Goal: Task Accomplishment & Management: Complete application form

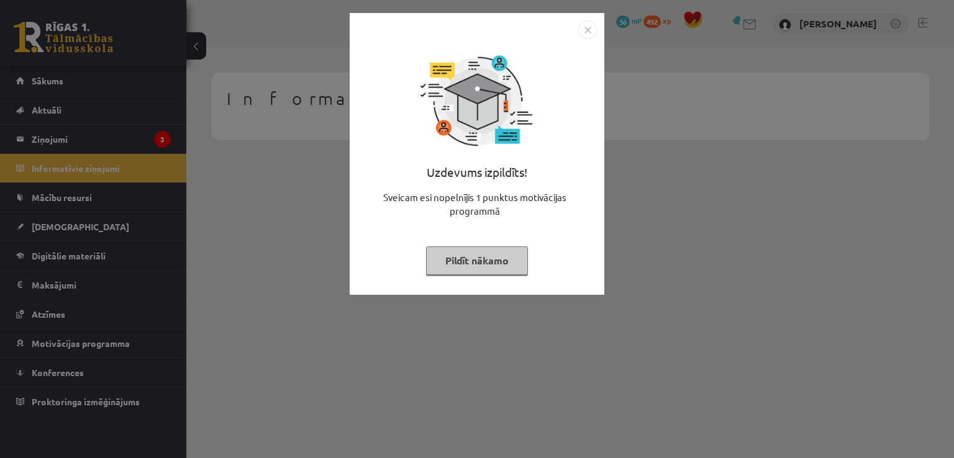
click at [489, 255] on button "Pildīt nākamo" at bounding box center [477, 261] width 102 height 29
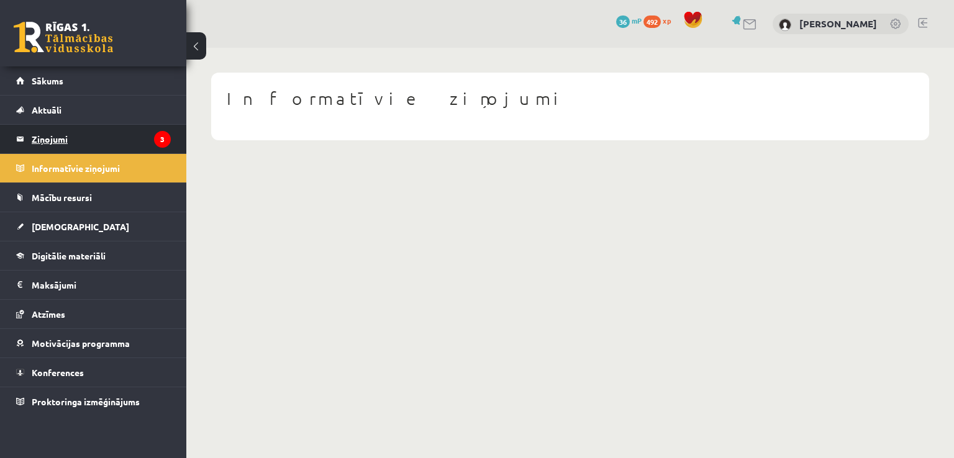
click at [129, 141] on legend "Ziņojumi 3" at bounding box center [101, 139] width 139 height 29
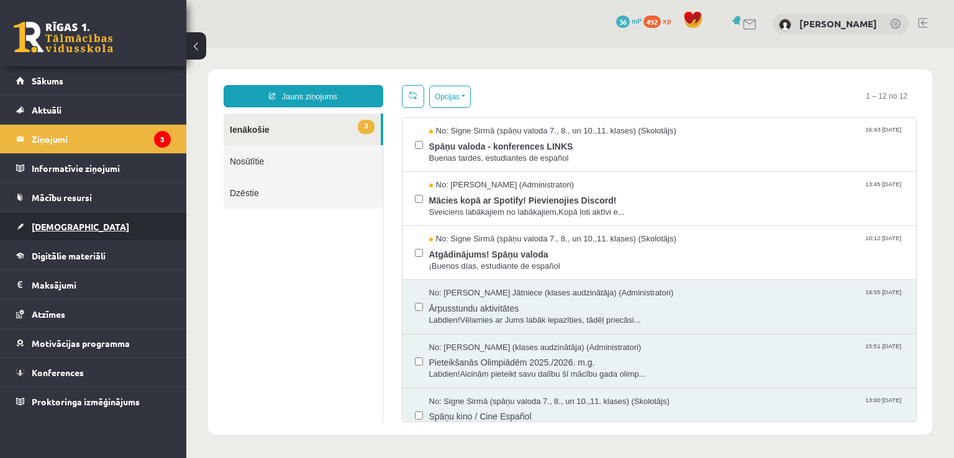
click at [80, 222] on link "[DEMOGRAPHIC_DATA]" at bounding box center [93, 226] width 155 height 29
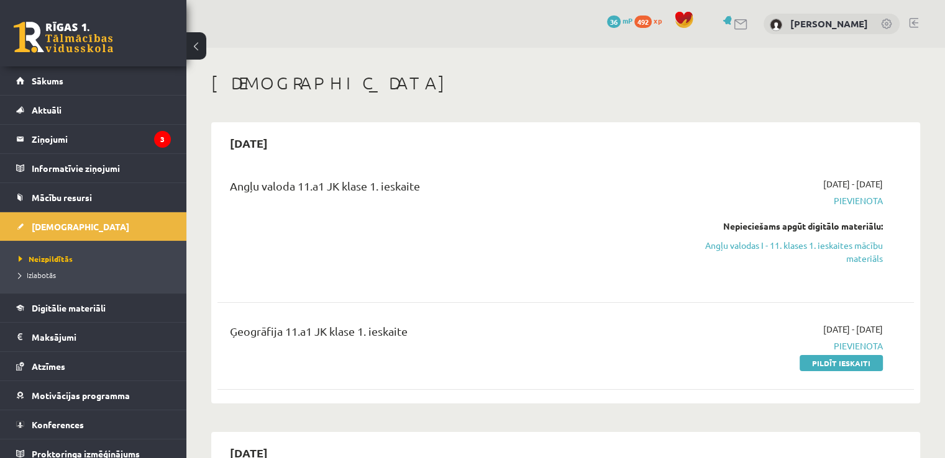
click at [868, 199] on span "Pievienota" at bounding box center [780, 200] width 205 height 13
drag, startPoint x: 848, startPoint y: 251, endPoint x: 595, endPoint y: 70, distance: 310.7
click at [848, 251] on link "Angļu valodas I - 11. klases 1. ieskaites mācību materiāls" at bounding box center [780, 252] width 205 height 26
click at [855, 204] on span "Pievienota" at bounding box center [780, 200] width 205 height 13
click at [815, 222] on div "Nepieciešams apgūt digitālo materiālu:" at bounding box center [780, 226] width 205 height 13
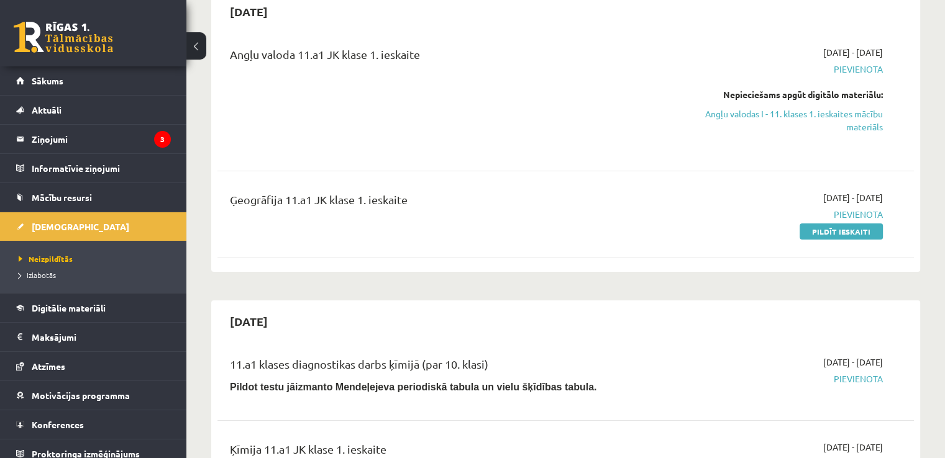
scroll to position [124, 0]
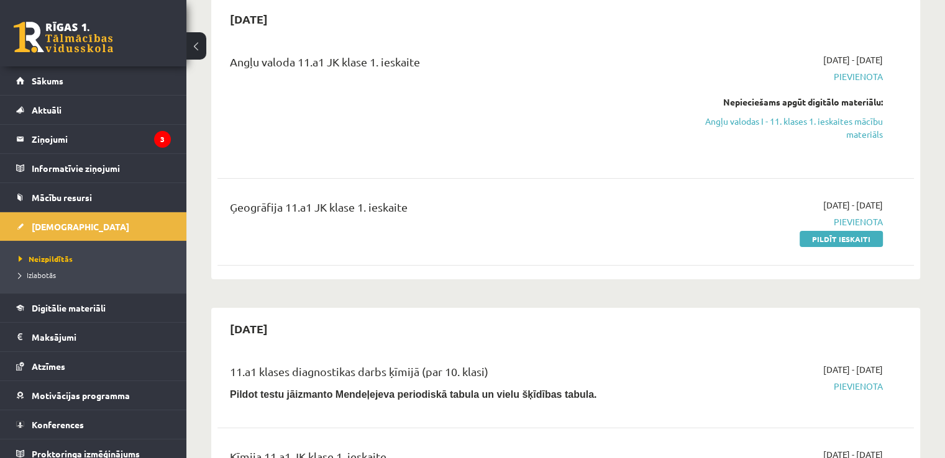
drag, startPoint x: 844, startPoint y: 237, endPoint x: 532, endPoint y: 73, distance: 352.0
click at [844, 237] on link "Pildīt ieskaiti" at bounding box center [840, 239] width 83 height 16
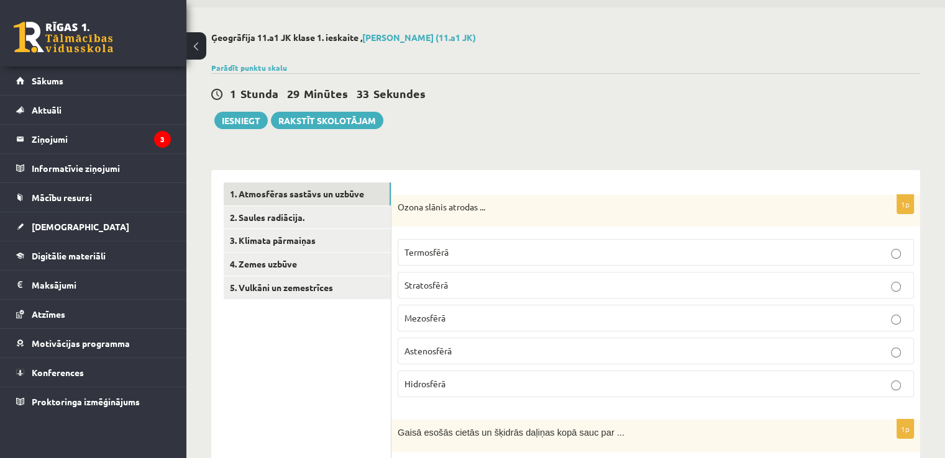
scroll to position [62, 0]
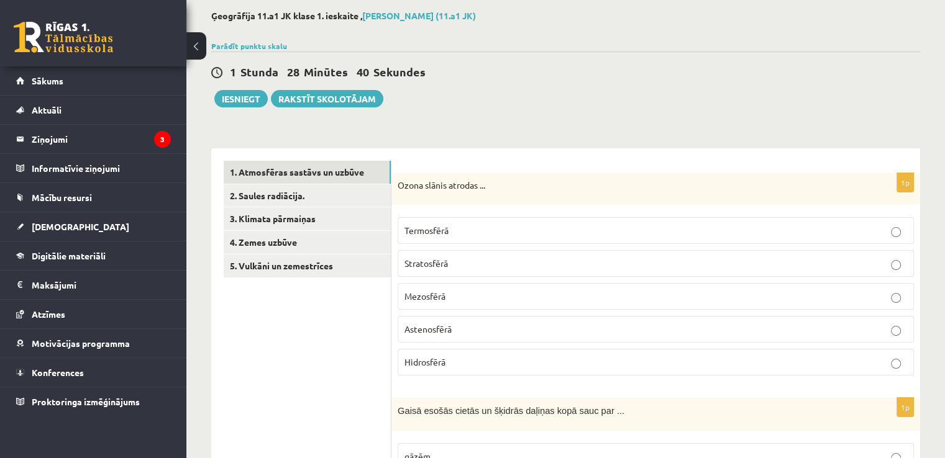
click at [489, 254] on label "Stratosfērā" at bounding box center [655, 263] width 516 height 27
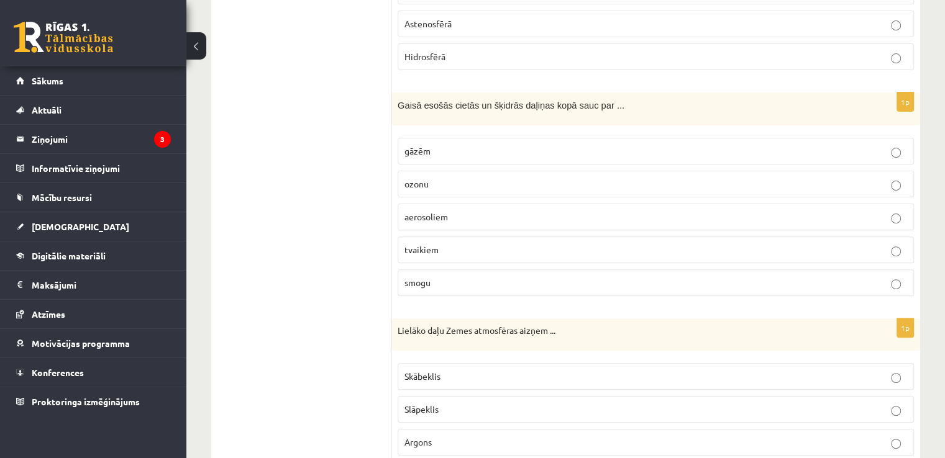
scroll to position [373, 0]
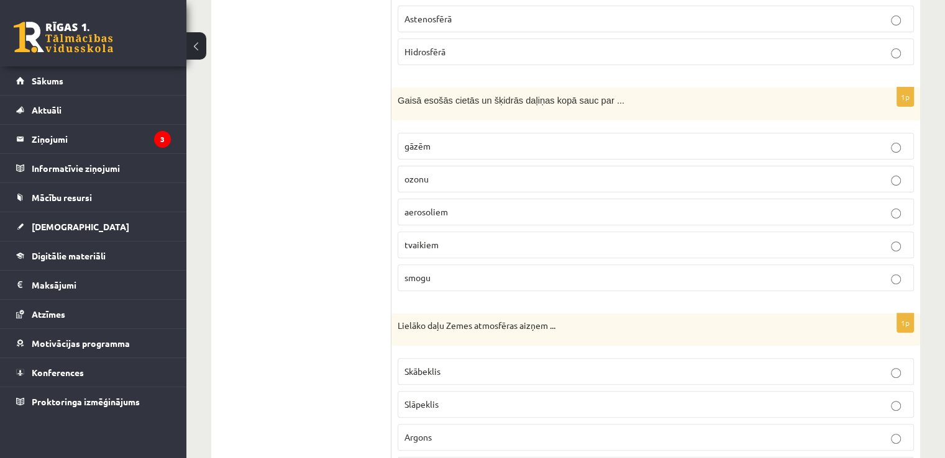
click at [458, 141] on p "gāzēm" at bounding box center [655, 146] width 502 height 13
click at [461, 181] on p "ozonu" at bounding box center [655, 179] width 502 height 13
click at [437, 240] on span "tvaikiem" at bounding box center [421, 244] width 34 height 11
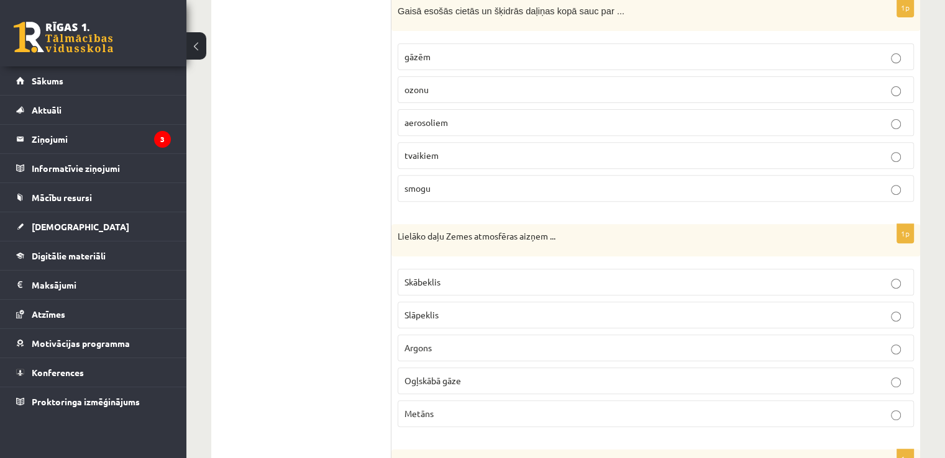
scroll to position [559, 0]
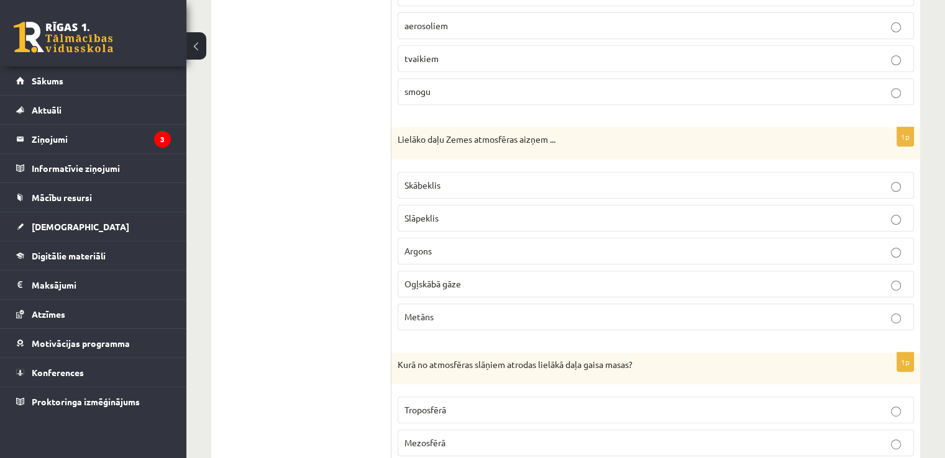
click at [571, 214] on p "Slāpeklis" at bounding box center [655, 218] width 502 height 13
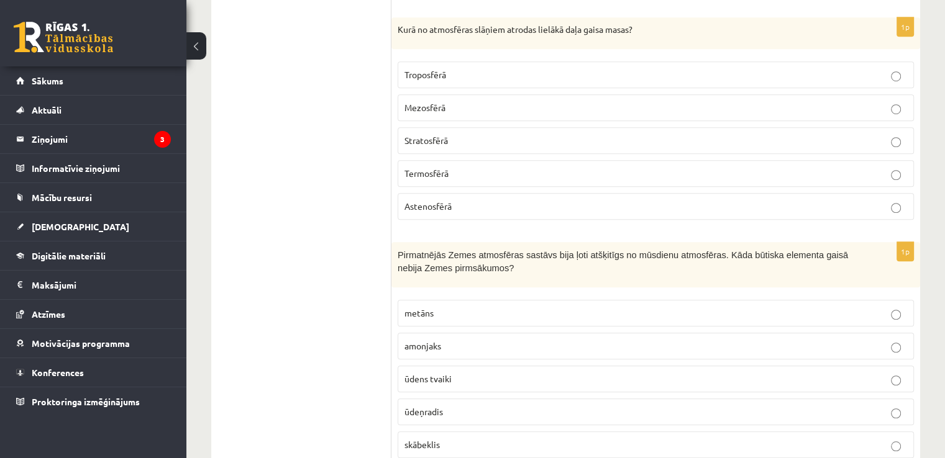
scroll to position [873, 0]
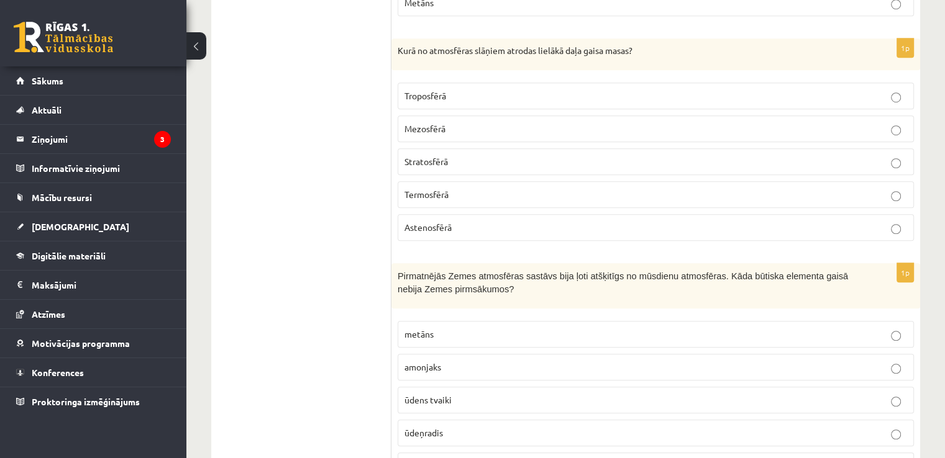
click at [524, 91] on p "Troposfērā" at bounding box center [655, 95] width 502 height 13
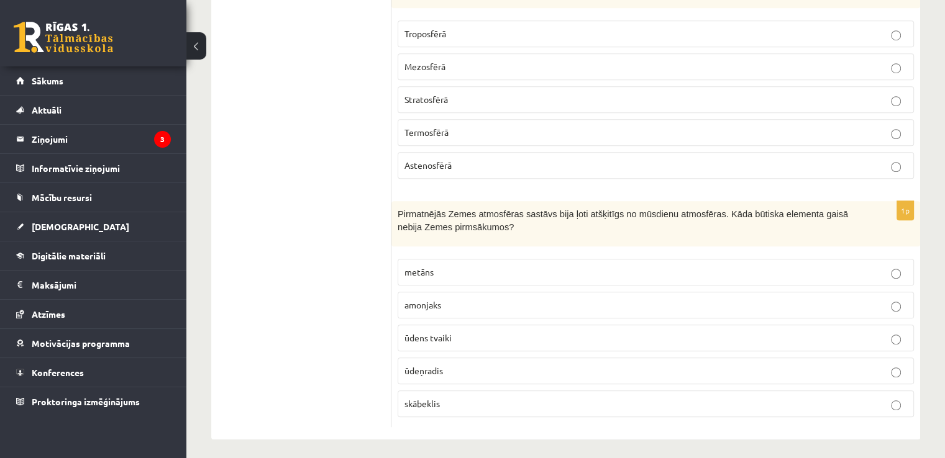
click at [437, 333] on span "ūdens tvaiki" at bounding box center [427, 337] width 47 height 11
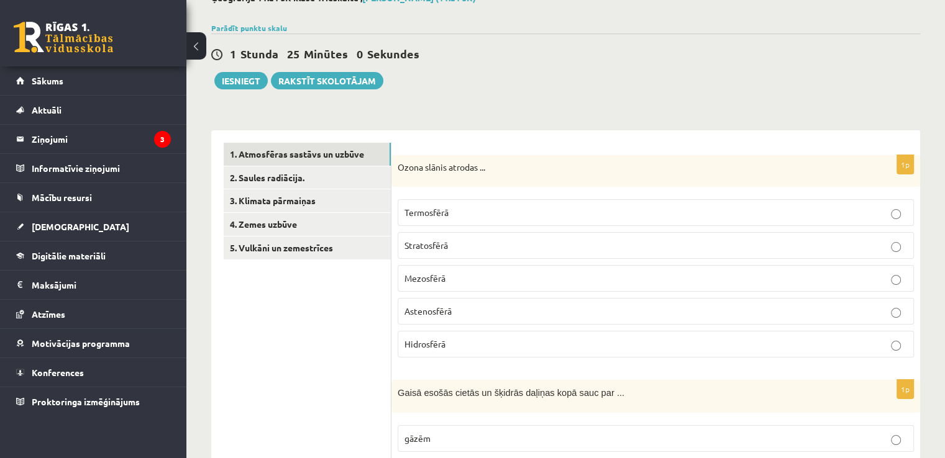
scroll to position [0, 0]
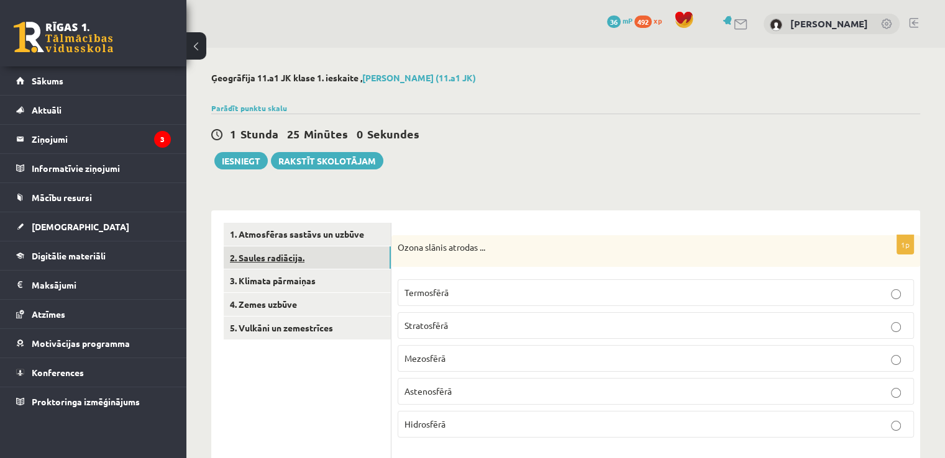
click at [307, 252] on link "2. Saules radiācija." at bounding box center [307, 258] width 167 height 23
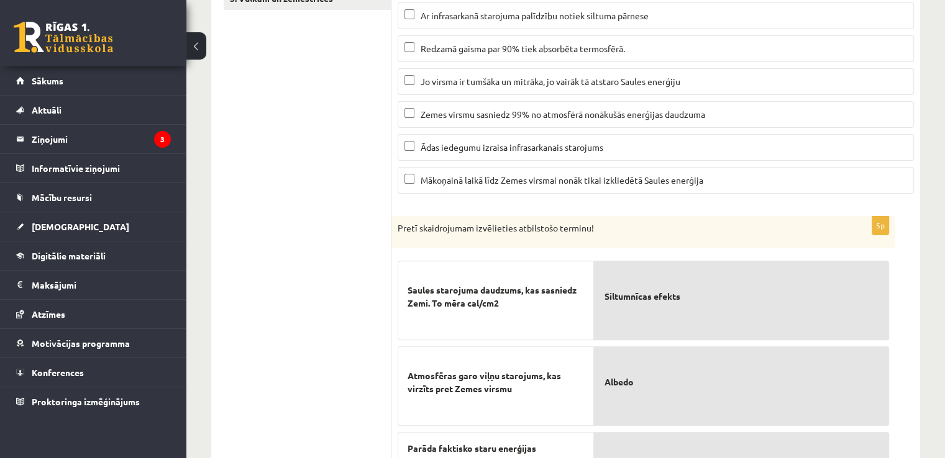
scroll to position [471, 0]
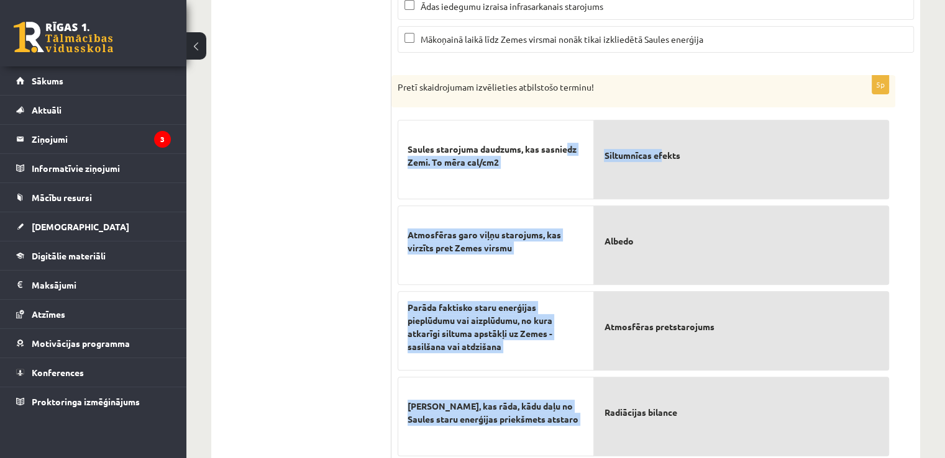
drag, startPoint x: 569, startPoint y: 124, endPoint x: 663, endPoint y: 157, distance: 100.0
click at [663, 157] on fieldset "Saules starojuma daudzums, kas sasniedz Zemi. To mēra cal/cm2 Atmosfēras garo v…" at bounding box center [642, 328] width 491 height 429
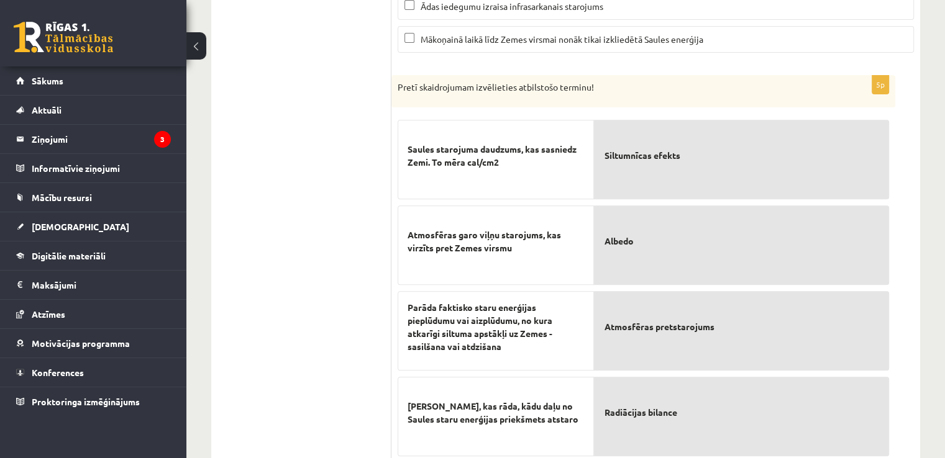
click at [467, 127] on div "Saules starojuma daudzums, kas sasniedz Zemi. To mēra cal/cm2" at bounding box center [495, 159] width 196 height 79
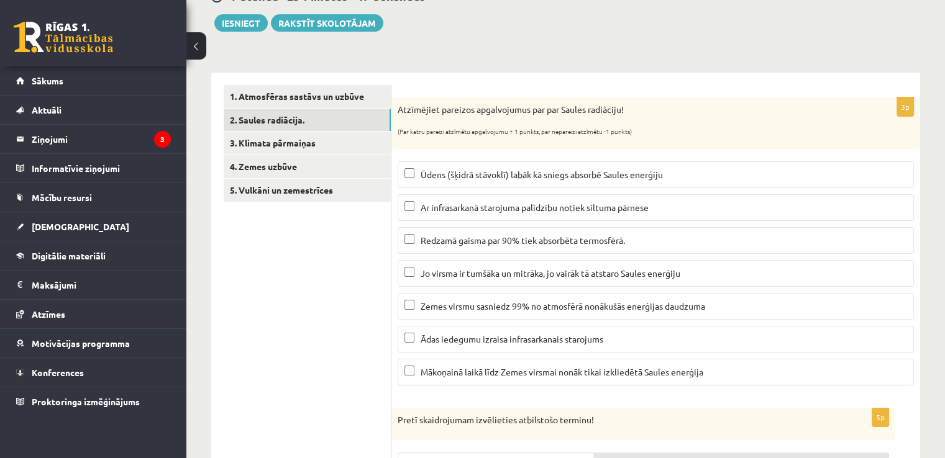
scroll to position [186, 0]
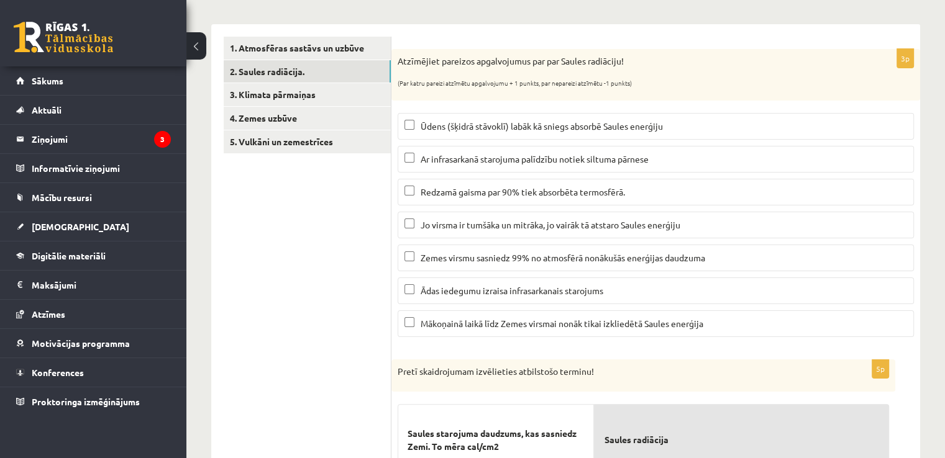
click at [460, 119] on label "Ūdens (šķidrā stāvoklī) labāk kā sniegs absorbē Saules enerģiju" at bounding box center [655, 126] width 516 height 27
click at [452, 159] on span "Ar infrasarkanā starojuma palīdzību notiek siltuma pārnese" at bounding box center [534, 158] width 228 height 11
click at [457, 323] on span "Mākoņainā laikā līdz Zemes virsmai nonāk tikai izkliedētā Saules enerģija" at bounding box center [561, 323] width 283 height 11
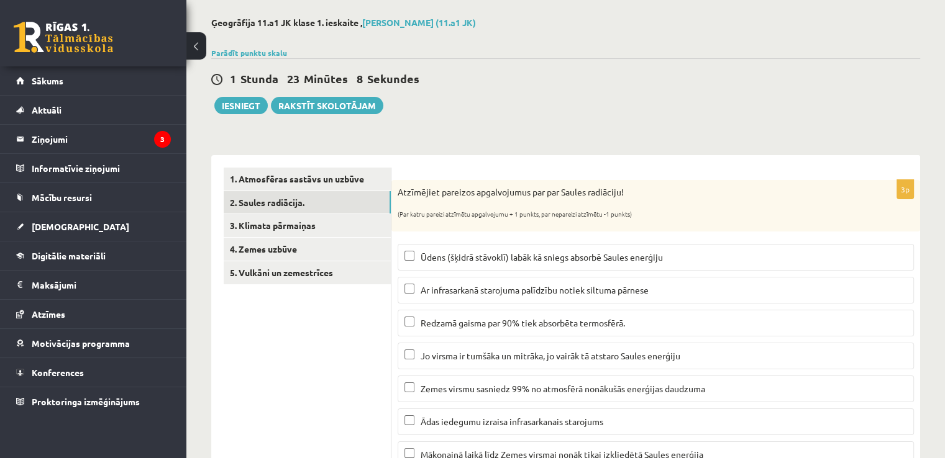
scroll to position [0, 0]
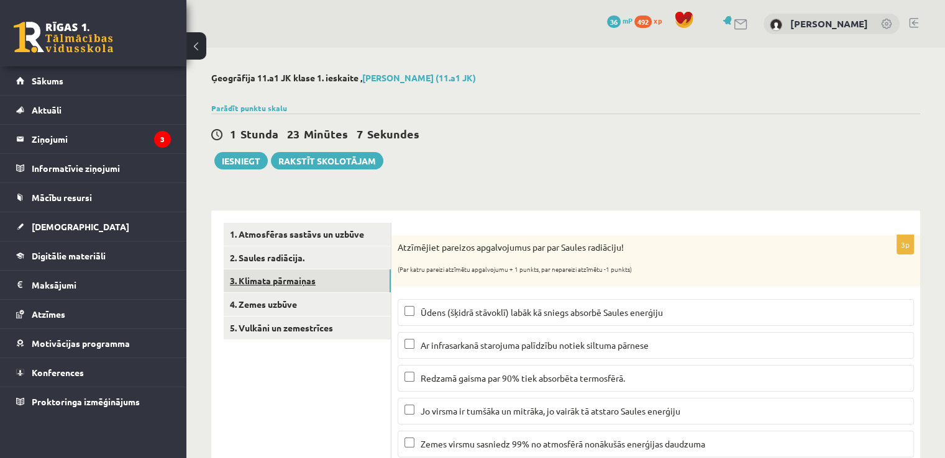
click at [268, 286] on link "3. Klimata pārmaiņas" at bounding box center [307, 281] width 167 height 23
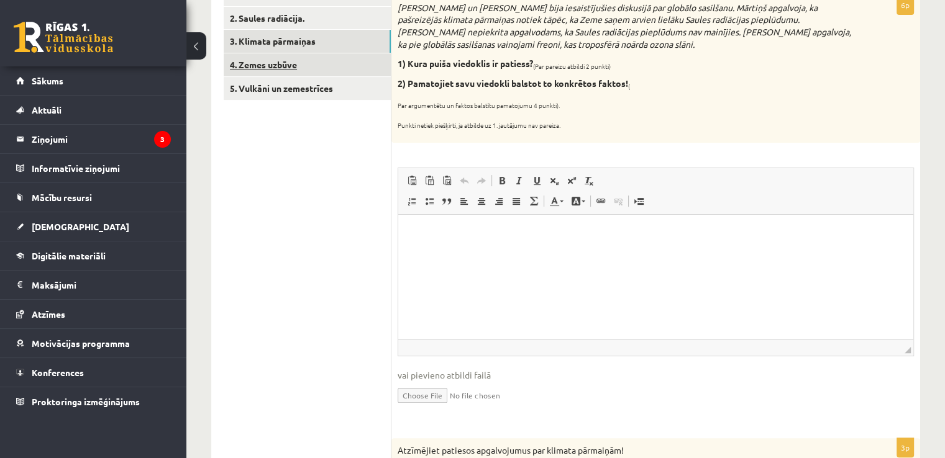
scroll to position [148, 0]
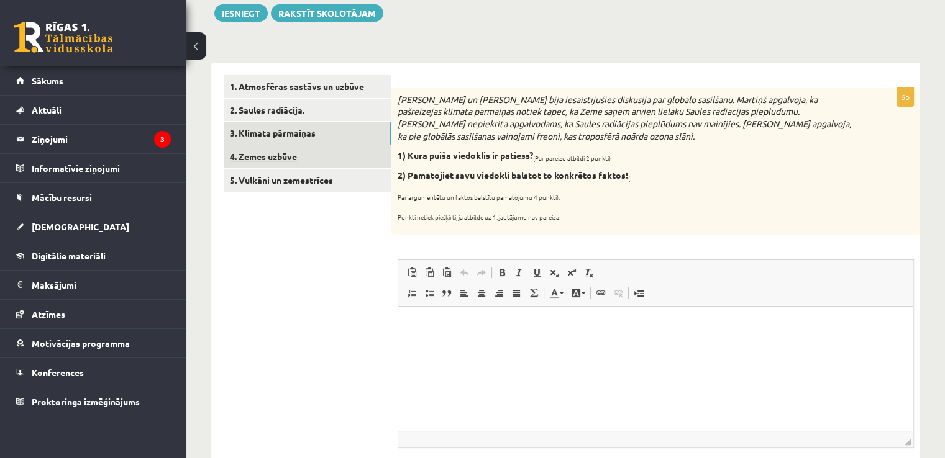
click at [308, 157] on link "4. Zemes uzbūve" at bounding box center [307, 156] width 167 height 23
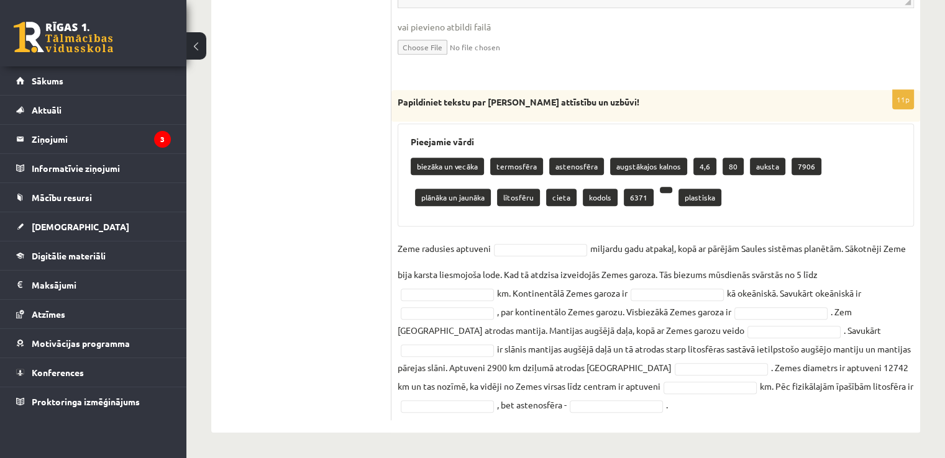
scroll to position [288, 0]
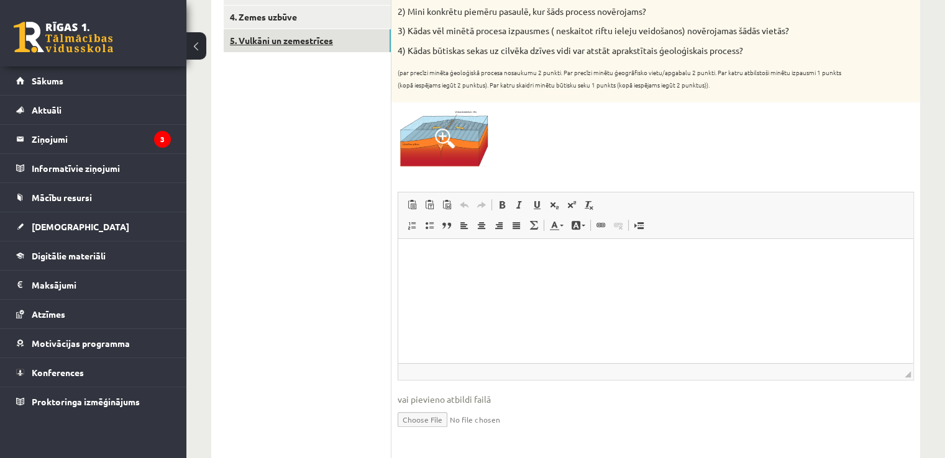
click at [328, 48] on link "5. Vulkāni un zemestrīces" at bounding box center [307, 40] width 167 height 23
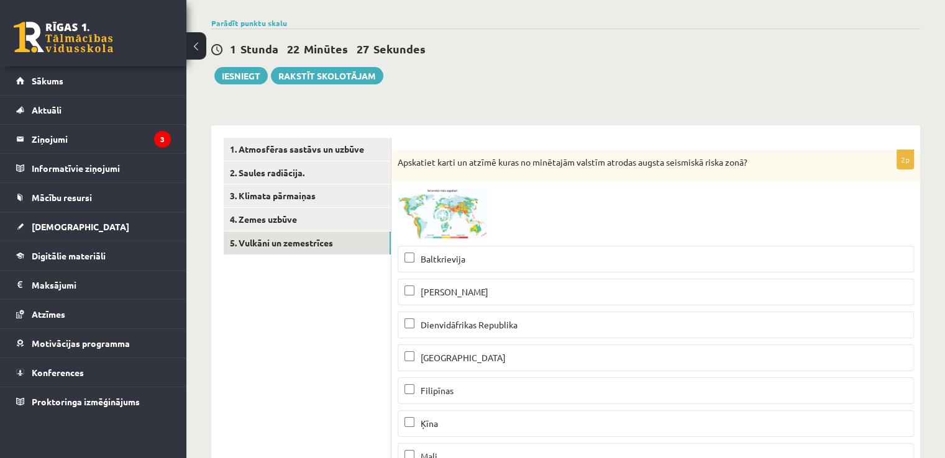
scroll to position [0, 0]
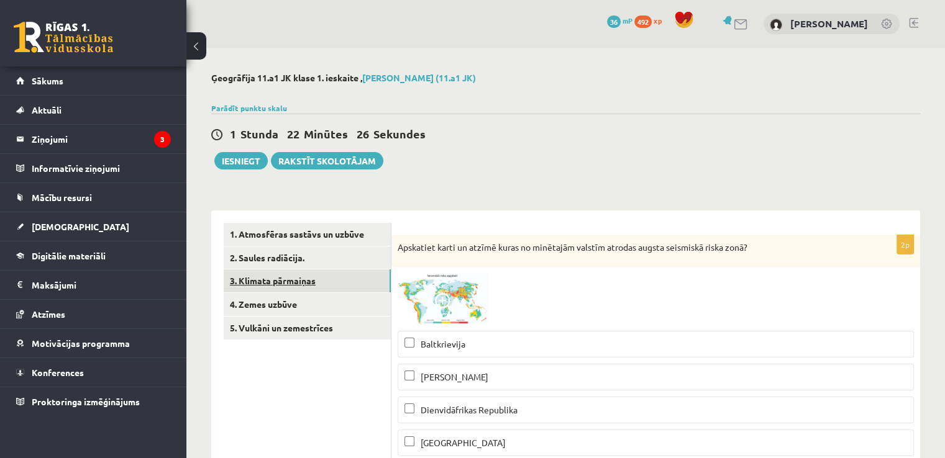
click at [291, 284] on link "3. Klimata pārmaiņas" at bounding box center [307, 281] width 167 height 23
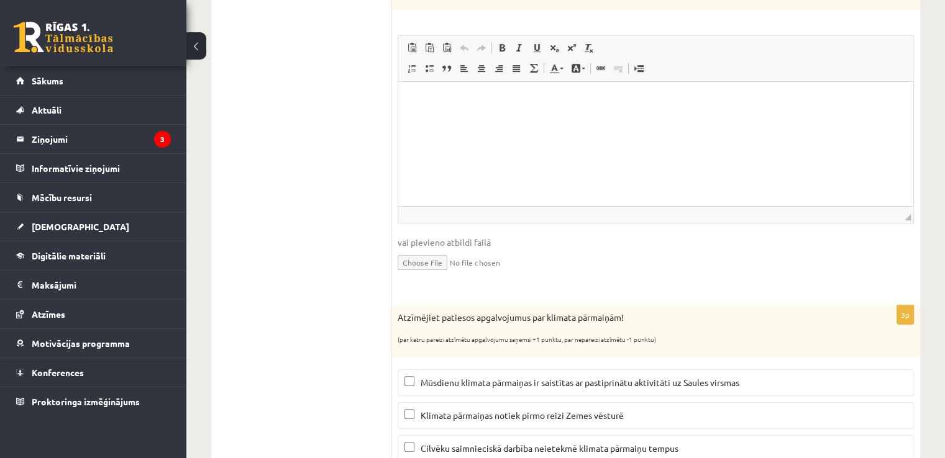
scroll to position [520, 0]
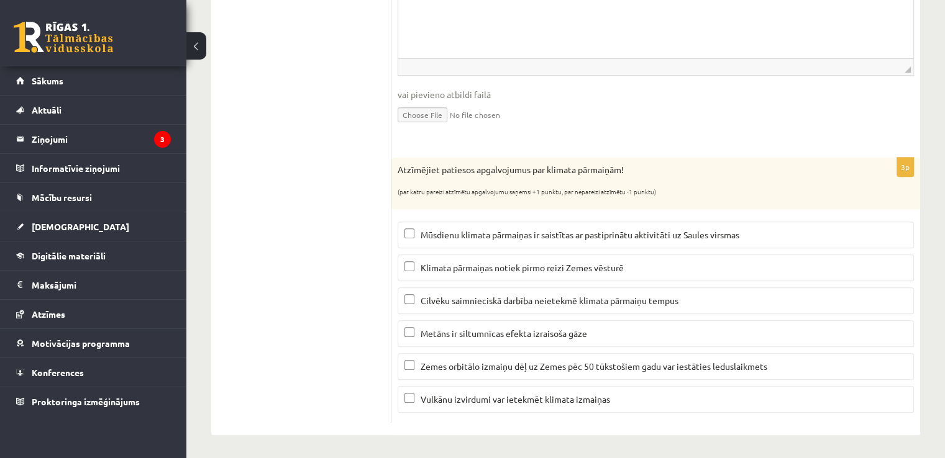
click at [468, 329] on span "Metāns ir siltumnīcas efekta izraisoša gāze" at bounding box center [503, 333] width 166 height 11
click at [459, 361] on span "Zemes orbitālo izmaiņu dēļ uz Zemes pēc 50 tūkstošiem gadu var iestāties ledusl…" at bounding box center [593, 366] width 347 height 11
click at [452, 398] on span "Vulkānu izvirdumi var ietekmēt klimata izmaiņas" at bounding box center [514, 399] width 189 height 11
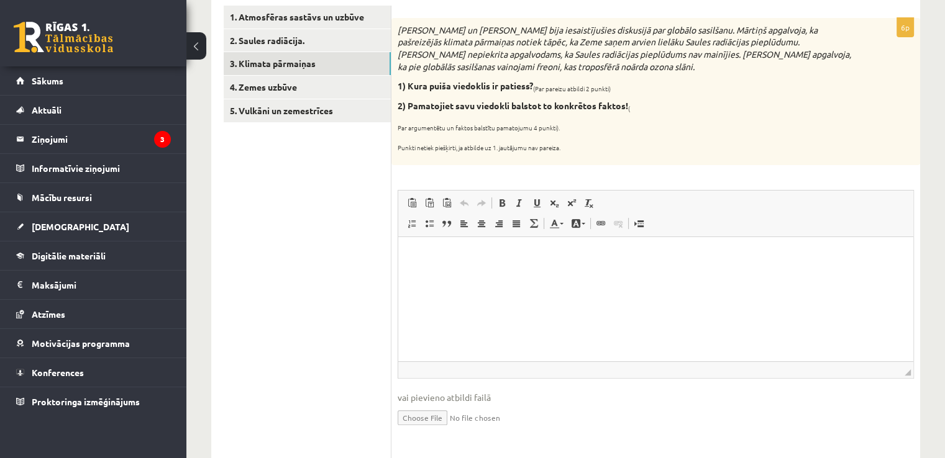
scroll to position [210, 0]
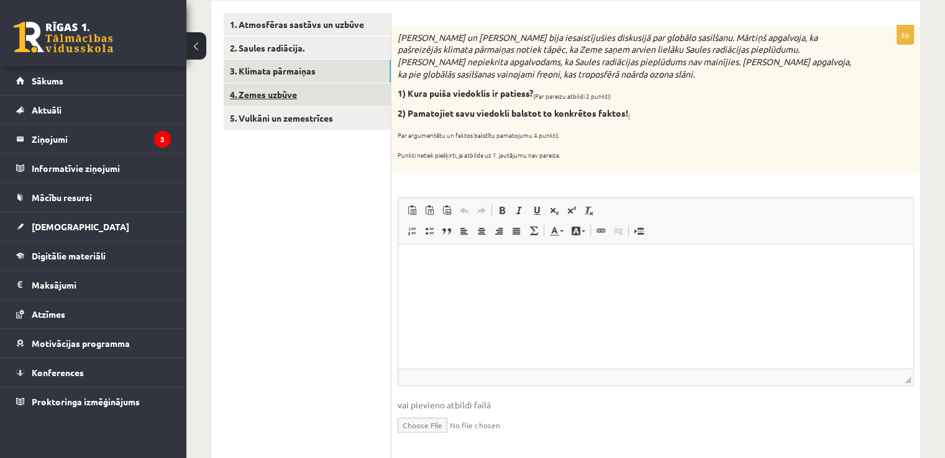
click at [338, 100] on link "4. Zemes uzbūve" at bounding box center [307, 94] width 167 height 23
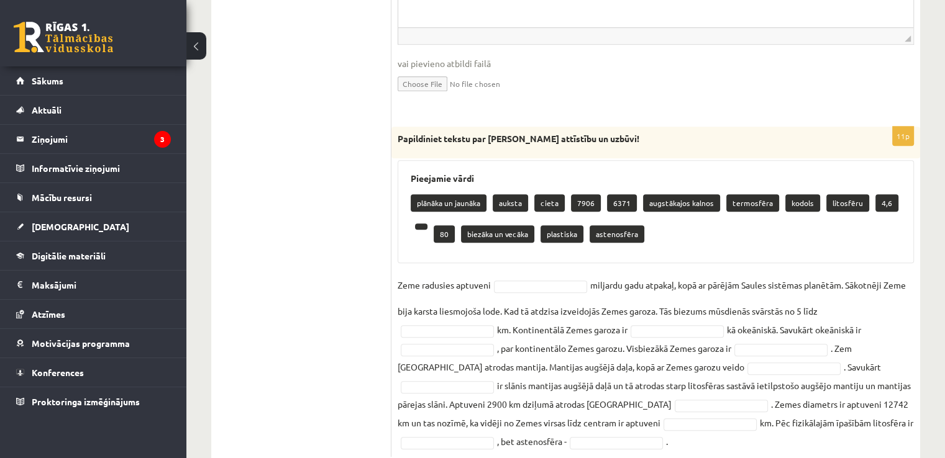
scroll to position [645, 0]
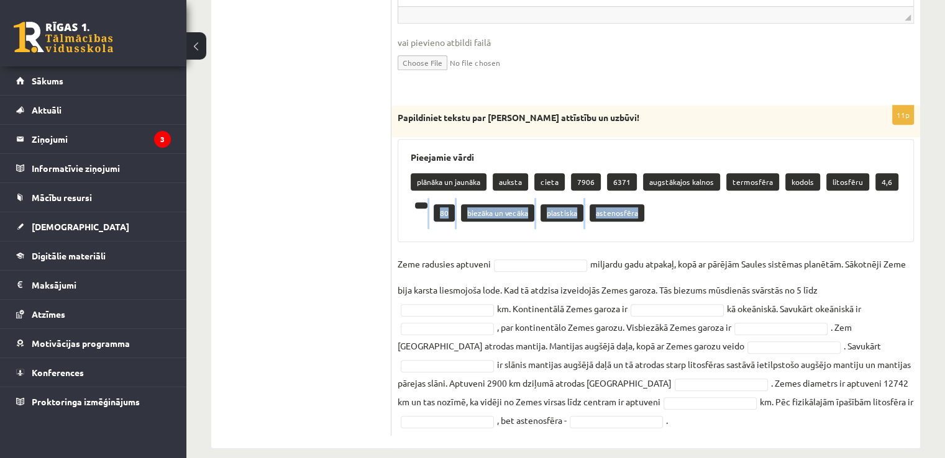
drag, startPoint x: 881, startPoint y: 185, endPoint x: 916, endPoint y: 202, distance: 39.4
click at [917, 202] on div "11p Papildiniet tekstu par Zemes attīstību un uzbūvi! Pieejamie vārdi plānāka u…" at bounding box center [655, 271] width 529 height 330
drag, startPoint x: 869, startPoint y: 175, endPoint x: 872, endPoint y: 188, distance: 13.3
click at [875, 188] on p "4,6" at bounding box center [886, 181] width 23 height 17
drag, startPoint x: 878, startPoint y: 186, endPoint x: 604, endPoint y: 231, distance: 277.5
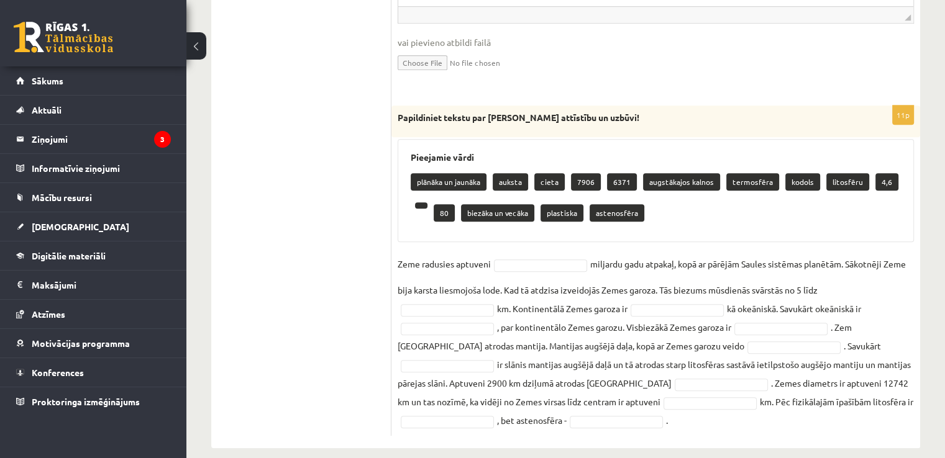
click at [799, 204] on div "plānāka un jaunāka auksta cieta 7906 6371 augstākajos kalnos termosfēra kodols …" at bounding box center [656, 199] width 490 height 60
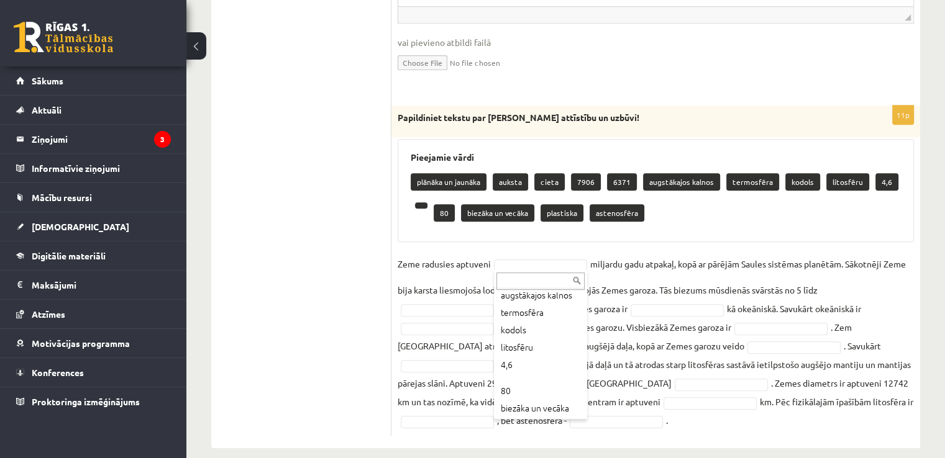
scroll to position [171, 0]
drag, startPoint x: 529, startPoint y: 329, endPoint x: 817, endPoint y: 324, distance: 288.8
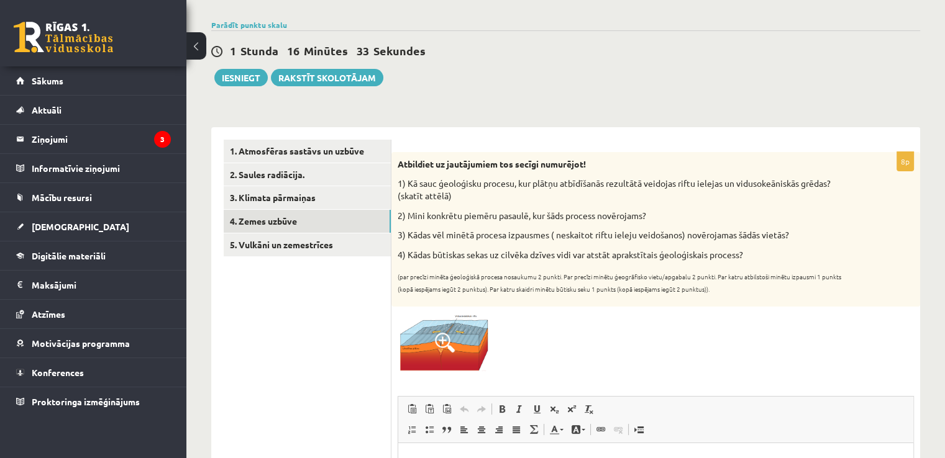
scroll to position [10, 0]
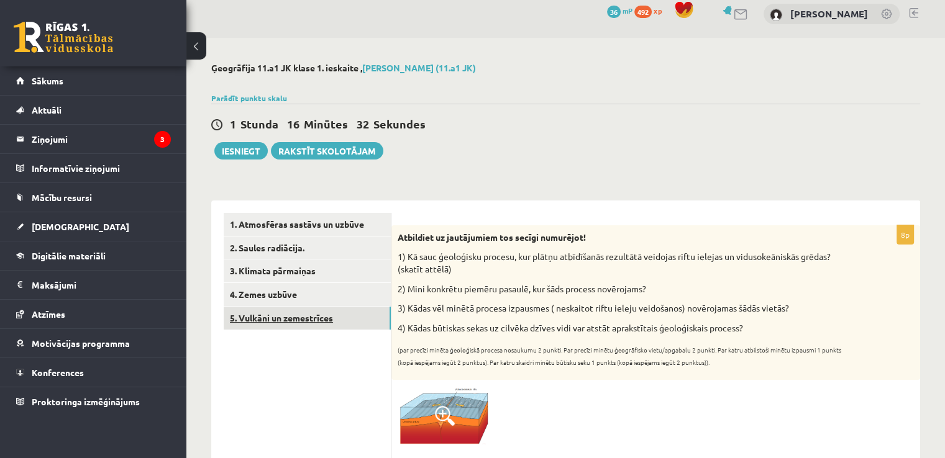
click at [281, 319] on link "5. Vulkāni un zemestrīces" at bounding box center [307, 318] width 167 height 23
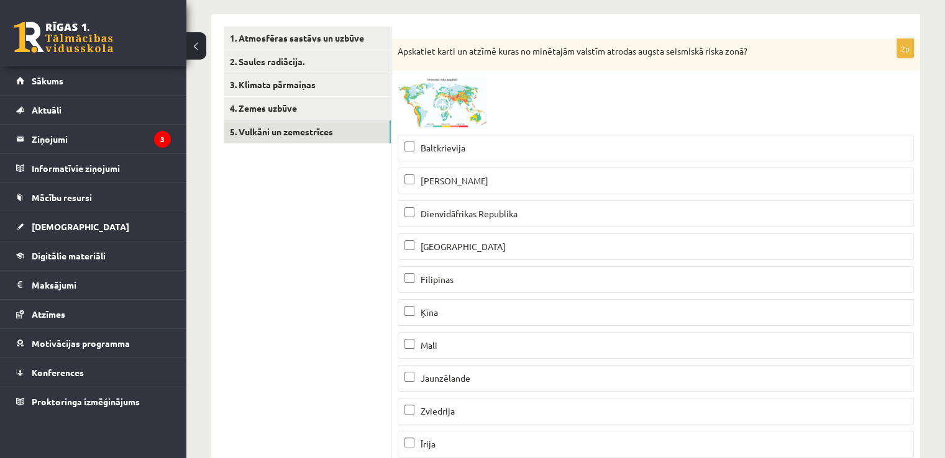
scroll to position [258, 0]
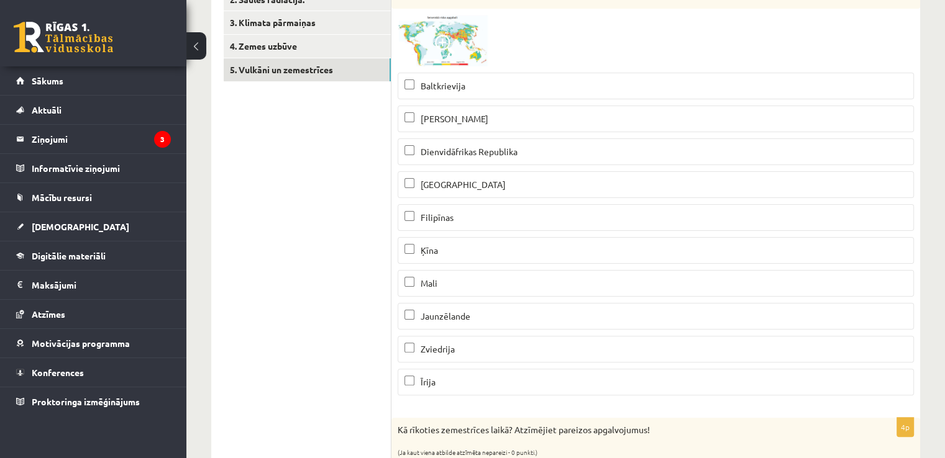
click at [443, 217] on span "Filipīnas" at bounding box center [436, 217] width 33 height 11
click at [451, 247] on p "Ķīna" at bounding box center [655, 250] width 502 height 13
click at [442, 311] on span "Jaunzēlande" at bounding box center [445, 316] width 50 height 11
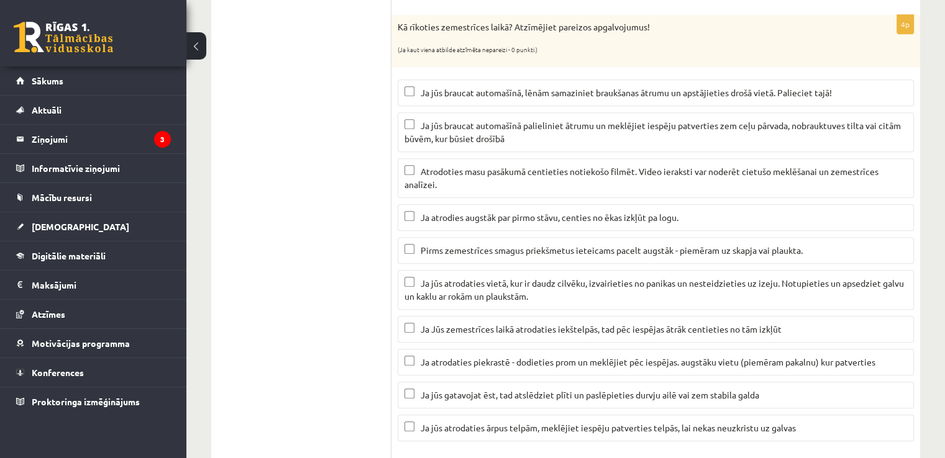
scroll to position [633, 0]
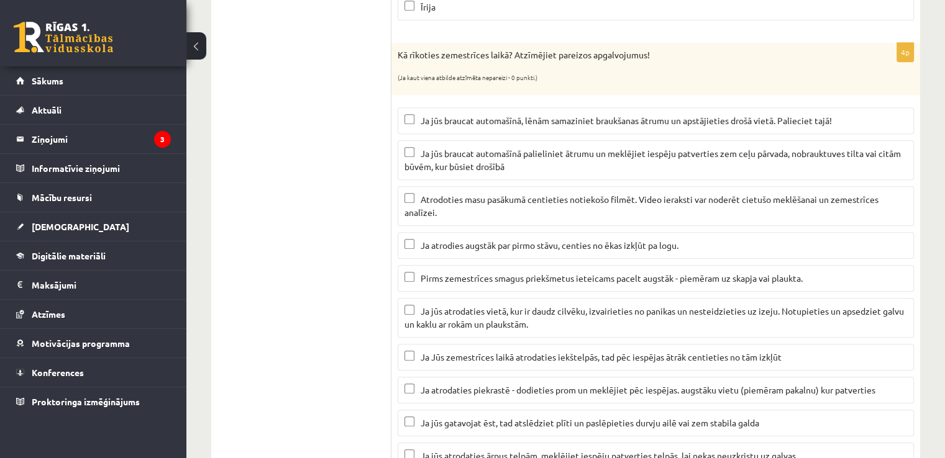
click at [605, 204] on p "Atrodoties masu pasākumā centieties notiekošo filmēt. Video ieraksti var noderē…" at bounding box center [655, 206] width 502 height 26
click at [545, 247] on p "Ja atrodies augstāk par pirmo stāvu, centies no ēkas izkļūt pa logu." at bounding box center [655, 245] width 502 height 13
click at [577, 199] on span "Atrodoties masu pasākumā centieties notiekošo filmēt. Video ieraksti var noderē…" at bounding box center [641, 206] width 474 height 24
click at [728, 312] on p "Ja jūs atrodaties vietā, kur ir daudz cilvēku, izvairieties no panikas un neste…" at bounding box center [655, 318] width 502 height 26
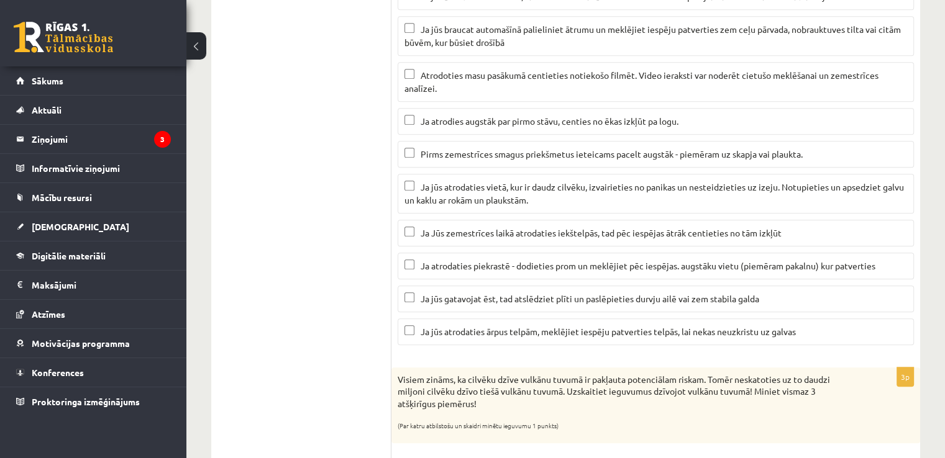
click at [809, 260] on span "Ja atrodaties piekrastē - dodieties prom un meklējiet pēc iespējas. augstāku vi…" at bounding box center [647, 265] width 455 height 11
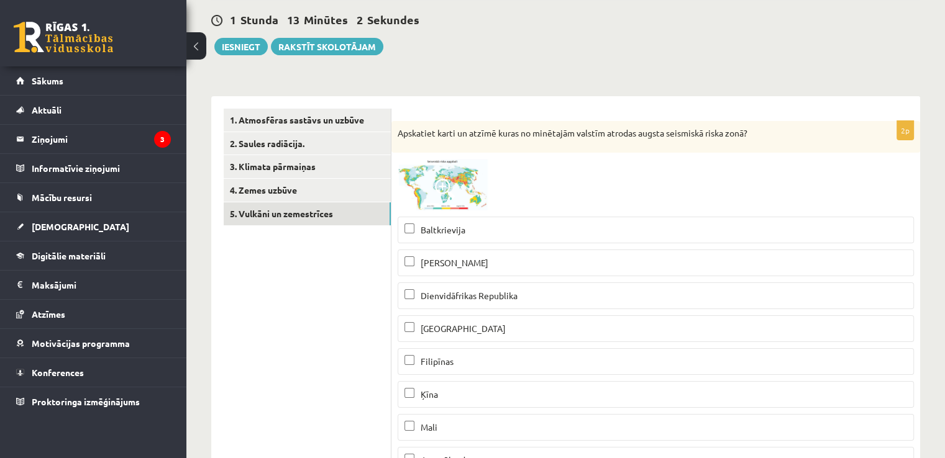
scroll to position [12, 0]
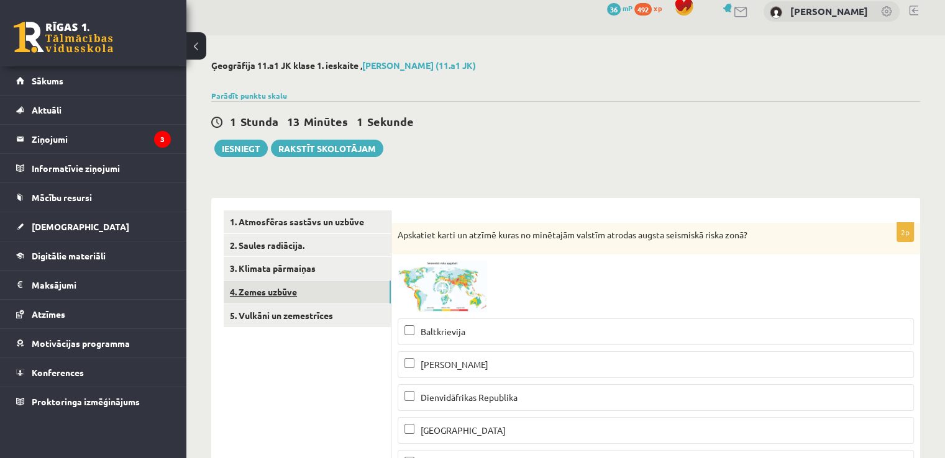
click at [287, 291] on link "4. Zemes uzbūve" at bounding box center [307, 292] width 167 height 23
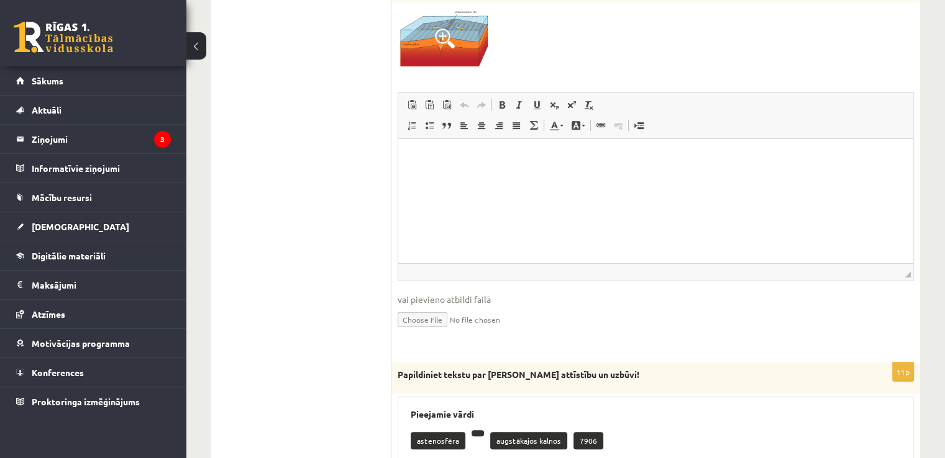
scroll to position [196, 0]
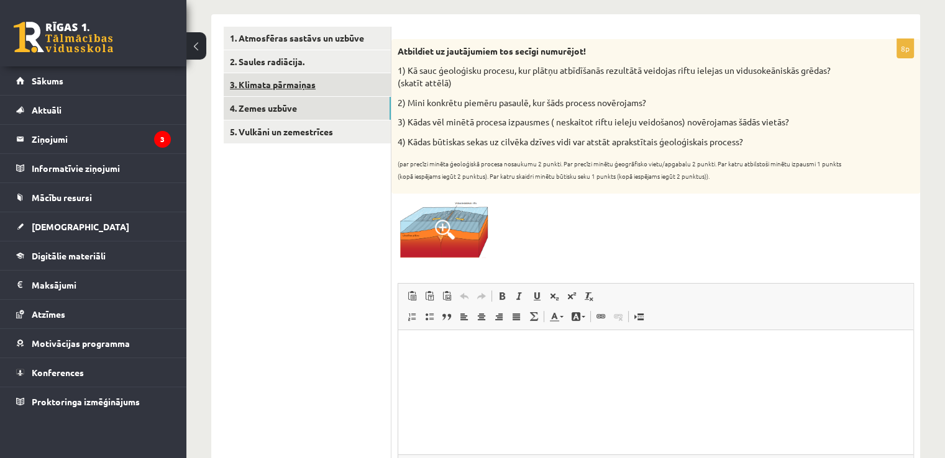
click at [356, 76] on link "3. Klimata pārmaiņas" at bounding box center [307, 84] width 167 height 23
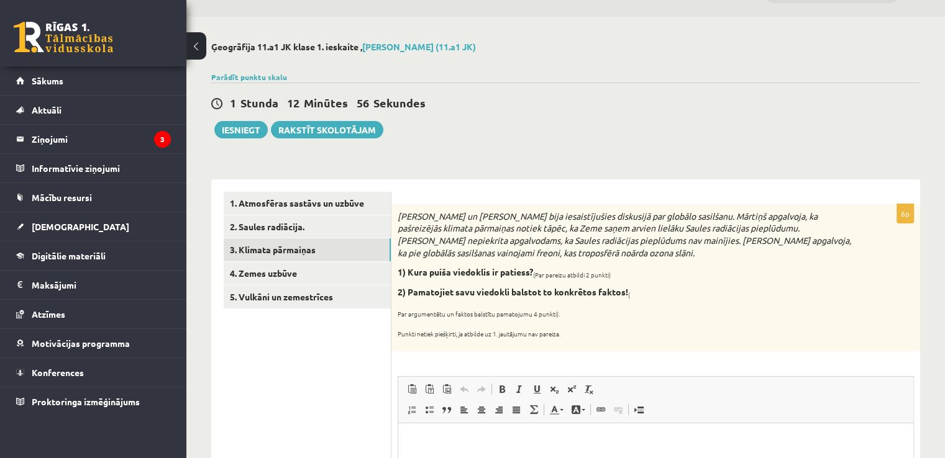
scroll to position [25, 0]
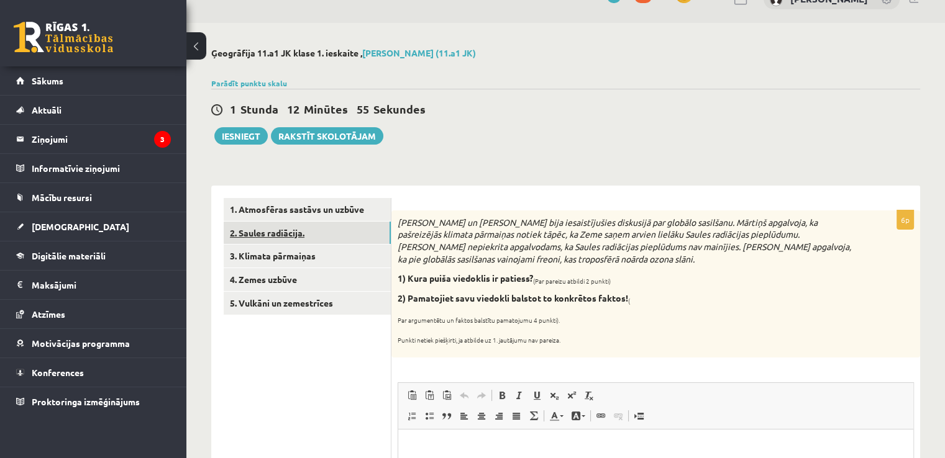
click at [296, 222] on link "2. Saules radiācija." at bounding box center [307, 233] width 167 height 23
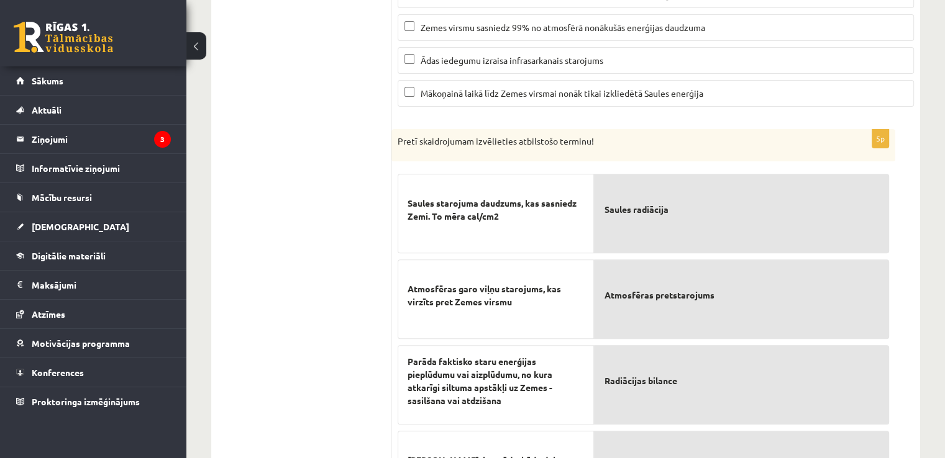
scroll to position [223, 0]
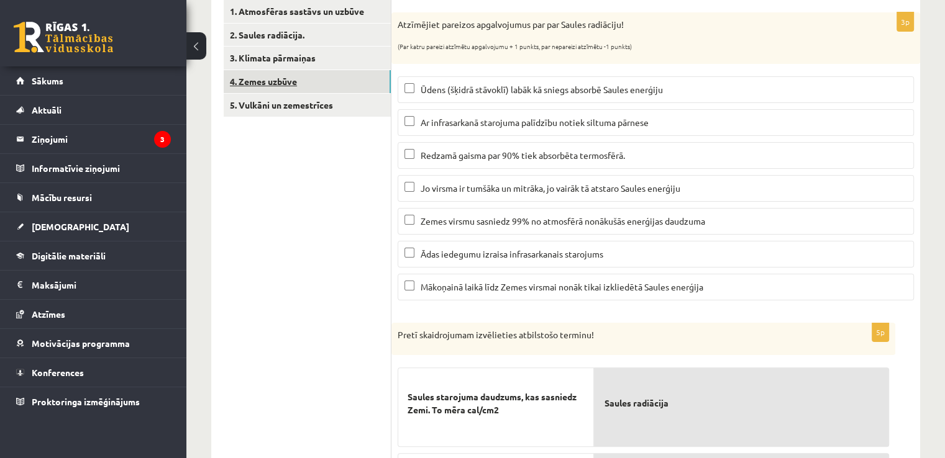
click at [246, 77] on link "4. Zemes uzbūve" at bounding box center [307, 81] width 167 height 23
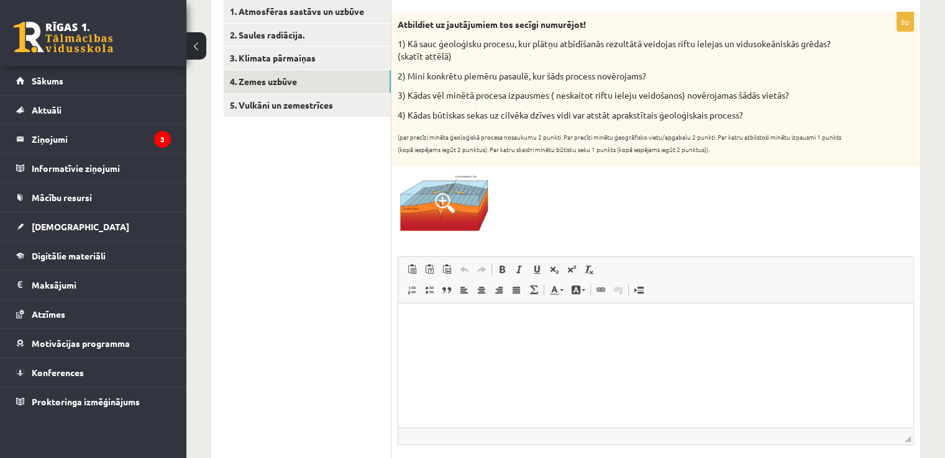
scroll to position [0, 0]
click at [422, 314] on html at bounding box center [655, 322] width 515 height 38
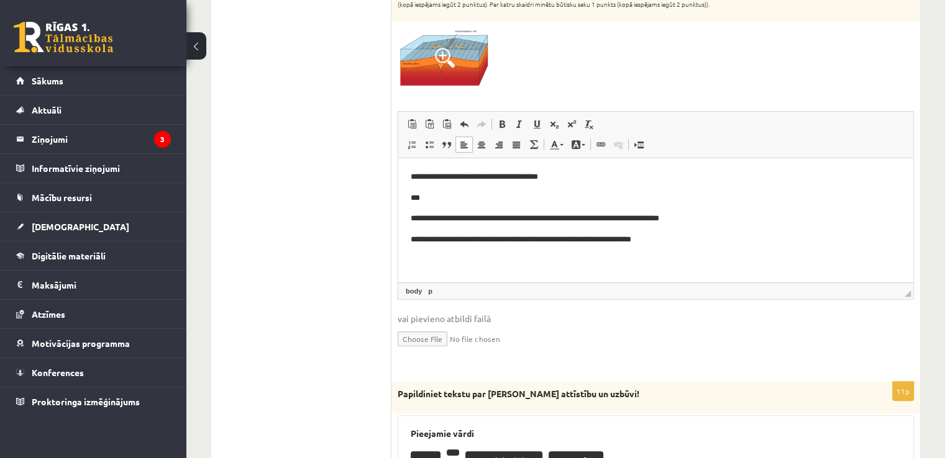
scroll to position [196, 0]
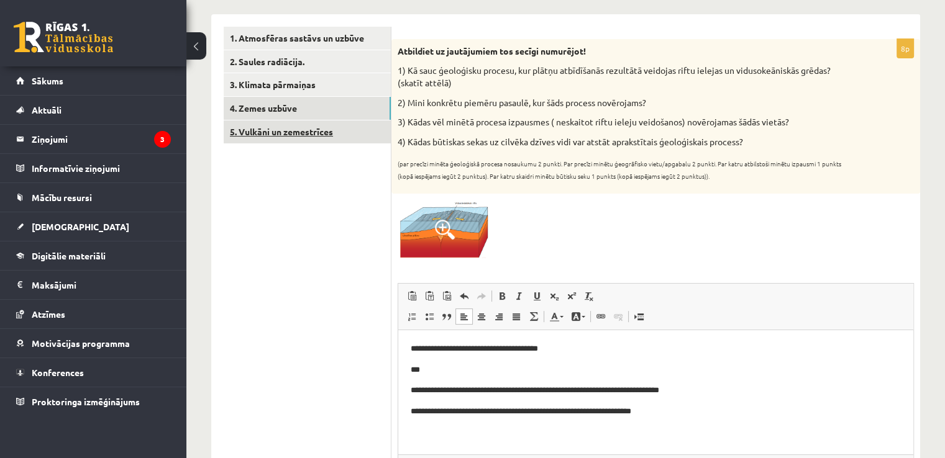
click at [308, 137] on link "5. Vulkāni un zemestrīces" at bounding box center [307, 131] width 167 height 23
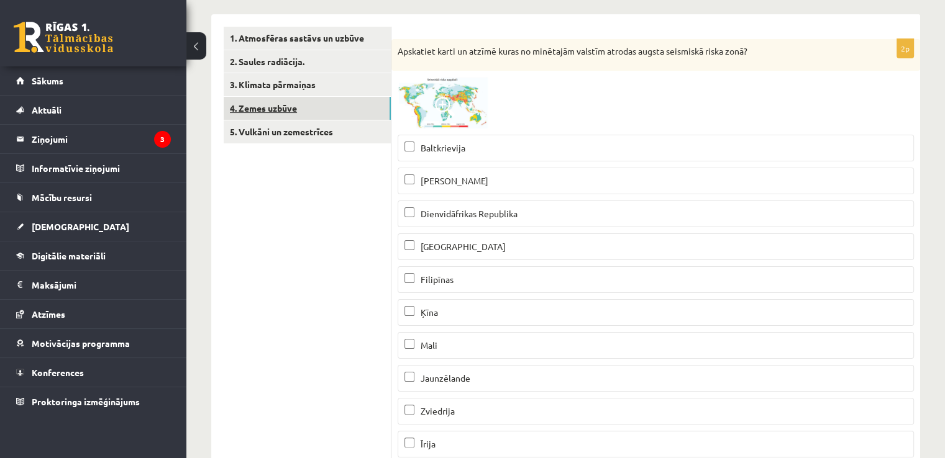
click at [303, 104] on link "4. Zemes uzbūve" at bounding box center [307, 108] width 167 height 23
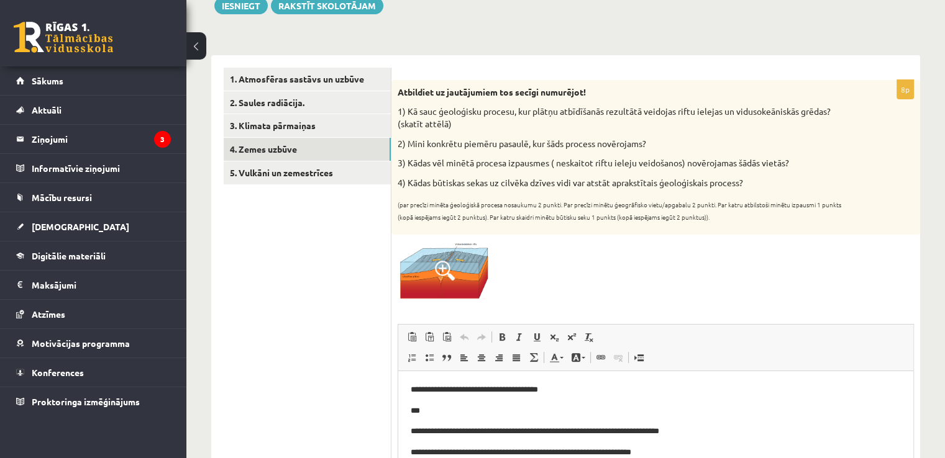
scroll to position [134, 0]
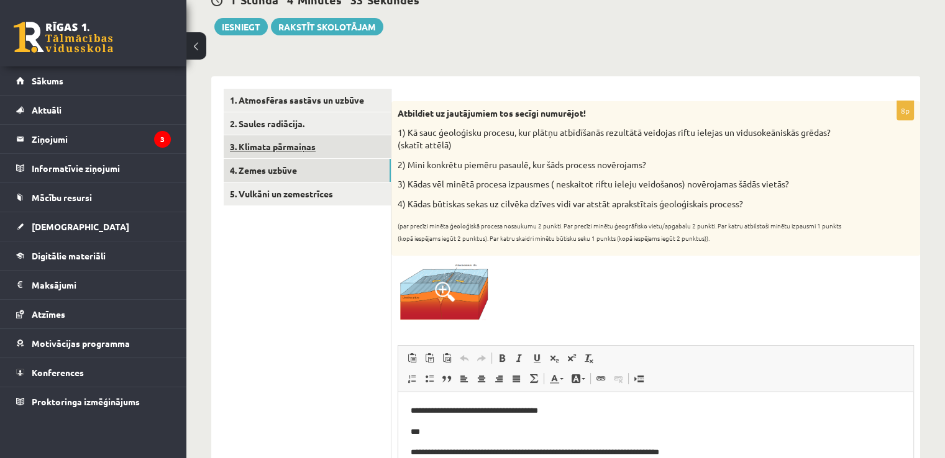
click at [338, 147] on link "3. Klimata pārmaiņas" at bounding box center [307, 146] width 167 height 23
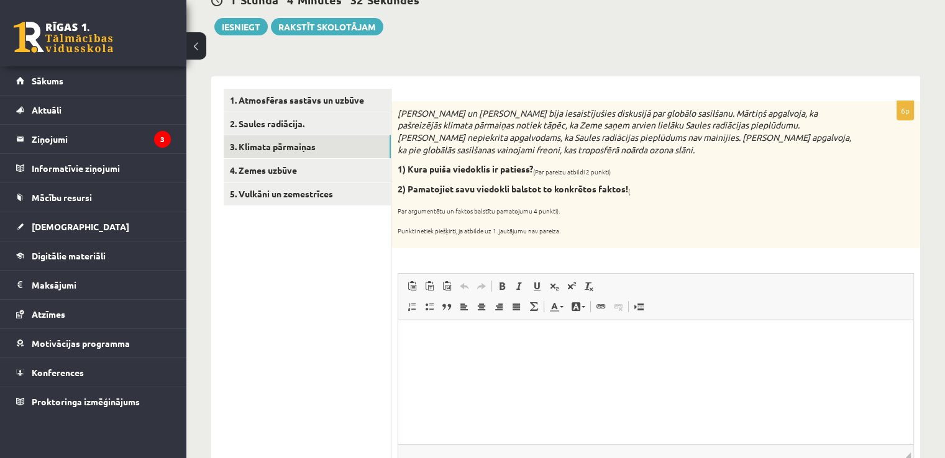
scroll to position [0, 0]
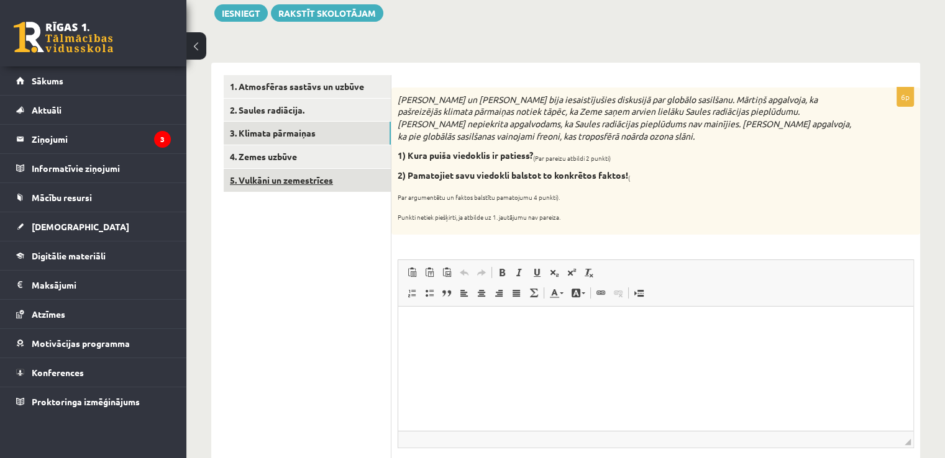
click at [348, 183] on link "5. Vulkāni un zemestrīces" at bounding box center [307, 180] width 167 height 23
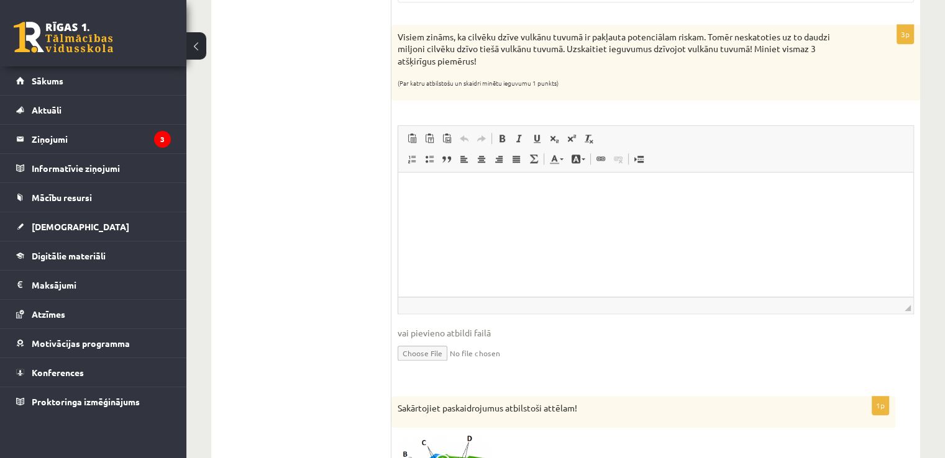
scroll to position [1079, 0]
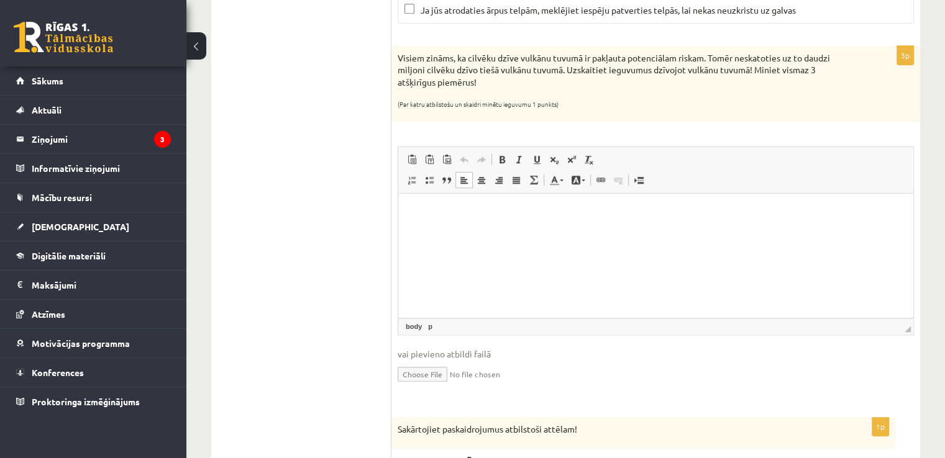
click at [439, 209] on p "Bagātinātā teksta redaktors, wiswyg-editor-user-answer-47024779042820" at bounding box center [656, 212] width 490 height 13
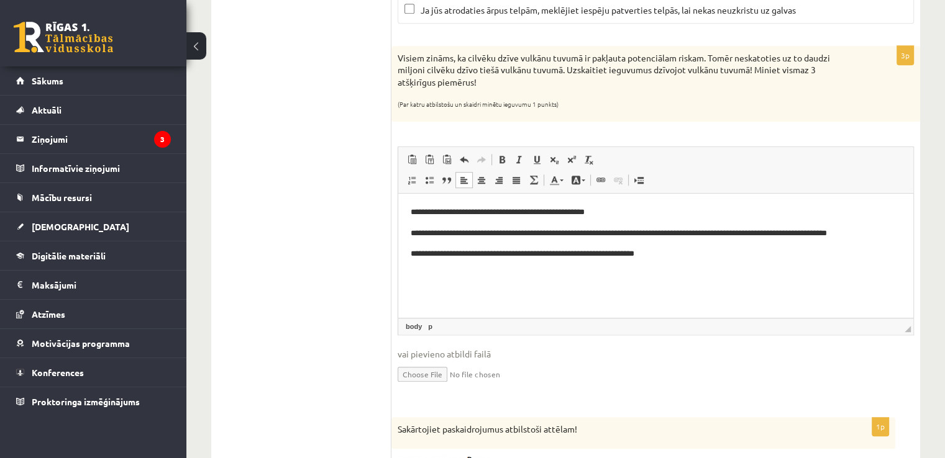
click at [574, 255] on p "**********" at bounding box center [656, 253] width 491 height 13
click at [684, 256] on p "**********" at bounding box center [656, 253] width 491 height 13
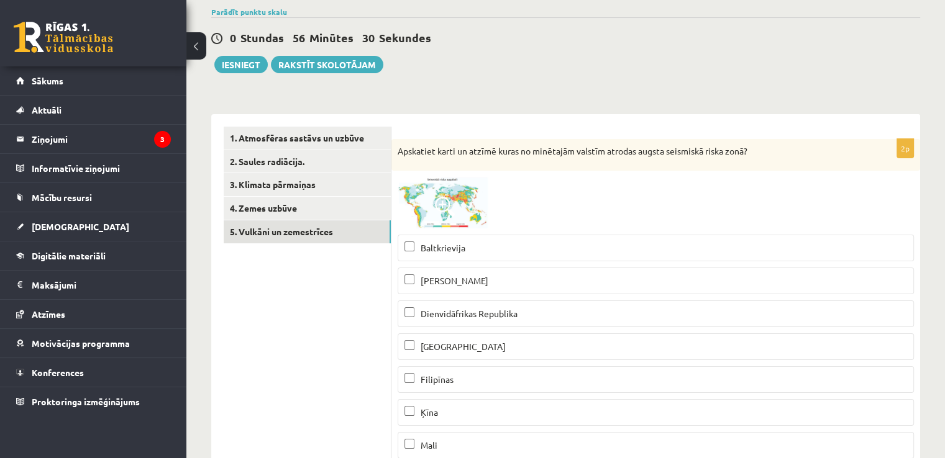
scroll to position [24, 0]
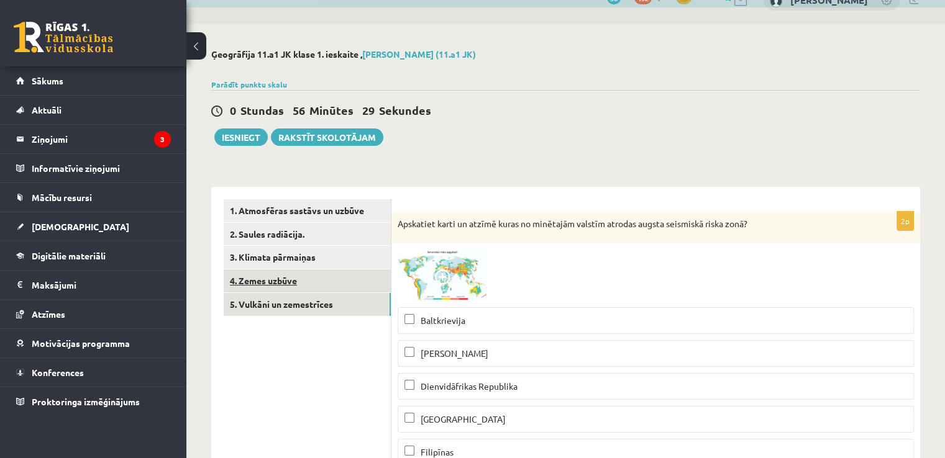
click at [294, 281] on link "4. Zemes uzbūve" at bounding box center [307, 281] width 167 height 23
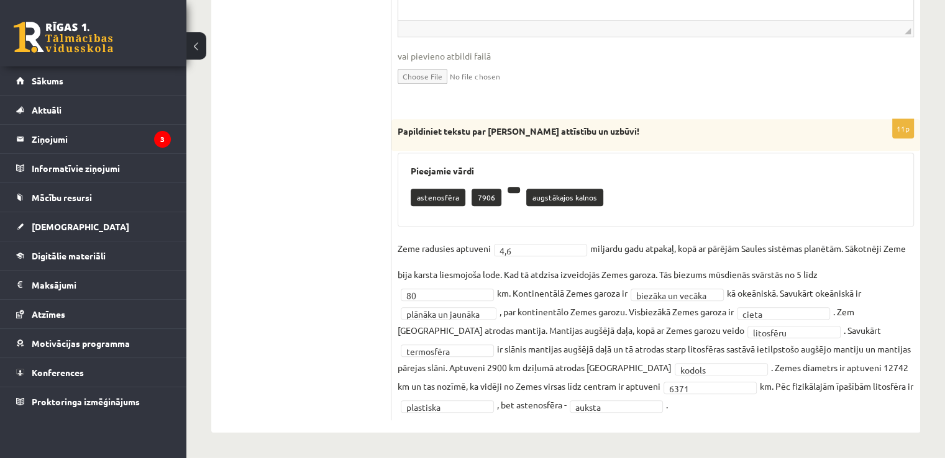
scroll to position [196, 0]
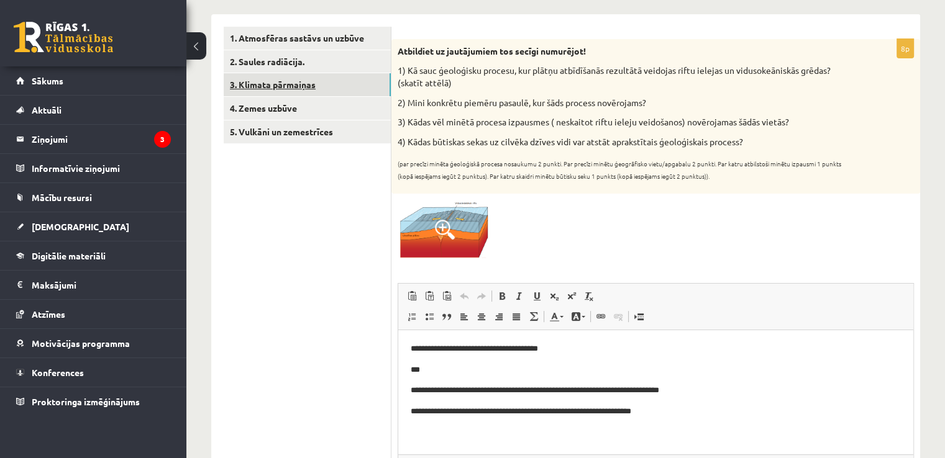
click at [301, 90] on link "3. Klimata pārmaiņas" at bounding box center [307, 84] width 167 height 23
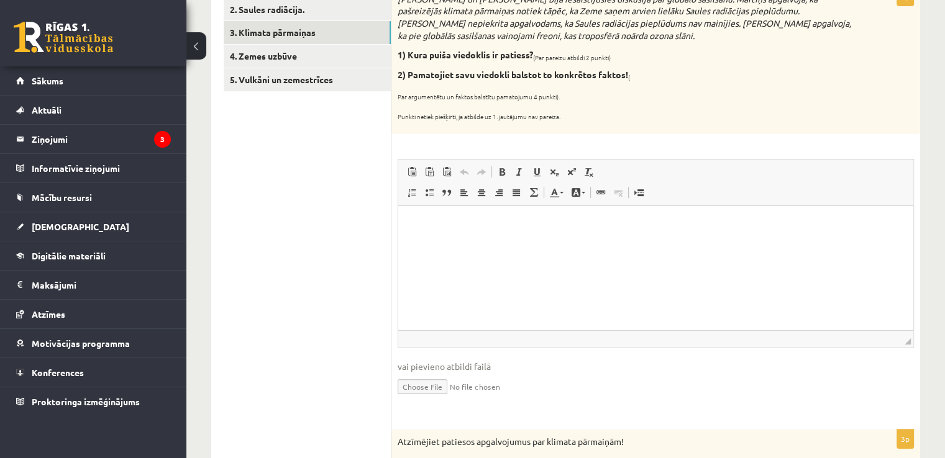
scroll to position [186, 0]
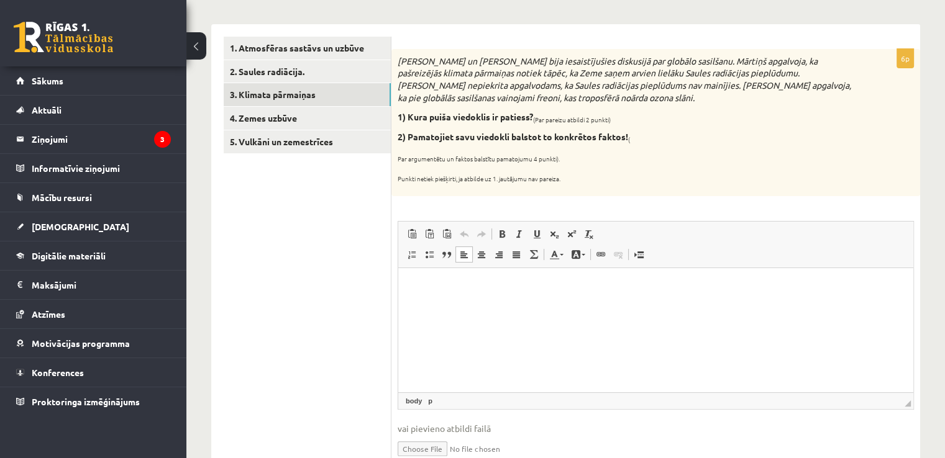
click at [477, 294] on html at bounding box center [655, 287] width 515 height 38
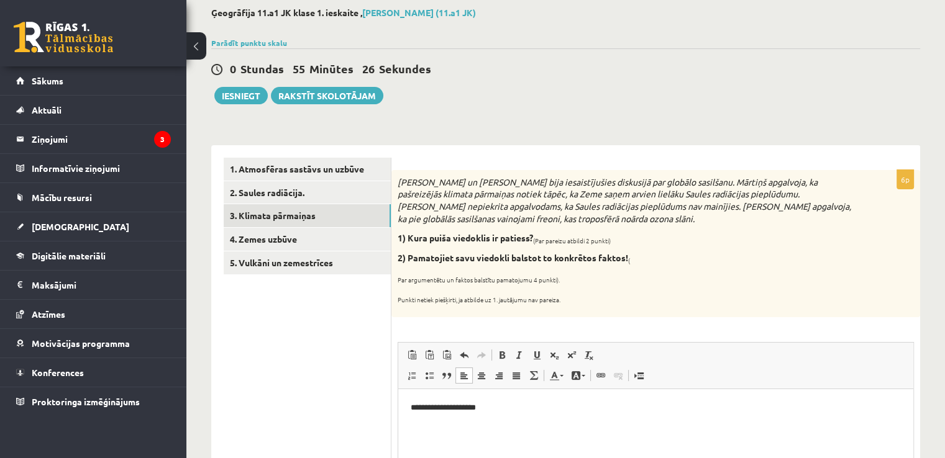
scroll to position [0, 0]
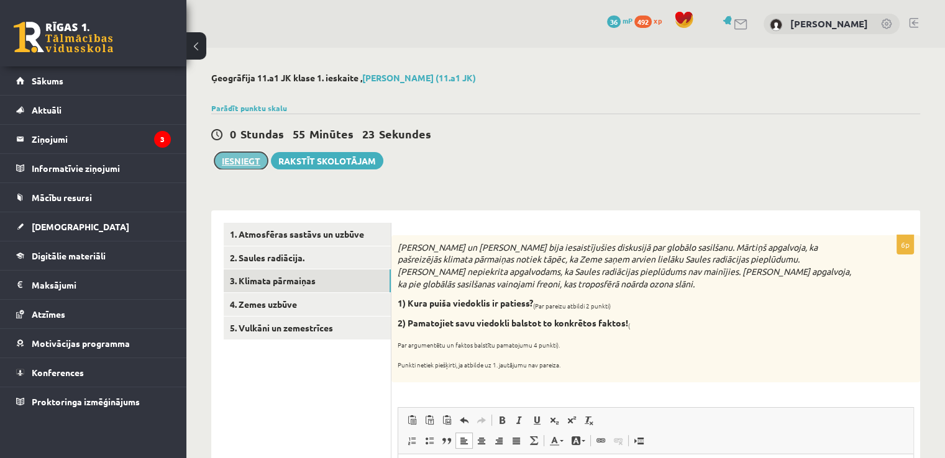
click at [243, 161] on button "Iesniegt" at bounding box center [240, 160] width 53 height 17
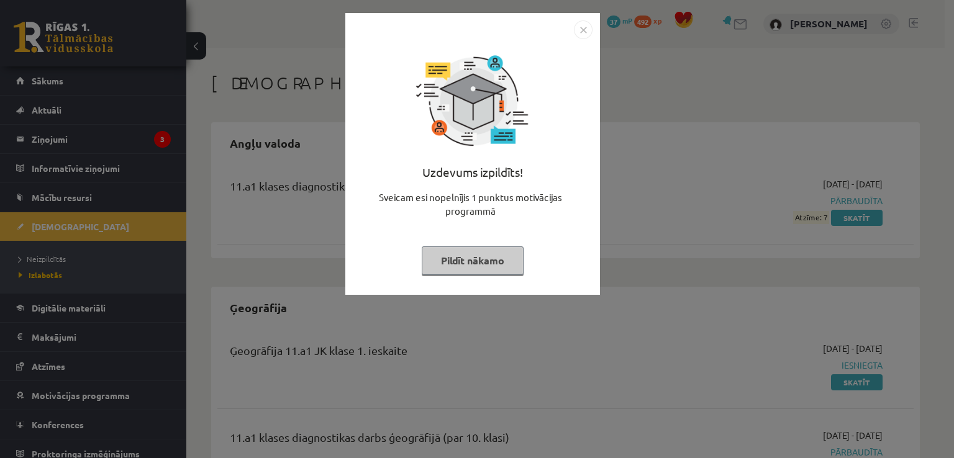
click at [479, 270] on button "Pildīt nākamo" at bounding box center [473, 261] width 102 height 29
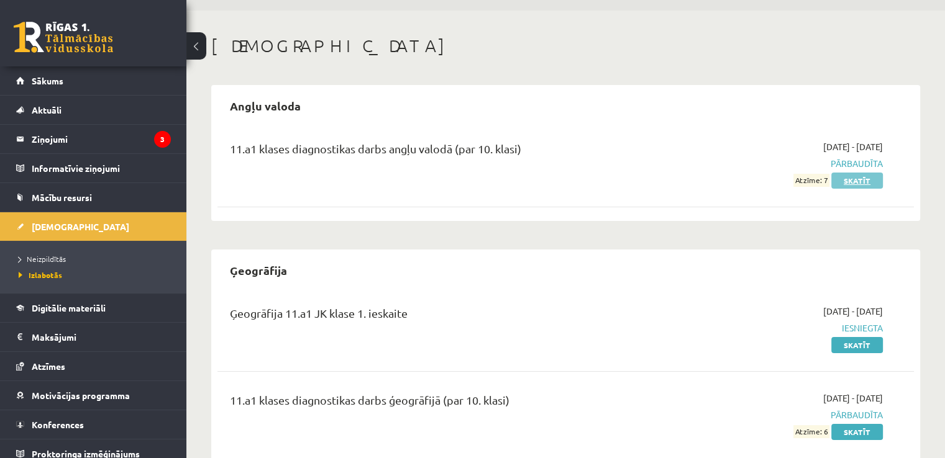
scroll to position [76, 0]
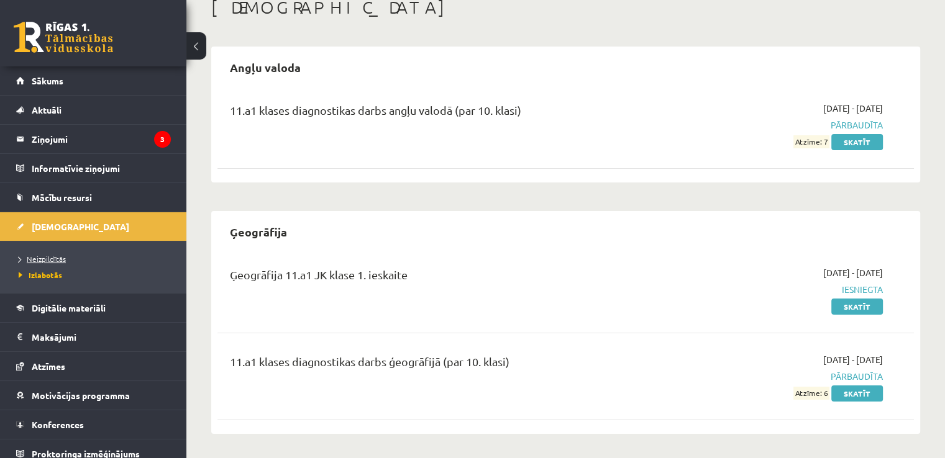
click at [52, 255] on span "Neizpildītās" at bounding box center [42, 259] width 47 height 10
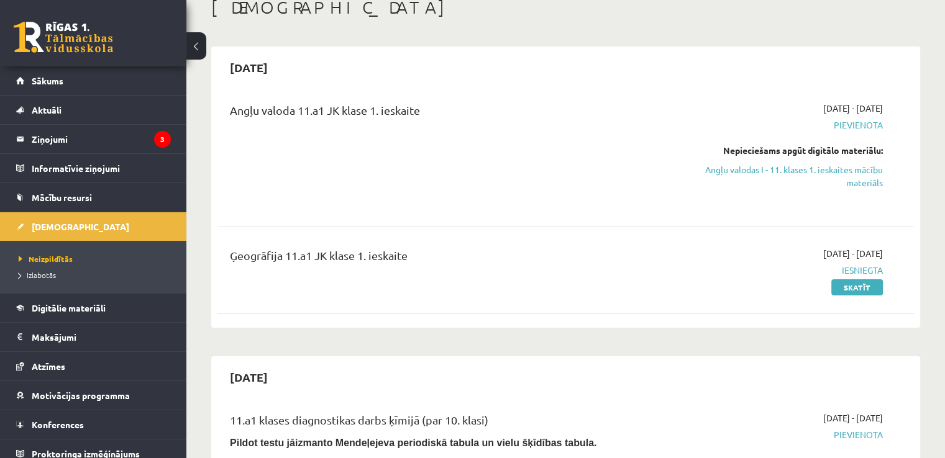
click at [864, 121] on span "Pievienota" at bounding box center [780, 125] width 205 height 13
click at [839, 176] on link "Angļu valodas I - 11. klases 1. ieskaites mācību materiāls" at bounding box center [780, 176] width 205 height 26
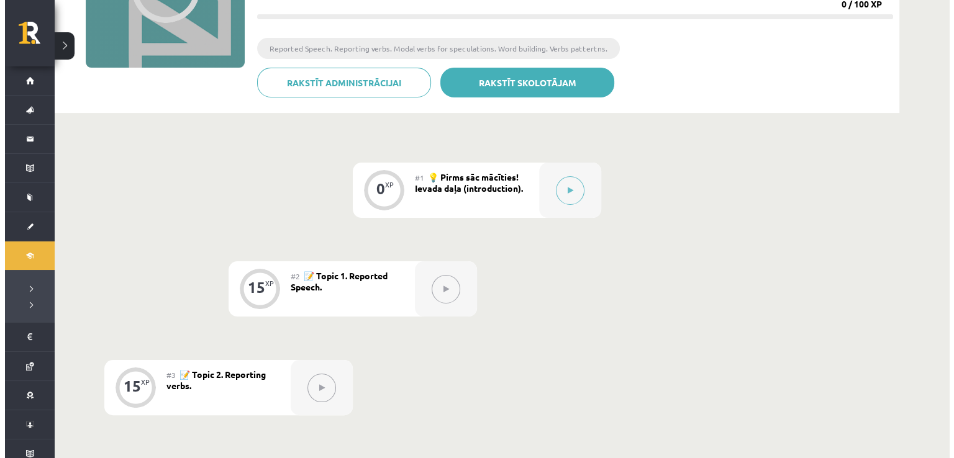
scroll to position [124, 0]
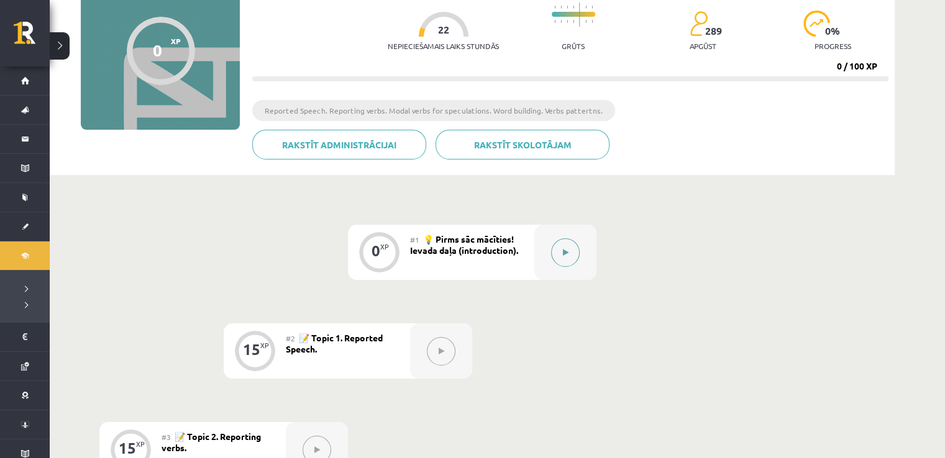
click at [570, 263] on button at bounding box center [565, 252] width 29 height 29
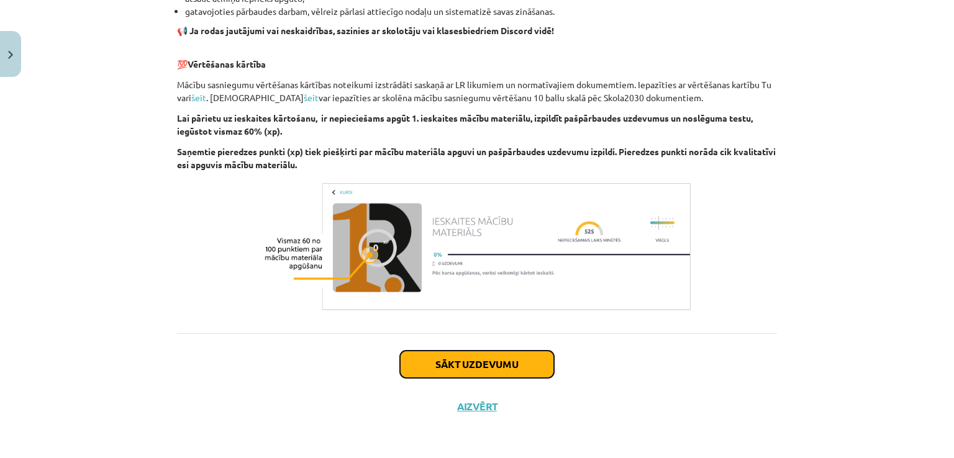
click at [451, 352] on button "Sākt uzdevumu" at bounding box center [477, 364] width 154 height 27
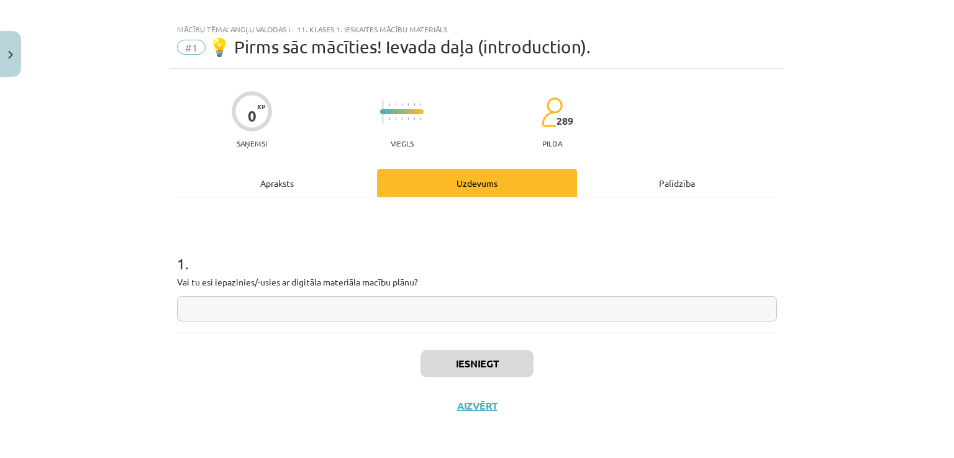
scroll to position [13, 0]
click at [204, 308] on input "text" at bounding box center [477, 309] width 600 height 25
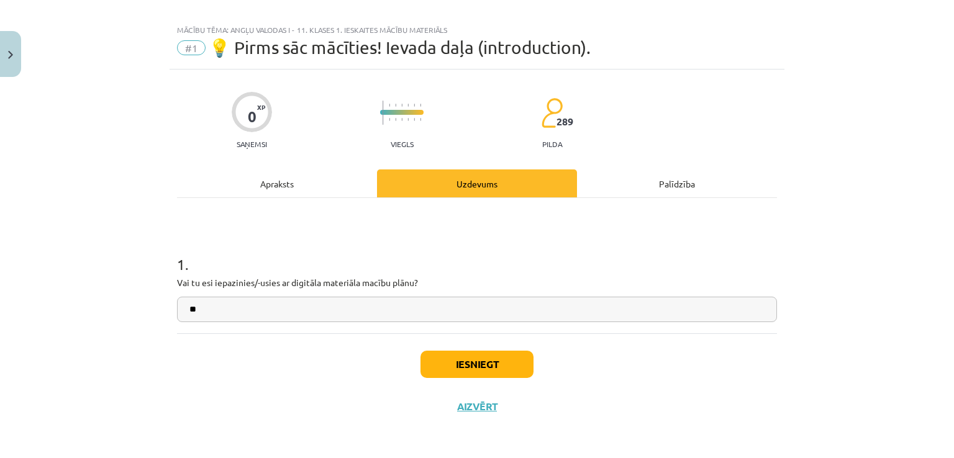
type input "**"
click at [513, 348] on div "Iesniegt Aizvērt" at bounding box center [477, 376] width 600 height 87
click at [509, 360] on button "Iesniegt" at bounding box center [476, 364] width 113 height 27
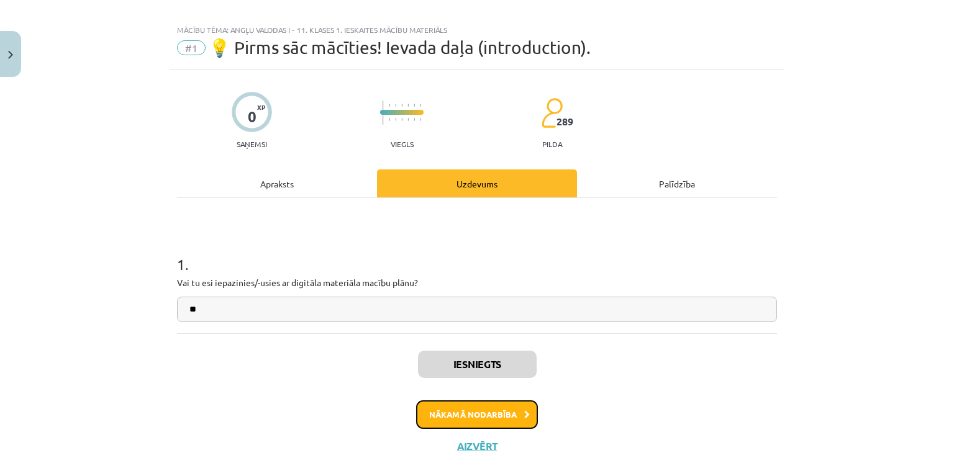
click at [466, 413] on button "Nākamā nodarbība" at bounding box center [477, 415] width 122 height 29
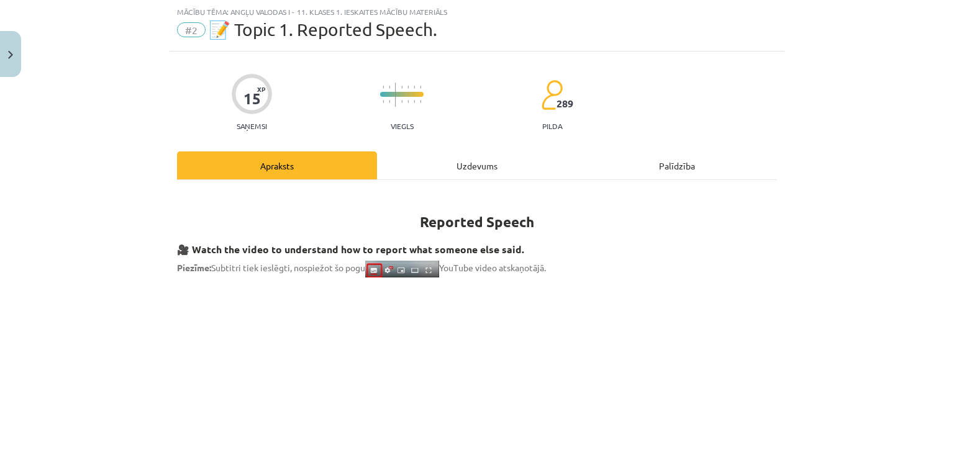
click at [464, 164] on div "Uzdevums" at bounding box center [477, 166] width 200 height 28
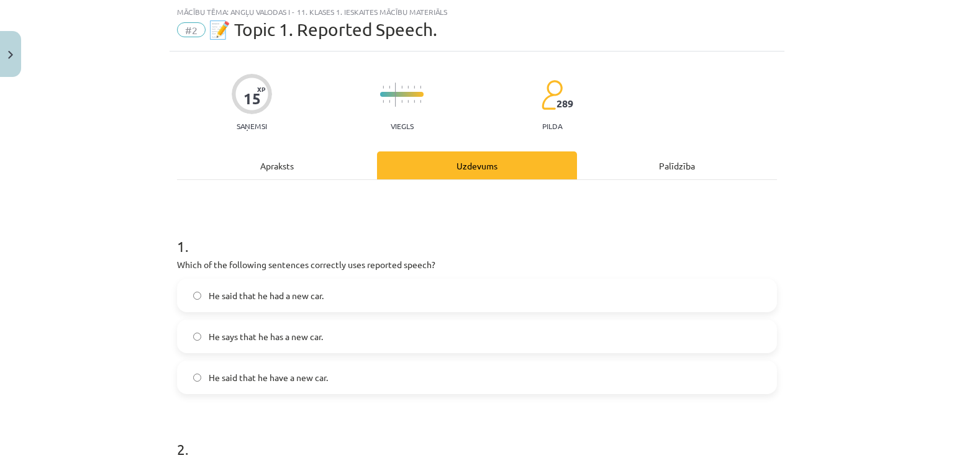
click at [299, 341] on span "He says that he has a new car." at bounding box center [266, 336] width 114 height 13
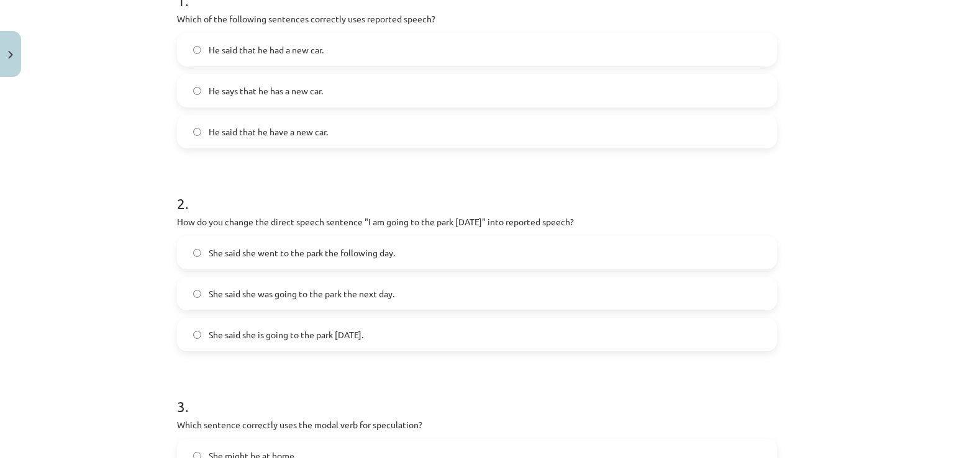
scroll to position [279, 0]
click at [323, 291] on span "She said she was going to the park the next day." at bounding box center [302, 291] width 186 height 13
click at [312, 329] on span "She said she is going to the park tomorrow." at bounding box center [286, 332] width 155 height 13
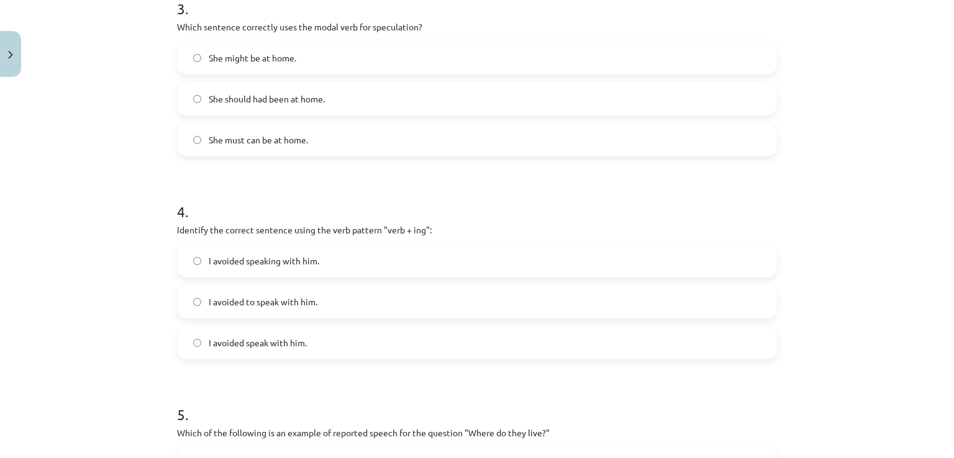
scroll to position [551, 0]
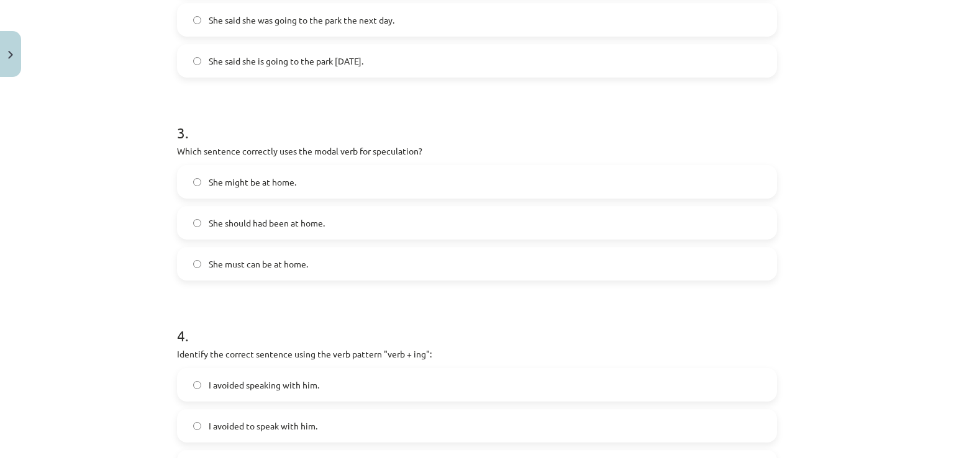
click at [279, 173] on label "She might be at home." at bounding box center [476, 181] width 597 height 31
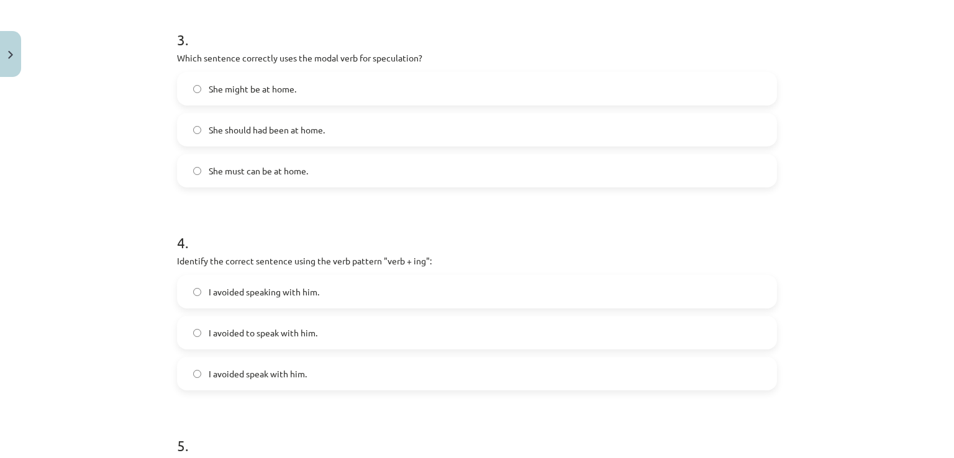
scroll to position [675, 0]
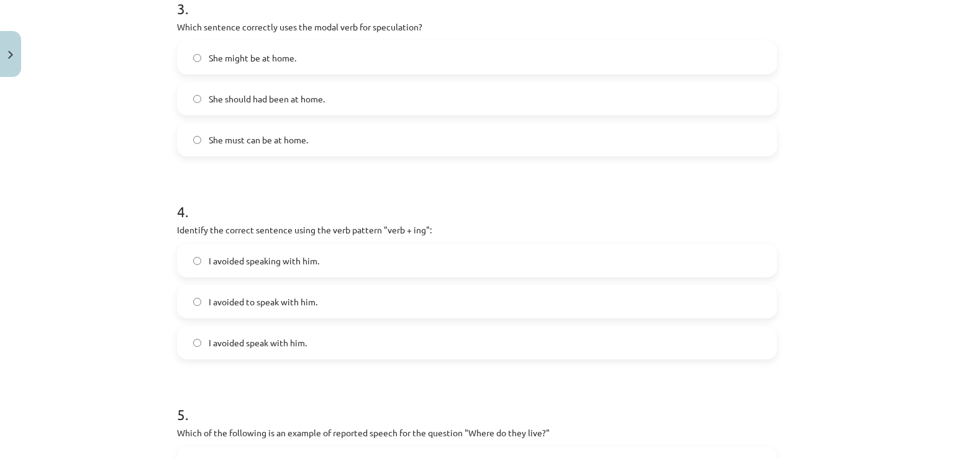
click at [309, 255] on span "I avoided speaking with him." at bounding box center [264, 261] width 111 height 13
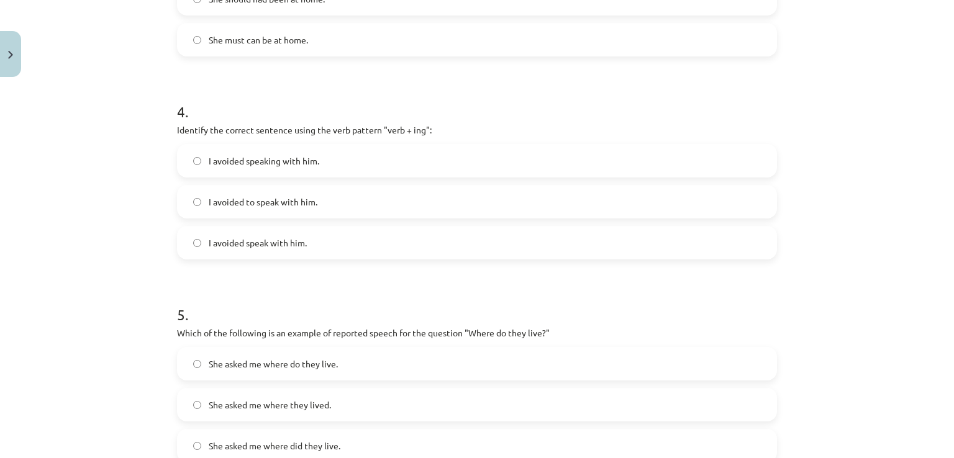
scroll to position [861, 0]
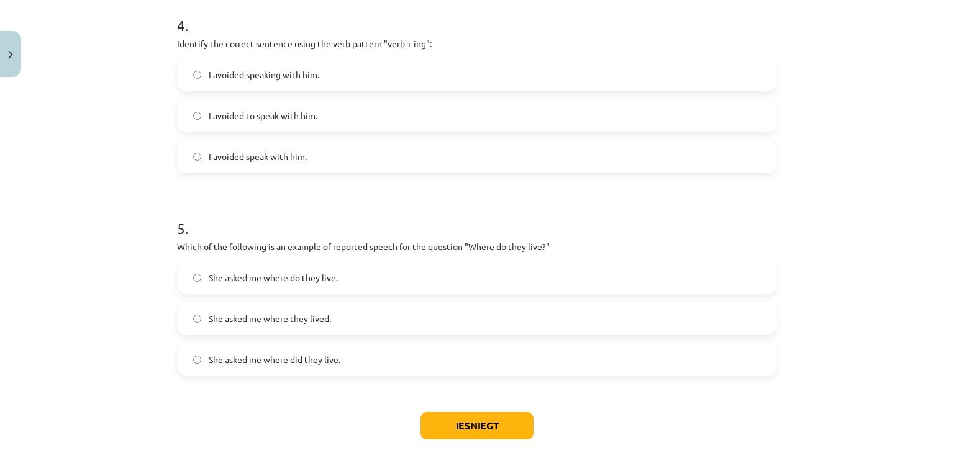
click at [317, 280] on span "She asked me where do they live." at bounding box center [273, 277] width 129 height 13
click at [447, 423] on button "Iesniegt" at bounding box center [476, 425] width 113 height 27
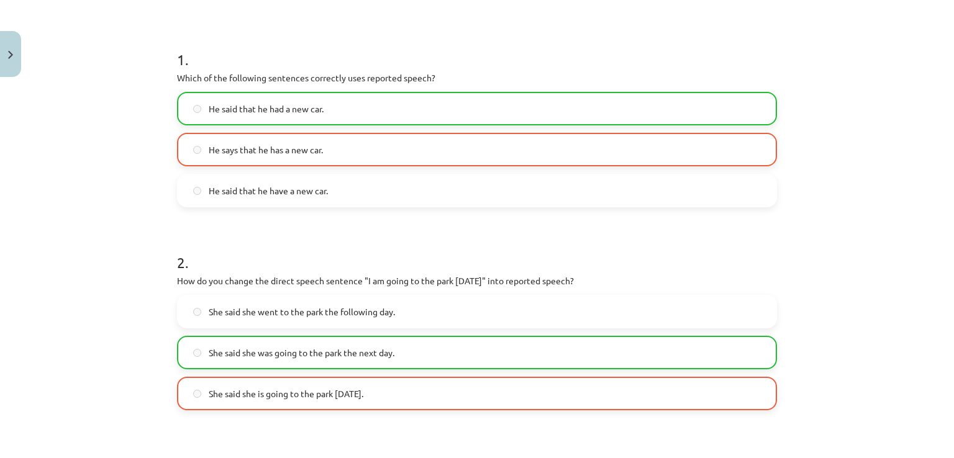
scroll to position [178, 0]
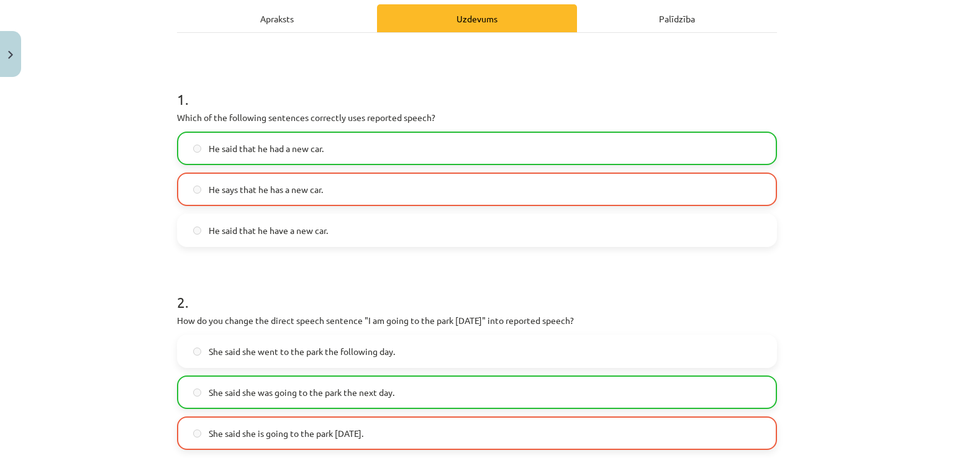
click at [334, 193] on label "He says that he has a new car." at bounding box center [476, 189] width 597 height 31
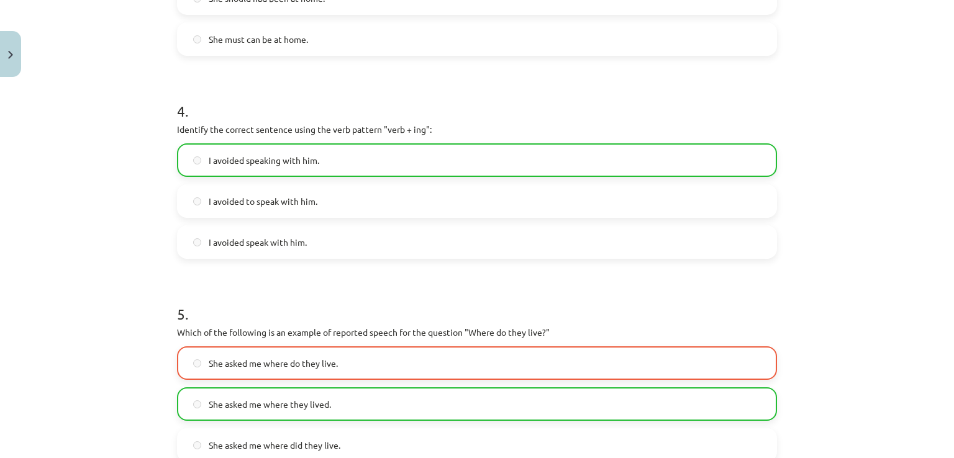
scroll to position [962, 0]
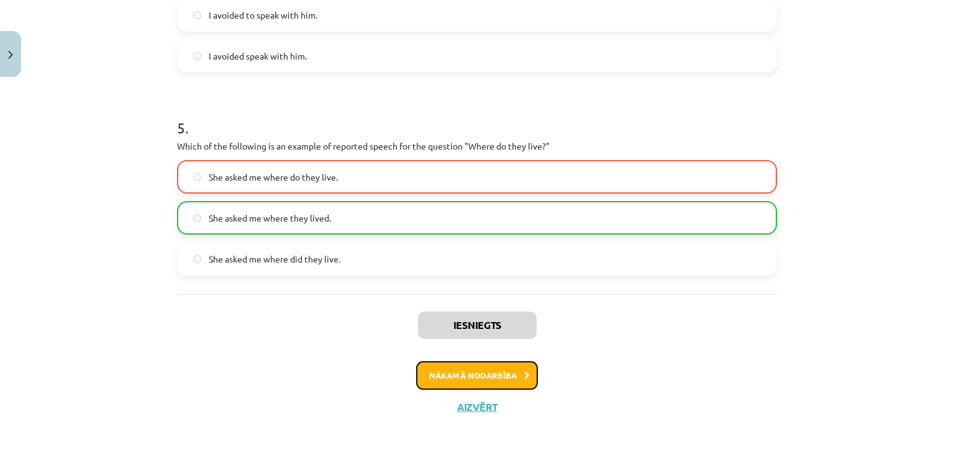
click at [440, 379] on button "Nākamā nodarbība" at bounding box center [477, 375] width 122 height 29
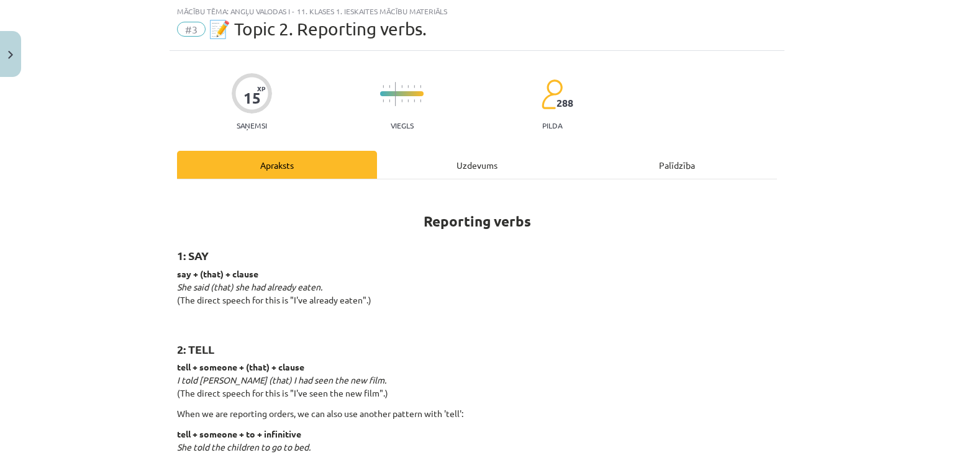
scroll to position [31, 0]
click at [445, 160] on div "Uzdevums" at bounding box center [477, 166] width 200 height 28
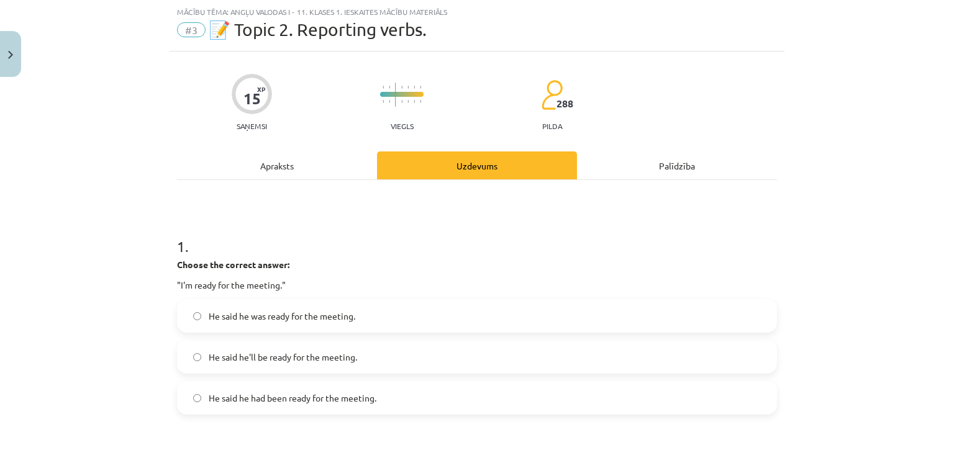
click at [274, 316] on span "He said he was ready for the meeting." at bounding box center [282, 316] width 147 height 13
click at [261, 401] on span "He said he had been ready for the meeting." at bounding box center [293, 398] width 168 height 13
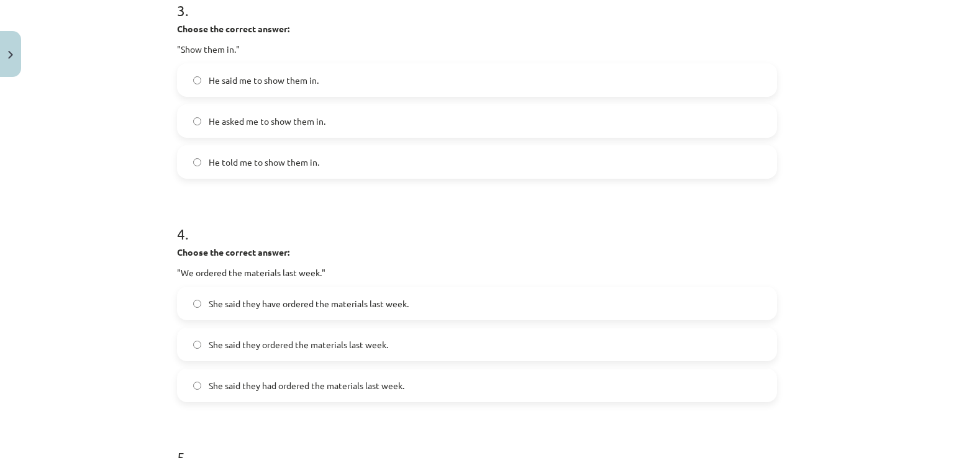
scroll to position [1026, 0]
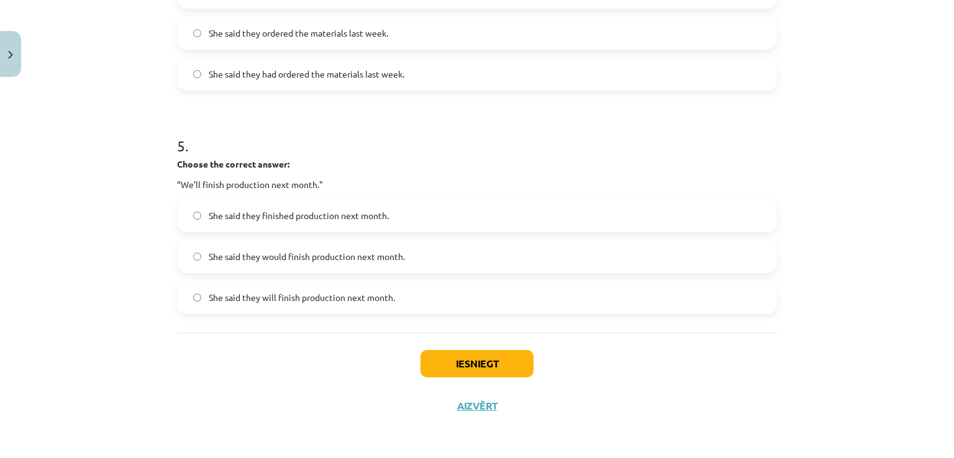
click at [280, 307] on label "She said they will finish production next month." at bounding box center [476, 297] width 597 height 31
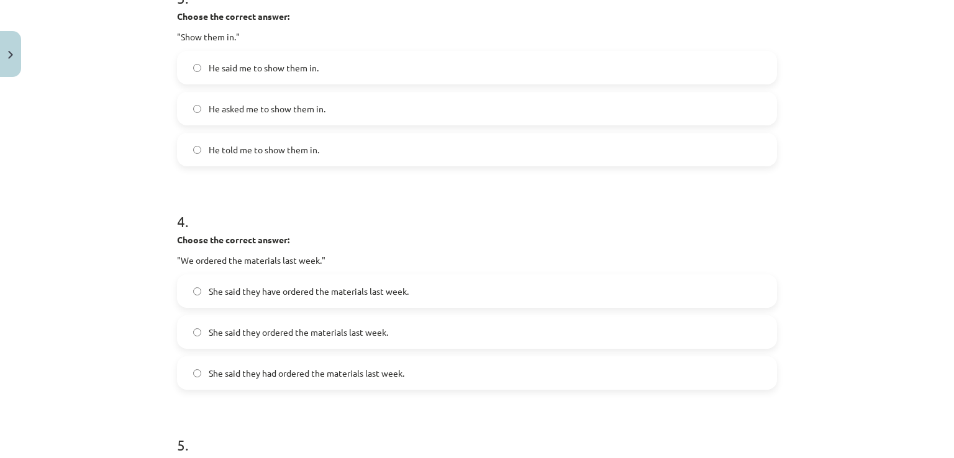
scroll to position [778, 0]
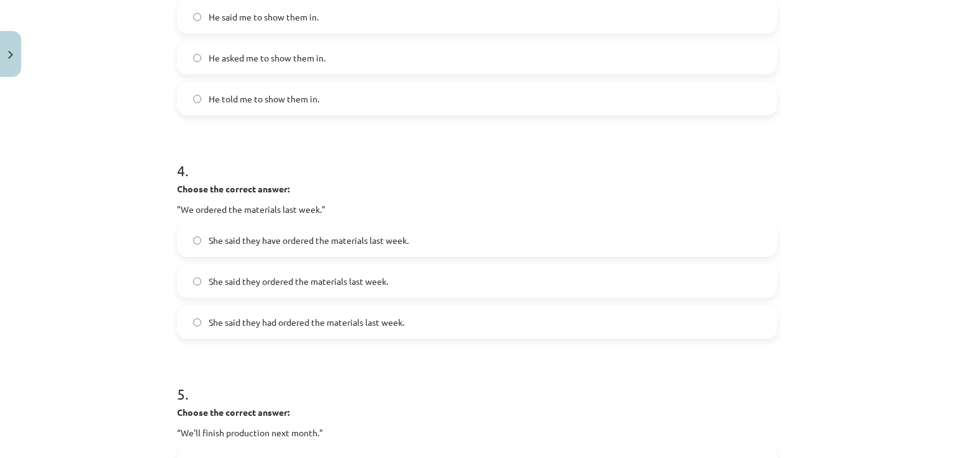
click at [288, 247] on label "She said they have ordered the materials last week." at bounding box center [476, 240] width 597 height 31
click at [317, 283] on span "She said they ordered the materials last week." at bounding box center [298, 281] width 179 height 13
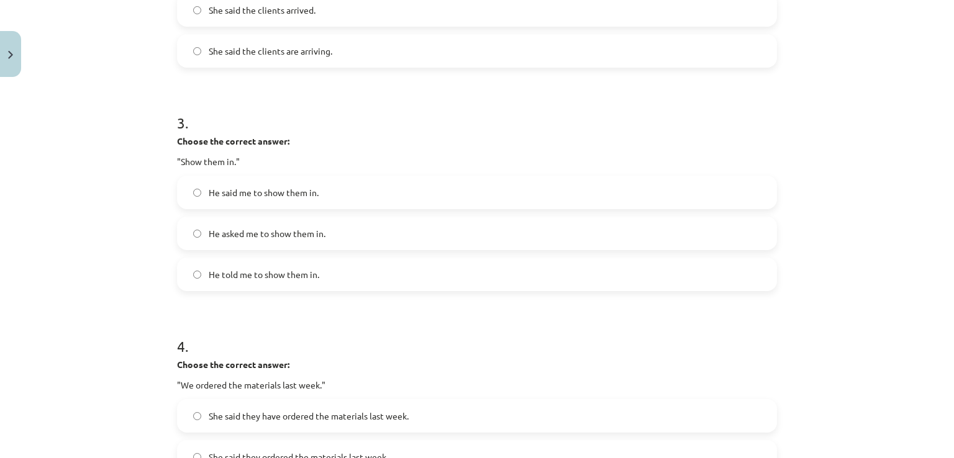
scroll to position [591, 0]
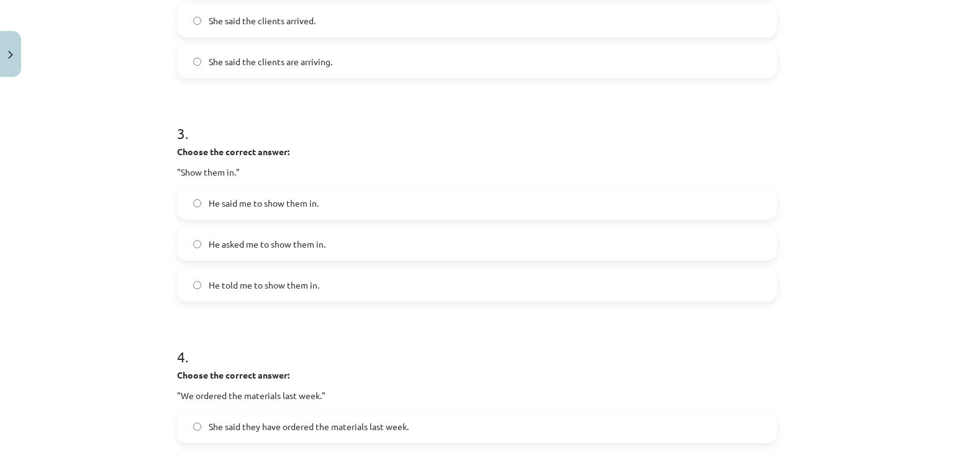
click at [294, 199] on span "He said me to show them in." at bounding box center [264, 203] width 110 height 13
click at [270, 252] on label "He asked me to show them in." at bounding box center [476, 244] width 597 height 31
click at [279, 284] on span "He told me to show them in." at bounding box center [264, 285] width 111 height 13
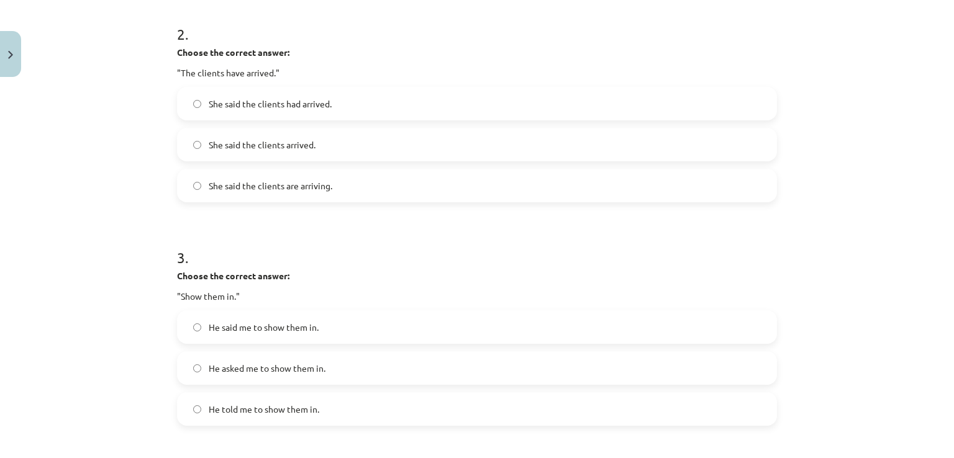
scroll to position [467, 0]
click at [283, 338] on label "He said me to show them in." at bounding box center [476, 327] width 597 height 31
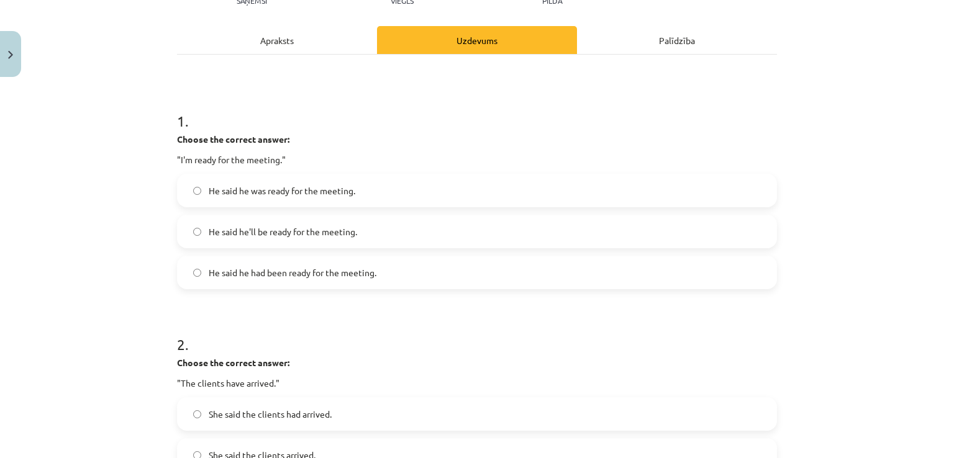
scroll to position [281, 0]
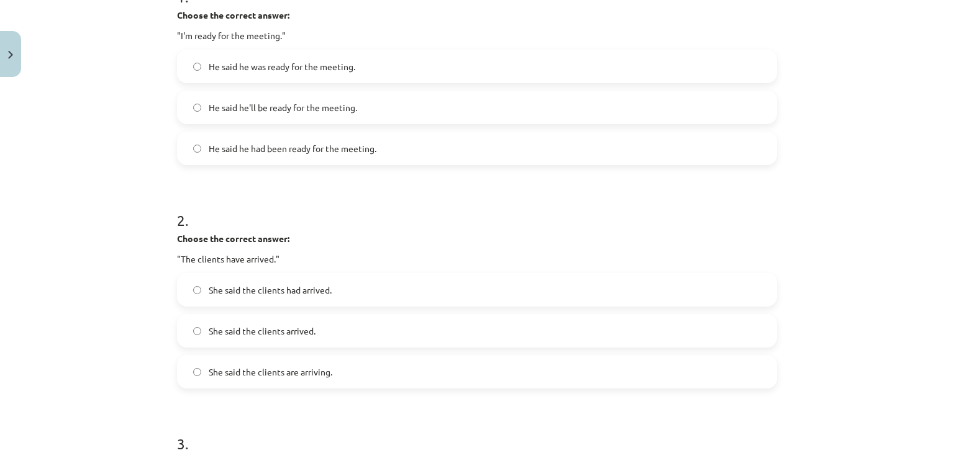
click at [333, 296] on label "She said the clients had arrived." at bounding box center [476, 289] width 597 height 31
click at [296, 326] on span "She said the clients arrived." at bounding box center [262, 331] width 107 height 13
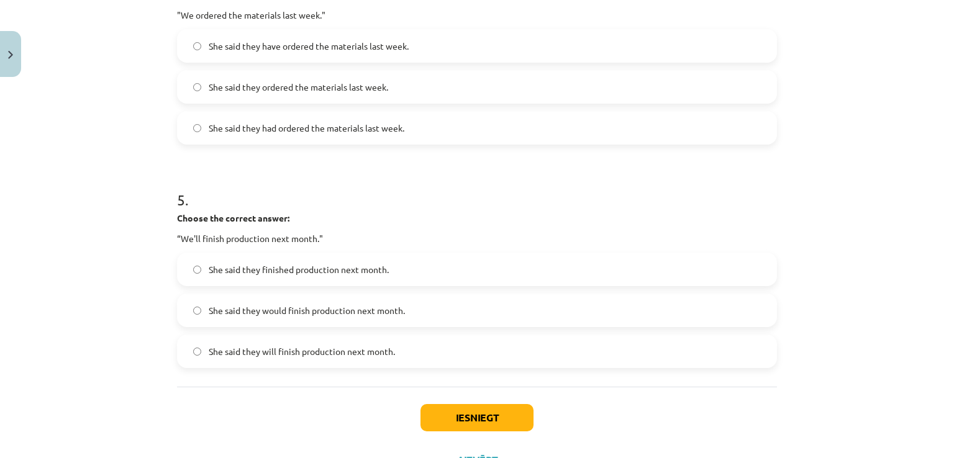
scroll to position [1026, 0]
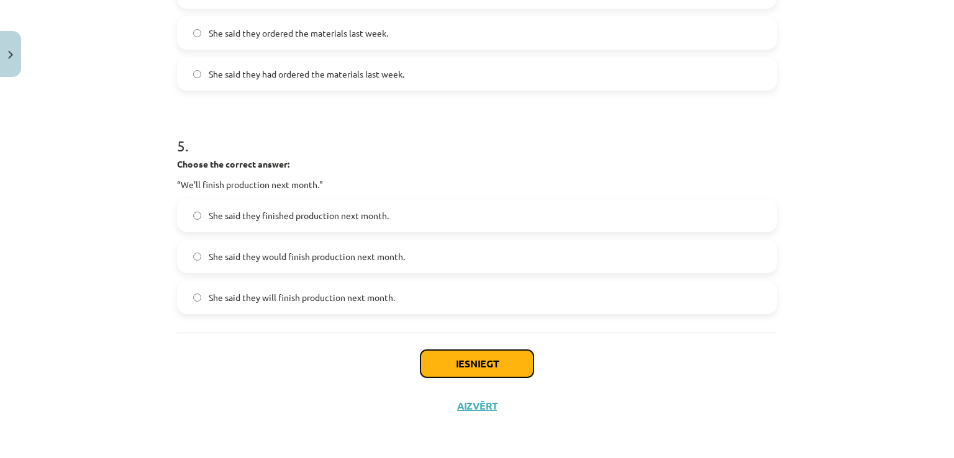
click at [430, 376] on button "Iesniegt" at bounding box center [476, 363] width 113 height 27
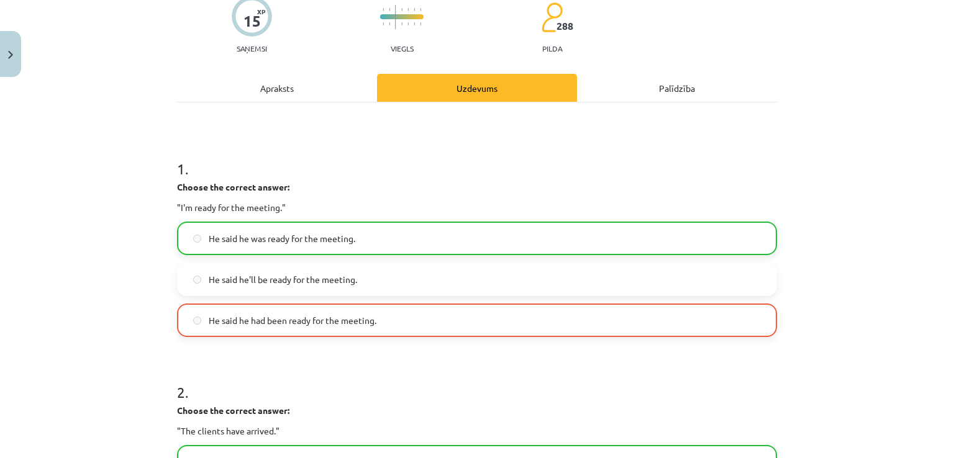
scroll to position [0, 0]
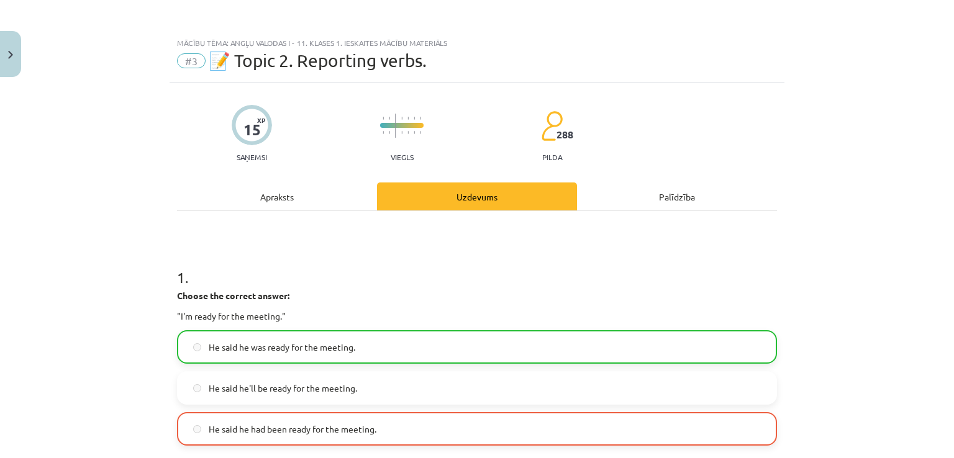
click at [305, 194] on div "Apraksts" at bounding box center [277, 197] width 200 height 28
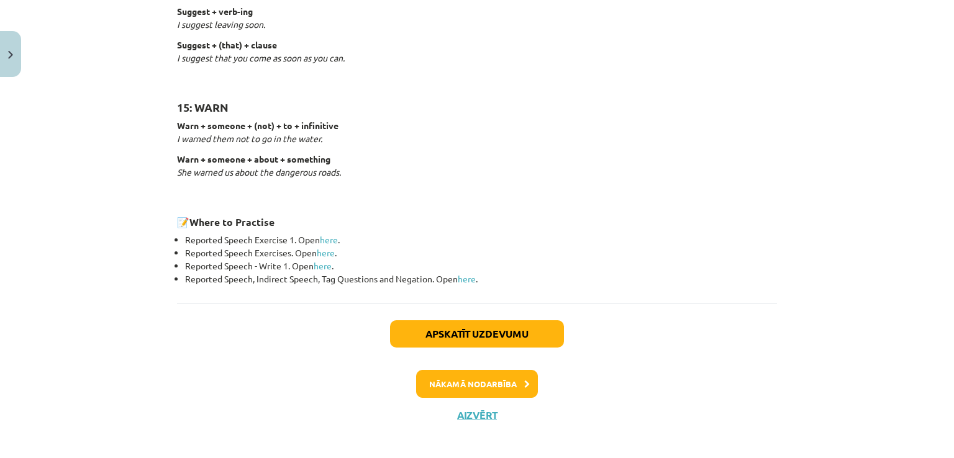
scroll to position [1977, 0]
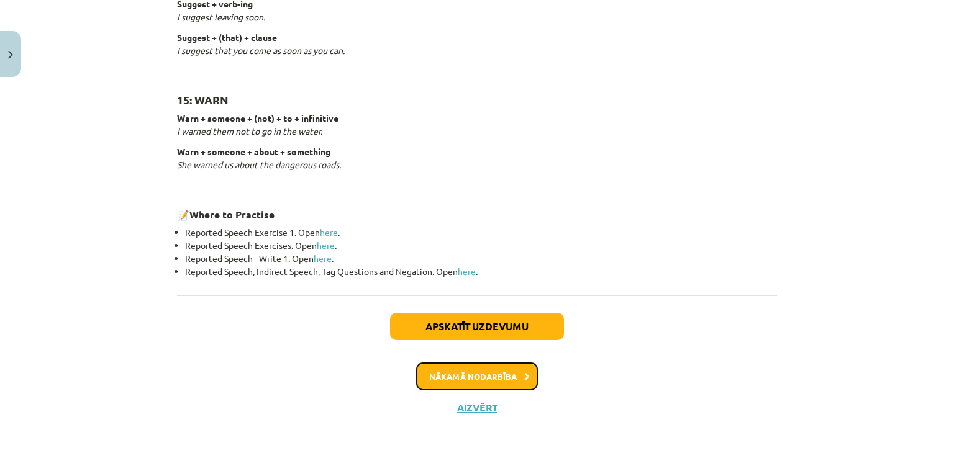
click at [452, 377] on button "Nākamā nodarbība" at bounding box center [477, 377] width 122 height 29
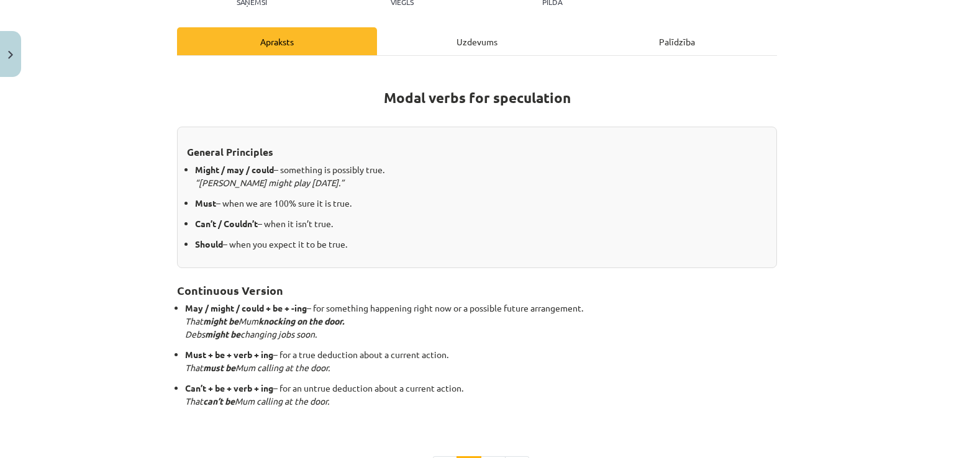
scroll to position [319, 0]
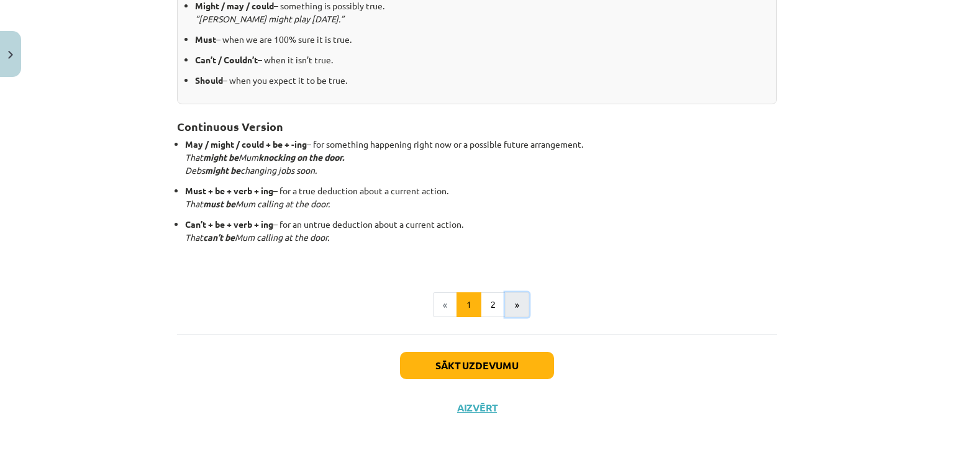
click at [521, 306] on button "»" at bounding box center [517, 305] width 24 height 25
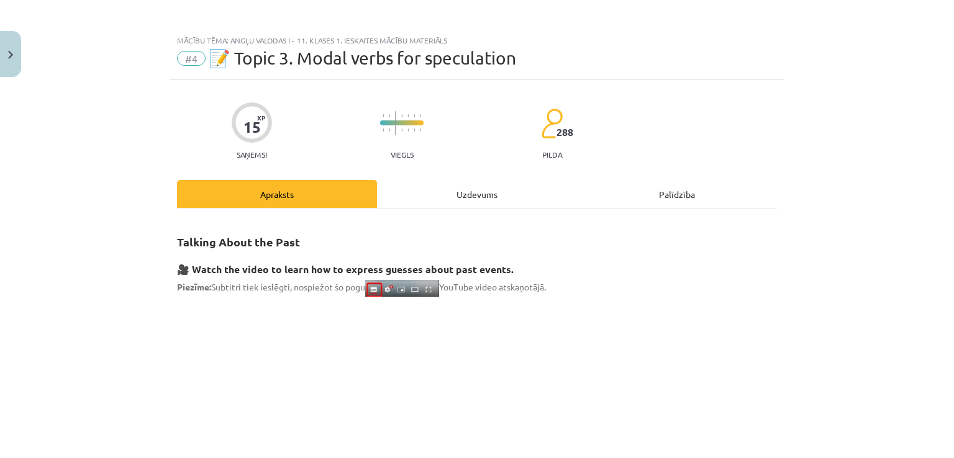
scroll to position [0, 0]
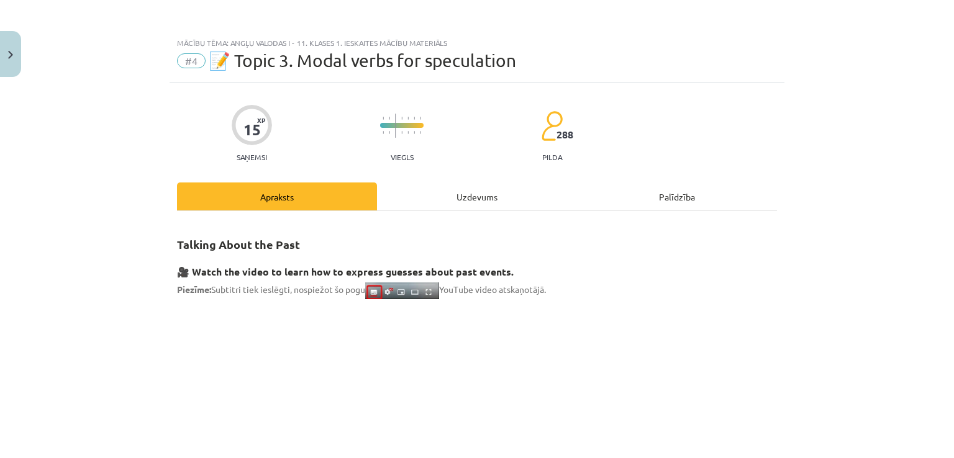
click at [492, 192] on div "Uzdevums" at bounding box center [477, 197] width 200 height 28
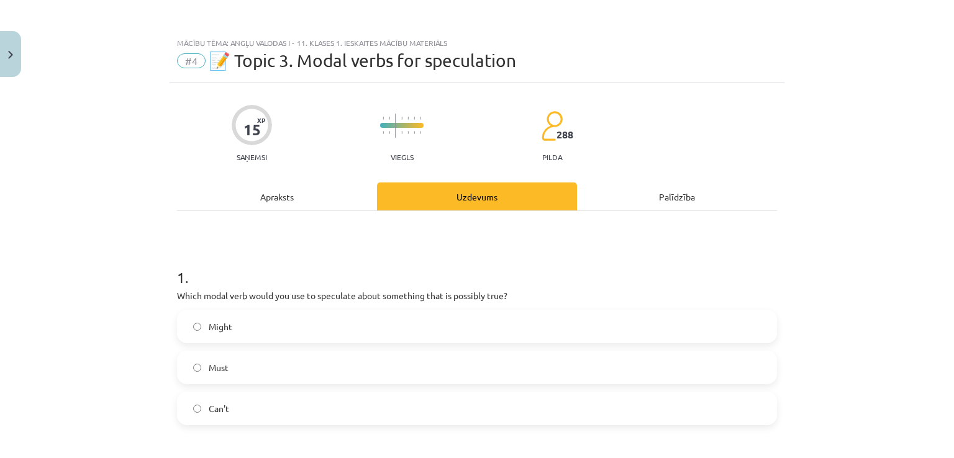
scroll to position [31, 0]
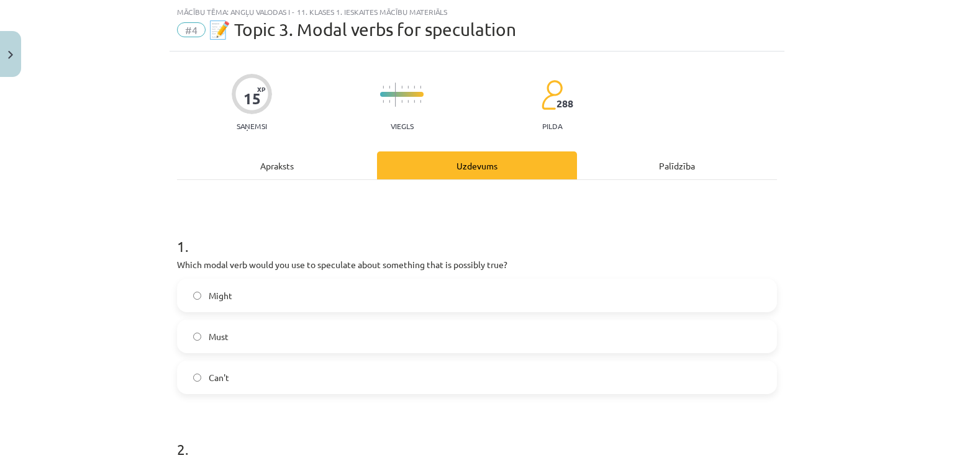
click at [341, 175] on div "Apraksts" at bounding box center [277, 166] width 200 height 28
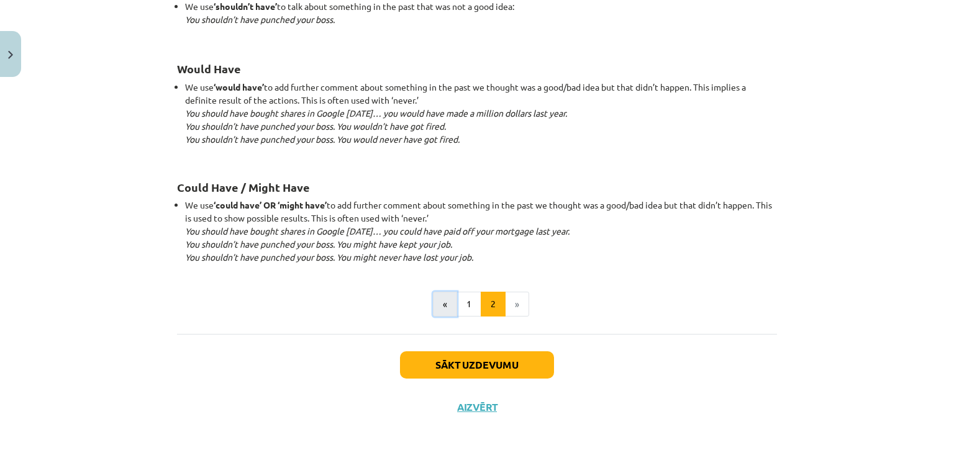
click at [444, 307] on button "«" at bounding box center [445, 304] width 24 height 25
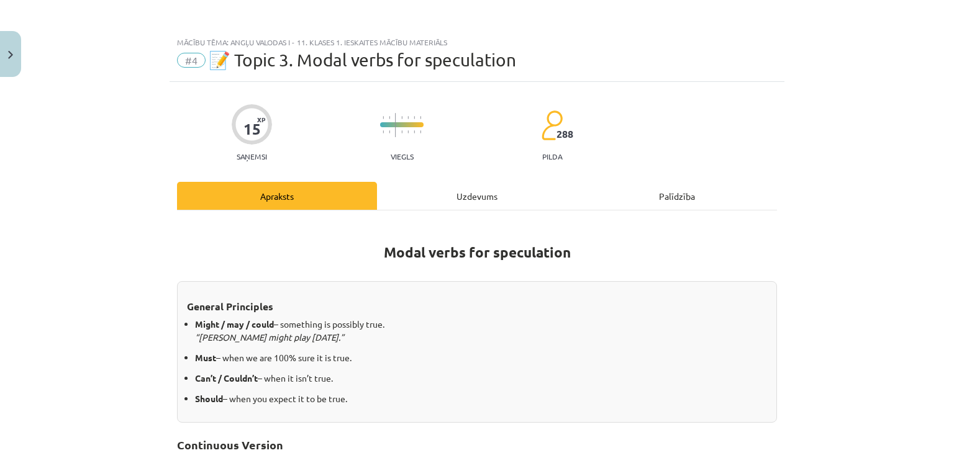
scroll to position [0, 0]
click at [456, 194] on div "Uzdevums" at bounding box center [477, 197] width 200 height 28
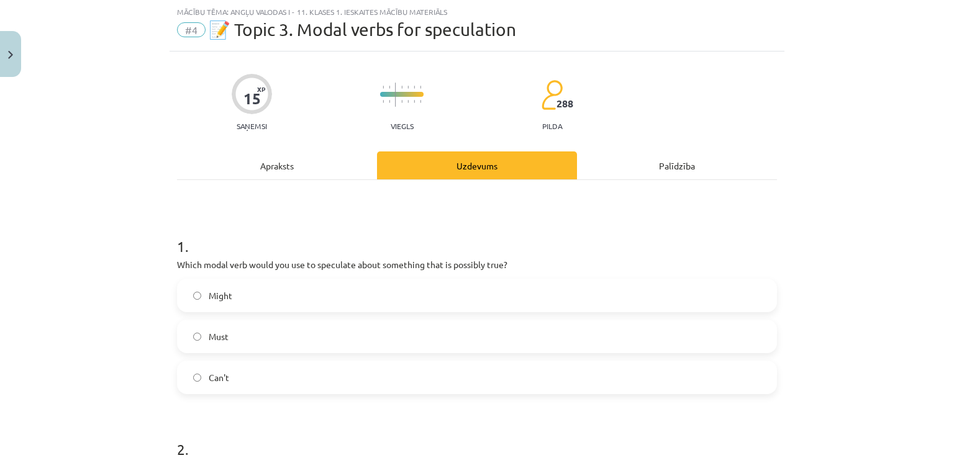
click at [328, 305] on label "Might" at bounding box center [476, 295] width 597 height 31
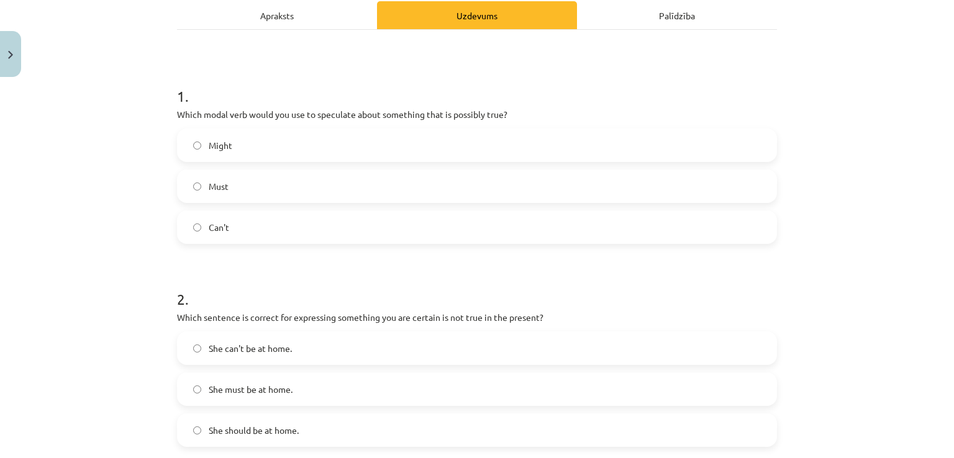
scroll to position [279, 0]
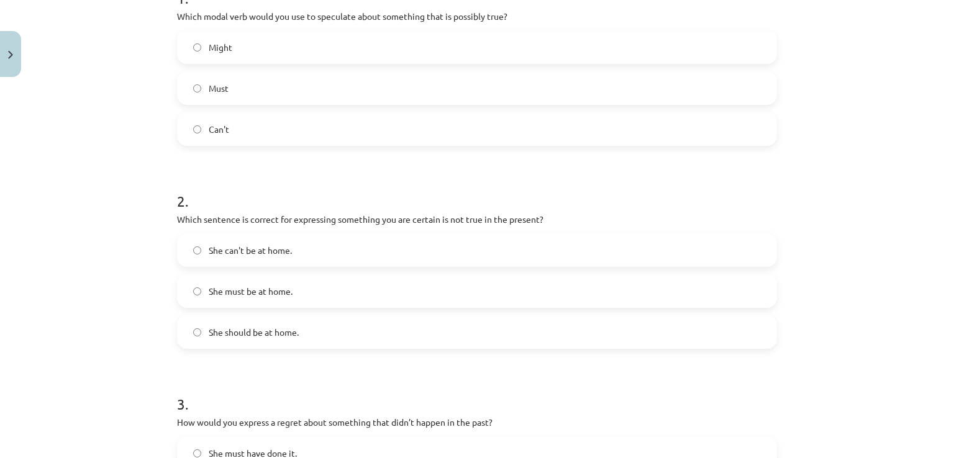
click at [338, 336] on label "She should be at home." at bounding box center [476, 332] width 597 height 31
click at [346, 287] on label "She must be at home." at bounding box center [476, 291] width 597 height 31
click at [356, 245] on label "She can't be at home." at bounding box center [476, 250] width 597 height 31
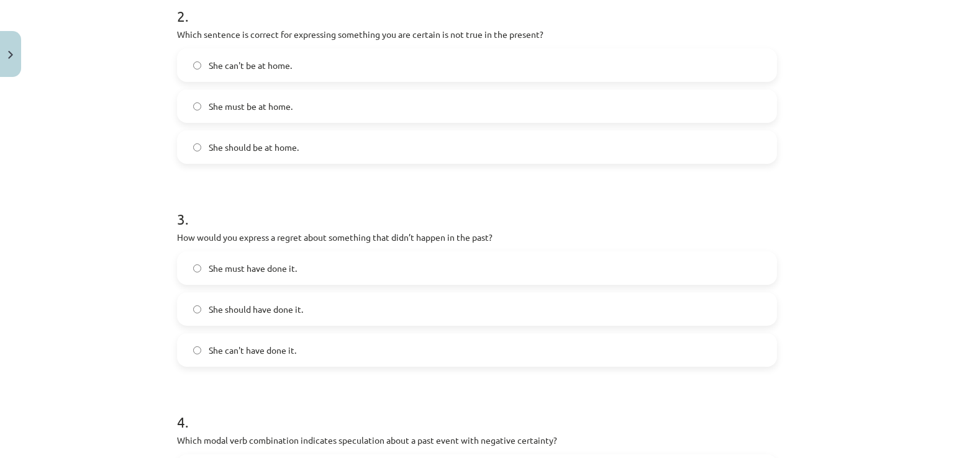
scroll to position [466, 0]
click at [325, 266] on label "She must have done it." at bounding box center [476, 267] width 597 height 31
click at [287, 316] on label "She should have done it." at bounding box center [476, 308] width 597 height 31
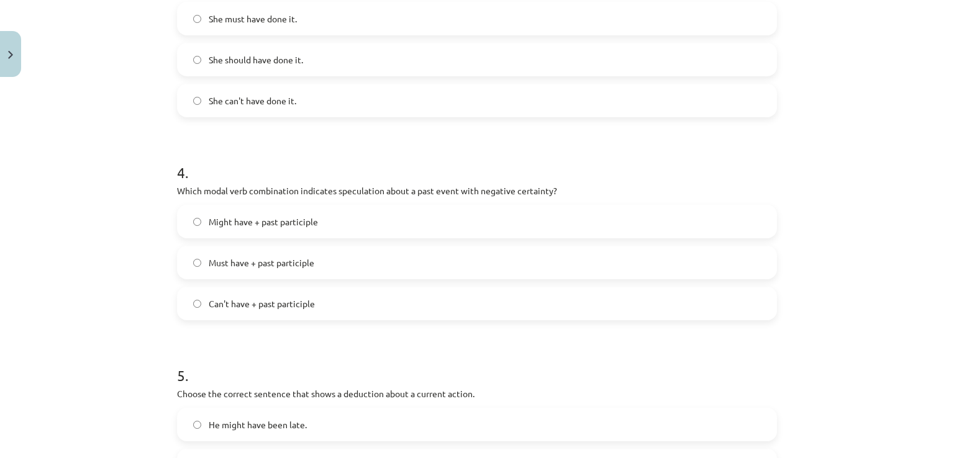
scroll to position [923, 0]
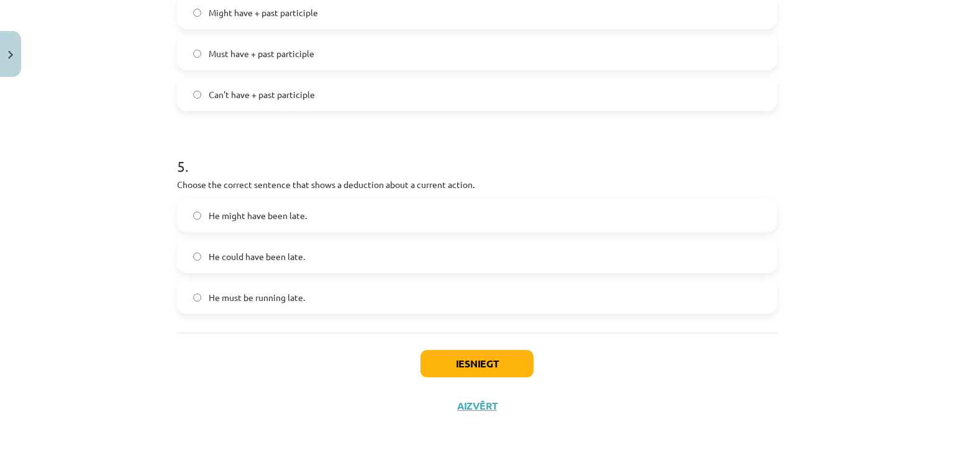
click at [304, 217] on label "He might have been late." at bounding box center [476, 215] width 597 height 31
click at [301, 298] on label "He must be running late." at bounding box center [476, 297] width 597 height 31
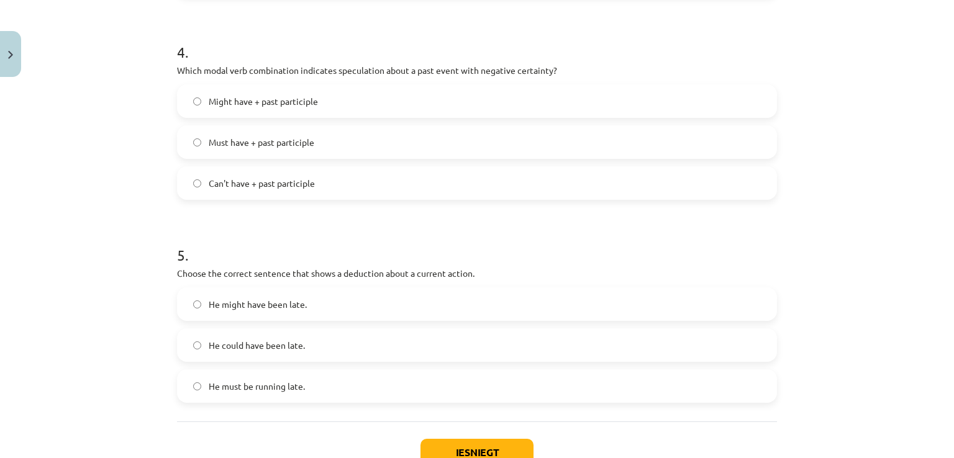
scroll to position [799, 0]
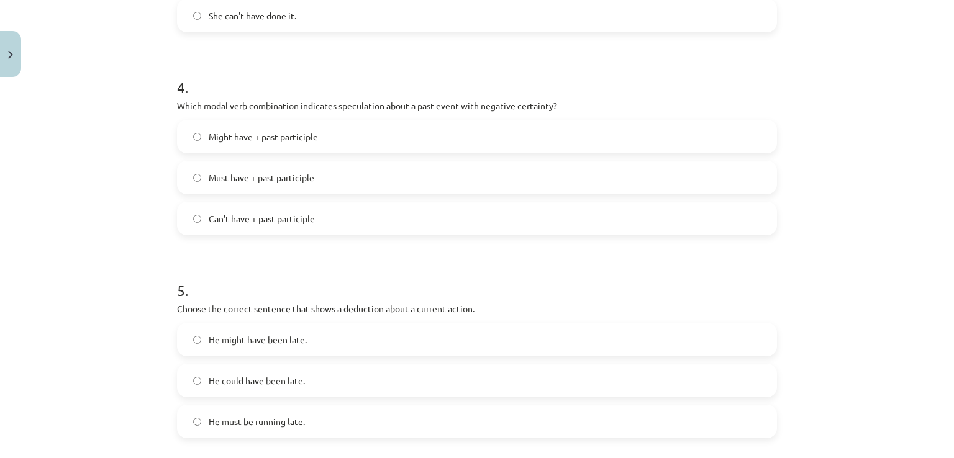
click at [320, 138] on label "Might have + past participle" at bounding box center [476, 136] width 597 height 31
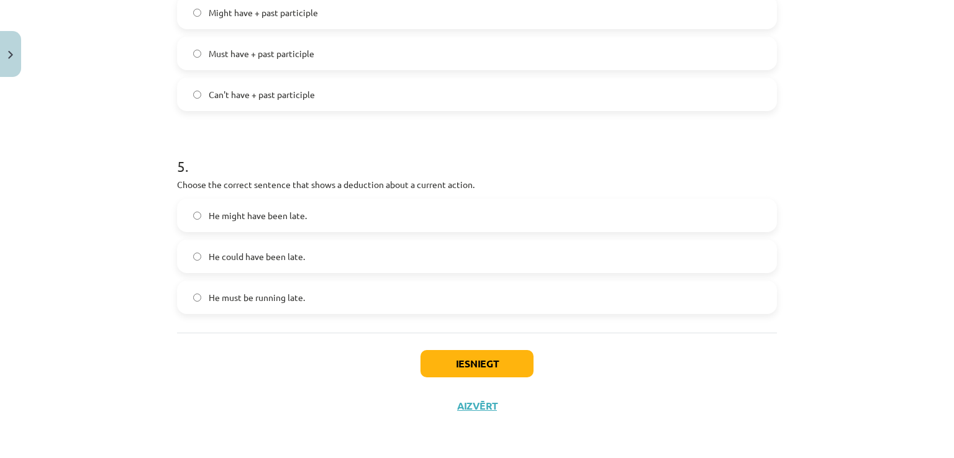
scroll to position [861, 0]
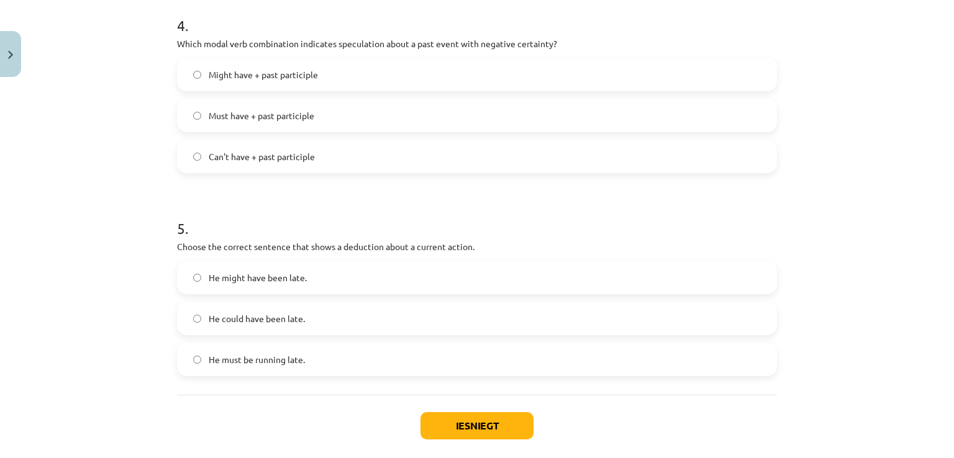
click at [285, 113] on span "Must have + past participle" at bounding box center [262, 115] width 106 height 13
click at [465, 425] on button "Iesniegt" at bounding box center [476, 425] width 113 height 27
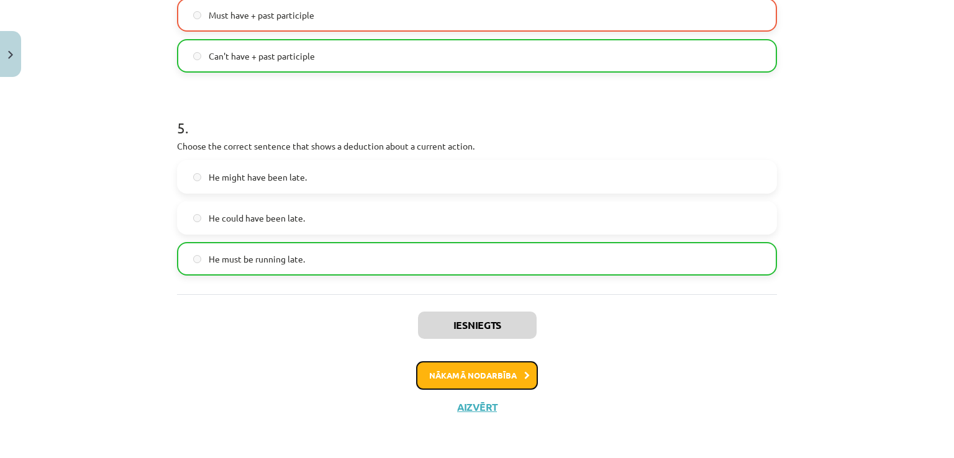
click at [477, 369] on button "Nākamā nodarbība" at bounding box center [477, 375] width 122 height 29
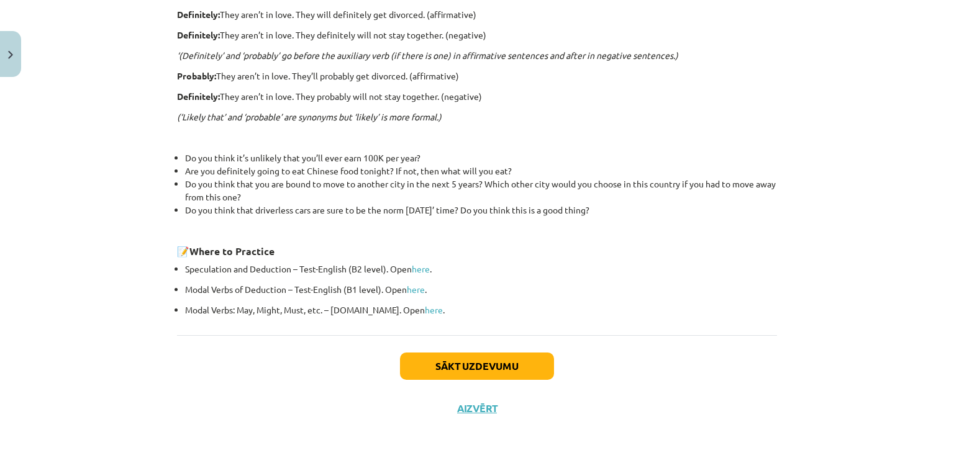
scroll to position [87, 0]
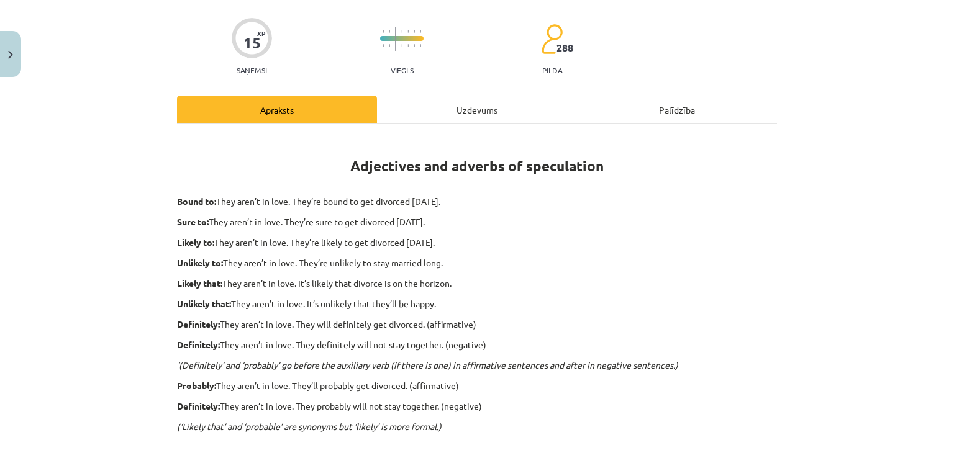
click at [463, 108] on div "Uzdevums" at bounding box center [477, 110] width 200 height 28
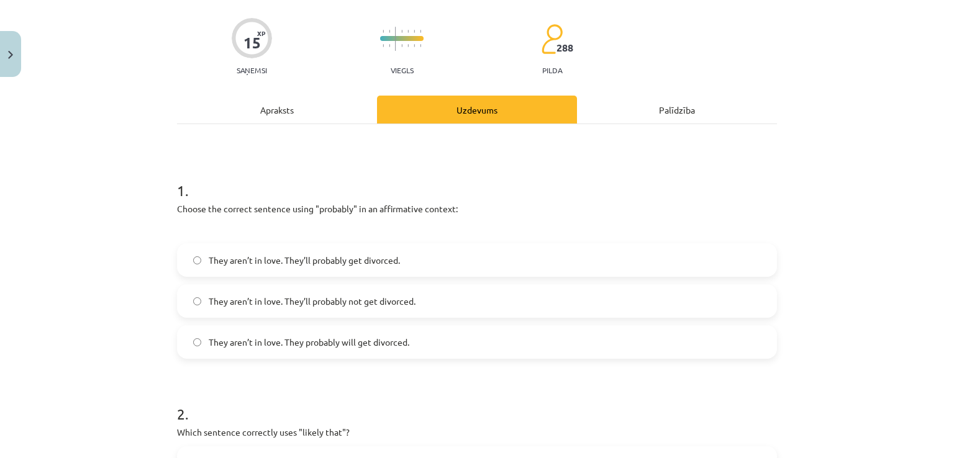
scroll to position [31, 0]
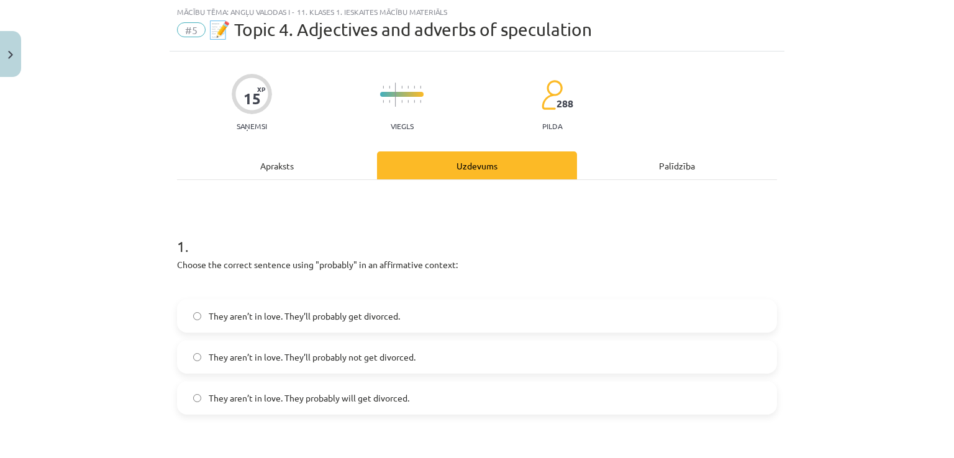
click at [297, 302] on label "They aren’t in love. They’ll probably get divorced." at bounding box center [476, 316] width 597 height 31
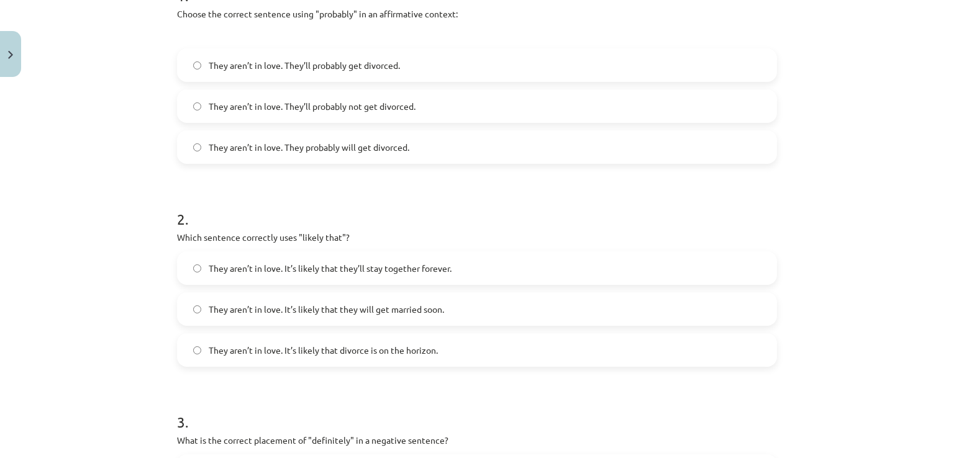
scroll to position [342, 0]
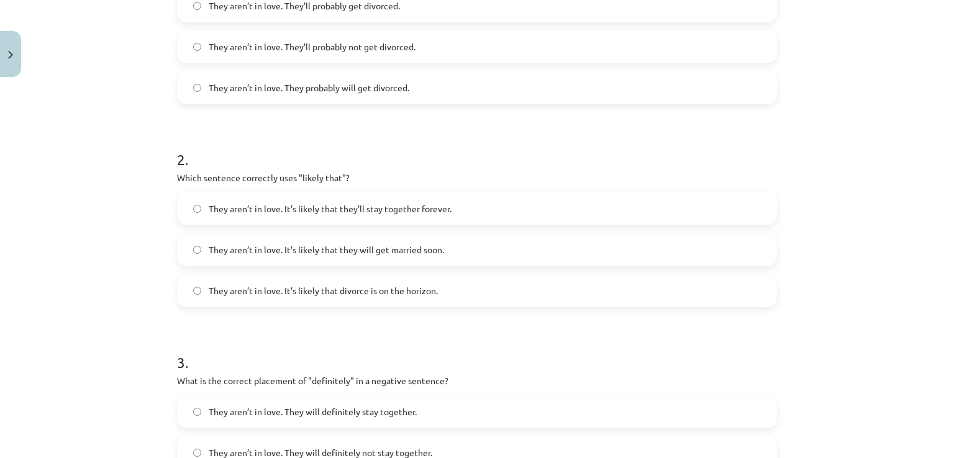
click at [418, 253] on span "They aren’t in love. It’s likely that they will get married soon." at bounding box center [326, 249] width 235 height 13
click at [358, 291] on span "They aren’t in love. It’s likely that divorce is on the horizon." at bounding box center [323, 290] width 229 height 13
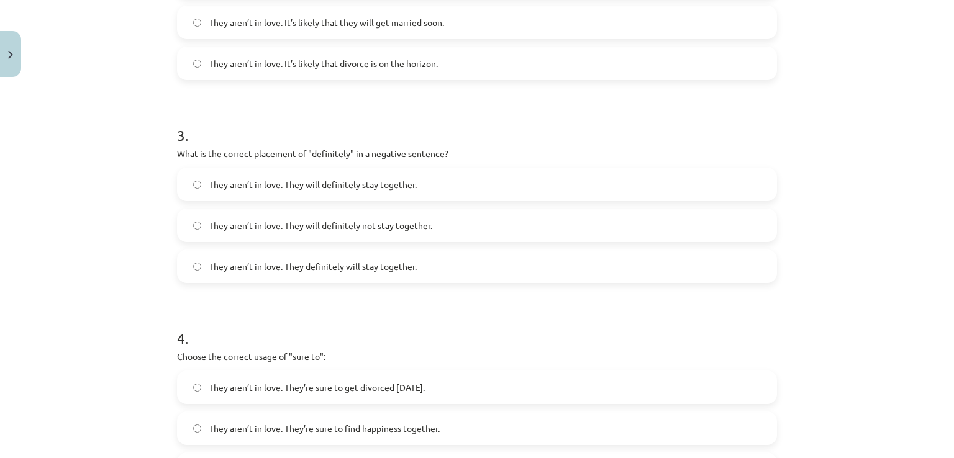
scroll to position [590, 0]
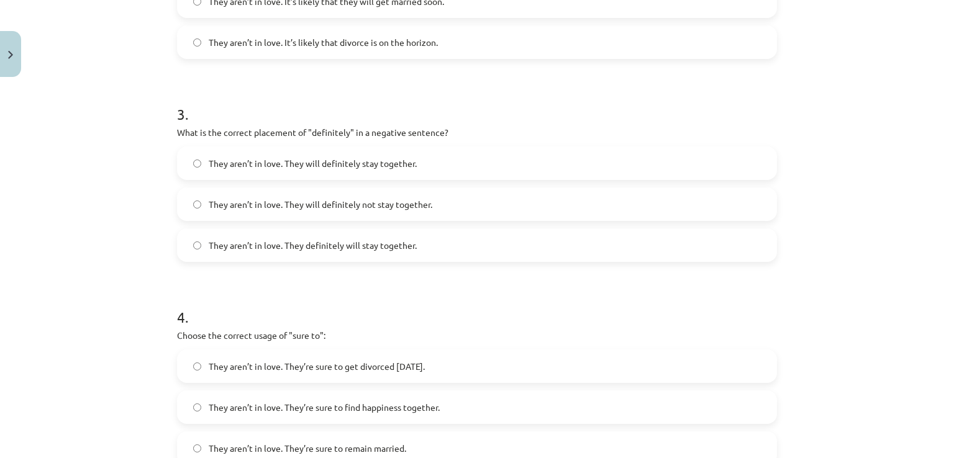
click at [308, 206] on span "They aren’t in love. They will definitely not stay together." at bounding box center [321, 204] width 224 height 13
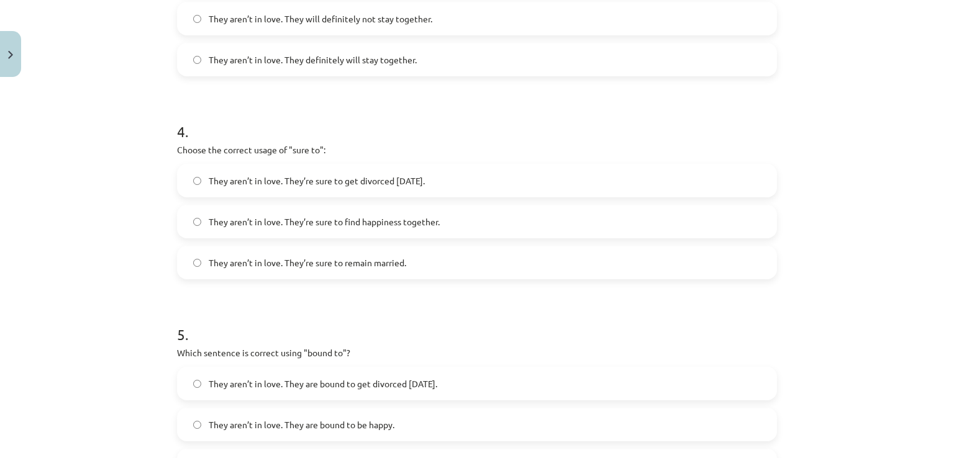
scroll to position [776, 0]
click at [365, 189] on label "They aren’t in love. They’re sure to get divorced within six months." at bounding box center [476, 180] width 597 height 31
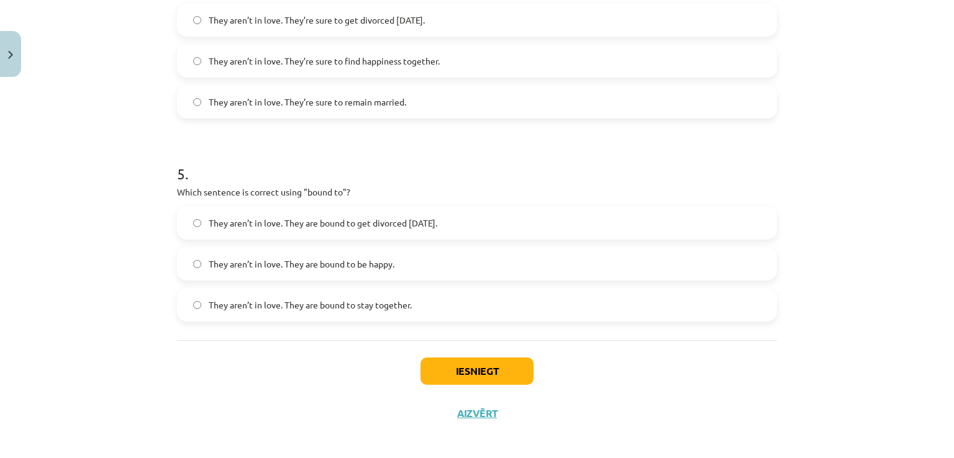
scroll to position [944, 0]
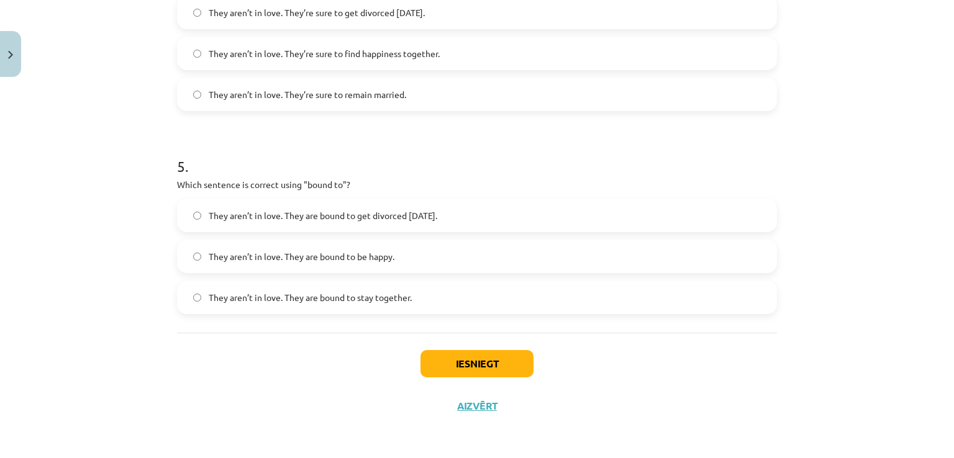
click at [363, 220] on span "They aren’t in love. They are bound to get divorced within six months." at bounding box center [323, 215] width 229 height 13
click at [442, 363] on button "Iesniegt" at bounding box center [476, 363] width 113 height 27
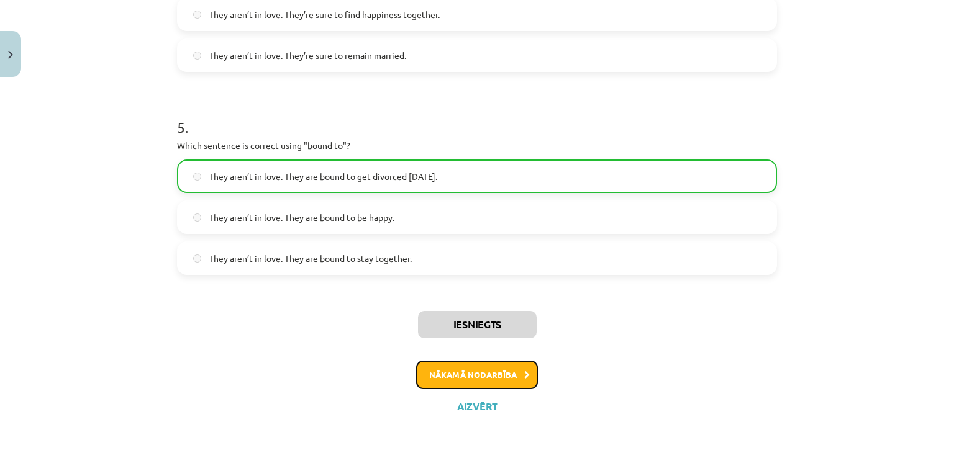
click at [447, 374] on button "Nākamā nodarbība" at bounding box center [477, 375] width 122 height 29
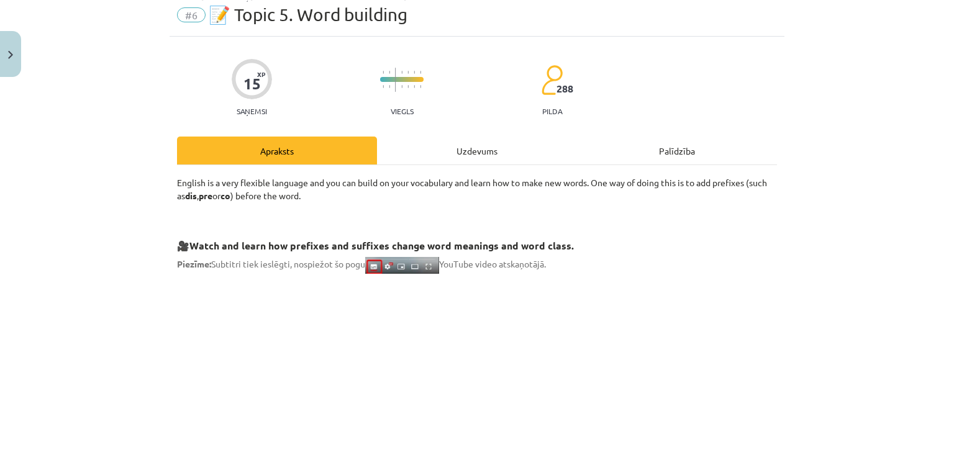
scroll to position [31, 0]
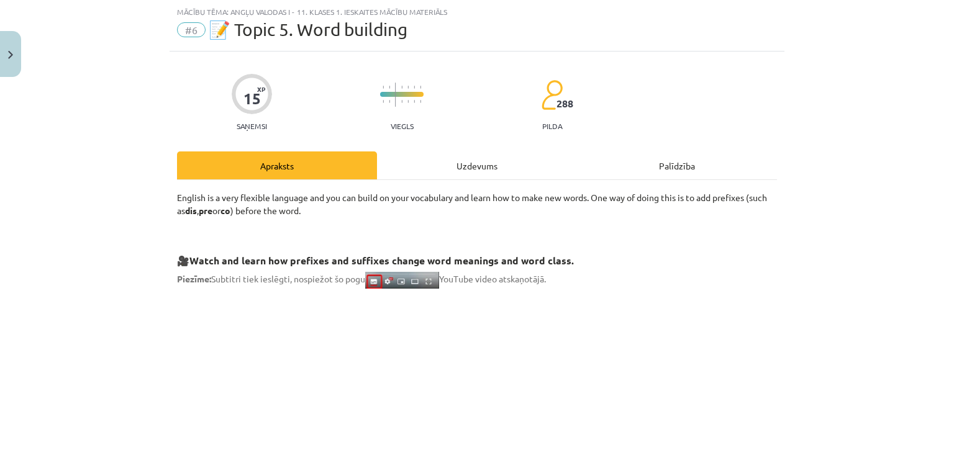
click at [454, 169] on div "Uzdevums" at bounding box center [477, 166] width 200 height 28
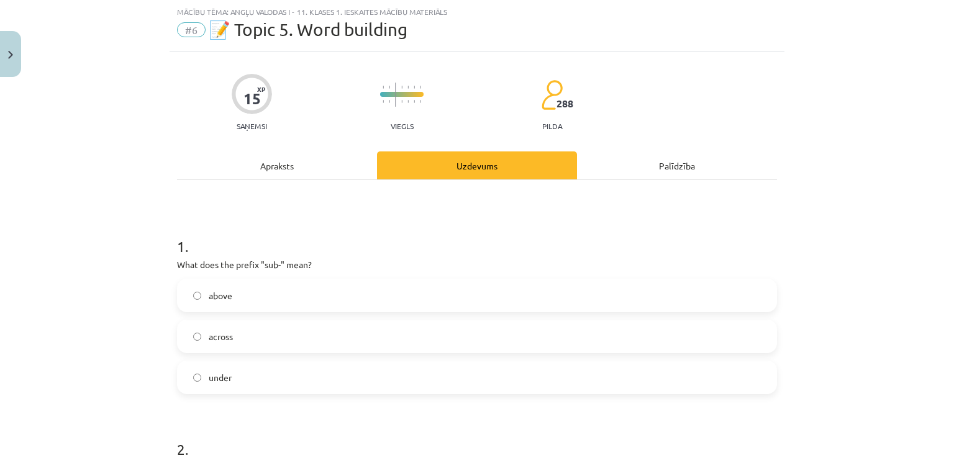
click at [219, 381] on span "under" at bounding box center [220, 377] width 23 height 13
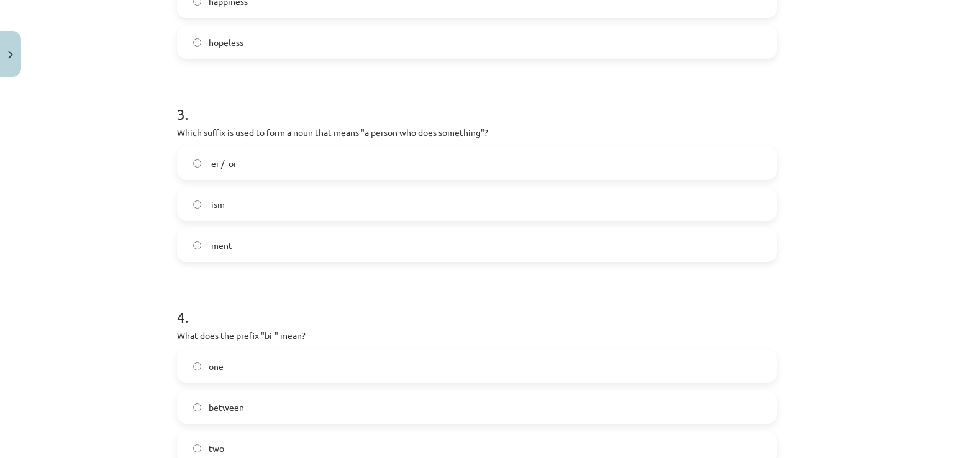
scroll to position [901, 0]
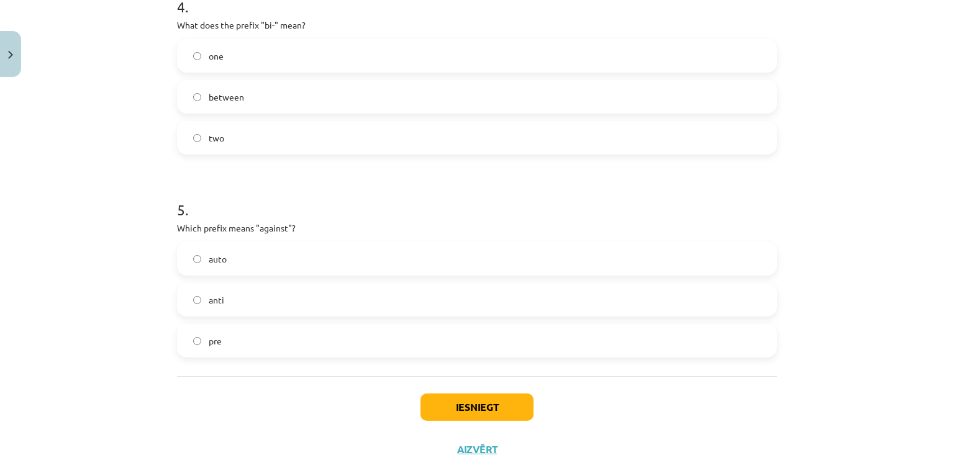
click at [262, 303] on label "anti" at bounding box center [476, 299] width 597 height 31
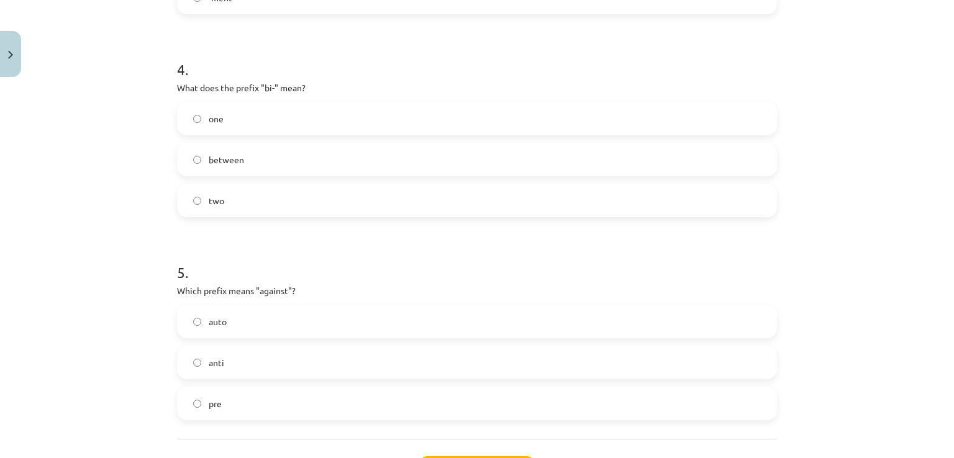
scroll to position [838, 0]
click at [247, 159] on label "between" at bounding box center [476, 158] width 597 height 31
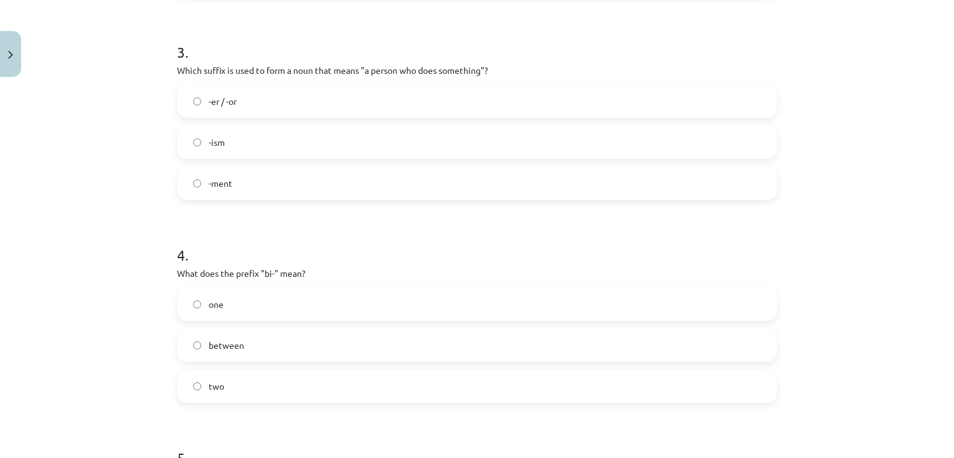
scroll to position [590, 0]
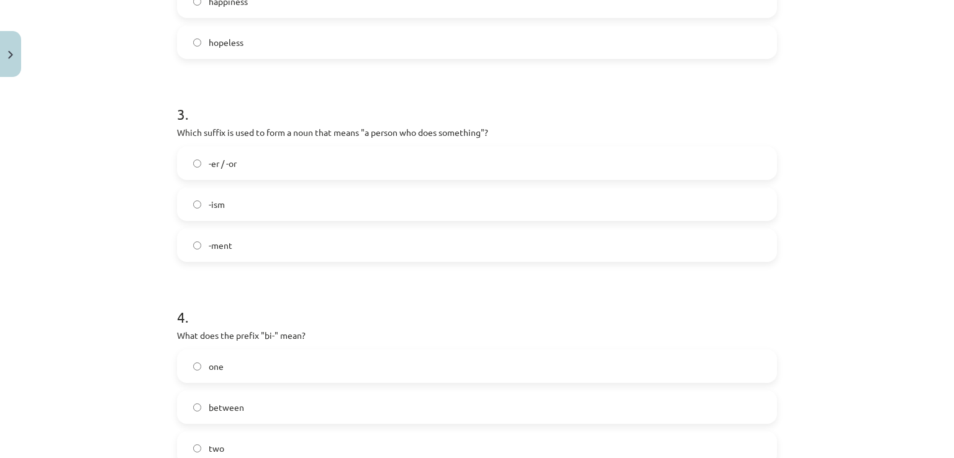
click at [250, 202] on label "-ism" at bounding box center [476, 204] width 597 height 31
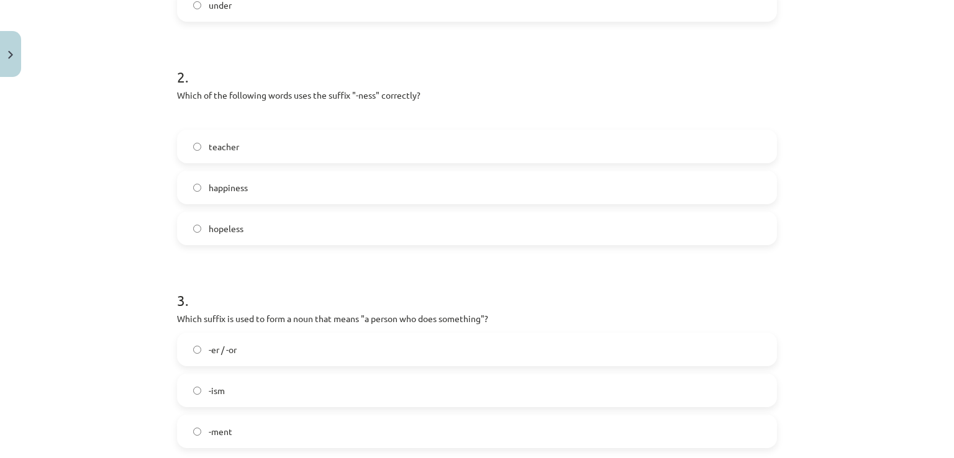
click at [234, 197] on label "happiness" at bounding box center [476, 187] width 597 height 31
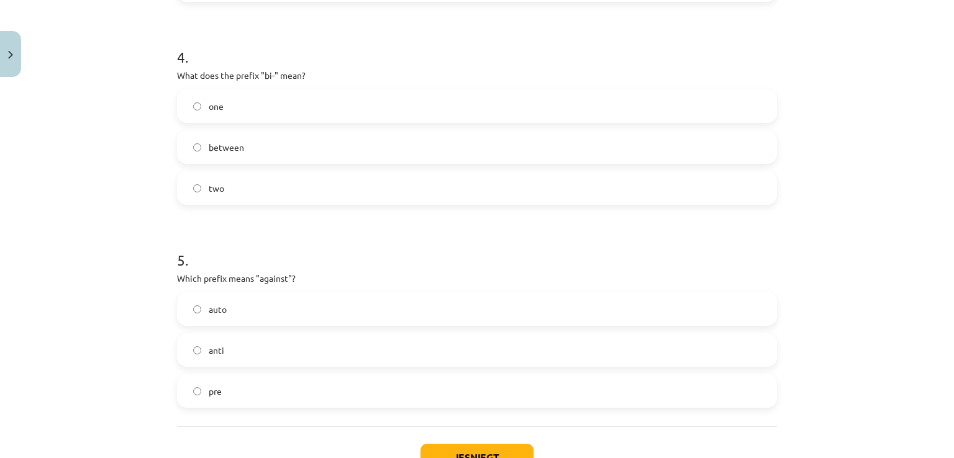
scroll to position [944, 0]
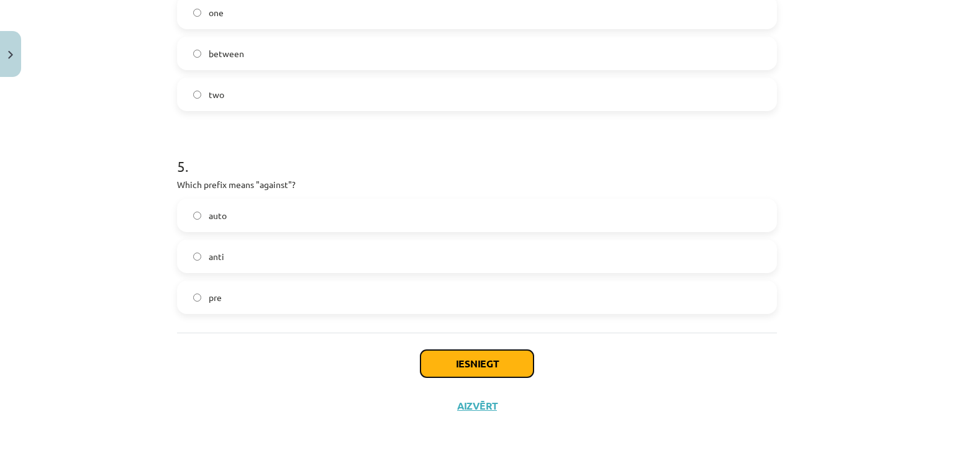
click at [450, 360] on button "Iesniegt" at bounding box center [476, 363] width 113 height 27
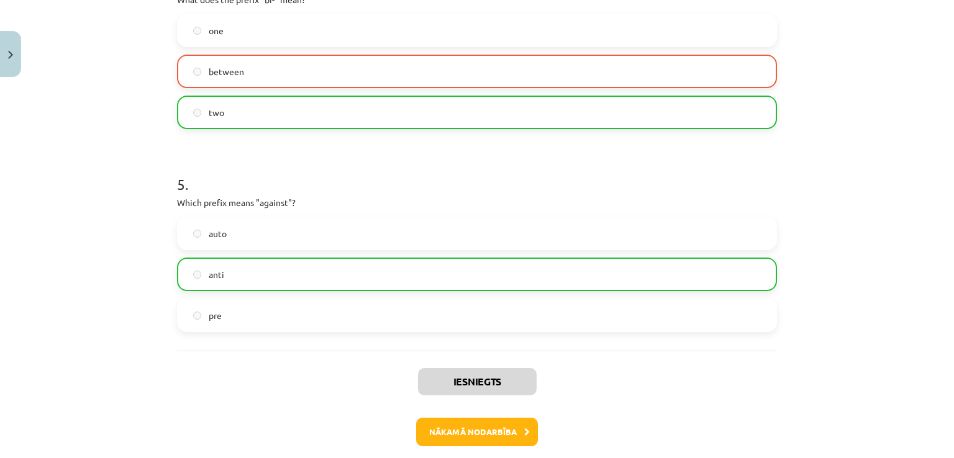
scroll to position [983, 0]
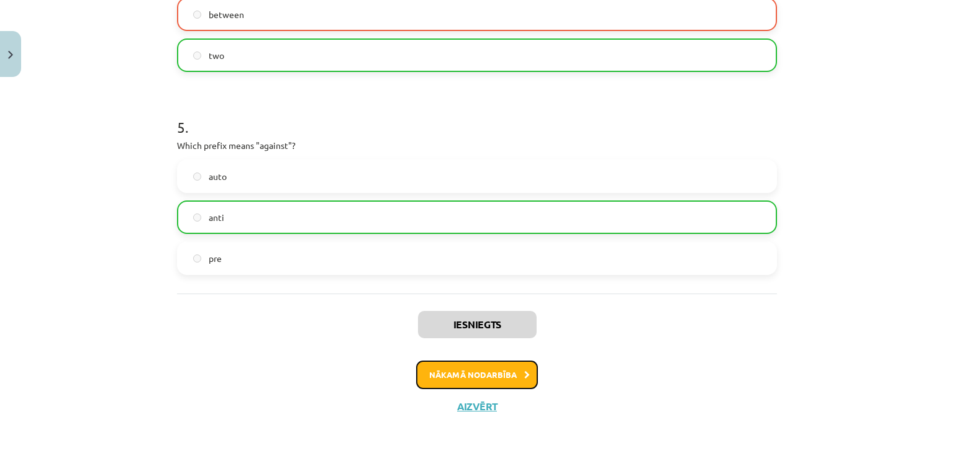
click at [443, 369] on button "Nākamā nodarbība" at bounding box center [477, 375] width 122 height 29
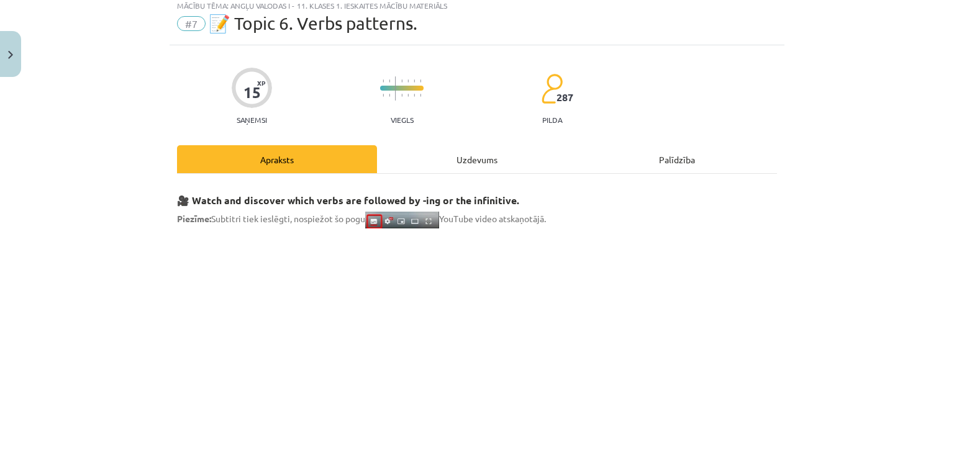
scroll to position [31, 0]
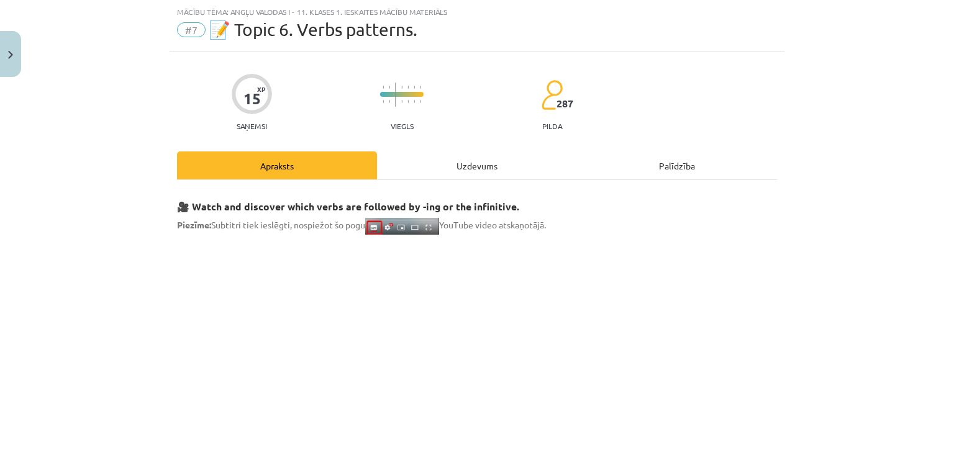
click at [465, 174] on div "Uzdevums" at bounding box center [477, 166] width 200 height 28
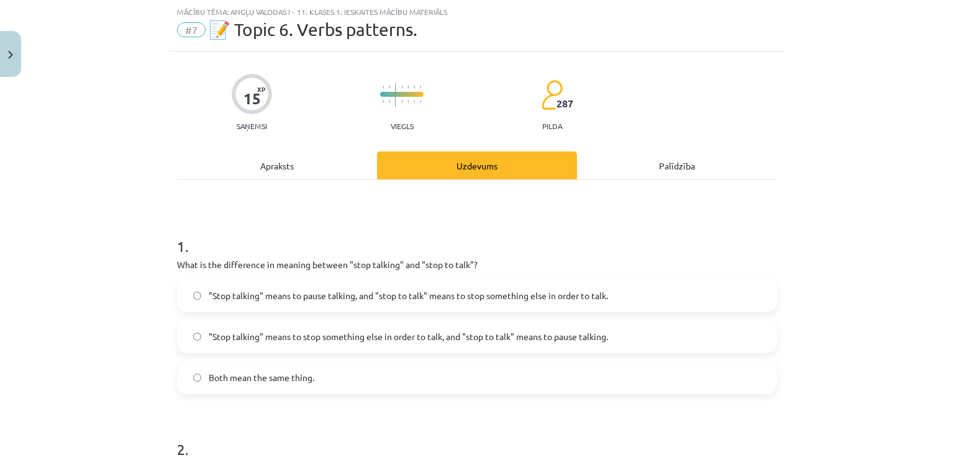
click at [460, 301] on span ""Stop talking" means to pause talking, and "stop to talk" means to stop somethi…" at bounding box center [408, 295] width 399 height 13
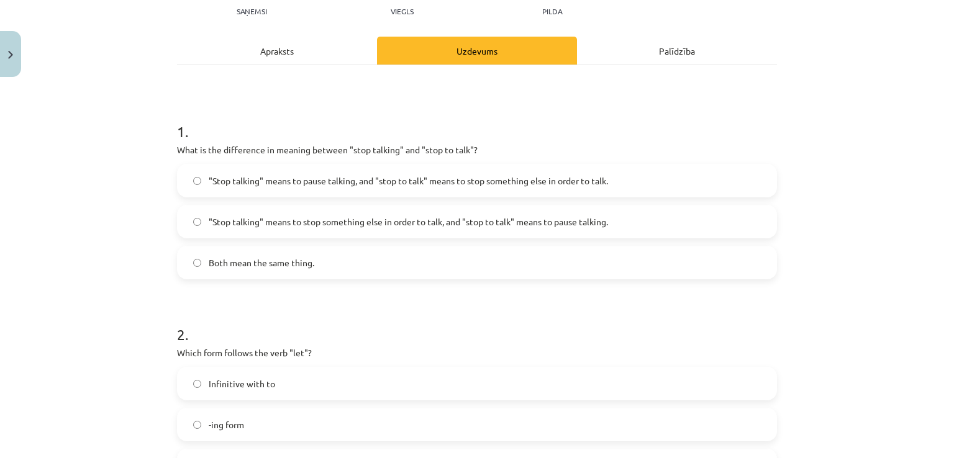
scroll to position [279, 0]
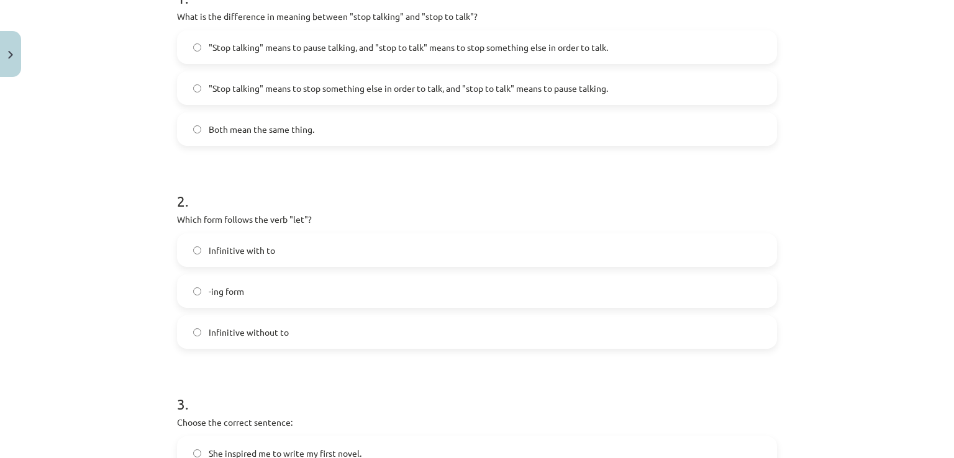
click at [248, 336] on span "Infinitive without to" at bounding box center [249, 332] width 80 height 13
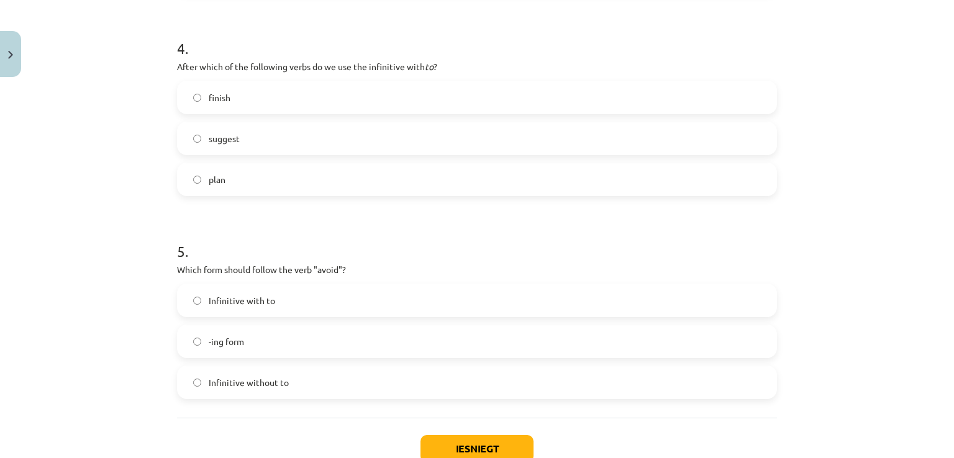
scroll to position [466, 0]
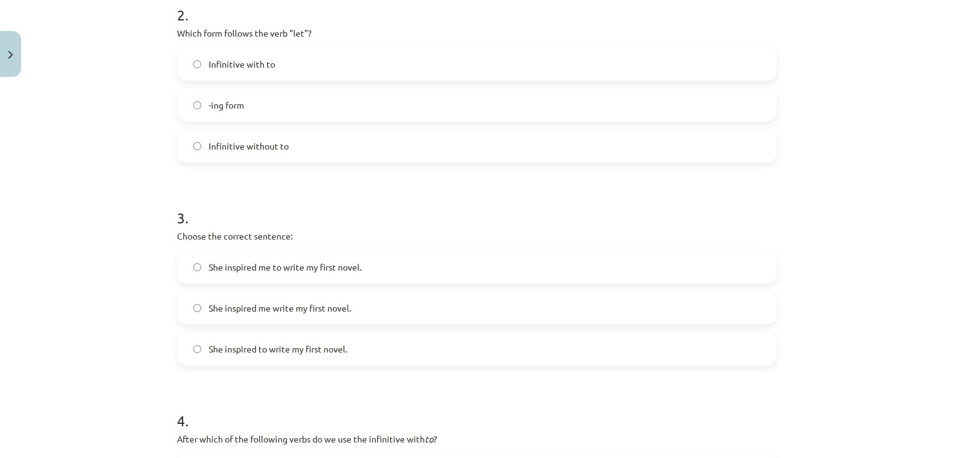
click at [302, 261] on span "She inspired me to write my first novel." at bounding box center [285, 267] width 153 height 13
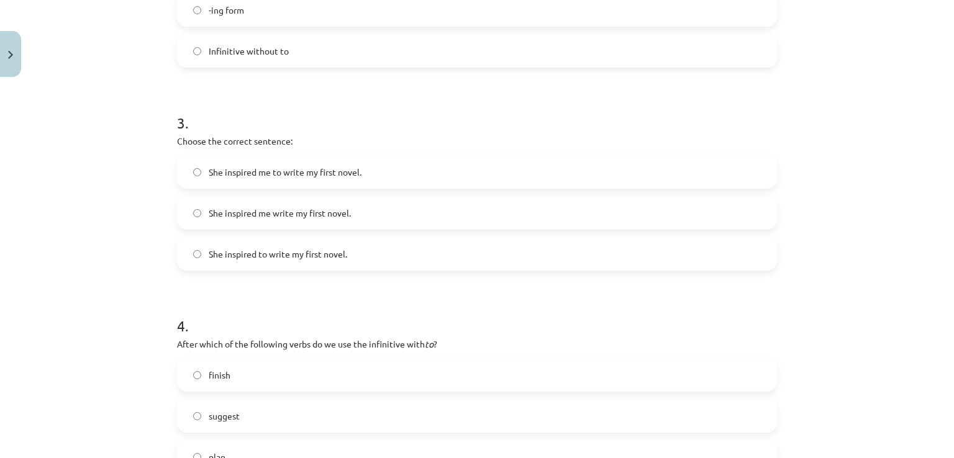
scroll to position [714, 0]
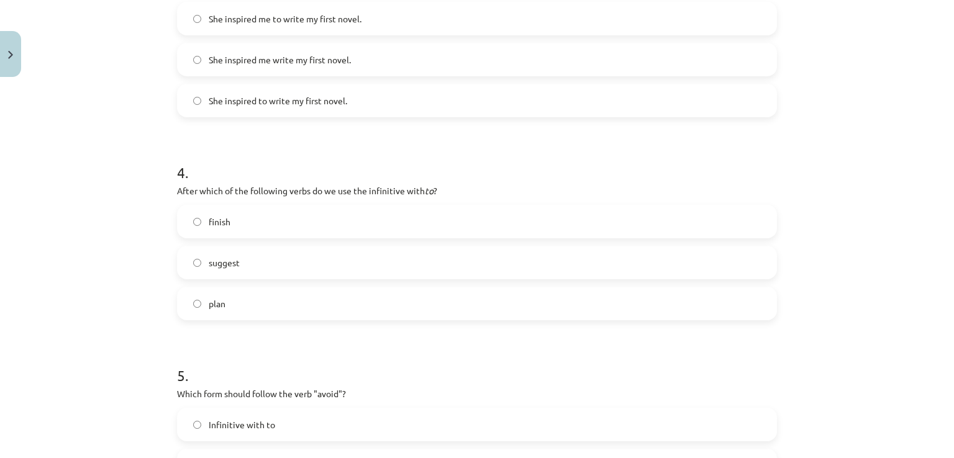
click at [250, 214] on label "finish" at bounding box center [476, 221] width 597 height 31
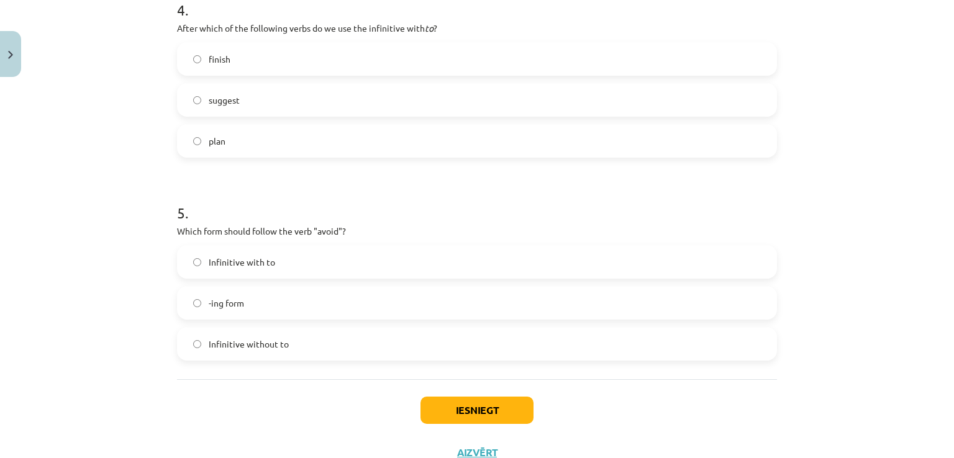
scroll to position [901, 0]
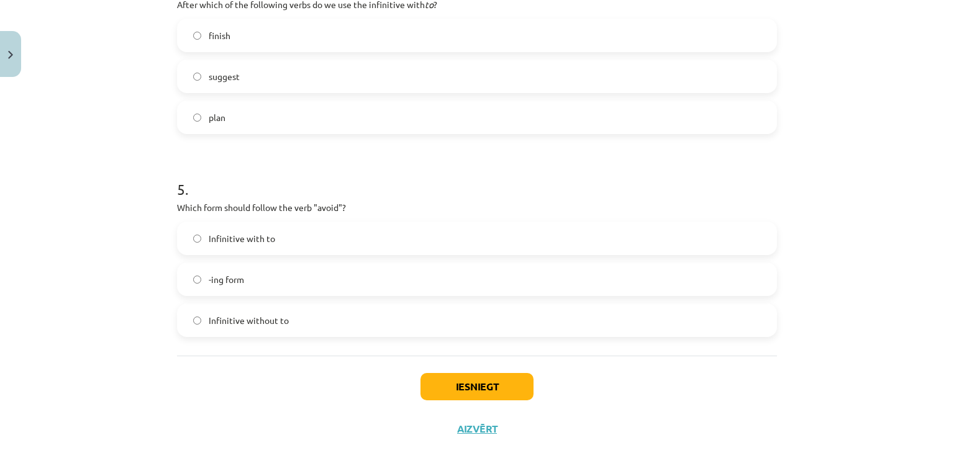
click at [236, 276] on span "-ing form" at bounding box center [226, 279] width 35 height 13
click at [483, 388] on button "Iesniegt" at bounding box center [476, 386] width 113 height 27
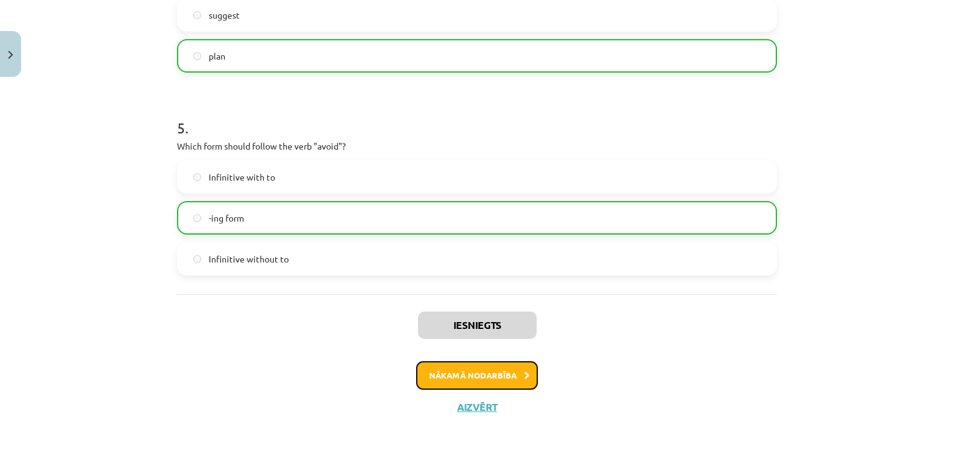
click at [430, 369] on button "Nākamā nodarbība" at bounding box center [477, 375] width 122 height 29
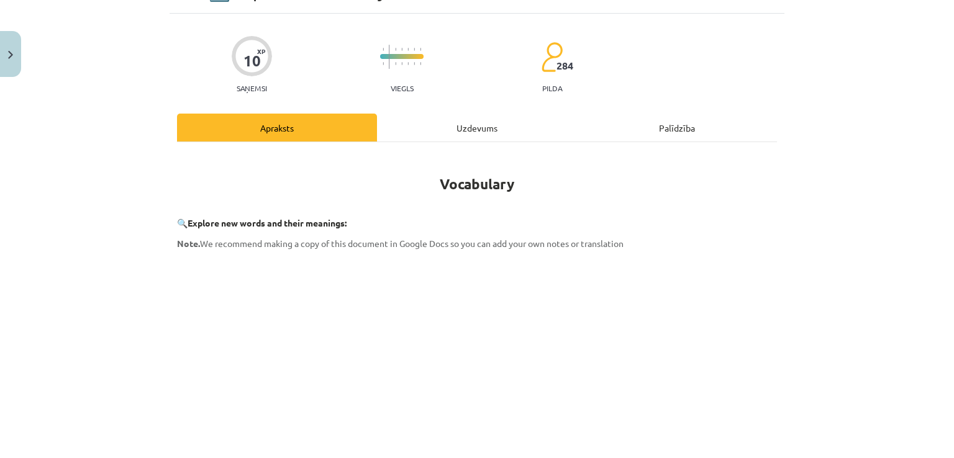
scroll to position [31, 0]
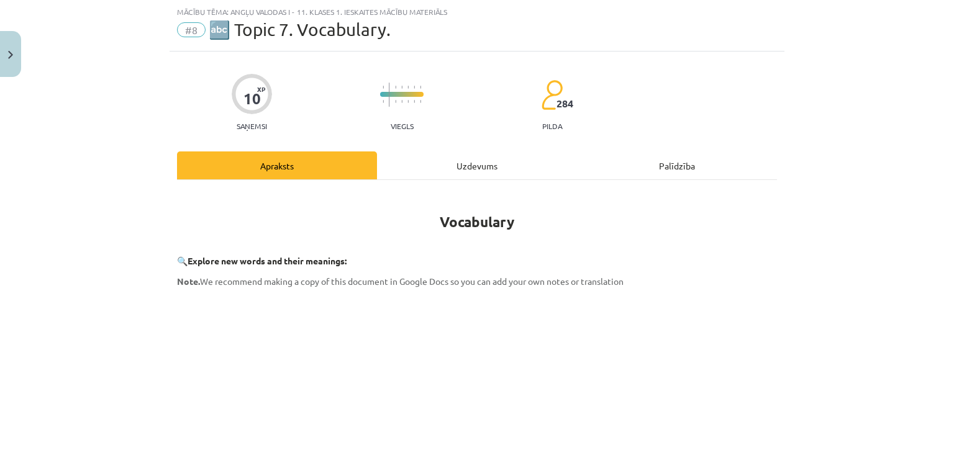
click at [458, 171] on div "Uzdevums" at bounding box center [477, 166] width 200 height 28
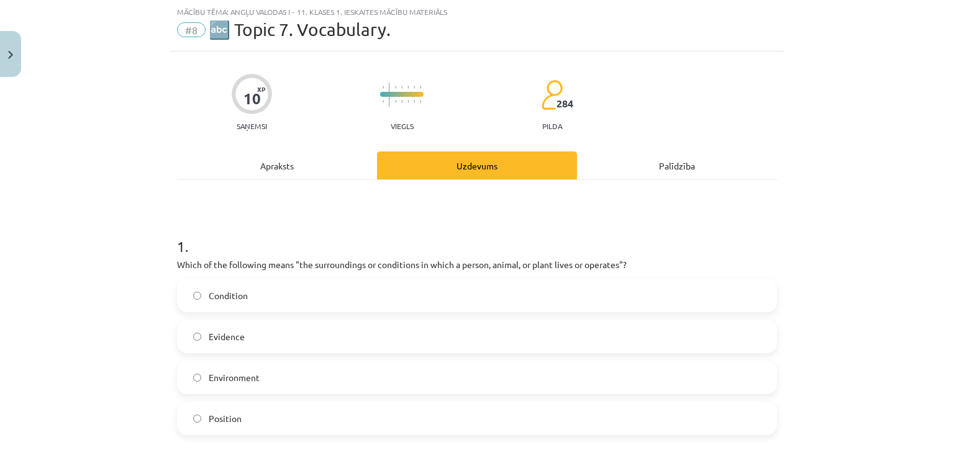
click at [250, 164] on div "Apraksts" at bounding box center [277, 166] width 200 height 28
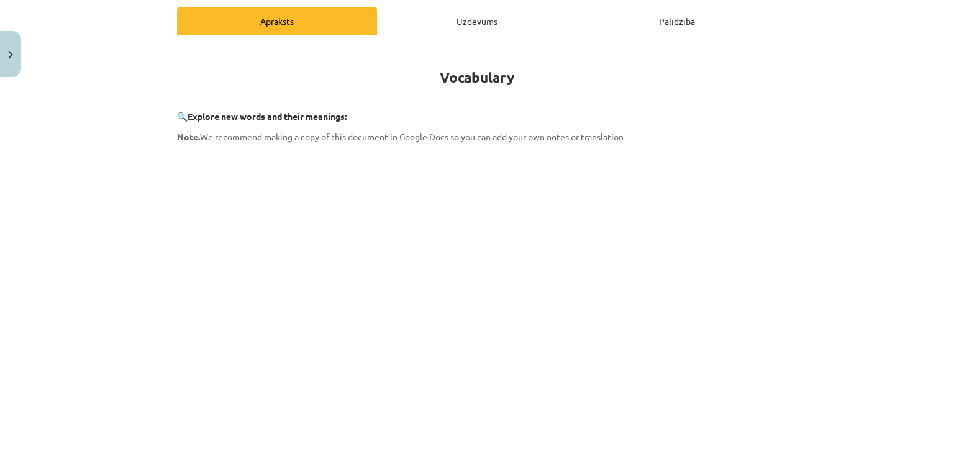
scroll to position [279, 0]
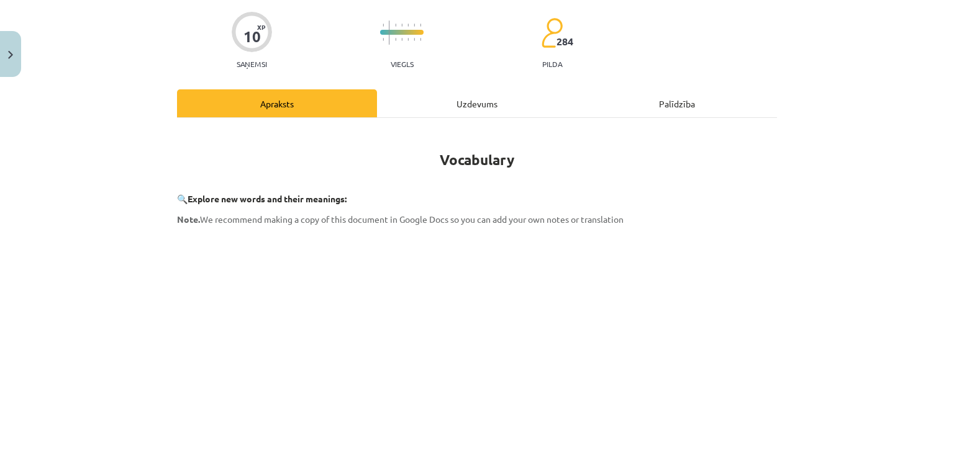
click at [427, 96] on div "Uzdevums" at bounding box center [477, 103] width 200 height 28
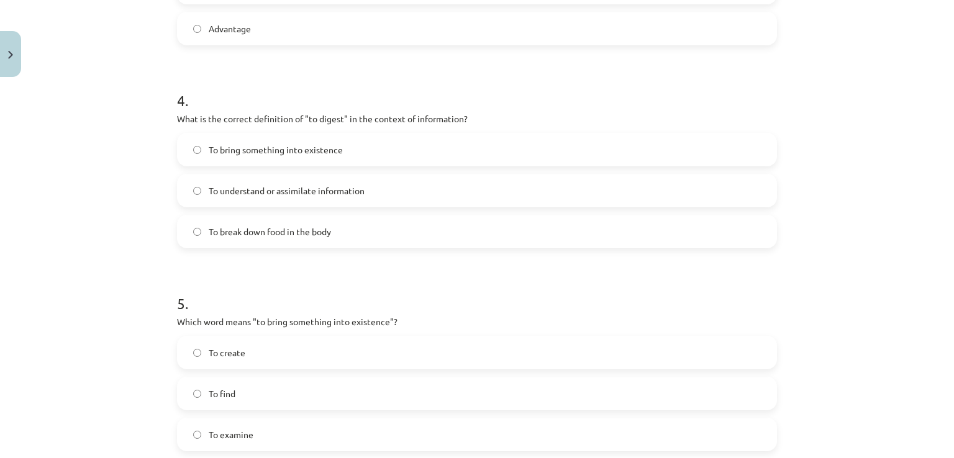
scroll to position [964, 0]
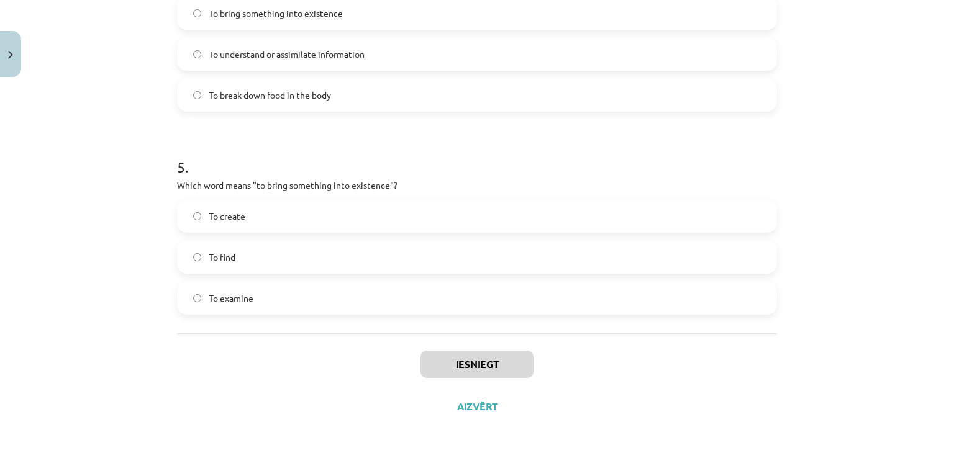
click at [288, 214] on label "To create" at bounding box center [476, 216] width 597 height 31
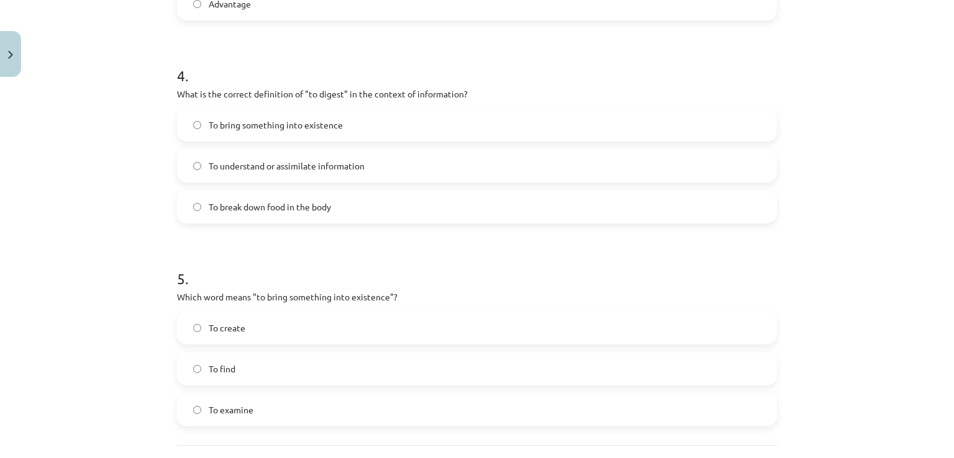
scroll to position [840, 0]
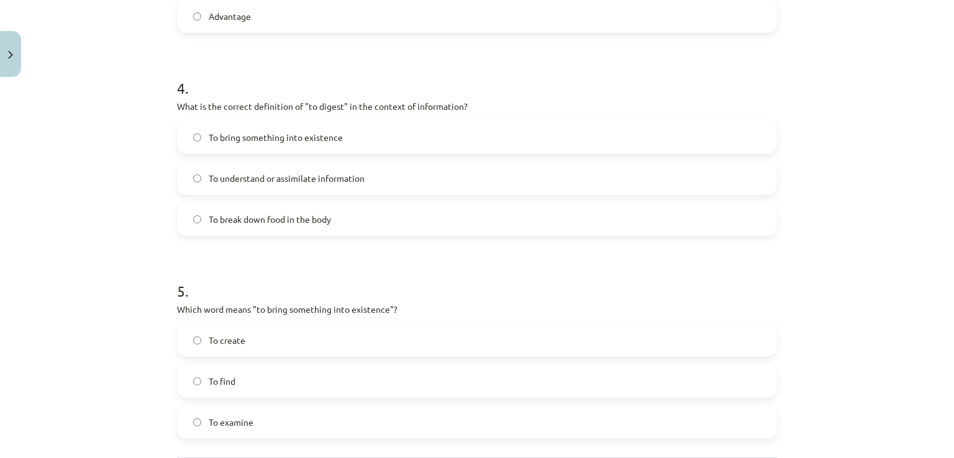
click at [303, 219] on span "To break down food in the body" at bounding box center [270, 219] width 122 height 13
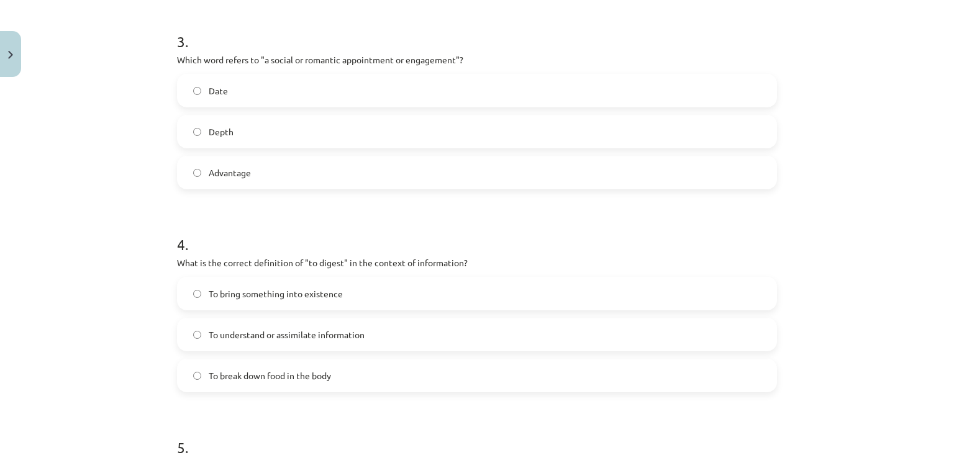
scroll to position [653, 0]
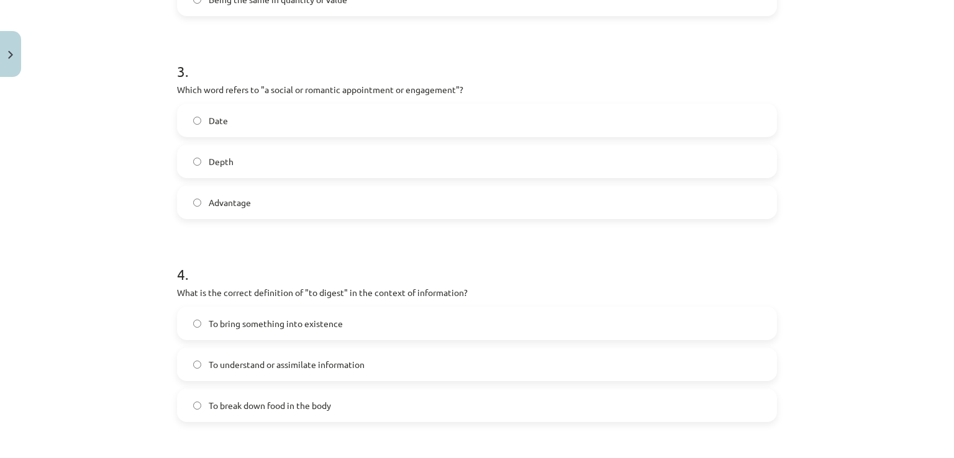
click at [345, 130] on label "Date" at bounding box center [476, 120] width 597 height 31
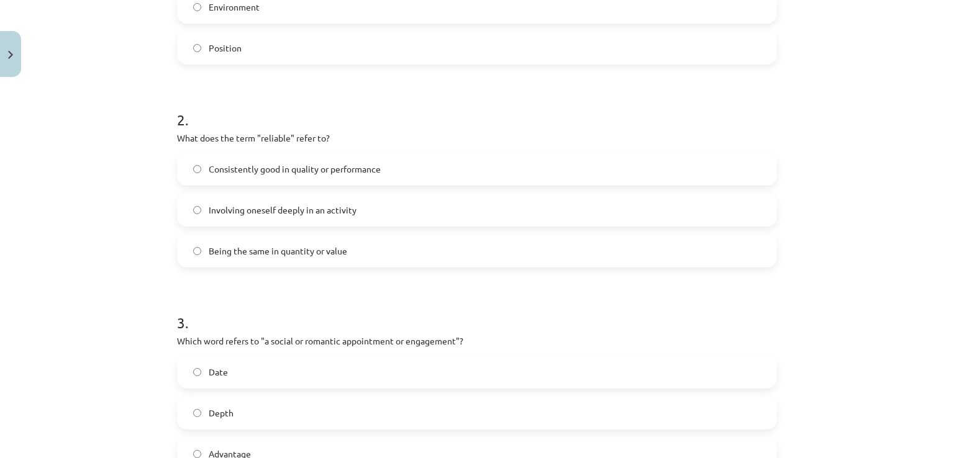
scroll to position [343, 0]
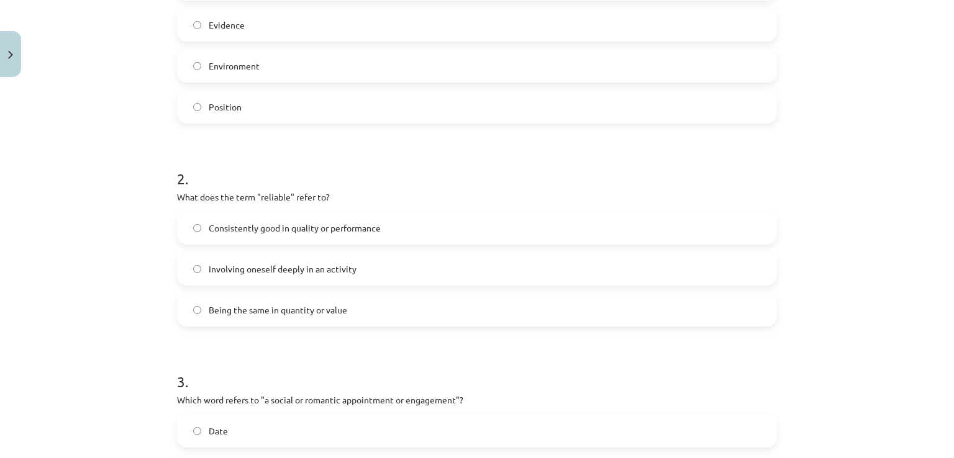
click at [304, 229] on span "Consistently good in quality or performance" at bounding box center [295, 228] width 172 height 13
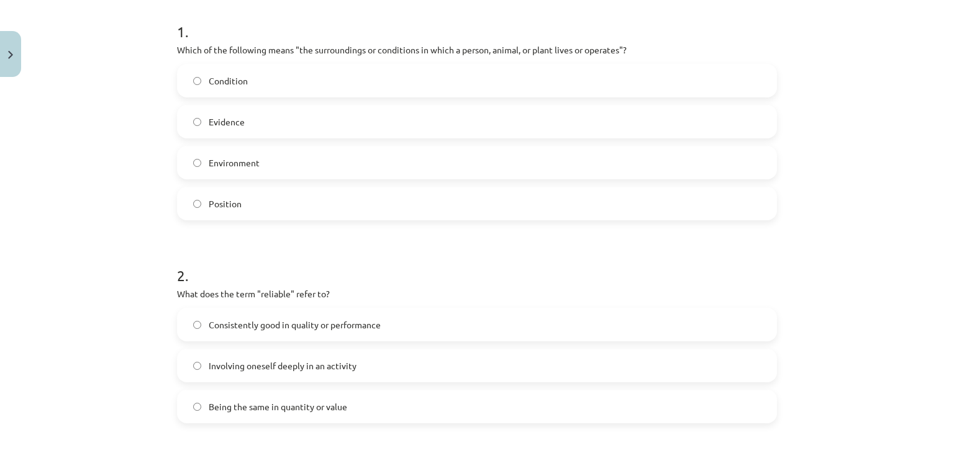
scroll to position [157, 0]
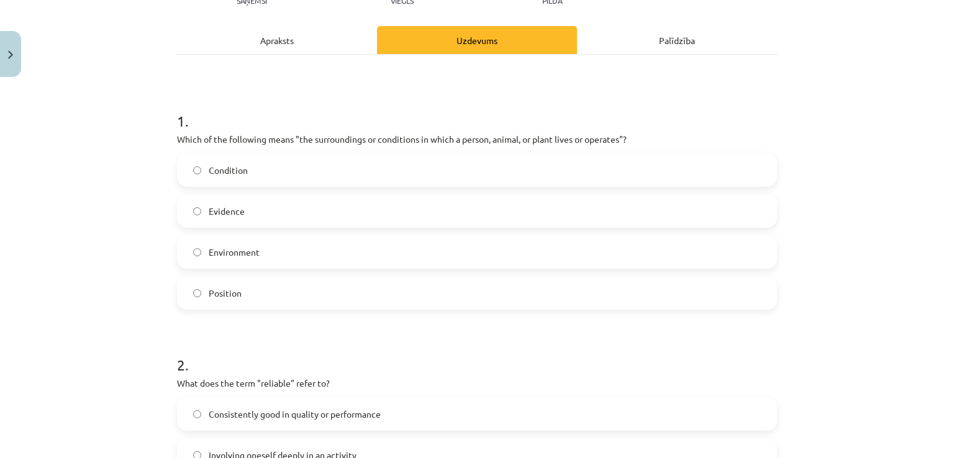
click at [246, 264] on label "Environment" at bounding box center [476, 252] width 597 height 31
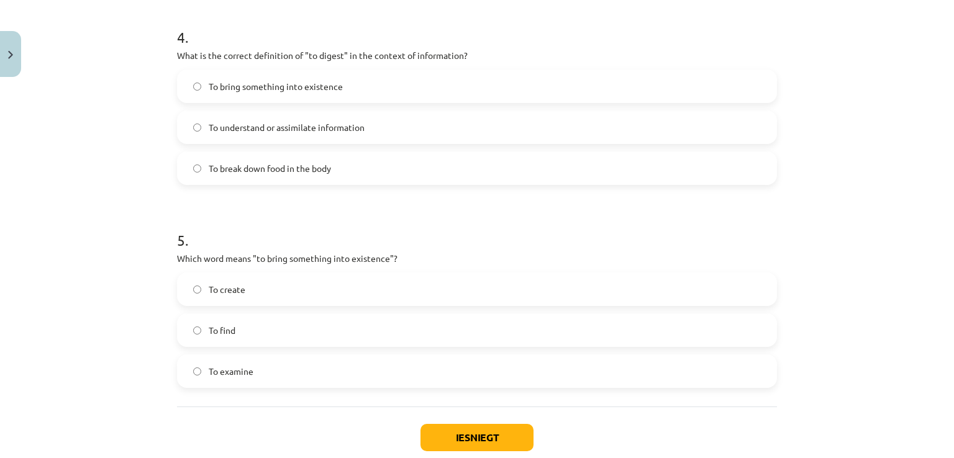
scroll to position [964, 0]
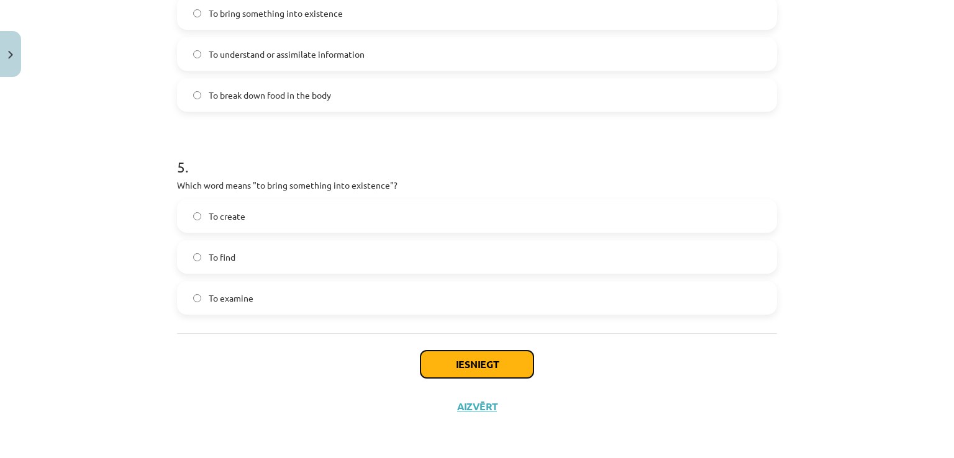
click at [460, 377] on button "Iesniegt" at bounding box center [476, 364] width 113 height 27
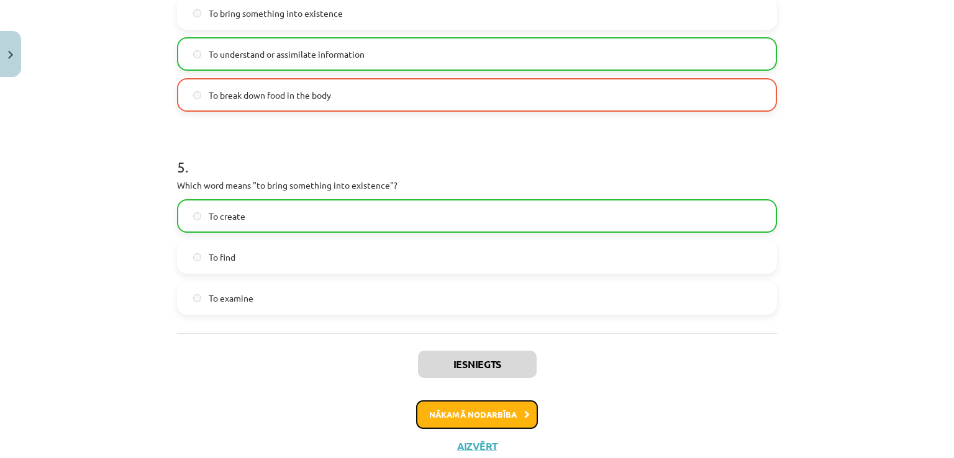
click at [440, 406] on button "Nākamā nodarbība" at bounding box center [477, 415] width 122 height 29
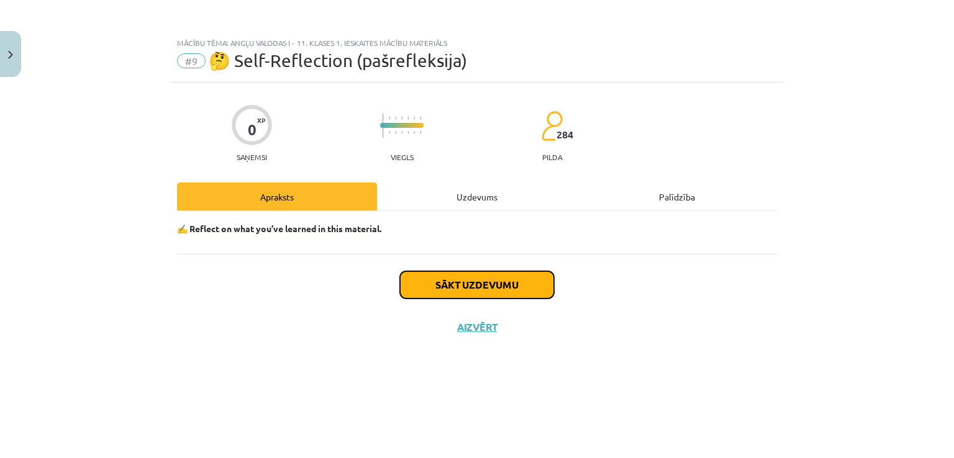
click at [497, 281] on button "Sākt uzdevumu" at bounding box center [477, 284] width 154 height 27
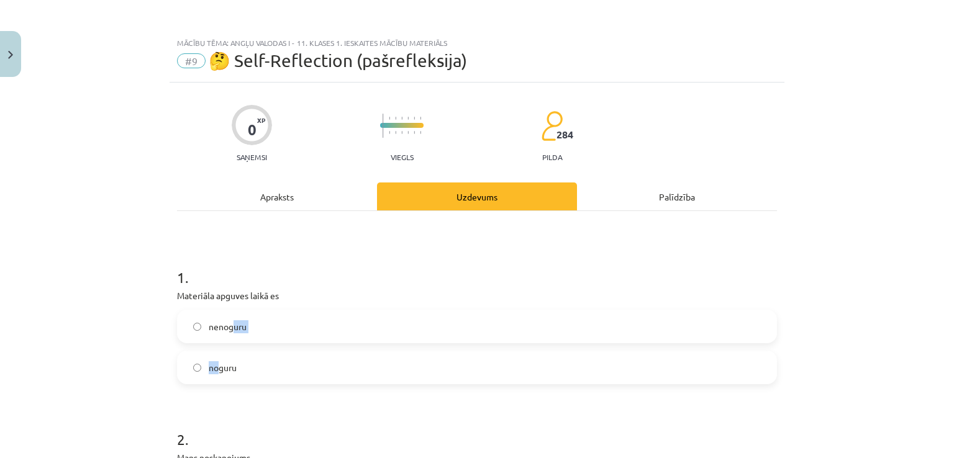
drag, startPoint x: 230, startPoint y: 329, endPoint x: 214, endPoint y: 374, distance: 48.9
click at [214, 374] on div "nenoguru noguru" at bounding box center [477, 347] width 600 height 75
click at [214, 373] on span "noguru" at bounding box center [223, 367] width 28 height 13
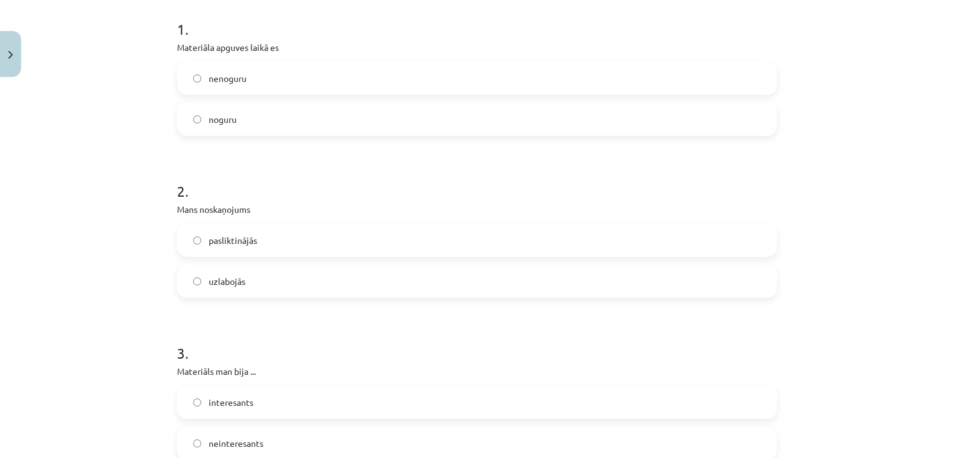
click at [236, 279] on span "uzlabojās" at bounding box center [227, 281] width 37 height 13
click at [263, 242] on label "pasliktinājās" at bounding box center [476, 240] width 597 height 31
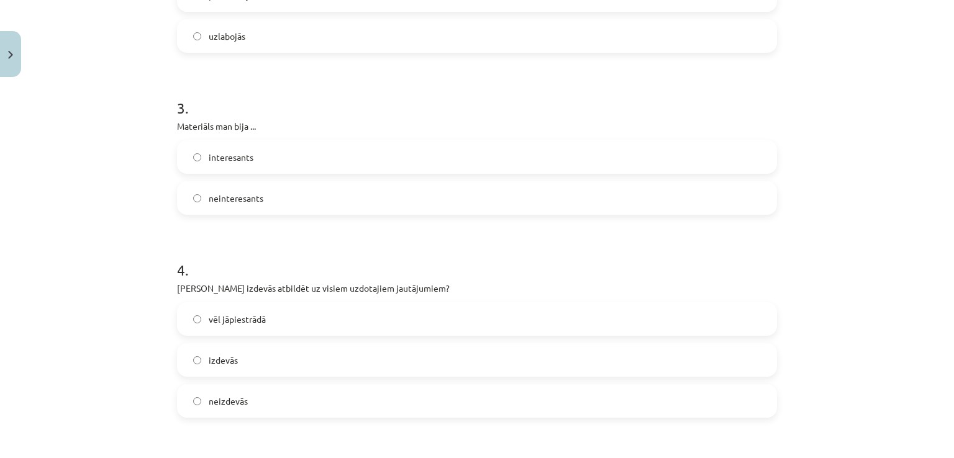
scroll to position [497, 0]
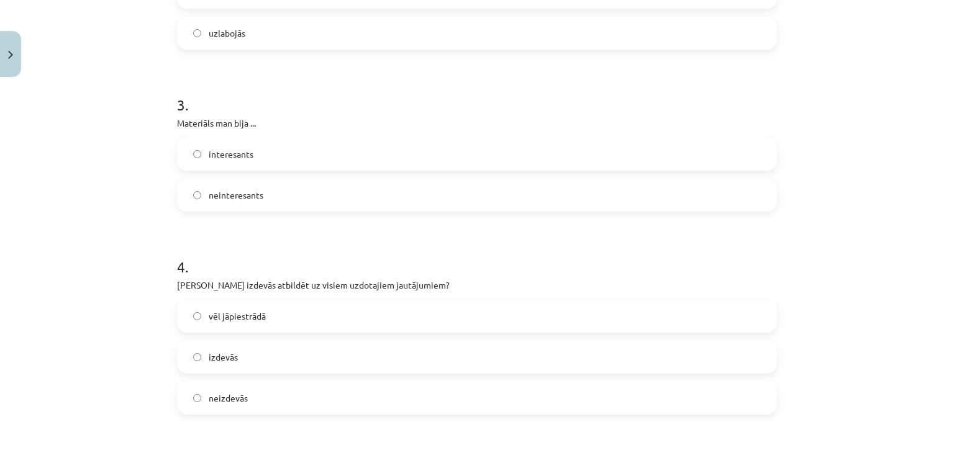
click at [255, 161] on label "interesants" at bounding box center [476, 153] width 597 height 31
click at [230, 315] on span "vēl jāpiestrādā" at bounding box center [237, 316] width 57 height 13
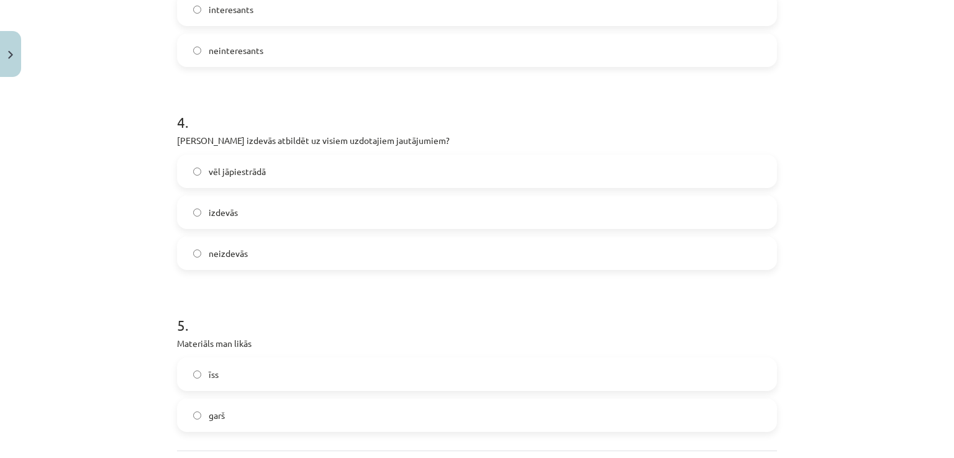
scroll to position [745, 0]
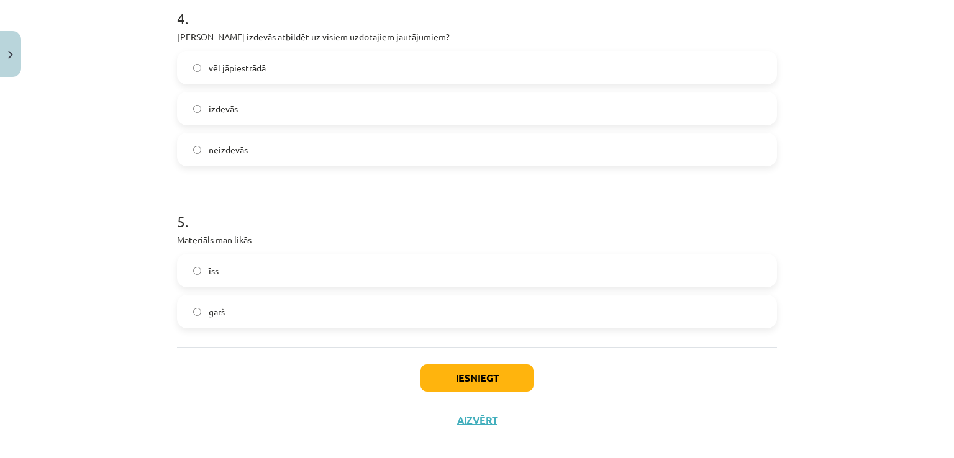
click at [248, 311] on label "garš" at bounding box center [476, 311] width 597 height 31
click at [466, 383] on button "Iesniegt" at bounding box center [476, 378] width 113 height 27
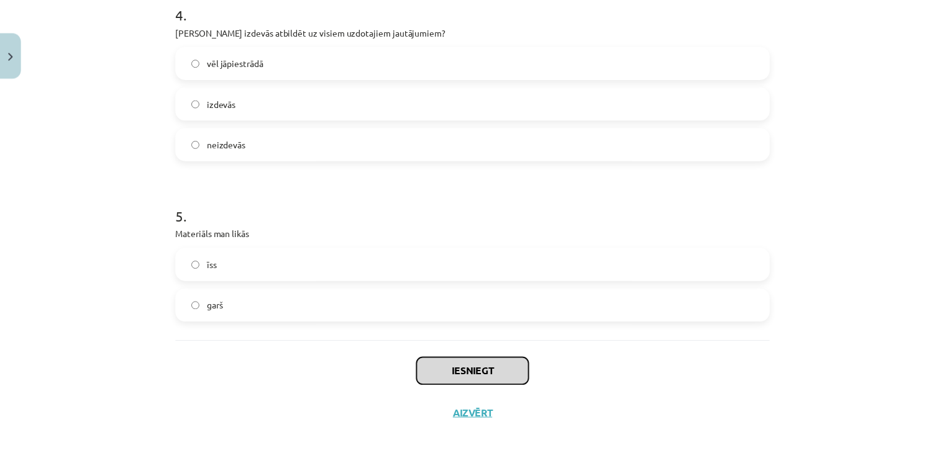
scroll to position [760, 0]
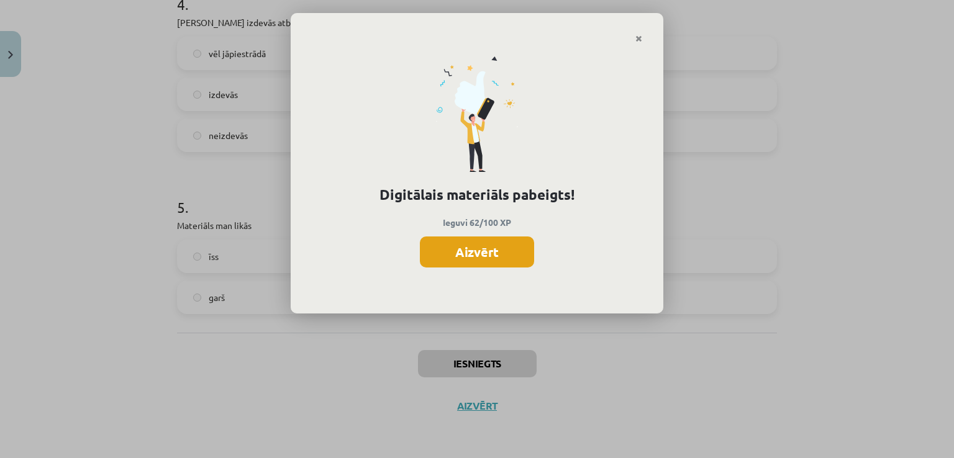
click at [471, 251] on button "Aizvērt" at bounding box center [477, 252] width 114 height 31
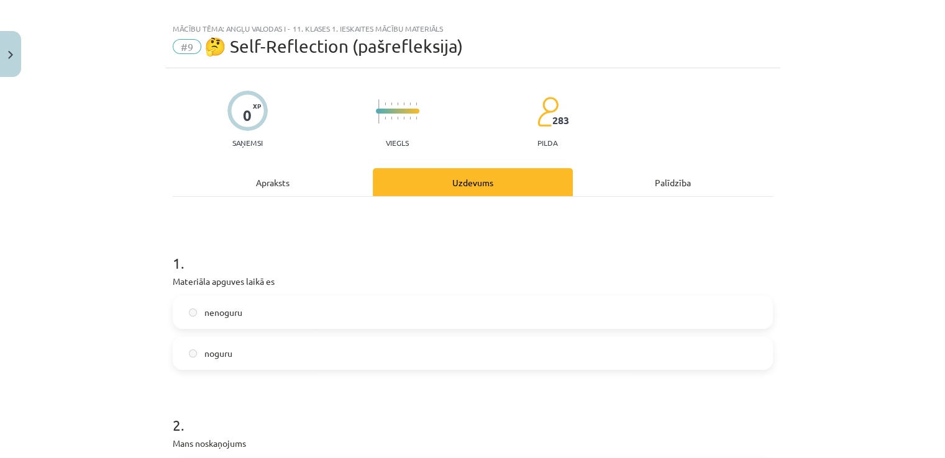
scroll to position [0, 0]
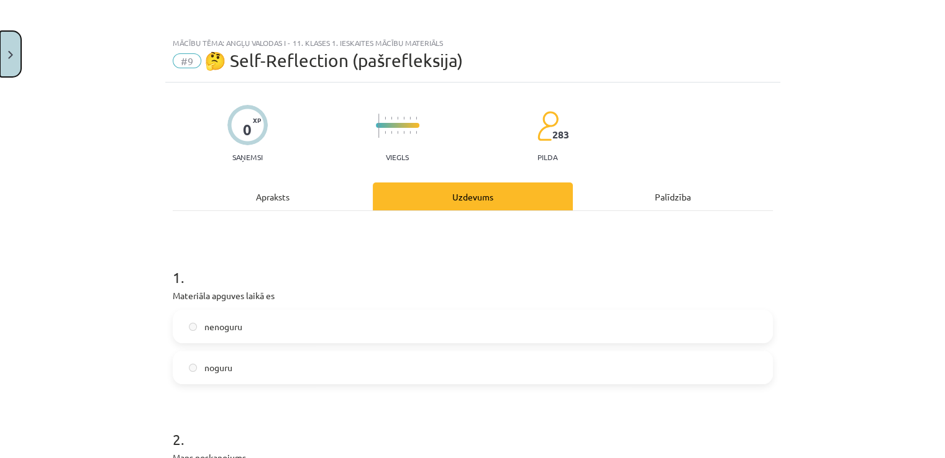
click at [0, 53] on button "Close" at bounding box center [10, 54] width 21 height 46
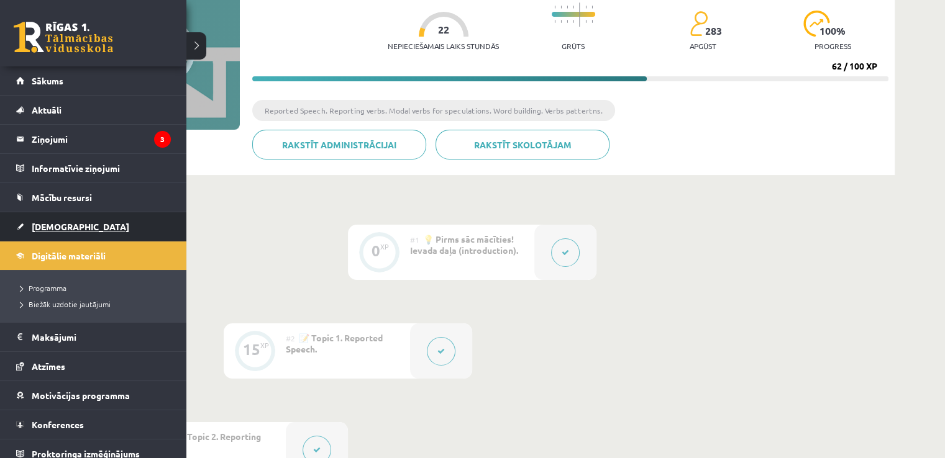
click at [27, 224] on link "[DEMOGRAPHIC_DATA]" at bounding box center [93, 226] width 155 height 29
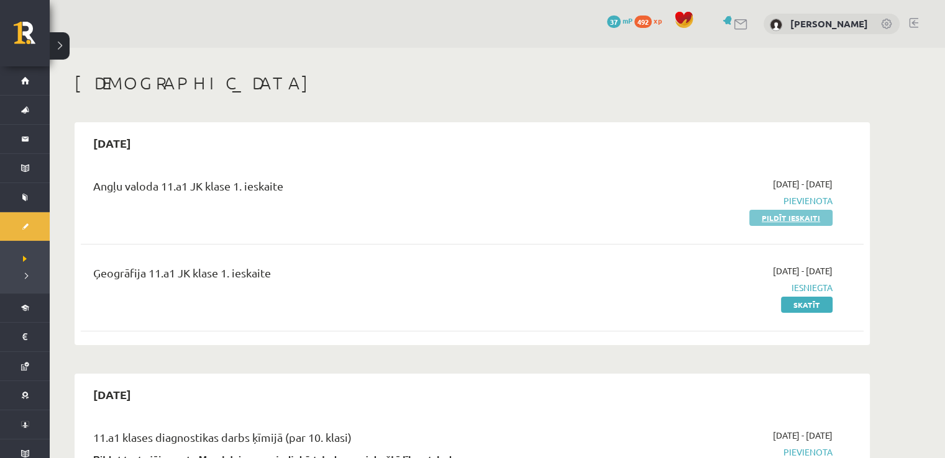
click at [790, 224] on link "Pildīt ieskaiti" at bounding box center [790, 218] width 83 height 16
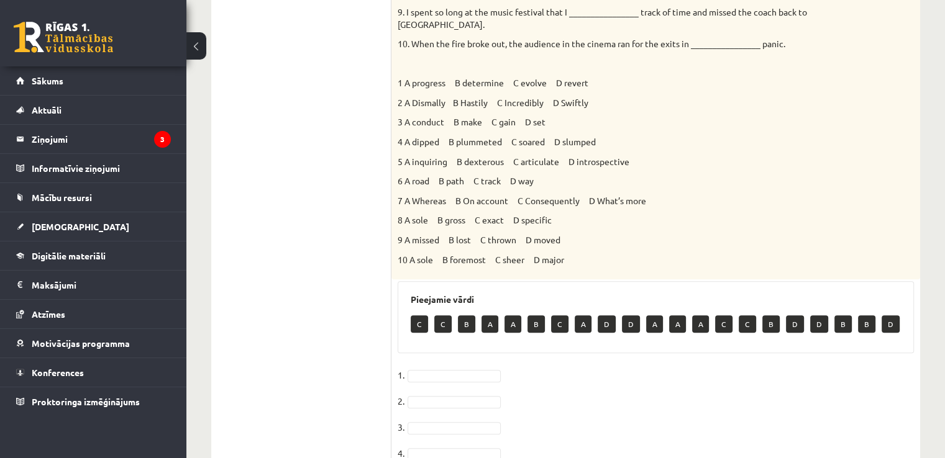
scroll to position [435, 0]
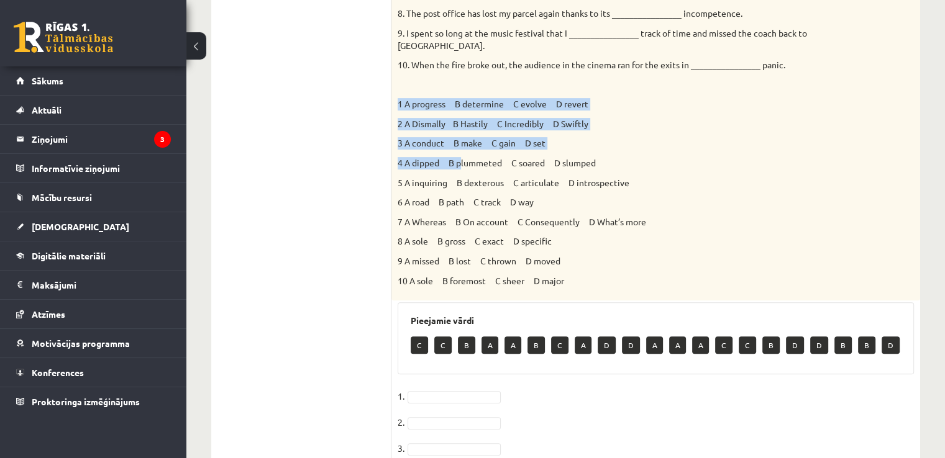
drag, startPoint x: 462, startPoint y: 147, endPoint x: 455, endPoint y: 65, distance: 81.7
click at [455, 65] on div "Choose the correct answers. 1. The genes we inherit from our parents __________…" at bounding box center [655, 51] width 529 height 500
click at [688, 103] on div "Choose the correct answers. 1. The genes we inherit from our parents __________…" at bounding box center [655, 51] width 529 height 500
click at [676, 137] on p "3 A conduct B make C gain D set" at bounding box center [624, 143] width 454 height 12
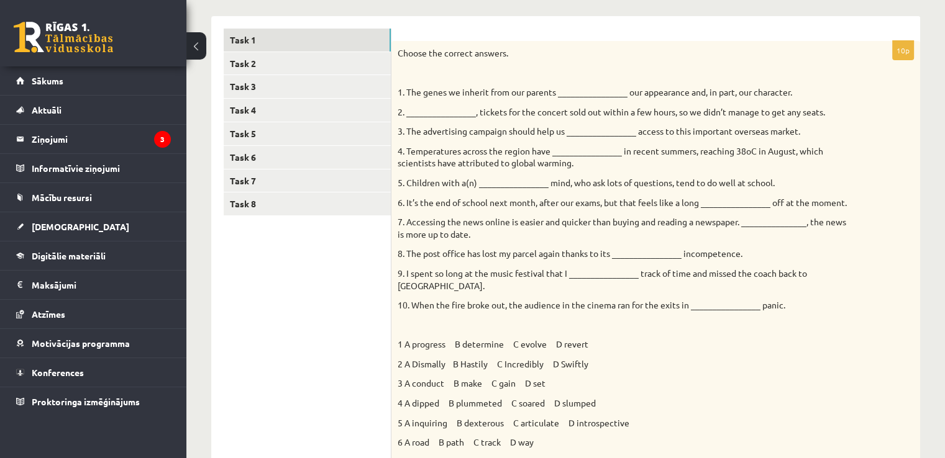
scroll to position [186, 0]
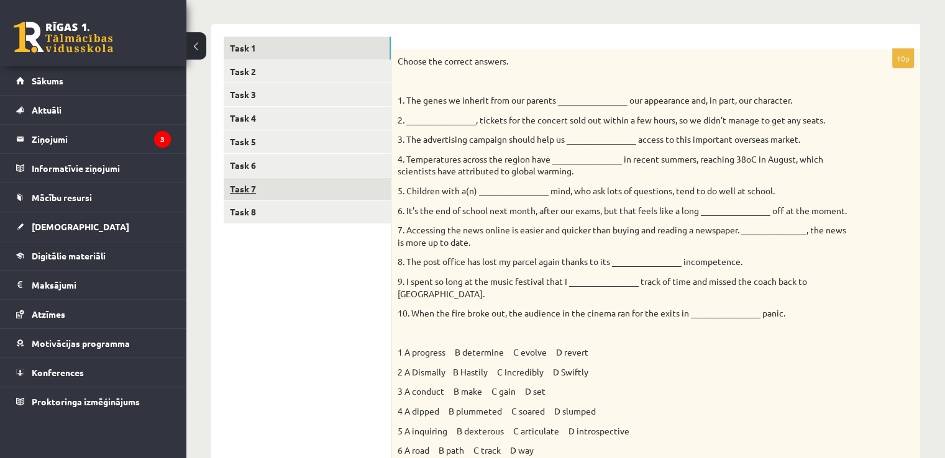
click at [348, 199] on link "Task 7" at bounding box center [307, 189] width 167 height 23
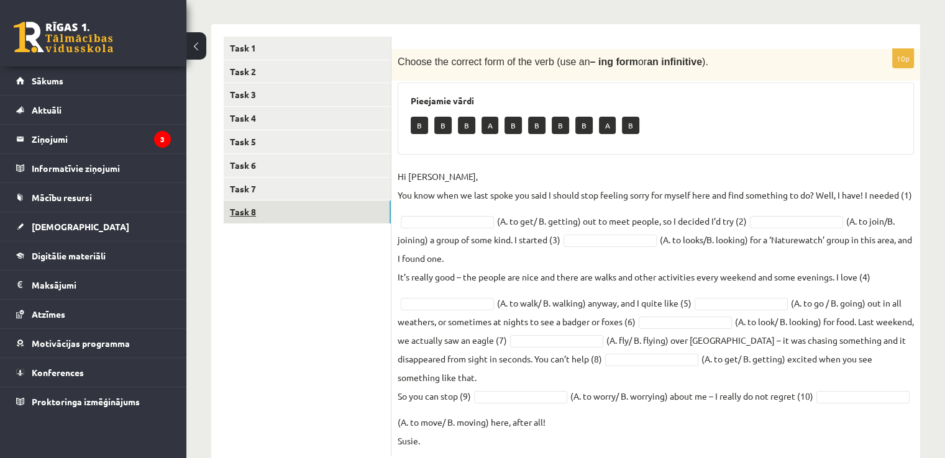
click at [349, 213] on link "Task 8" at bounding box center [307, 212] width 167 height 23
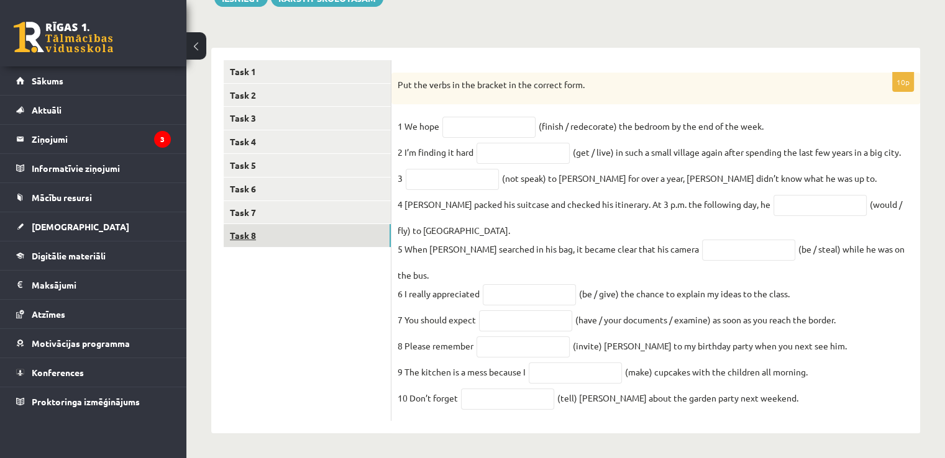
scroll to position [156, 0]
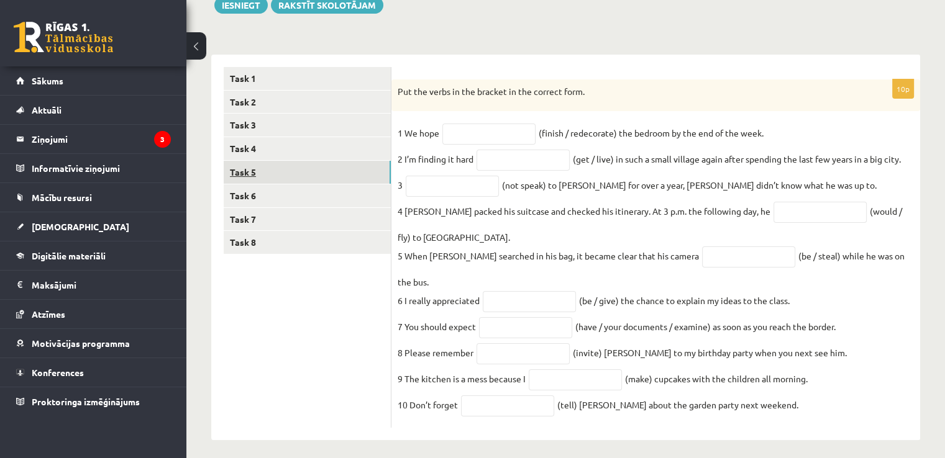
click at [343, 163] on link "Task 5" at bounding box center [307, 172] width 167 height 23
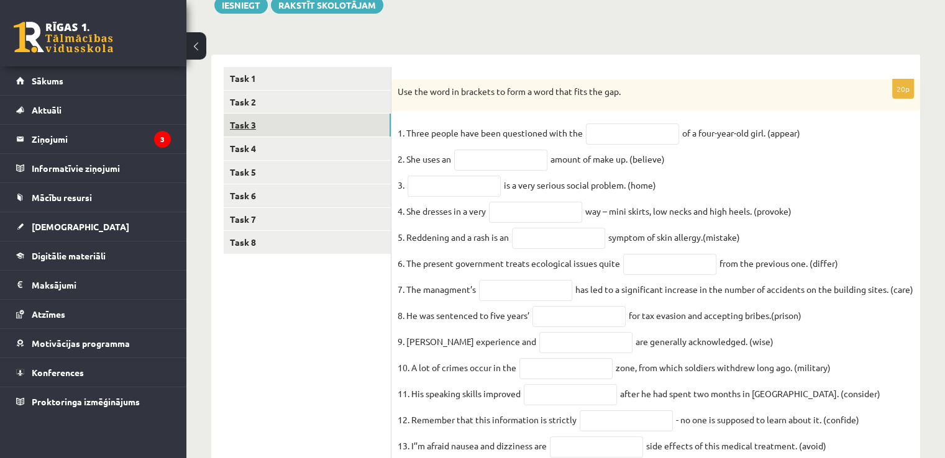
click at [338, 132] on link "Task 3" at bounding box center [307, 125] width 167 height 23
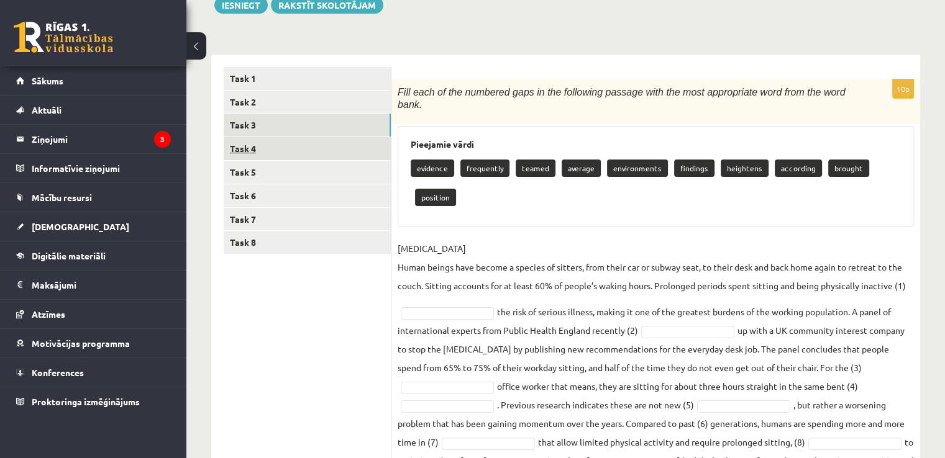
click at [333, 146] on link "Task 4" at bounding box center [307, 148] width 167 height 23
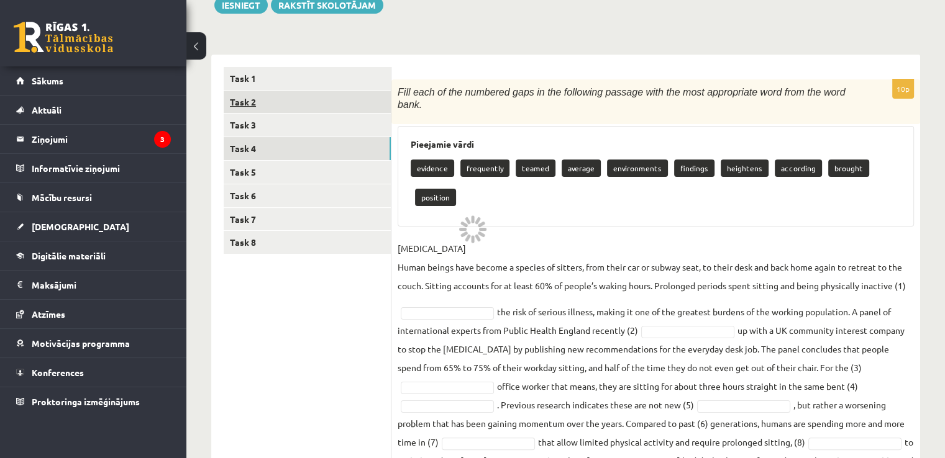
scroll to position [151, 0]
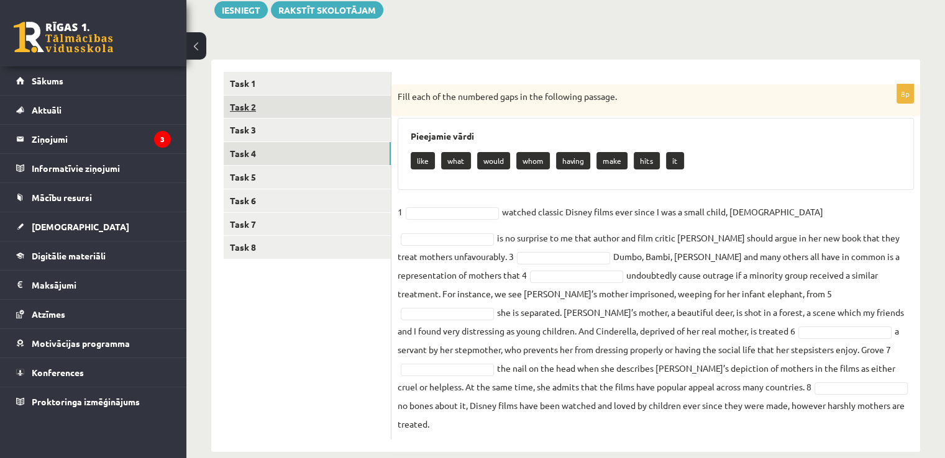
click at [335, 110] on link "Task 2" at bounding box center [307, 107] width 167 height 23
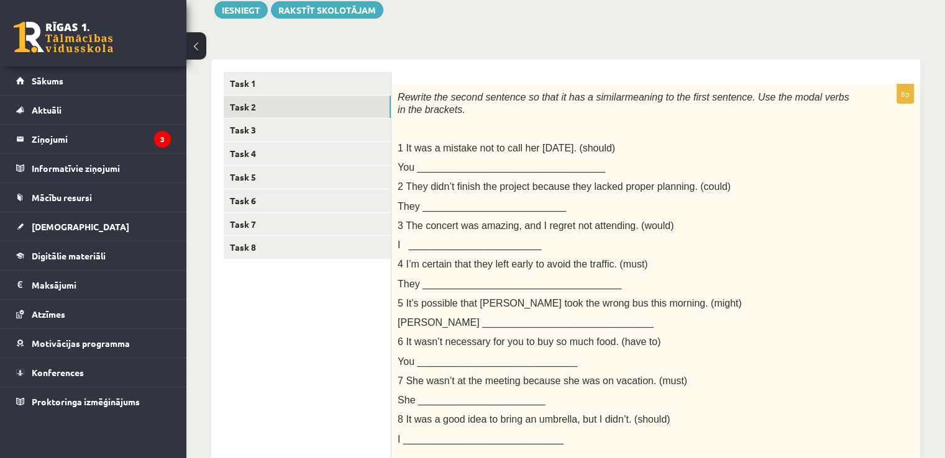
click at [335, 66] on div "Task 1 Task 2 Task 3 Task 4 Task 5 Task 6 Task 7 Task 8" at bounding box center [301, 345] width 180 height 570
click at [332, 87] on link "Task 1" at bounding box center [307, 83] width 167 height 23
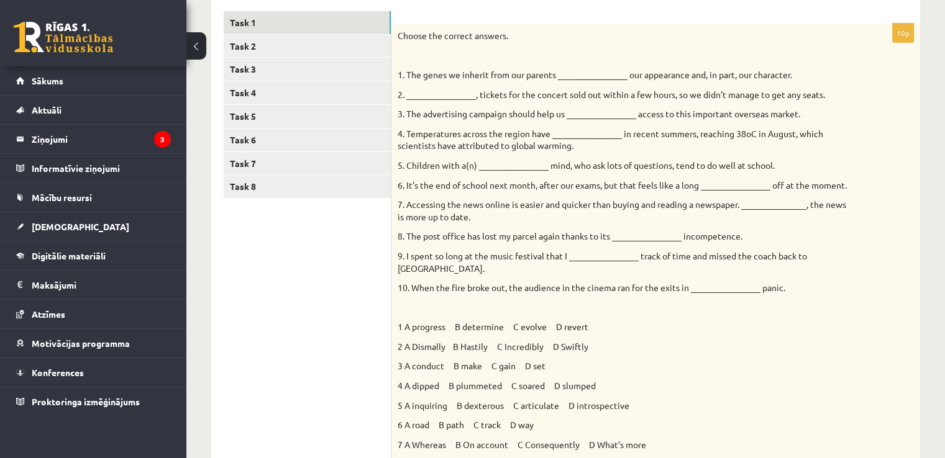
scroll to position [399, 0]
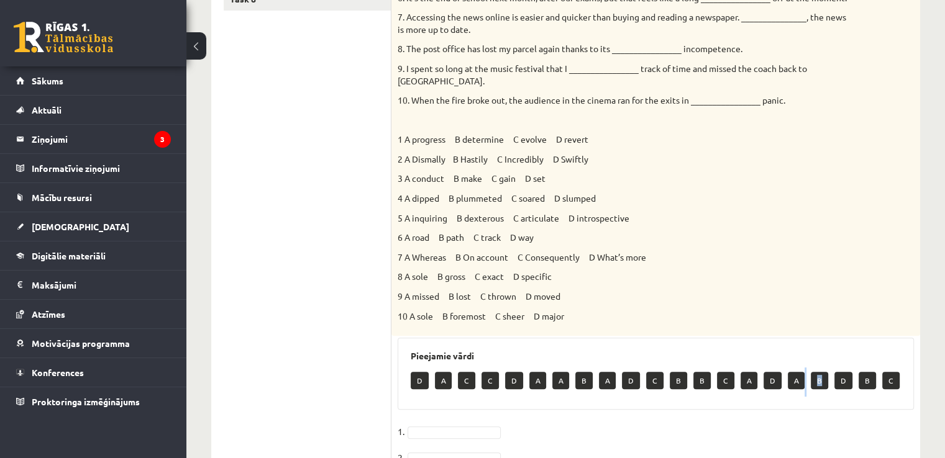
drag, startPoint x: 822, startPoint y: 370, endPoint x: 798, endPoint y: 392, distance: 33.4
click at [798, 392] on div "Pieejamie vārdi D A C C D A A B A D C B B C A D A B D B C" at bounding box center [655, 374] width 516 height 72
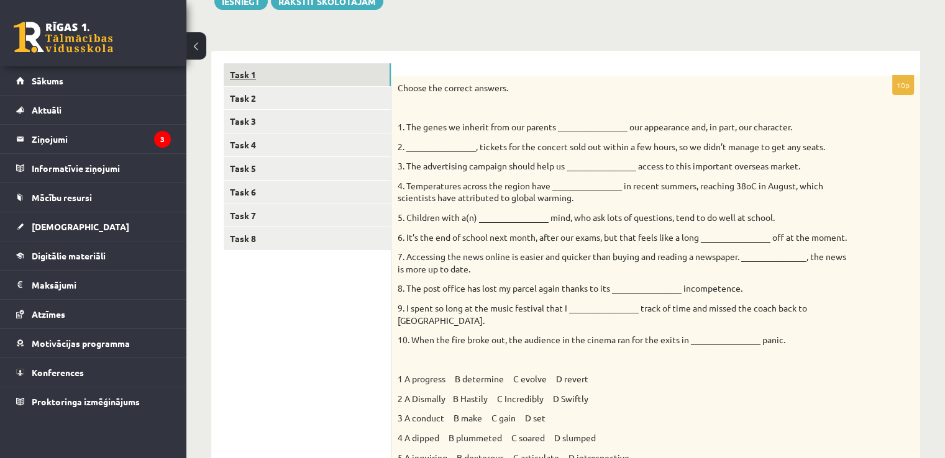
scroll to position [159, 0]
click at [304, 98] on link "Task 2" at bounding box center [307, 99] width 167 height 23
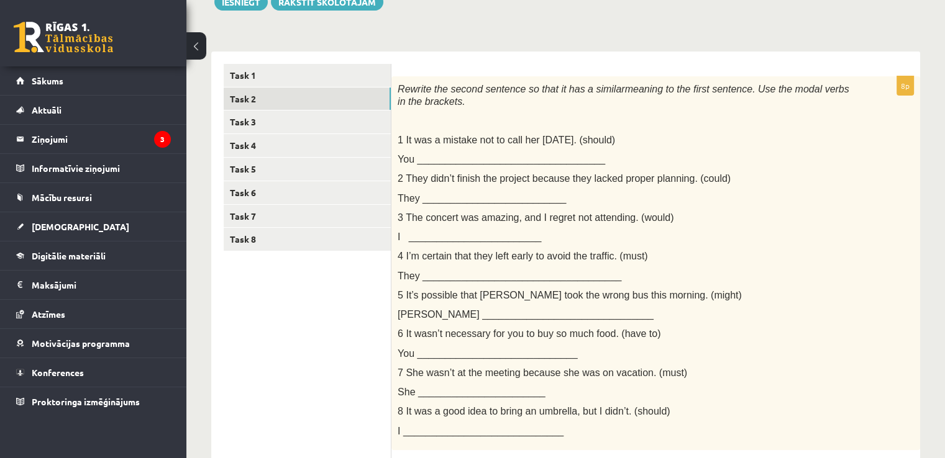
scroll to position [0, 0]
click at [437, 170] on div "Rewrite the second sentence so that it has a similar meaning to the first sente…" at bounding box center [655, 263] width 529 height 374
click at [427, 155] on span "You __________________________________" at bounding box center [500, 159] width 207 height 11
click at [426, 158] on span "You __________________________________" at bounding box center [500, 159] width 207 height 11
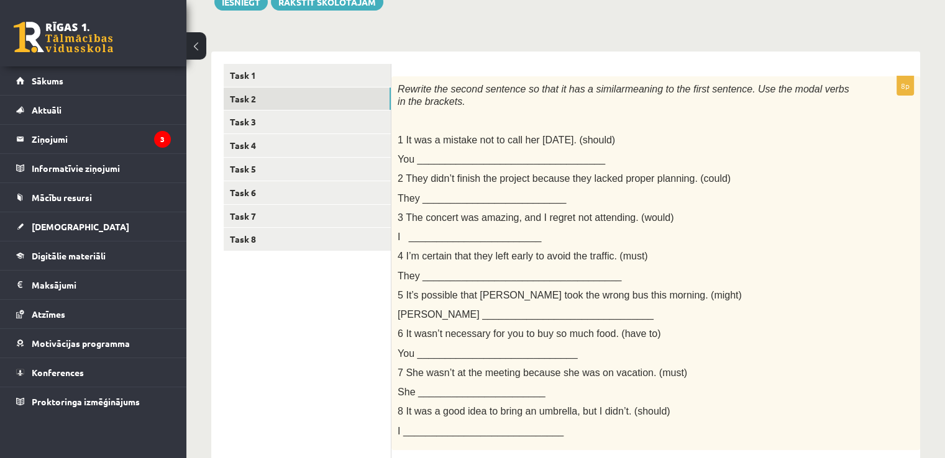
click at [428, 159] on span "You __________________________________" at bounding box center [500, 159] width 207 height 11
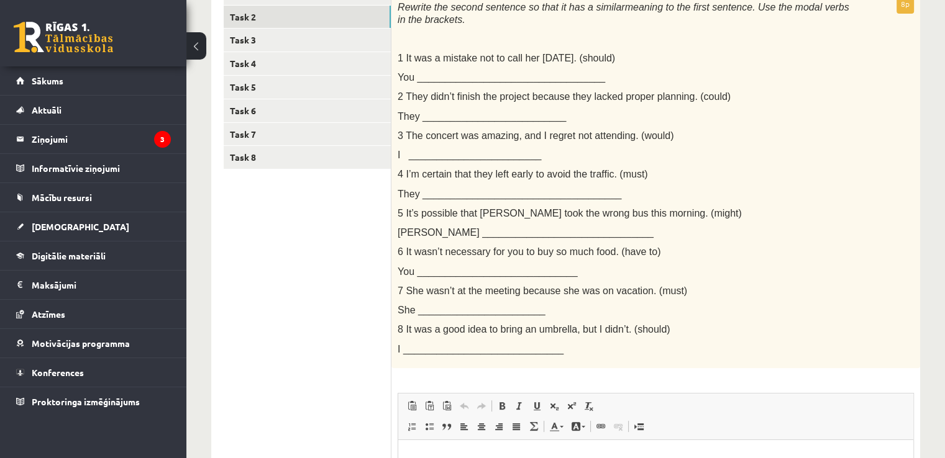
scroll to position [408, 0]
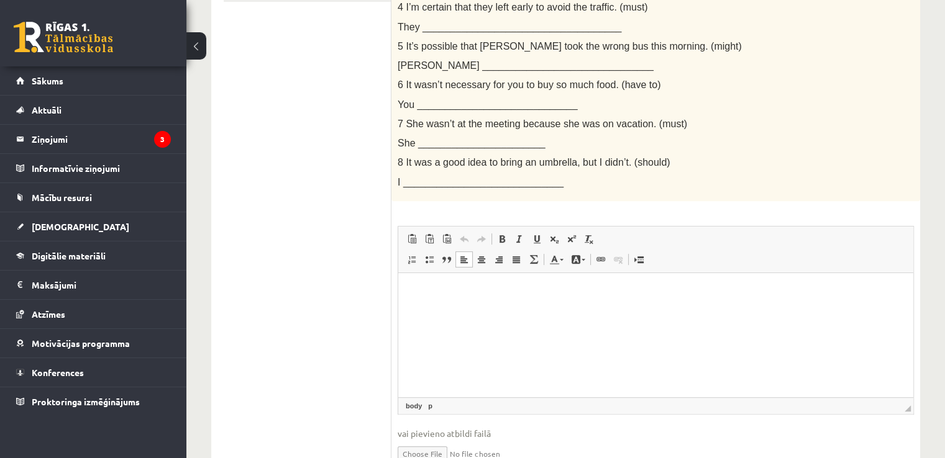
click at [435, 289] on p "Bagātinātā teksta redaktors, wiswyg-editor-user-answer-47025002633800" at bounding box center [656, 291] width 490 height 13
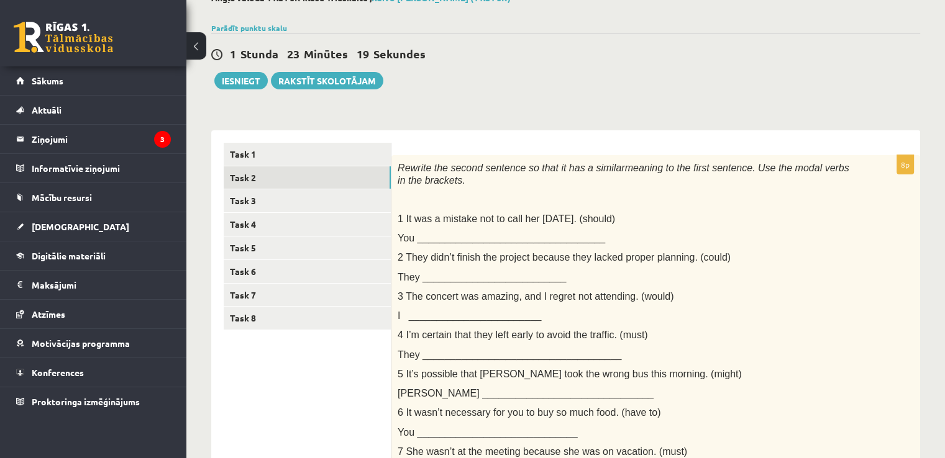
scroll to position [0, 0]
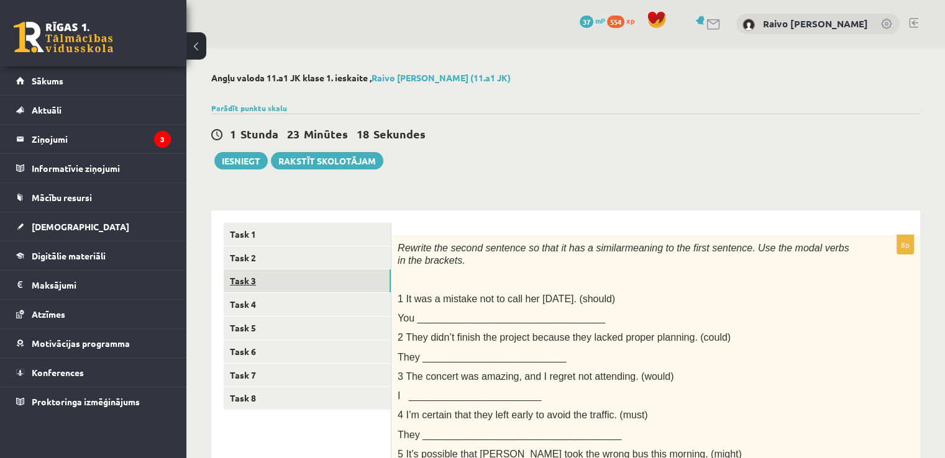
click at [251, 278] on link "Task 3" at bounding box center [307, 281] width 167 height 23
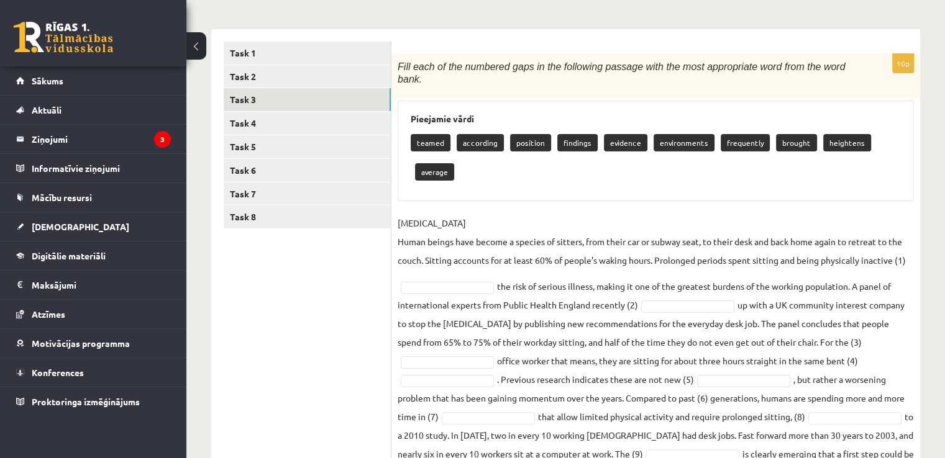
scroll to position [236, 0]
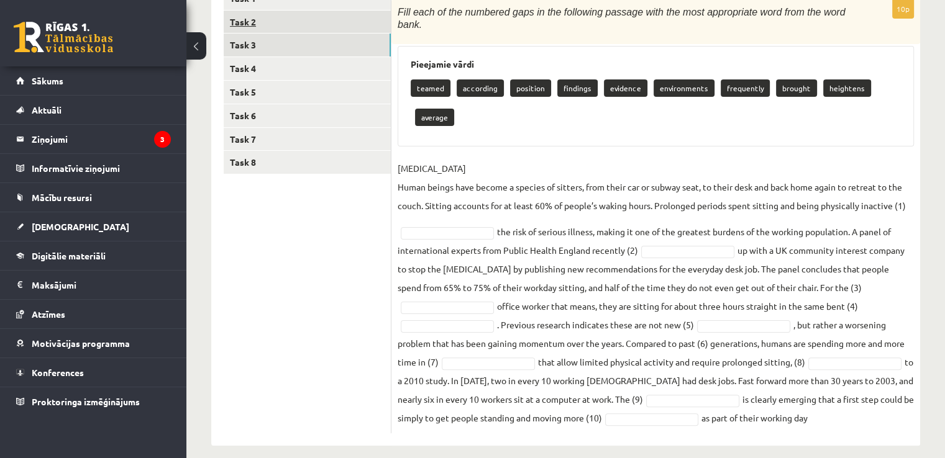
click at [325, 24] on link "Task 2" at bounding box center [307, 22] width 167 height 23
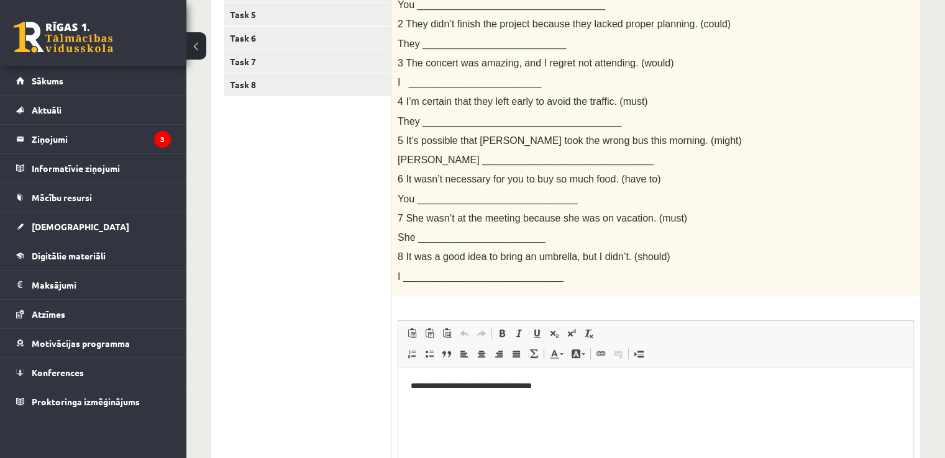
scroll to position [422, 0]
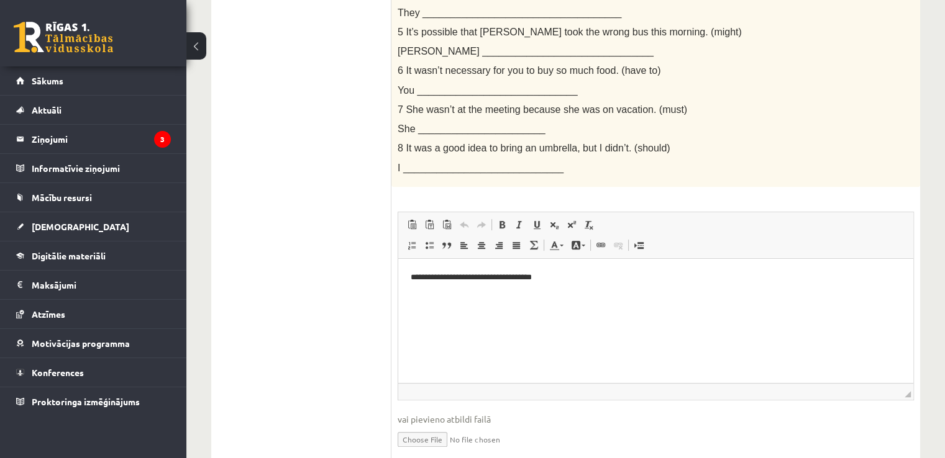
click at [425, 296] on html "**********" at bounding box center [655, 277] width 515 height 38
click at [570, 283] on p "**********" at bounding box center [656, 277] width 491 height 13
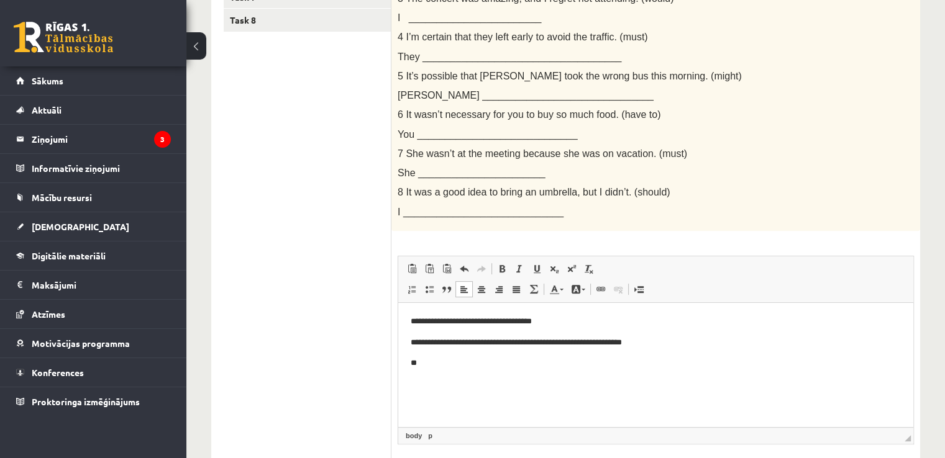
scroll to position [470, 0]
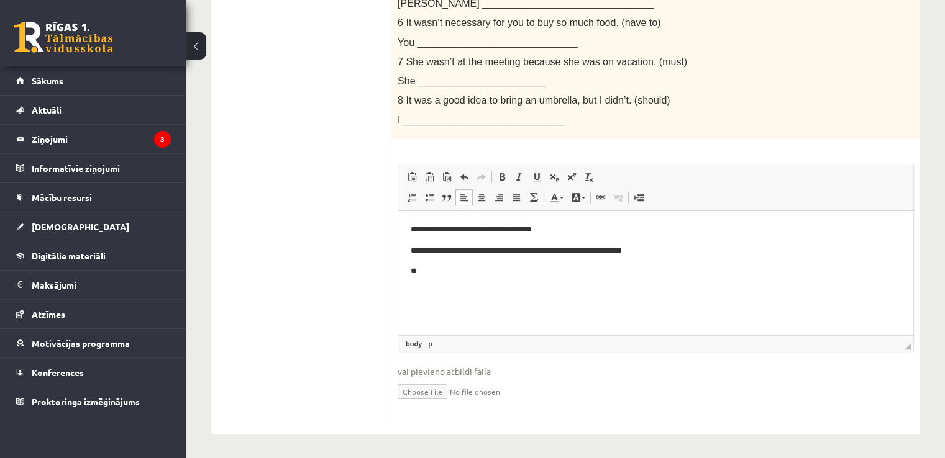
click at [440, 276] on p "**" at bounding box center [656, 271] width 491 height 13
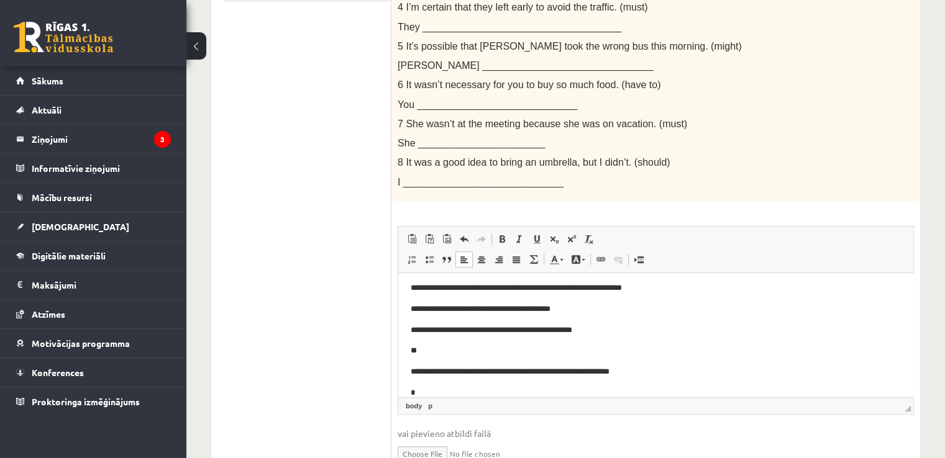
scroll to position [46, 0]
click at [434, 352] on p "**" at bounding box center [651, 349] width 481 height 13
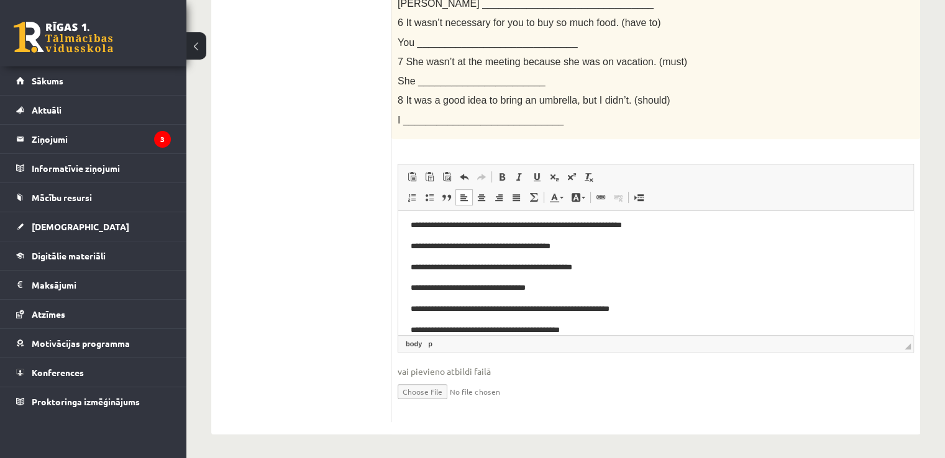
scroll to position [160, 0]
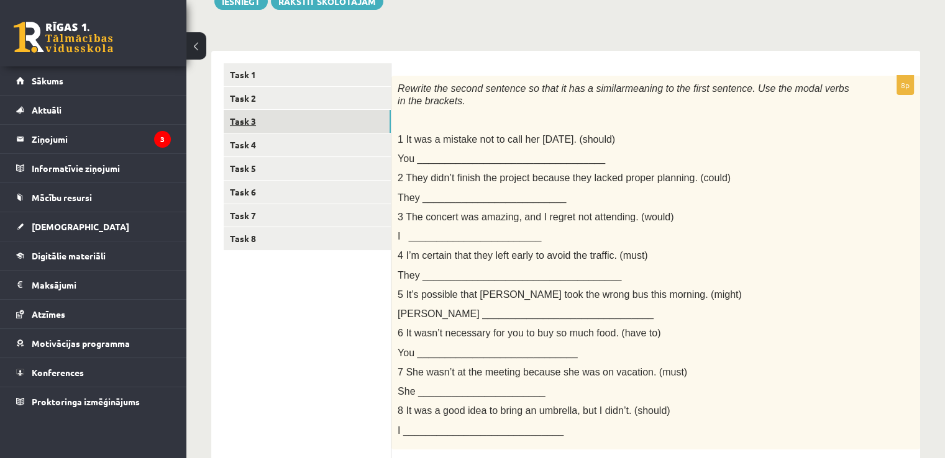
click at [282, 132] on link "Task 3" at bounding box center [307, 121] width 167 height 23
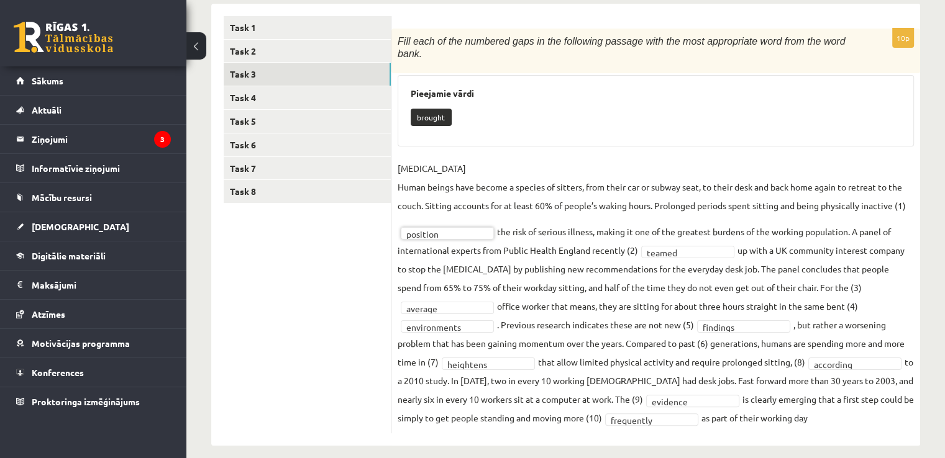
scroll to position [0, 0]
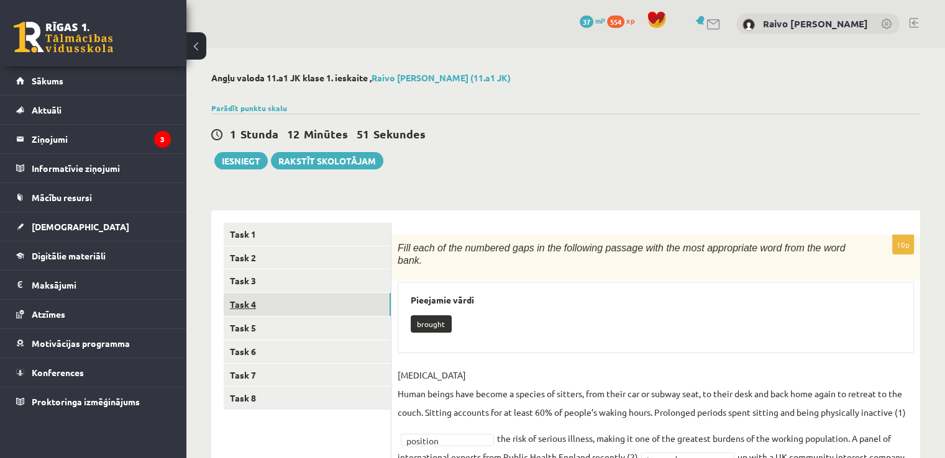
click at [278, 300] on link "Task 4" at bounding box center [307, 304] width 167 height 23
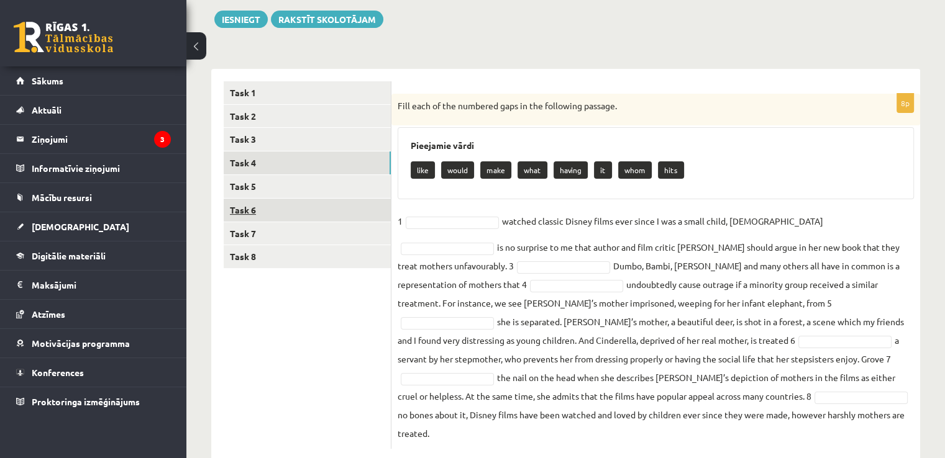
scroll to position [152, 0]
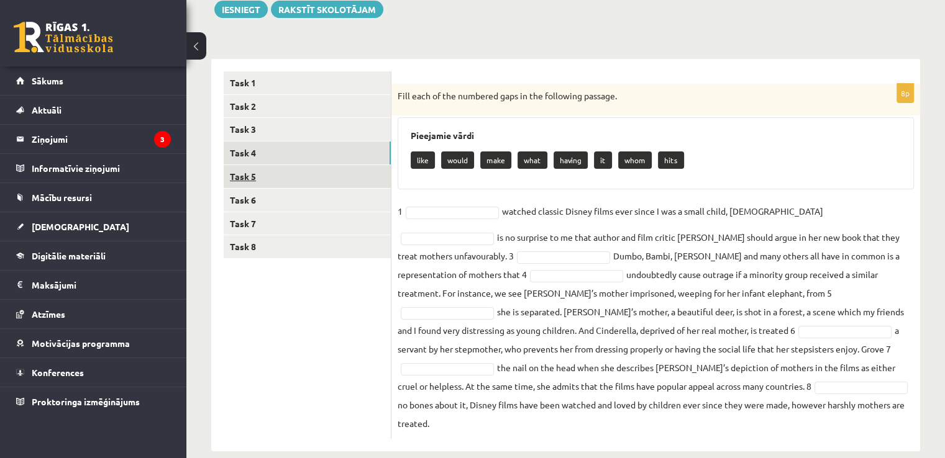
click at [288, 170] on link "Task 5" at bounding box center [307, 176] width 167 height 23
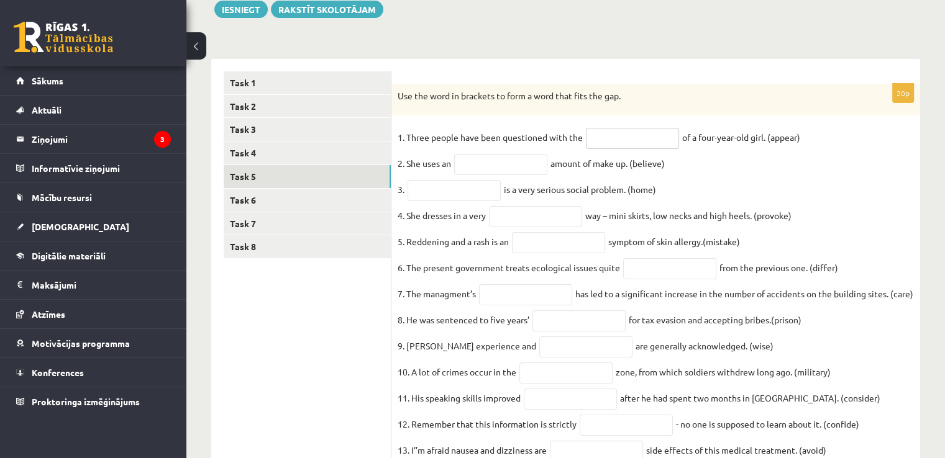
click at [607, 144] on input "text" at bounding box center [632, 138] width 93 height 21
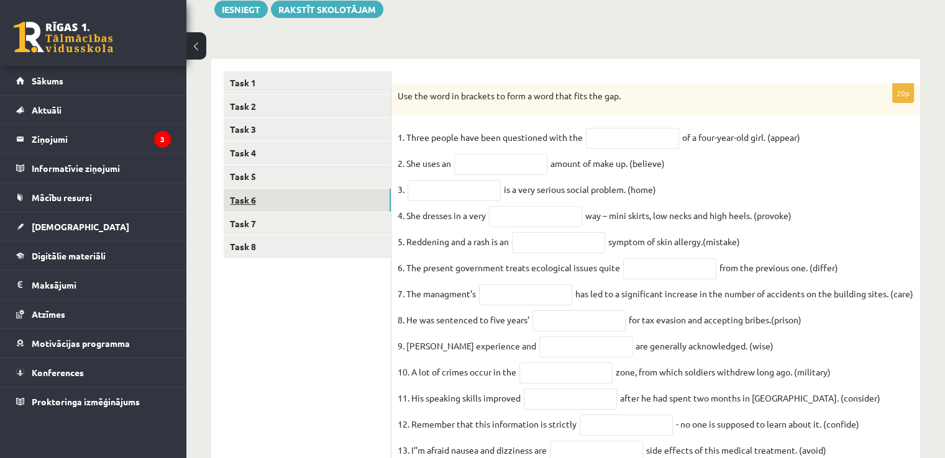
click at [302, 208] on link "Task 6" at bounding box center [307, 200] width 167 height 23
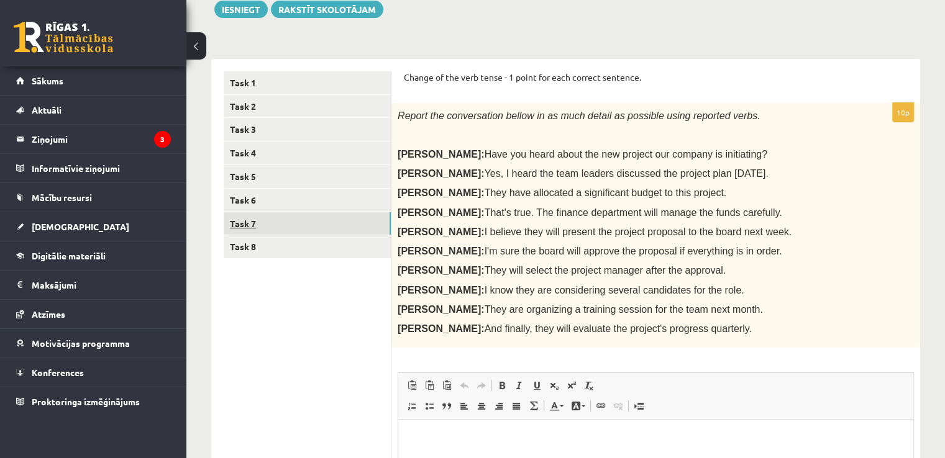
click at [284, 229] on link "Task 7" at bounding box center [307, 223] width 167 height 23
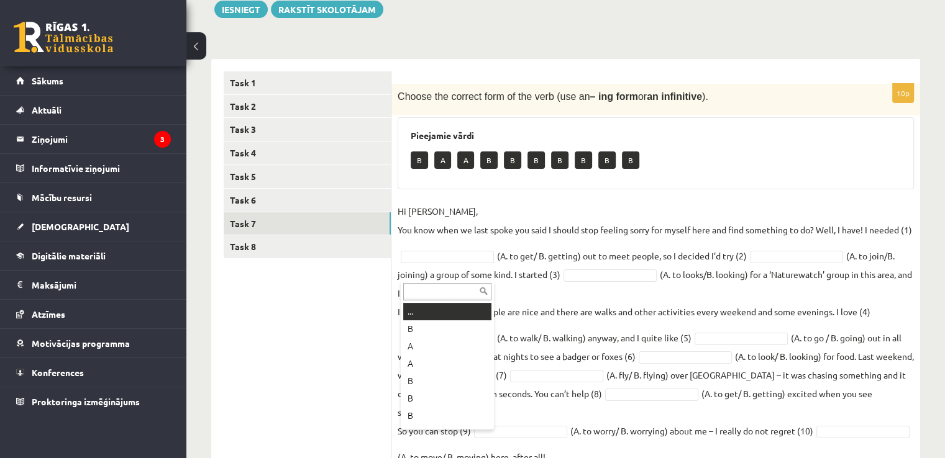
scroll to position [241, 0]
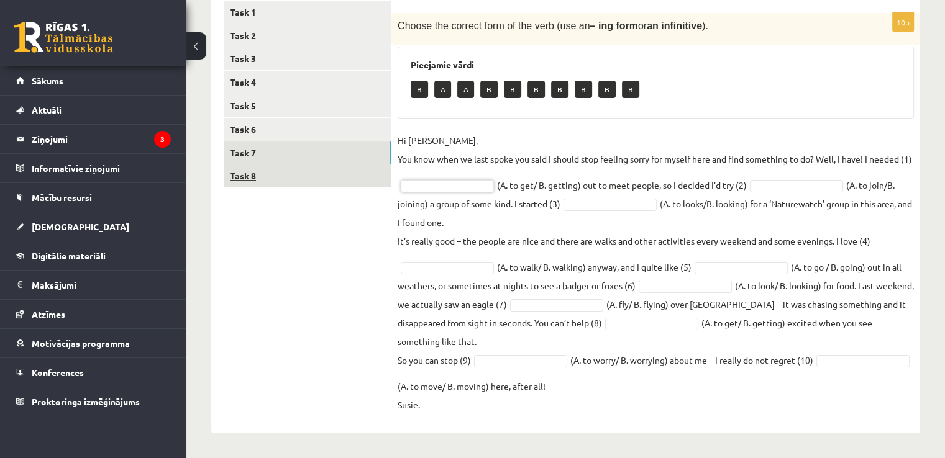
click at [267, 165] on link "Task 8" at bounding box center [307, 176] width 167 height 23
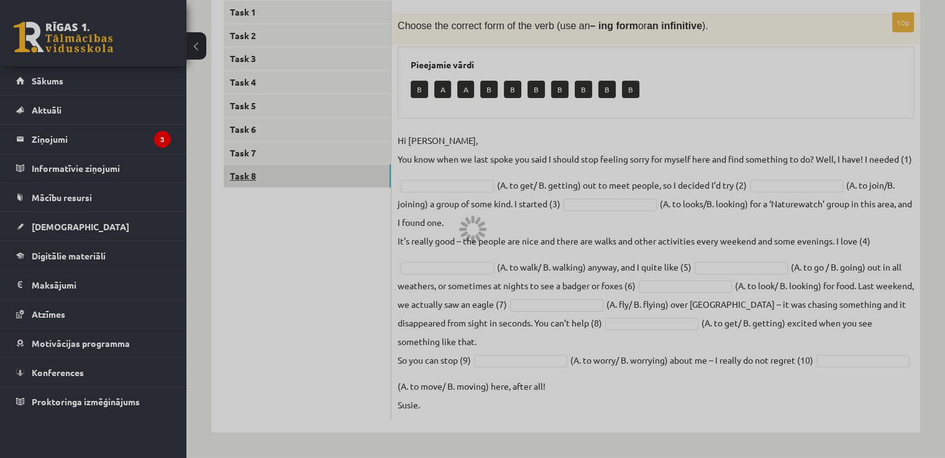
scroll to position [157, 0]
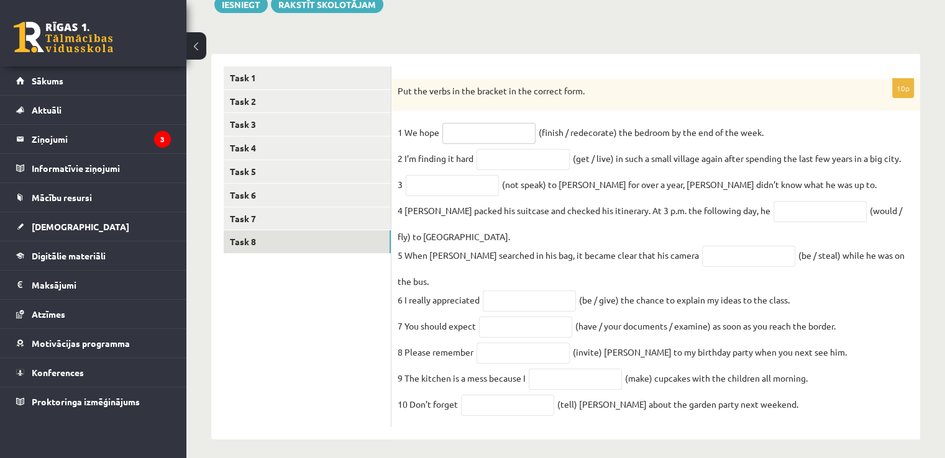
click at [500, 137] on input "text" at bounding box center [488, 133] width 93 height 21
type input "**********"
click at [494, 165] on input "text" at bounding box center [522, 159] width 93 height 21
type input "*******"
click at [469, 186] on input "text" at bounding box center [452, 185] width 93 height 21
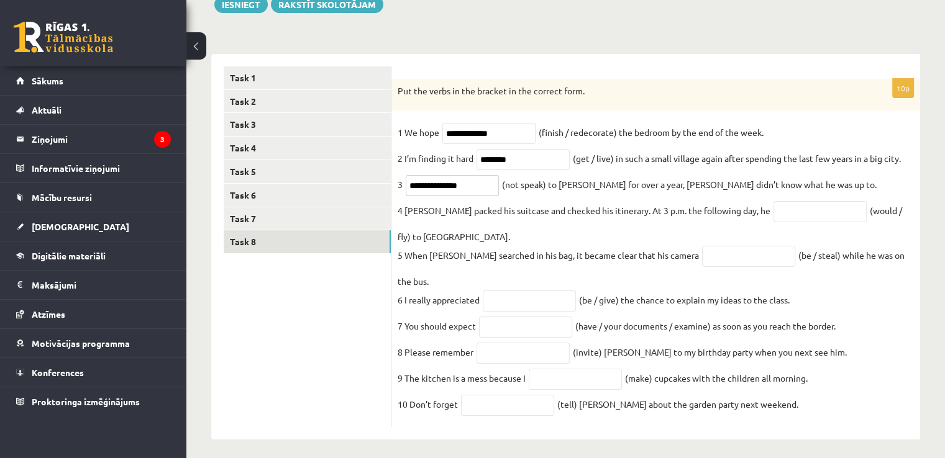
type input "**********"
click at [773, 222] on input "text" at bounding box center [819, 211] width 93 height 21
type input "*********"
click at [702, 263] on input "text" at bounding box center [748, 256] width 93 height 21
type input "**********"
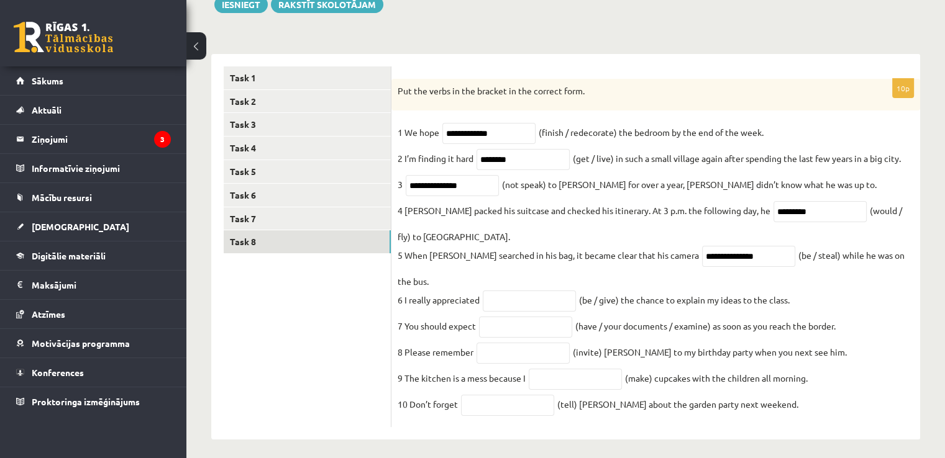
click at [502, 299] on fieldset "**********" at bounding box center [655, 272] width 516 height 298
click at [502, 291] on input "text" at bounding box center [529, 301] width 93 height 21
click at [488, 395] on input "text" at bounding box center [507, 405] width 93 height 21
type input "*******"
click at [562, 370] on input "text" at bounding box center [575, 379] width 93 height 21
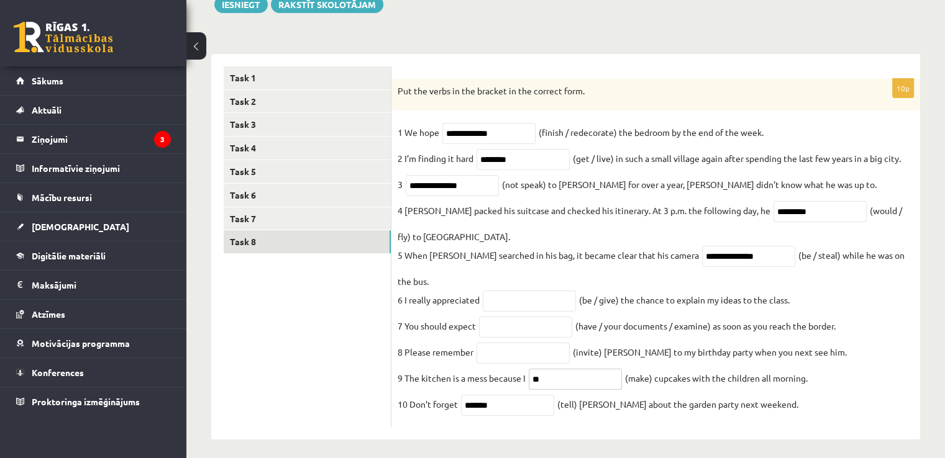
type input "*"
type input "**********"
click at [550, 343] on input "text" at bounding box center [522, 353] width 93 height 21
type input "*********"
click at [524, 317] on input "text" at bounding box center [525, 327] width 93 height 21
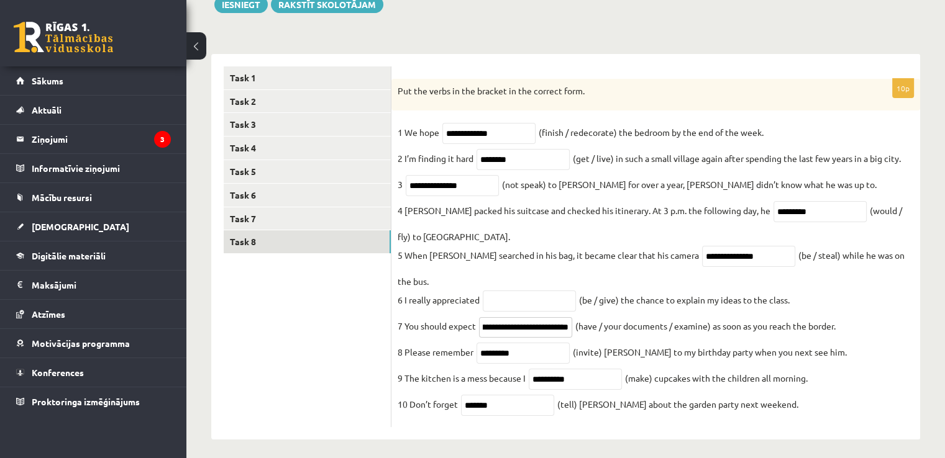
scroll to position [0, 49]
type input "**********"
click at [505, 293] on input "text" at bounding box center [529, 301] width 93 height 21
type input "**********"
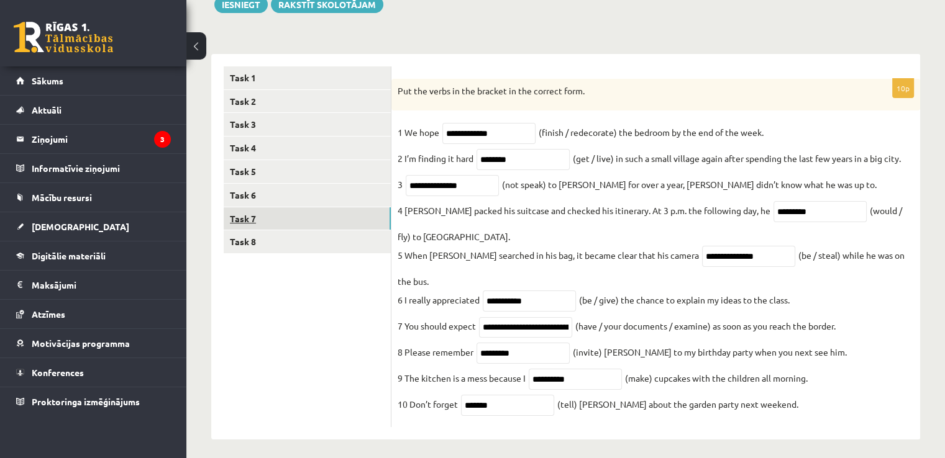
click at [350, 214] on link "Task 7" at bounding box center [307, 218] width 167 height 23
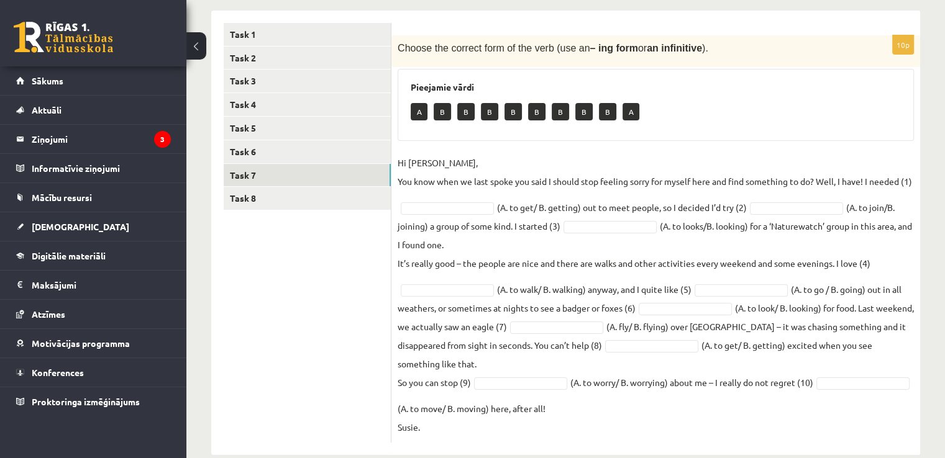
scroll to position [241, 0]
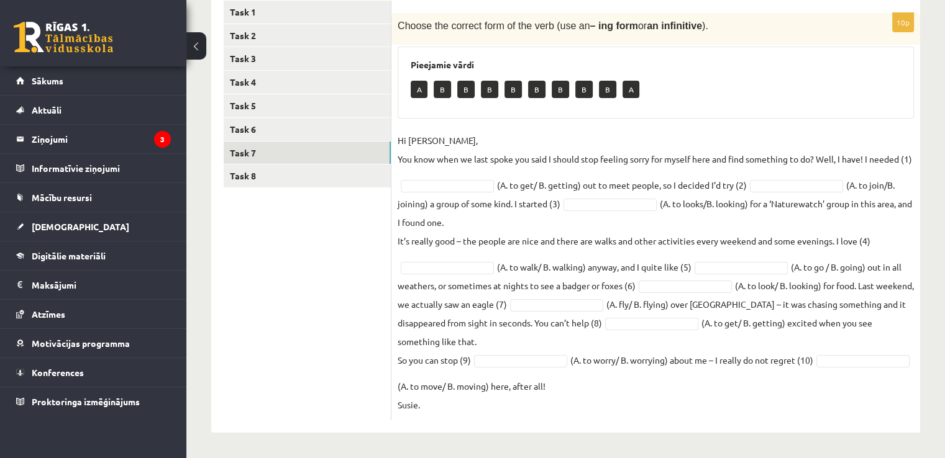
click at [452, 178] on fieldset "Hi Caroline, You know when we last spoke you said I should stop feeling sorry f…" at bounding box center [655, 272] width 516 height 283
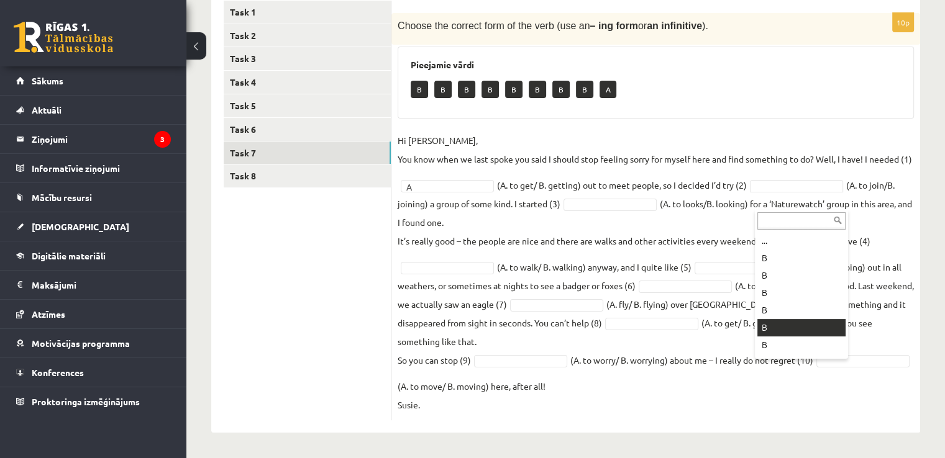
scroll to position [50, 0]
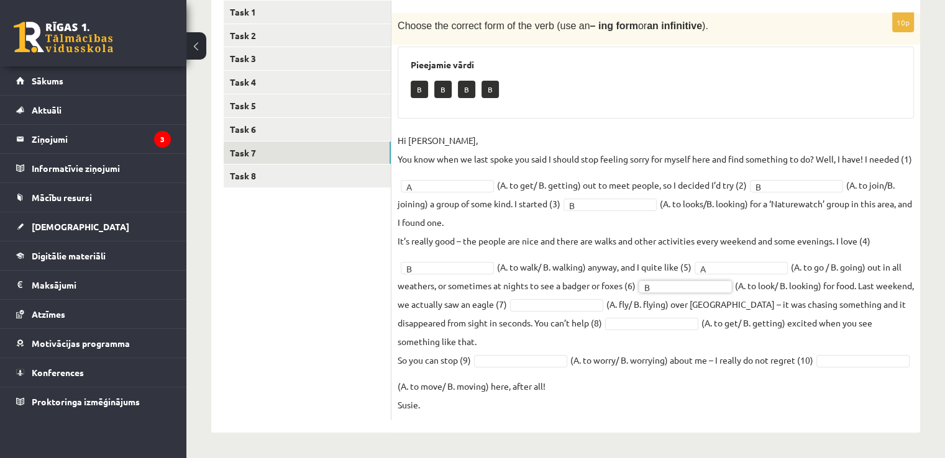
click at [745, 259] on fieldset "Hi Caroline, You know when we last spoke you said I should stop feeling sorry f…" at bounding box center [655, 272] width 516 height 283
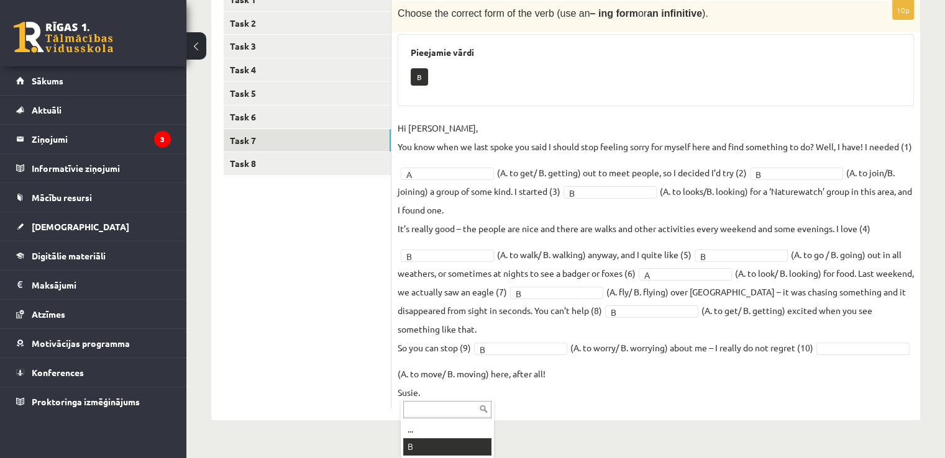
scroll to position [211, 0]
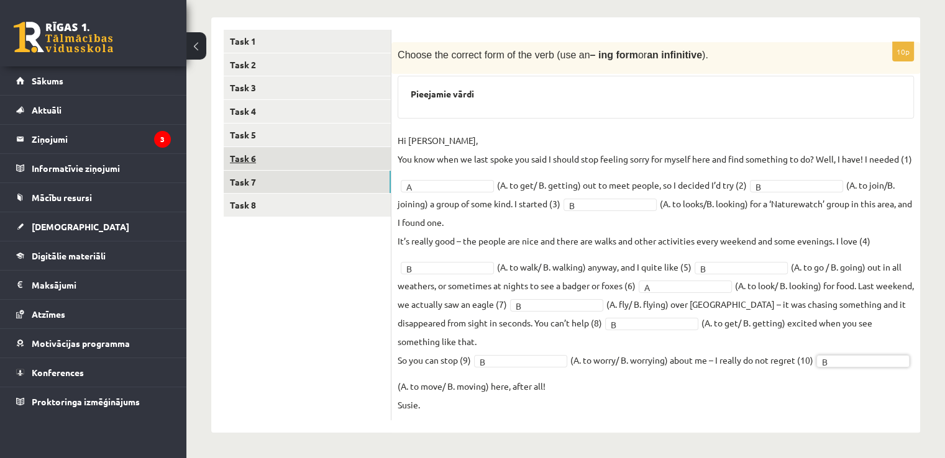
click at [276, 147] on link "Task 6" at bounding box center [307, 158] width 167 height 23
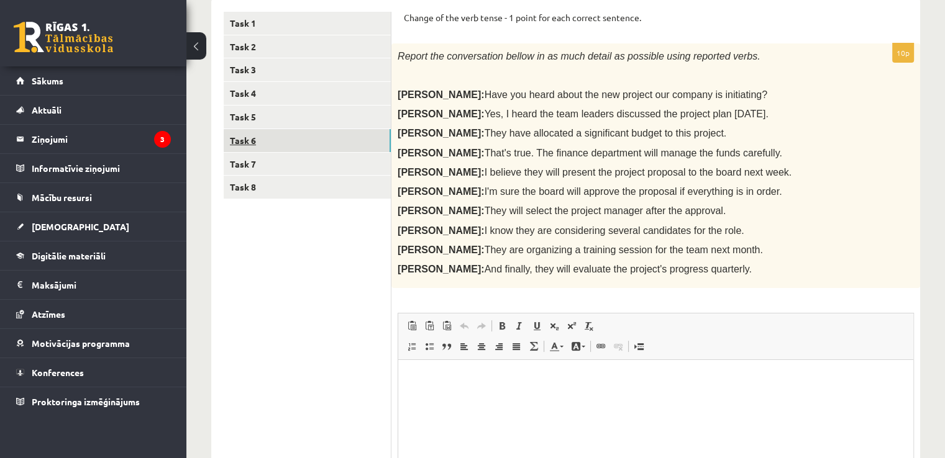
scroll to position [0, 0]
click at [320, 116] on link "Task 5" at bounding box center [307, 117] width 167 height 23
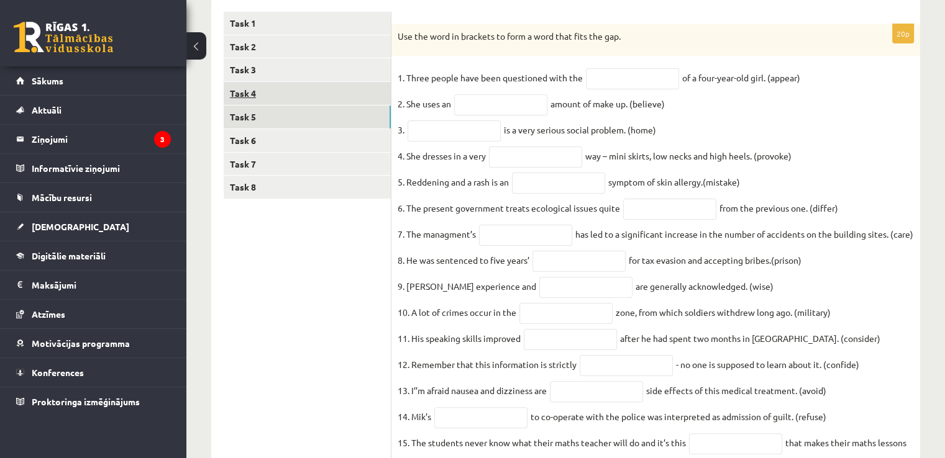
click at [286, 89] on link "Task 4" at bounding box center [307, 93] width 167 height 23
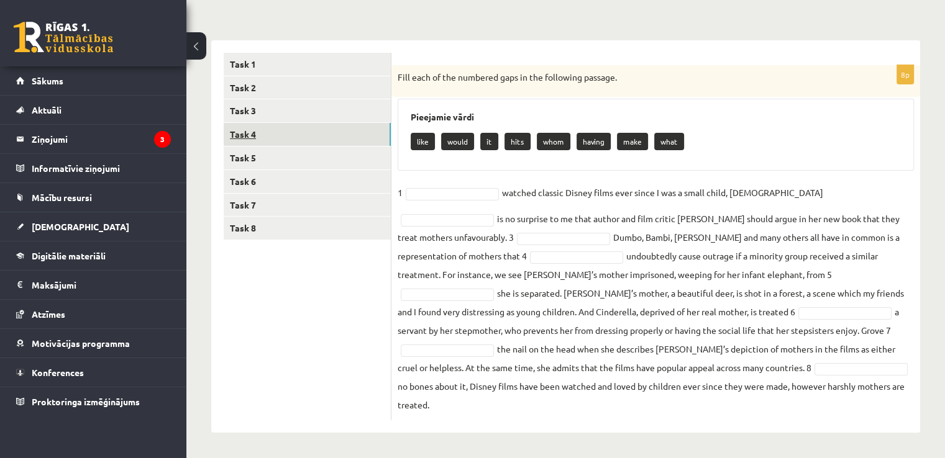
scroll to position [152, 0]
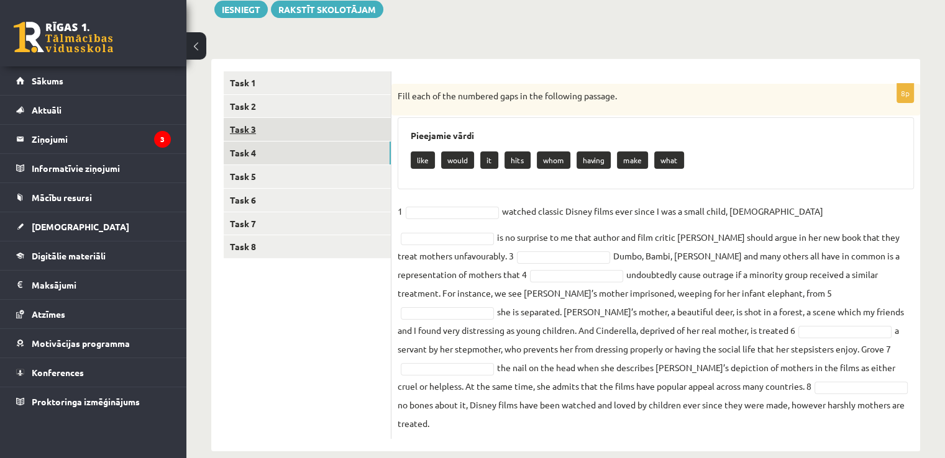
click at [261, 130] on link "Task 3" at bounding box center [307, 129] width 167 height 23
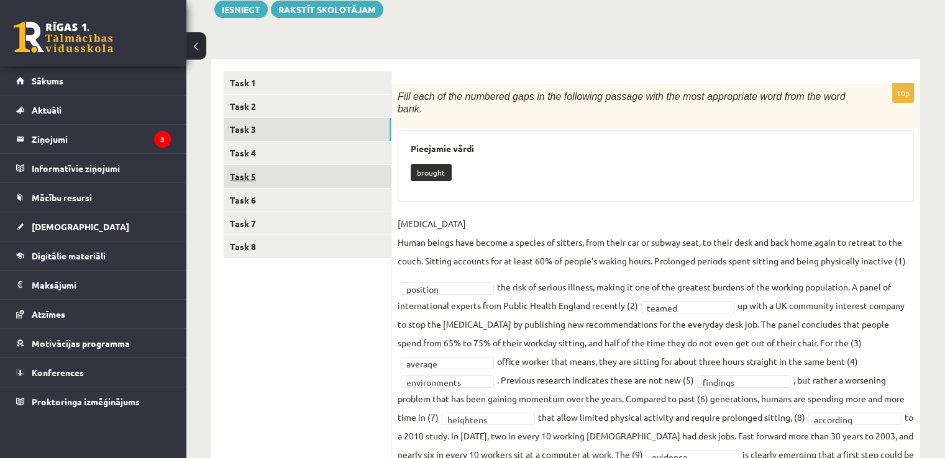
click at [258, 170] on link "Task 5" at bounding box center [307, 176] width 167 height 23
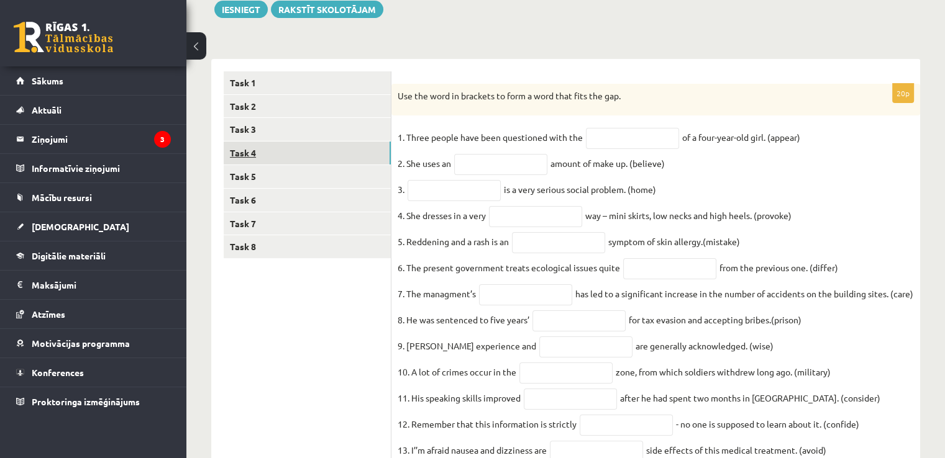
click at [265, 158] on link "Task 4" at bounding box center [307, 153] width 167 height 23
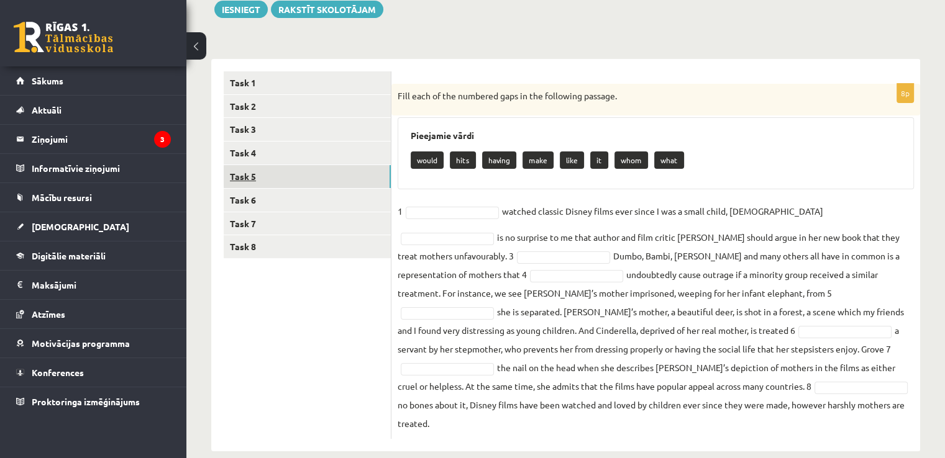
click at [264, 171] on link "Task 5" at bounding box center [307, 176] width 167 height 23
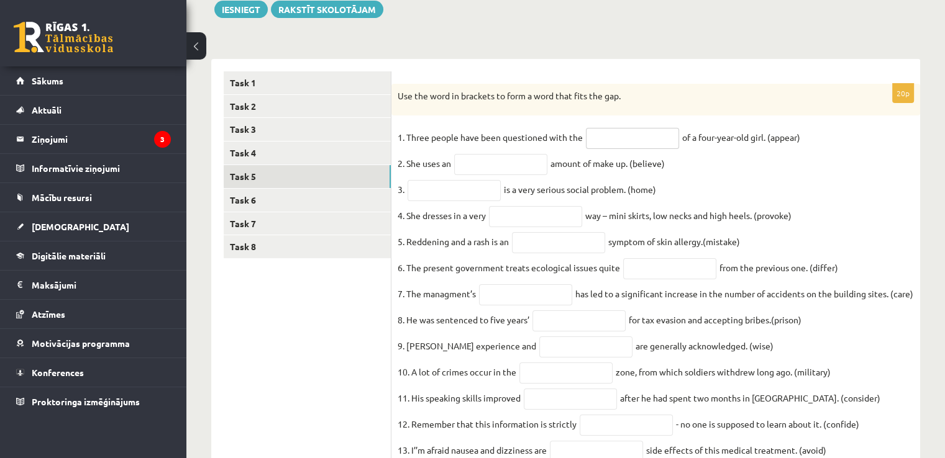
click at [629, 129] on input "text" at bounding box center [632, 138] width 93 height 21
click at [501, 185] on fieldset "1. Three people have been questioned with the of a four-year-old girl. (appear)…" at bounding box center [655, 398] width 516 height 540
click at [514, 165] on input "text" at bounding box center [500, 164] width 93 height 21
click at [467, 191] on input "text" at bounding box center [453, 190] width 93 height 21
click at [505, 162] on input "text" at bounding box center [500, 164] width 93 height 21
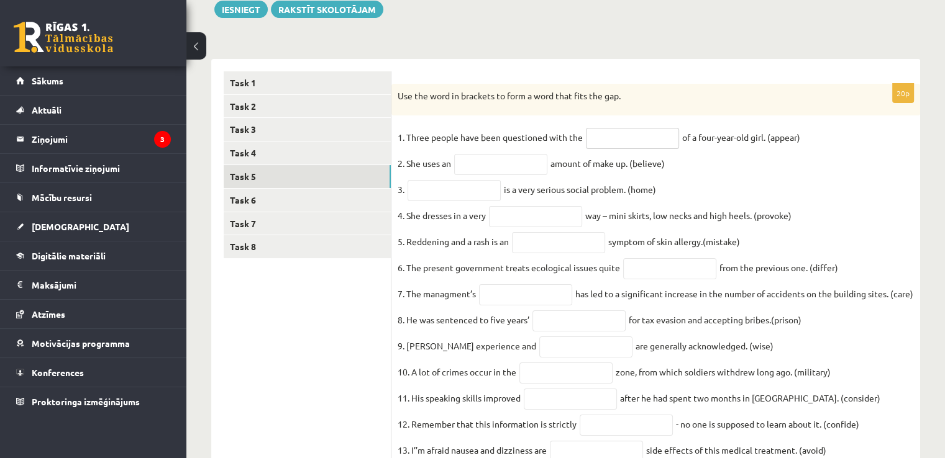
click at [630, 134] on input "text" at bounding box center [632, 138] width 93 height 21
type input "**********"
click at [492, 171] on input "text" at bounding box center [500, 164] width 93 height 21
type input "**********"
click at [455, 200] on input "text" at bounding box center [453, 190] width 93 height 21
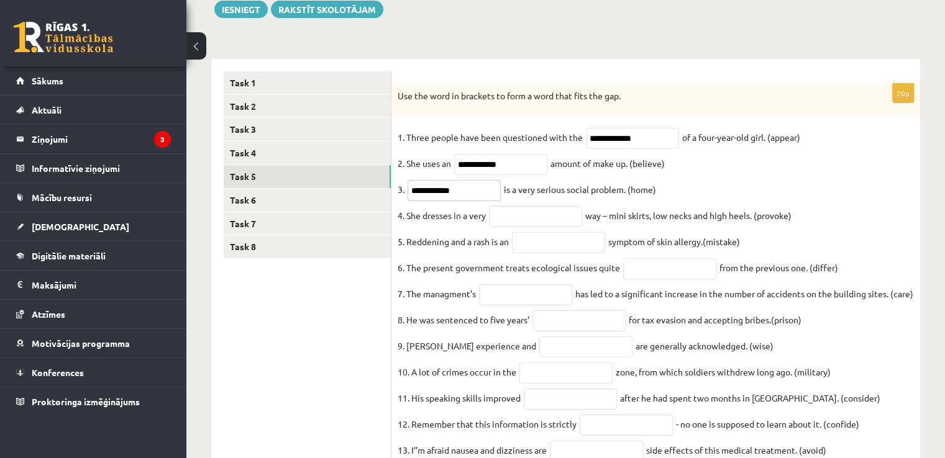
type input "**********"
click at [543, 220] on input "text" at bounding box center [535, 216] width 93 height 21
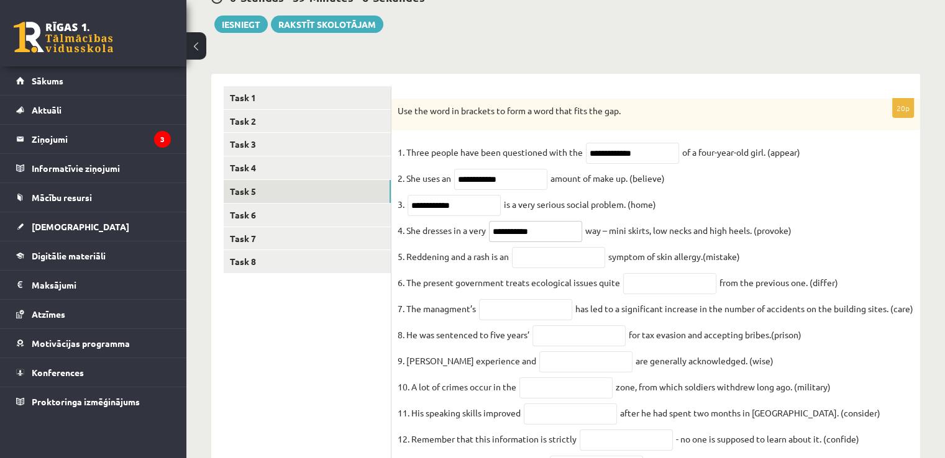
type input "**********"
click at [561, 265] on input "text" at bounding box center [558, 257] width 93 height 21
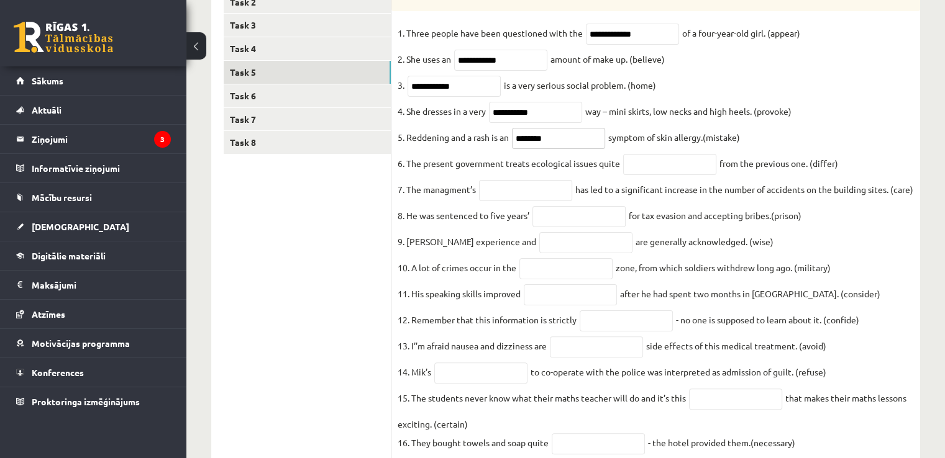
scroll to position [261, 0]
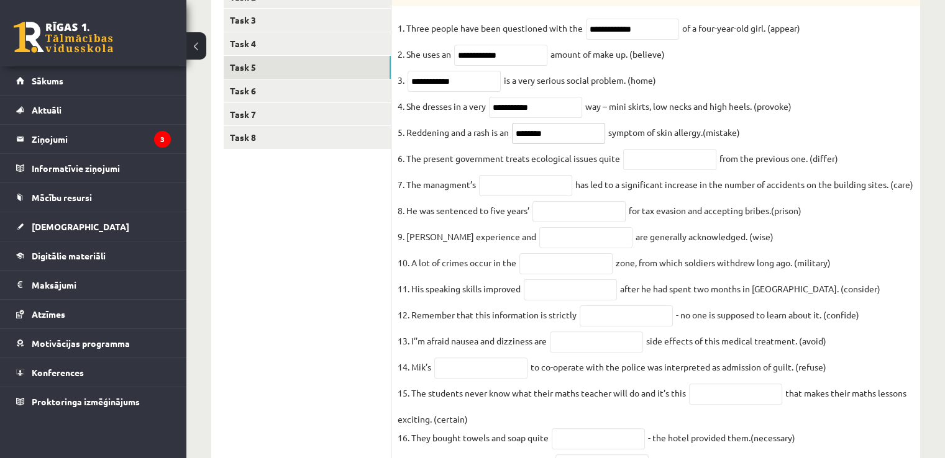
type input "********"
click at [666, 166] on input "text" at bounding box center [669, 159] width 93 height 21
type input "*********"
click at [548, 193] on input "text" at bounding box center [525, 185] width 93 height 21
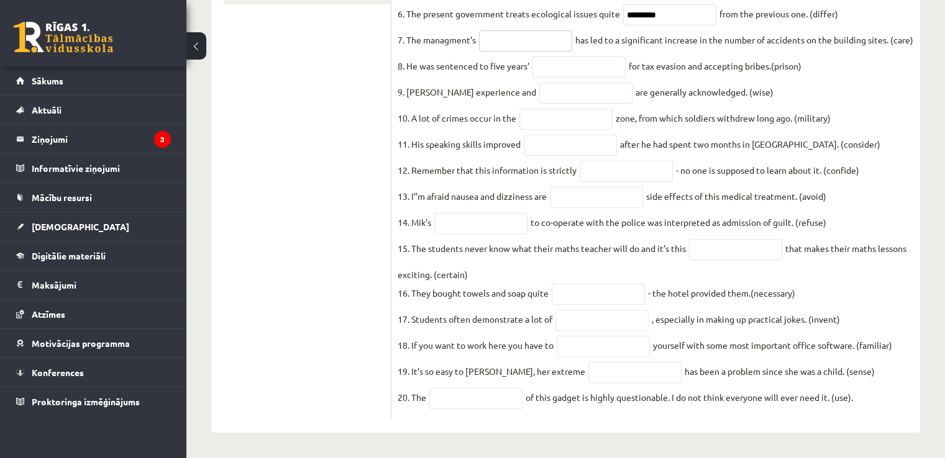
scroll to position [447, 0]
click at [499, 396] on input "text" at bounding box center [475, 398] width 93 height 21
click at [492, 213] on input "text" at bounding box center [480, 223] width 93 height 21
type input "*******"
click at [717, 242] on input "text" at bounding box center [735, 249] width 93 height 21
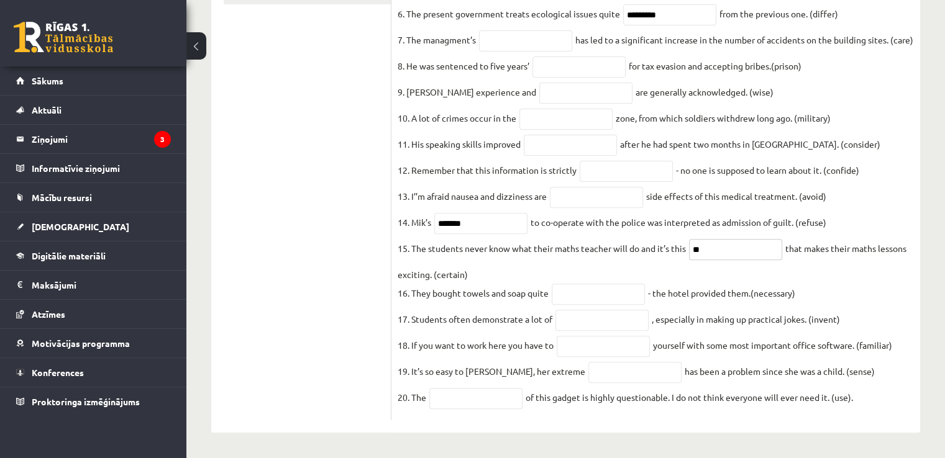
type input "*"
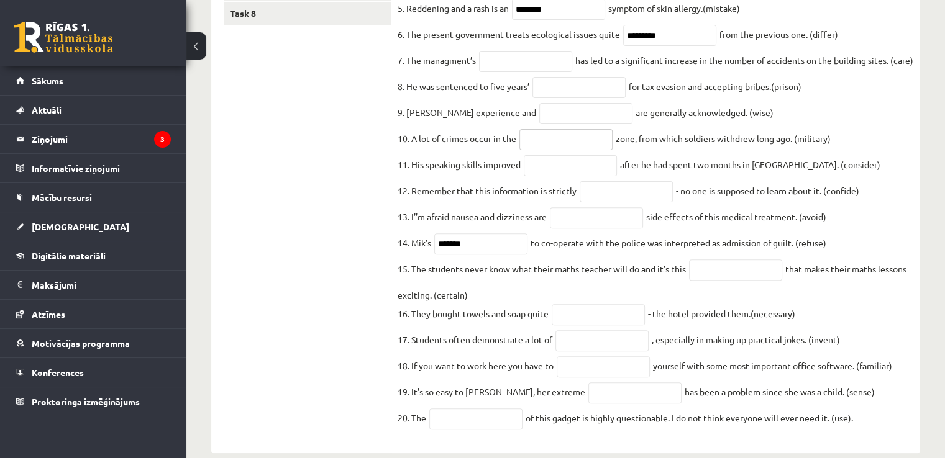
click at [597, 150] on input "text" at bounding box center [565, 139] width 93 height 21
type input "**********"
click at [582, 124] on input "text" at bounding box center [585, 113] width 93 height 21
type input "******"
click at [574, 98] on input "text" at bounding box center [578, 87] width 93 height 21
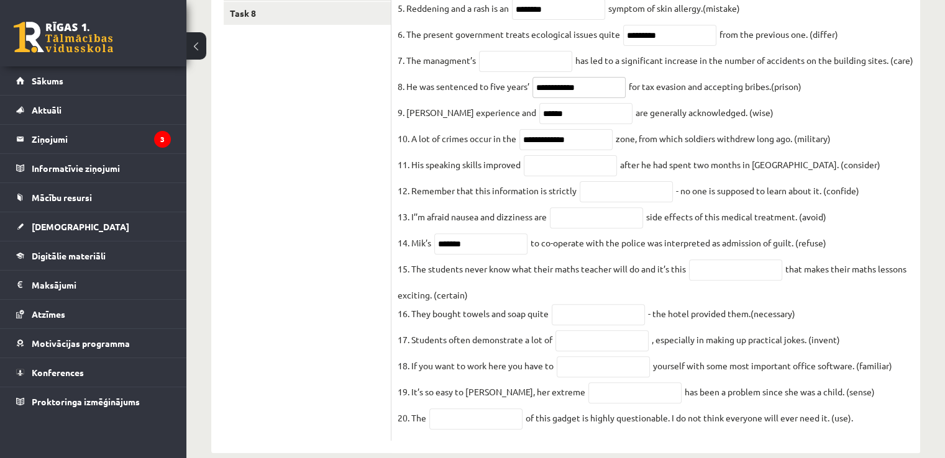
type input "**********"
click at [520, 63] on input "text" at bounding box center [525, 61] width 93 height 21
type input "**********"
click at [576, 176] on input "text" at bounding box center [570, 165] width 93 height 21
type input "**********"
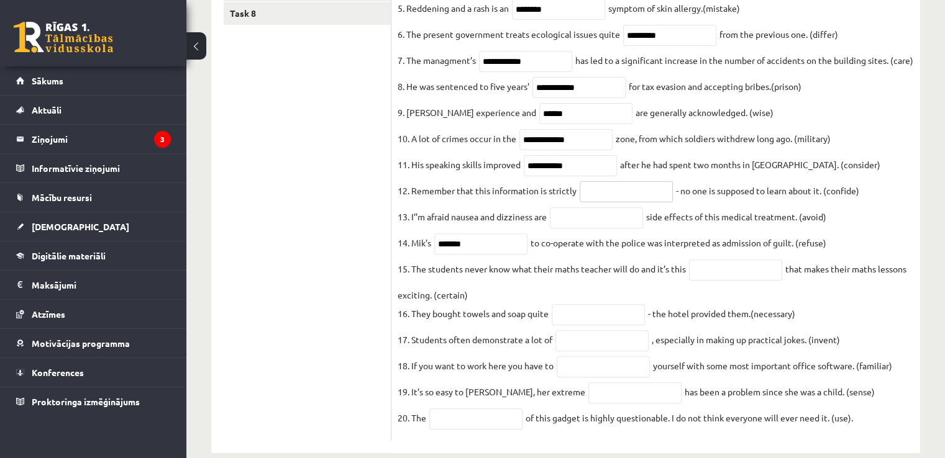
click at [627, 202] on input "text" at bounding box center [625, 191] width 93 height 21
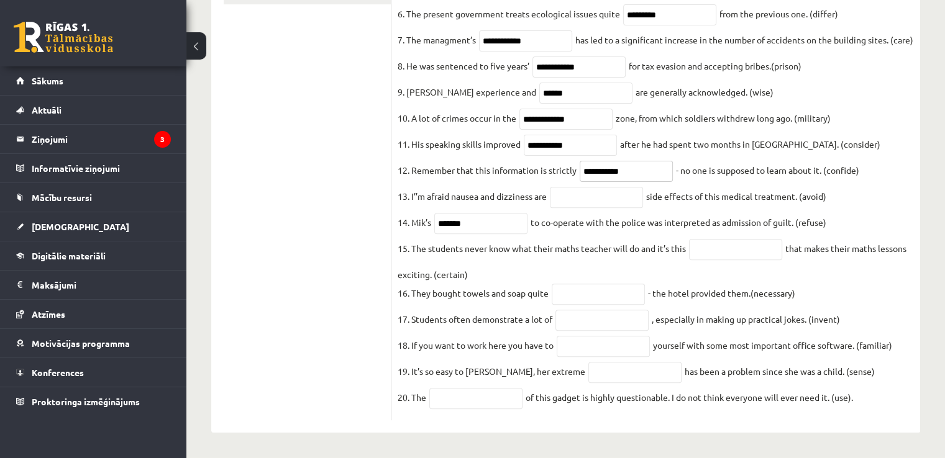
scroll to position [447, 0]
type input "**********"
click at [616, 194] on input "text" at bounding box center [596, 197] width 93 height 21
type input "*********"
click at [755, 243] on input "text" at bounding box center [735, 249] width 93 height 21
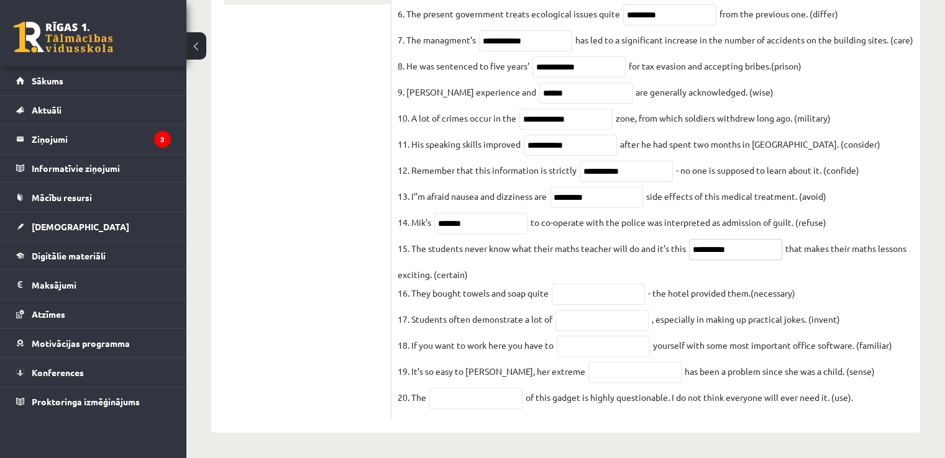
click at [727, 241] on input "**********" at bounding box center [735, 249] width 93 height 21
click at [724, 240] on input "**********" at bounding box center [735, 249] width 93 height 21
type input "**********"
click at [578, 286] on input "text" at bounding box center [597, 294] width 93 height 21
click at [620, 371] on input "text" at bounding box center [634, 372] width 93 height 21
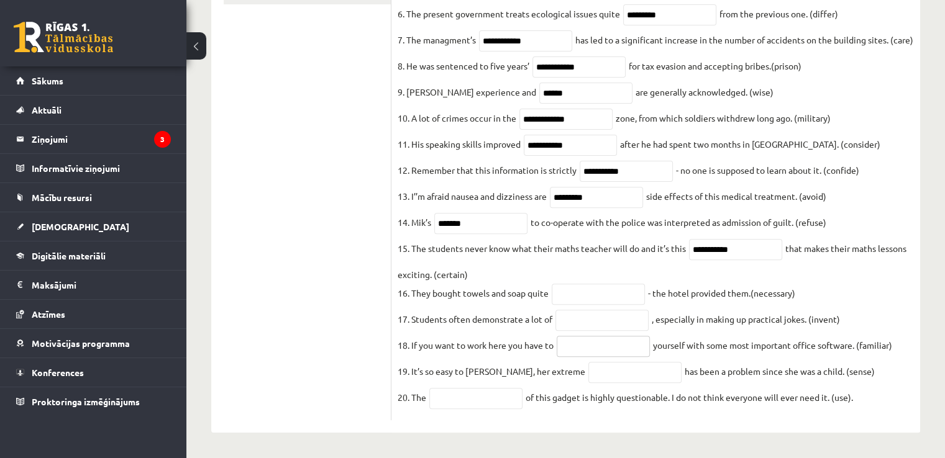
click at [621, 343] on input "text" at bounding box center [602, 346] width 93 height 21
type input "**********"
click at [507, 402] on input "text" at bounding box center [475, 398] width 93 height 21
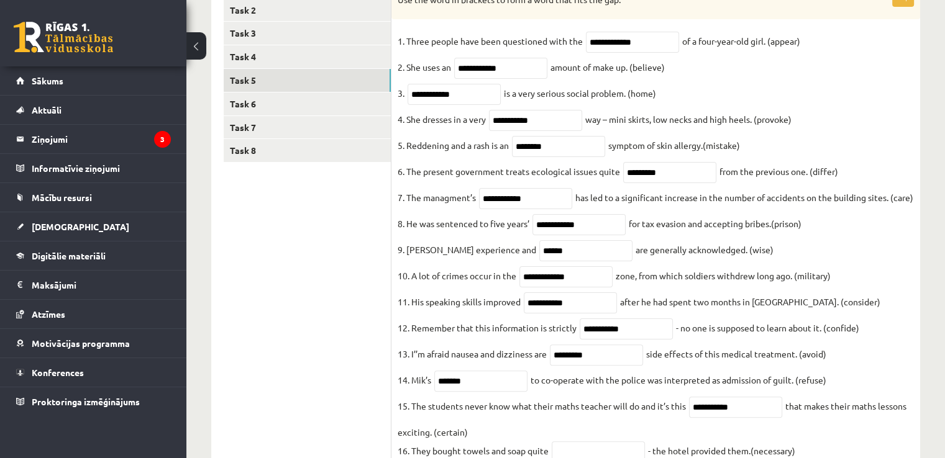
scroll to position [75, 0]
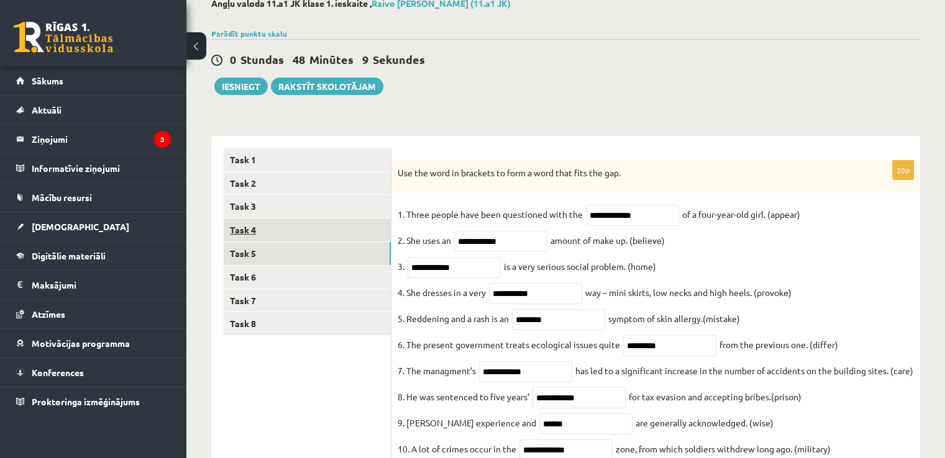
type input "**********"
click at [248, 228] on link "Task 4" at bounding box center [307, 230] width 167 height 23
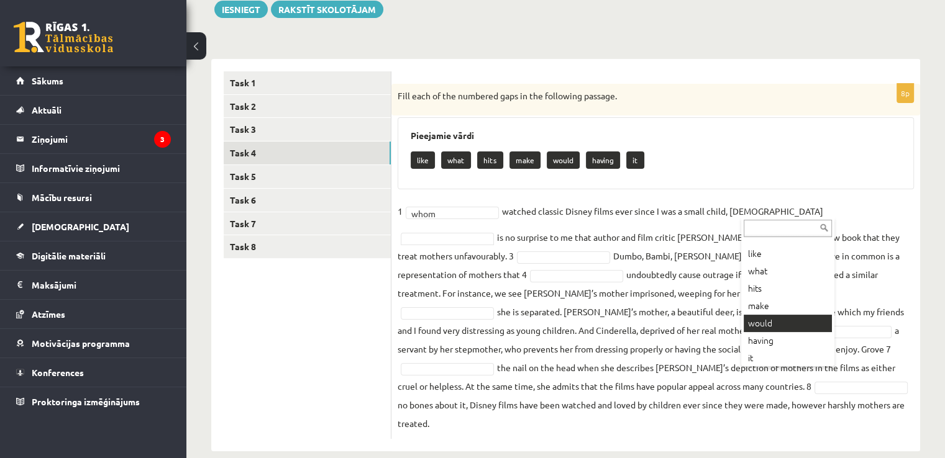
scroll to position [15, 0]
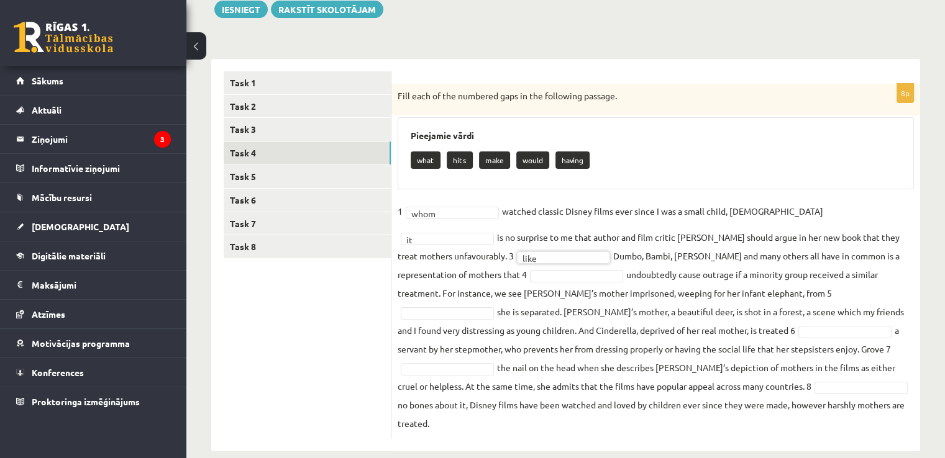
drag, startPoint x: 467, startPoint y: 274, endPoint x: 470, endPoint y: 249, distance: 25.6
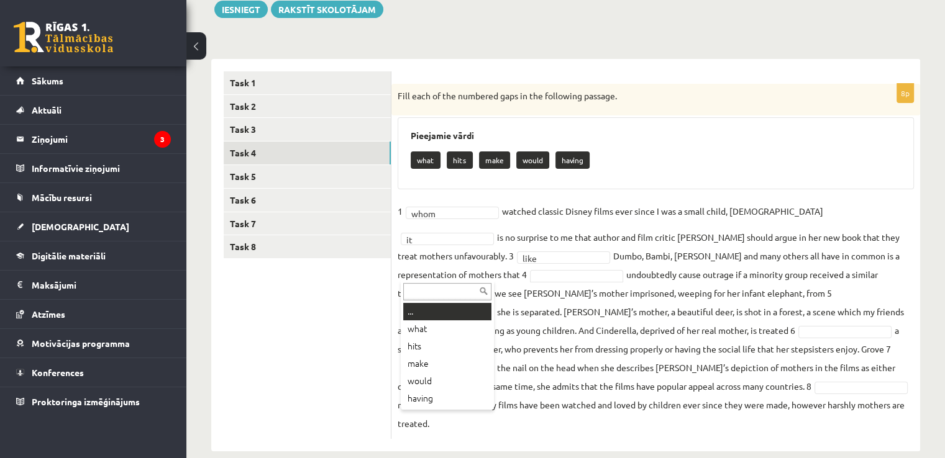
drag, startPoint x: 470, startPoint y: 249, endPoint x: 427, endPoint y: 25, distance: 227.5
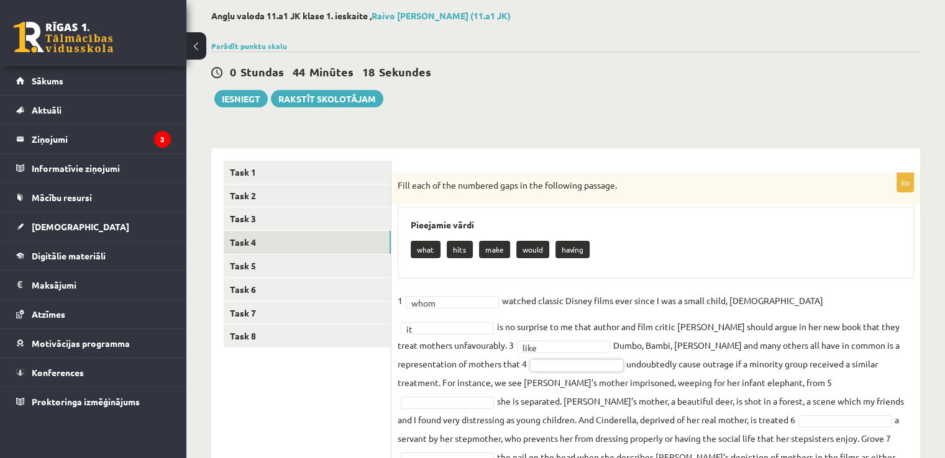
scroll to position [152, 0]
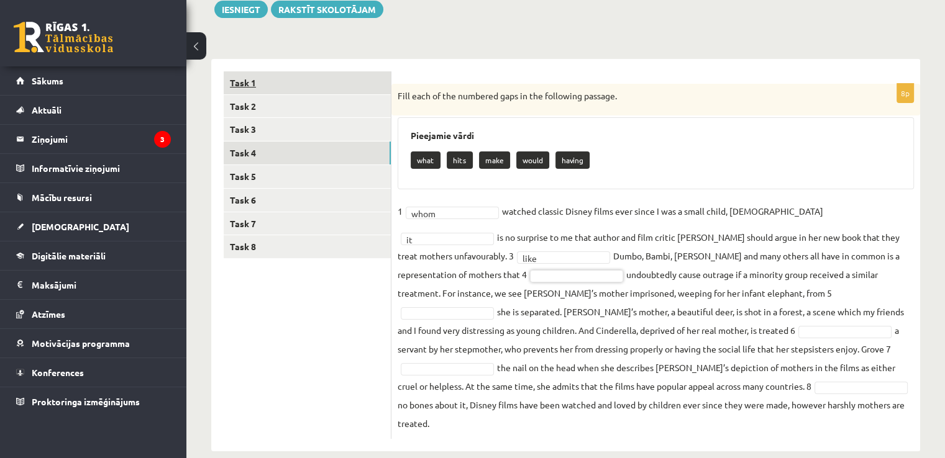
click at [260, 78] on link "Task 1" at bounding box center [307, 82] width 167 height 23
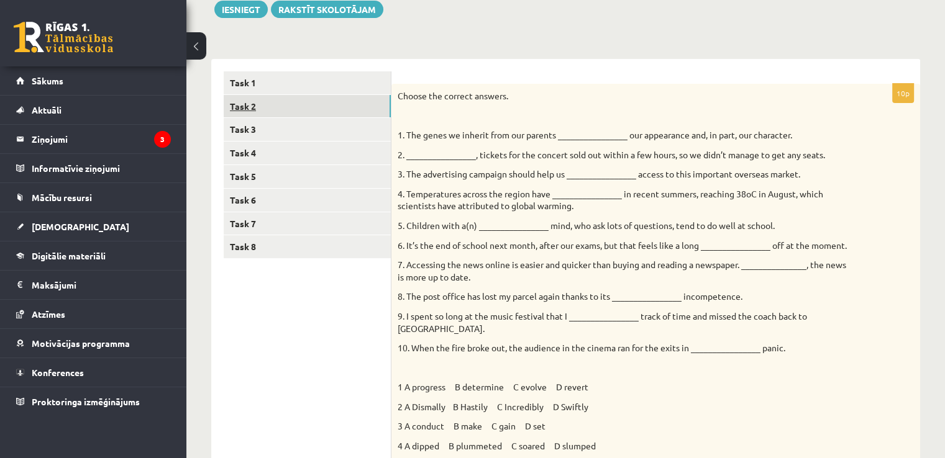
click at [273, 104] on link "Task 2" at bounding box center [307, 106] width 167 height 23
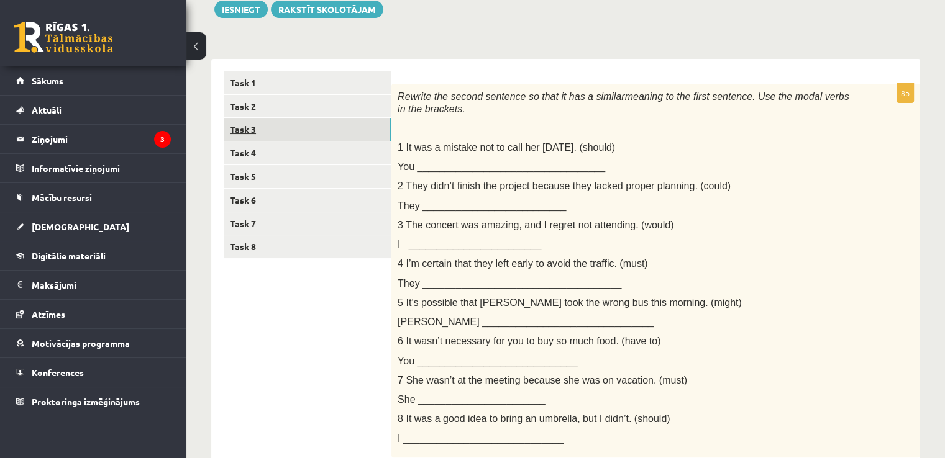
click at [268, 127] on link "Task 3" at bounding box center [307, 129] width 167 height 23
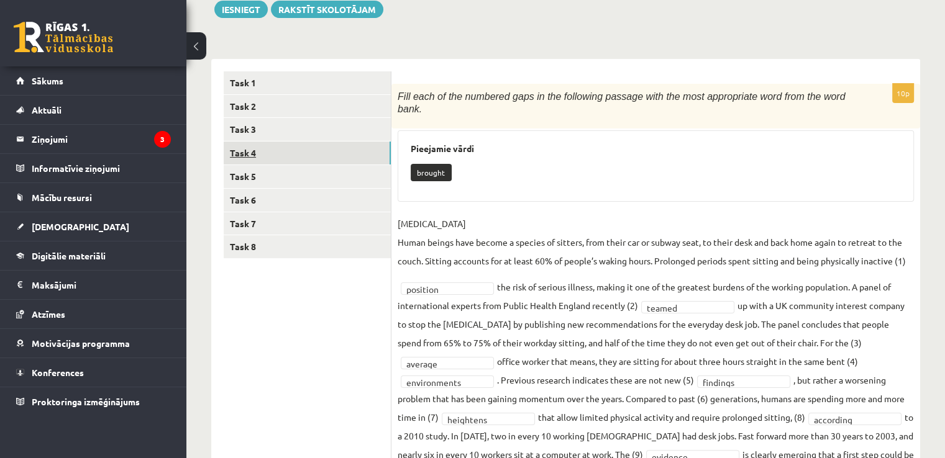
click at [261, 152] on link "Task 4" at bounding box center [307, 153] width 167 height 23
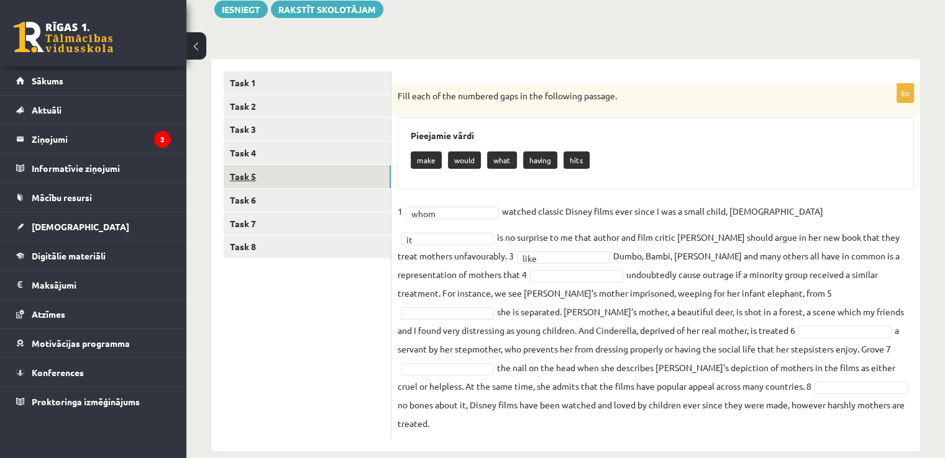
click at [267, 178] on link "Task 5" at bounding box center [307, 176] width 167 height 23
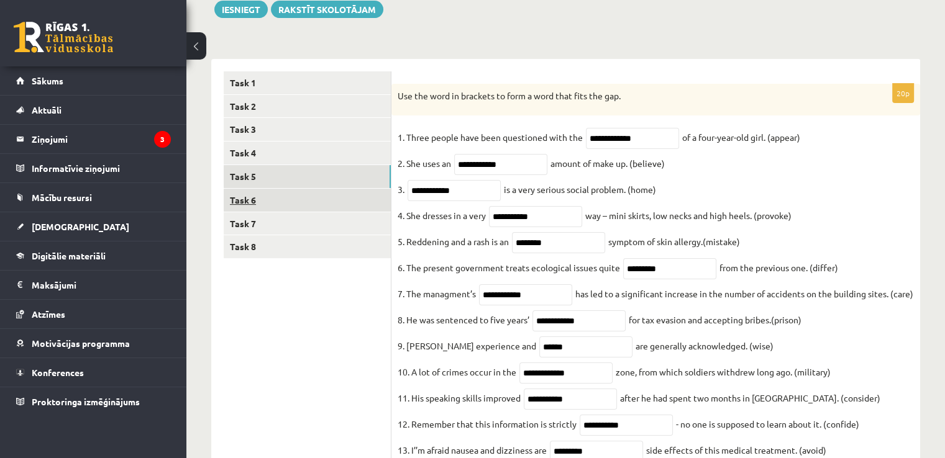
click at [264, 195] on link "Task 6" at bounding box center [307, 200] width 167 height 23
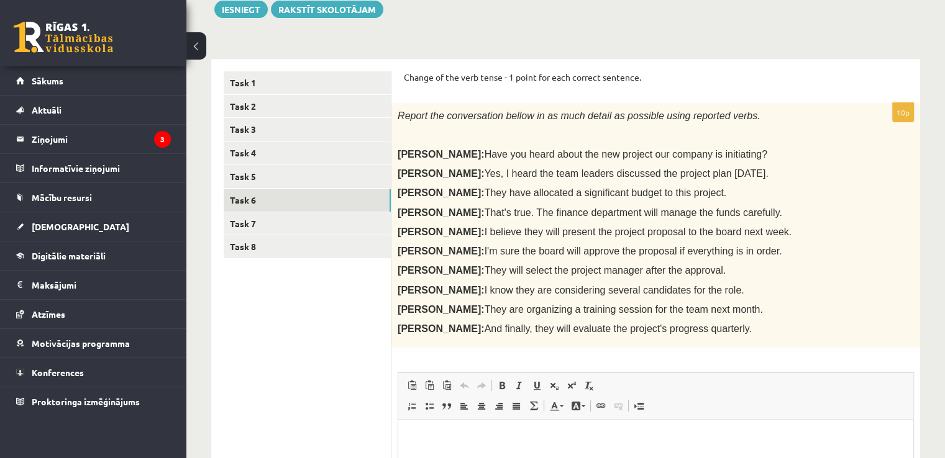
scroll to position [203, 0]
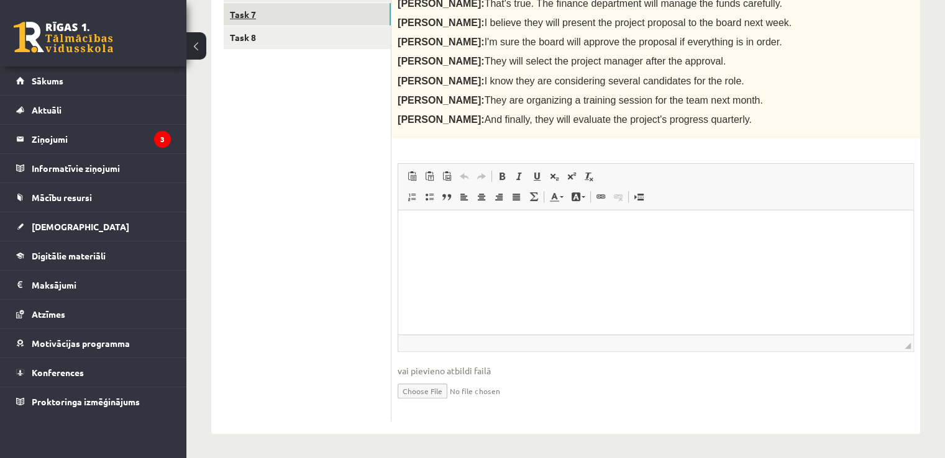
click at [335, 17] on link "Task 7" at bounding box center [307, 14] width 167 height 23
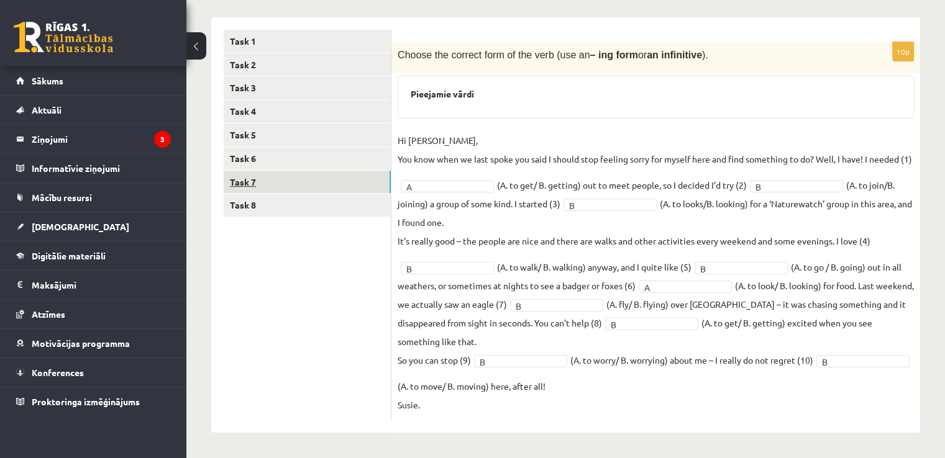
scroll to position [211, 0]
click at [313, 194] on link "Task 8" at bounding box center [307, 205] width 167 height 23
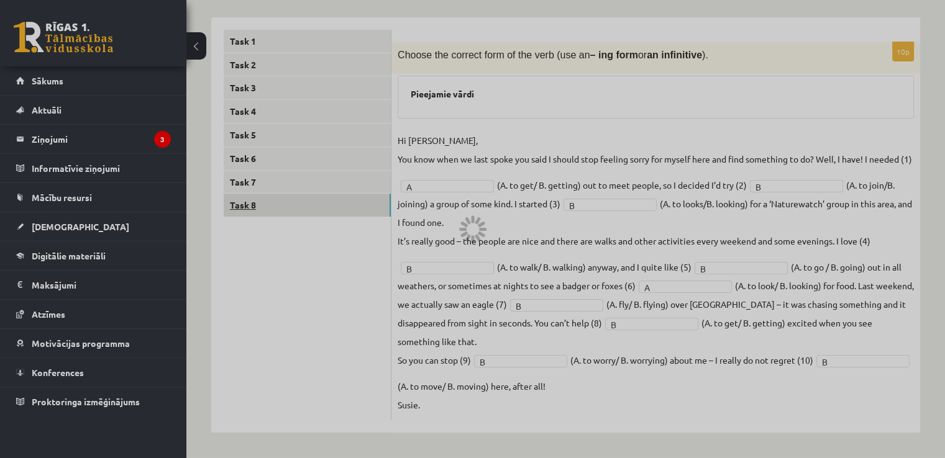
scroll to position [157, 0]
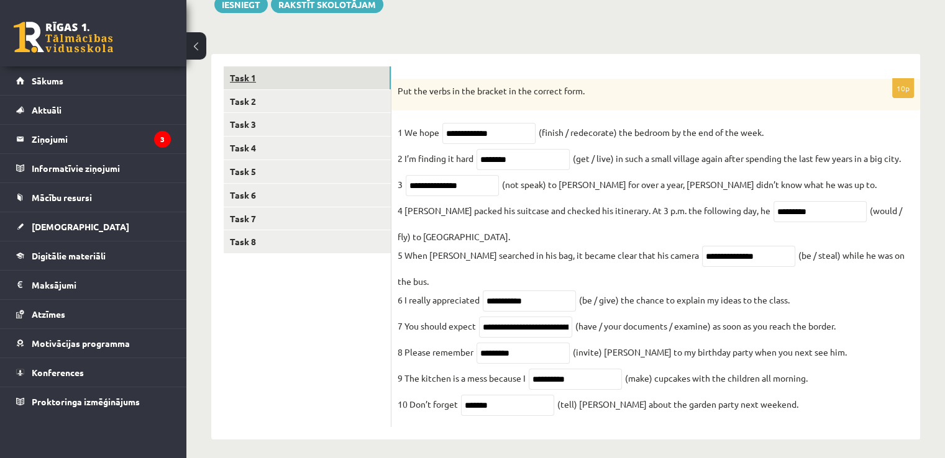
click at [245, 73] on link "Task 1" at bounding box center [307, 77] width 167 height 23
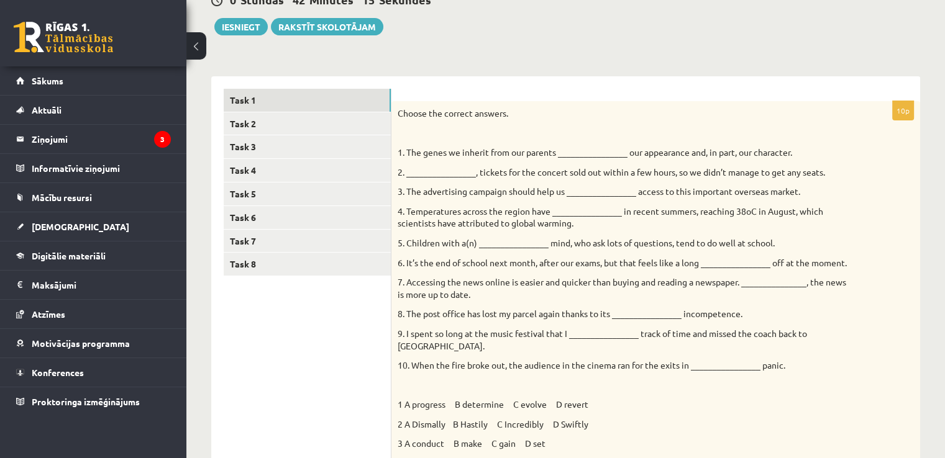
scroll to position [35, 0]
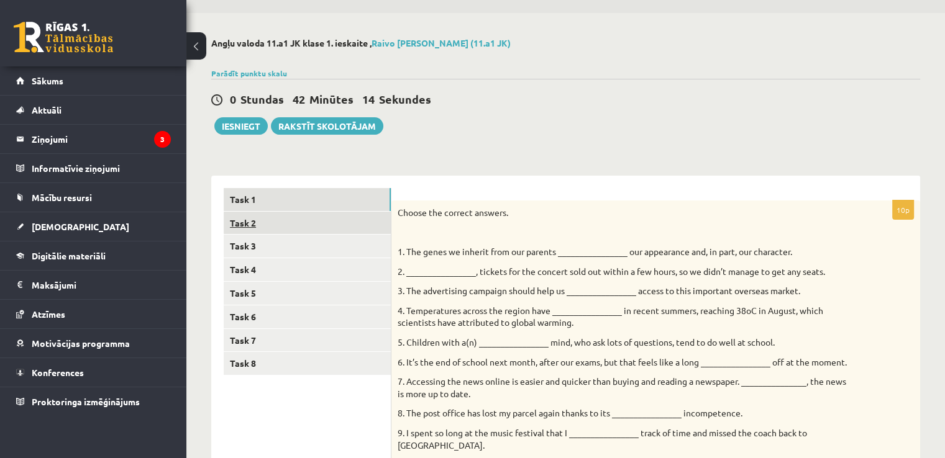
click at [274, 227] on link "Task 2" at bounding box center [307, 223] width 167 height 23
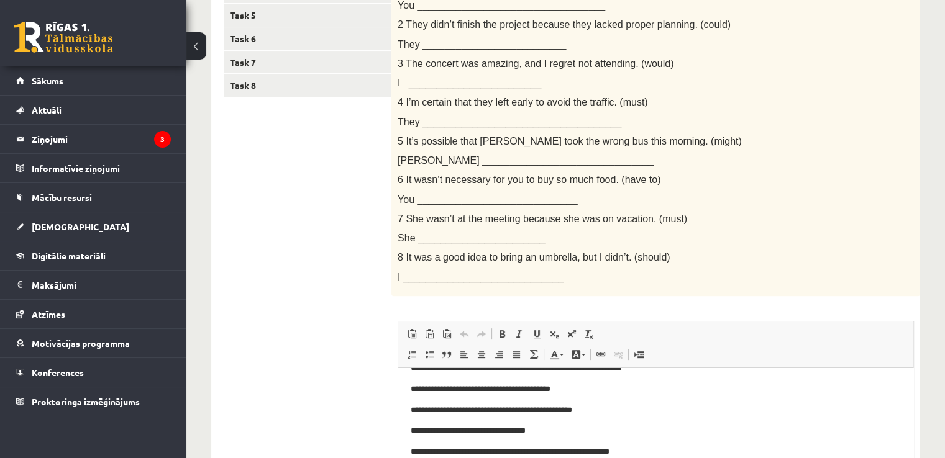
scroll to position [222, 0]
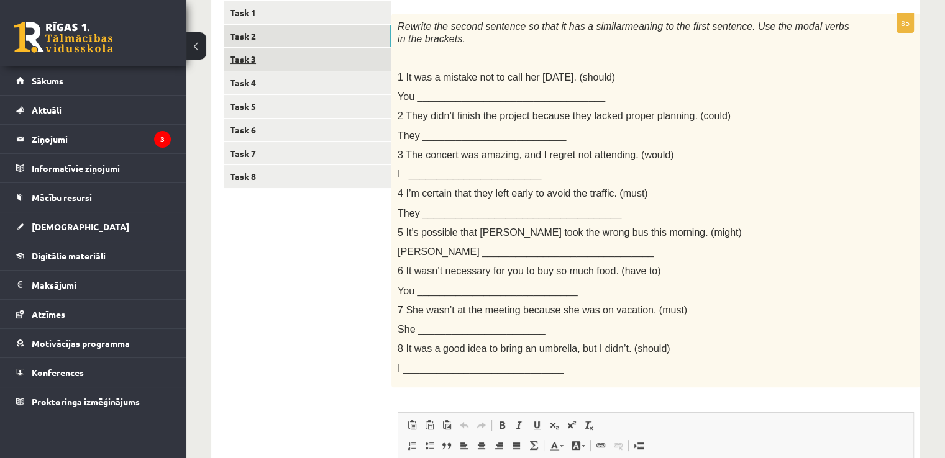
click at [276, 64] on link "Task 3" at bounding box center [307, 59] width 167 height 23
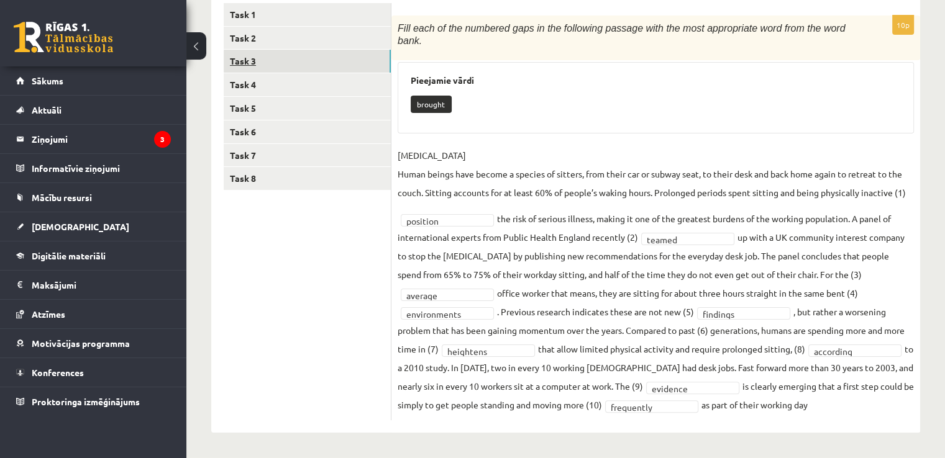
scroll to position [207, 0]
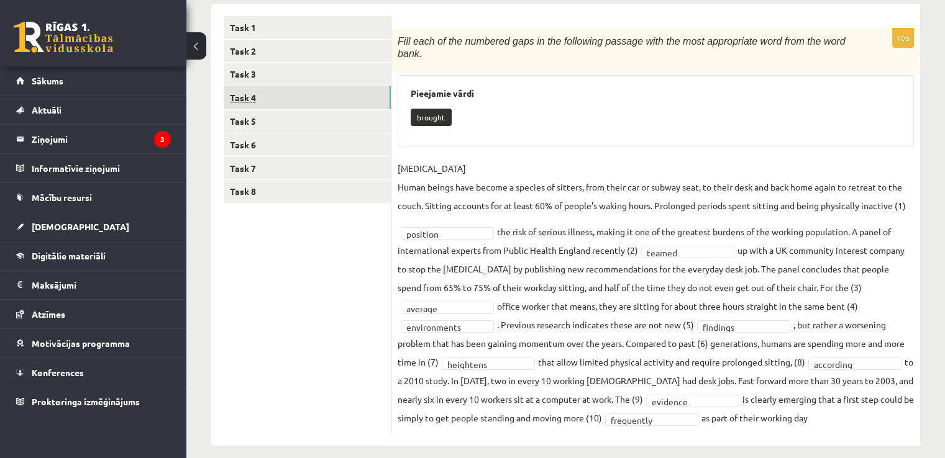
click at [283, 96] on link "Task 4" at bounding box center [307, 97] width 167 height 23
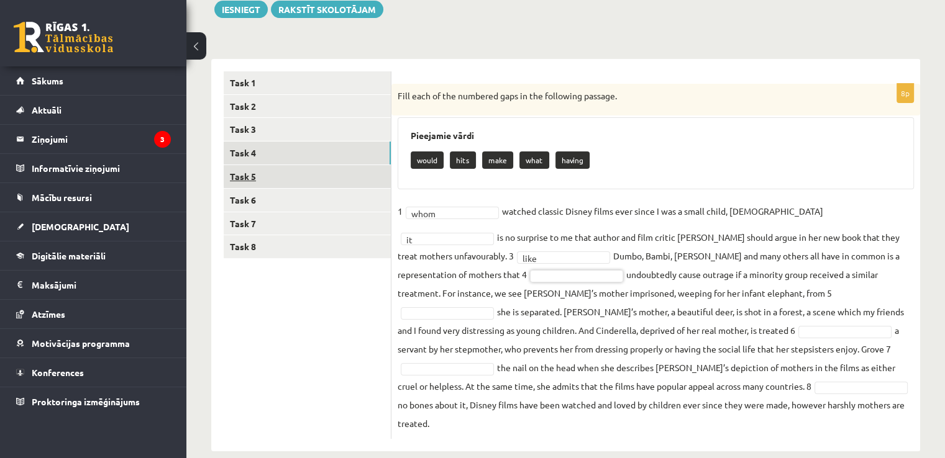
click at [263, 177] on link "Task 5" at bounding box center [307, 176] width 167 height 23
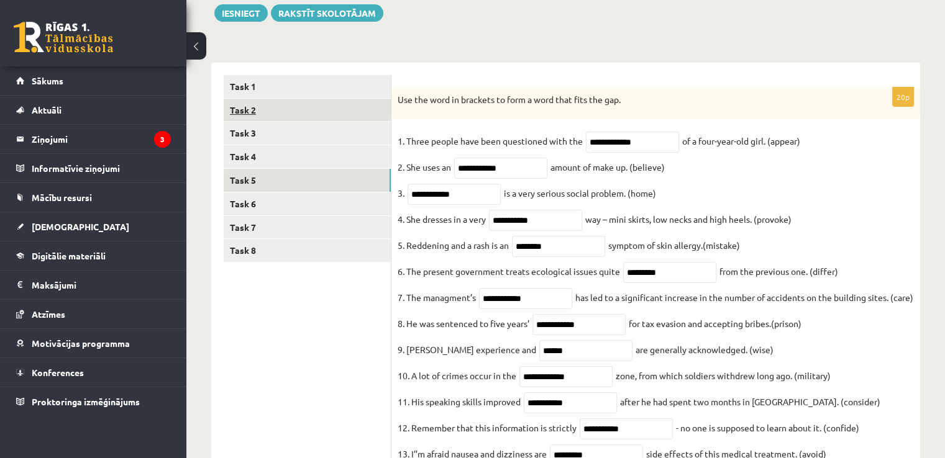
scroll to position [137, 0]
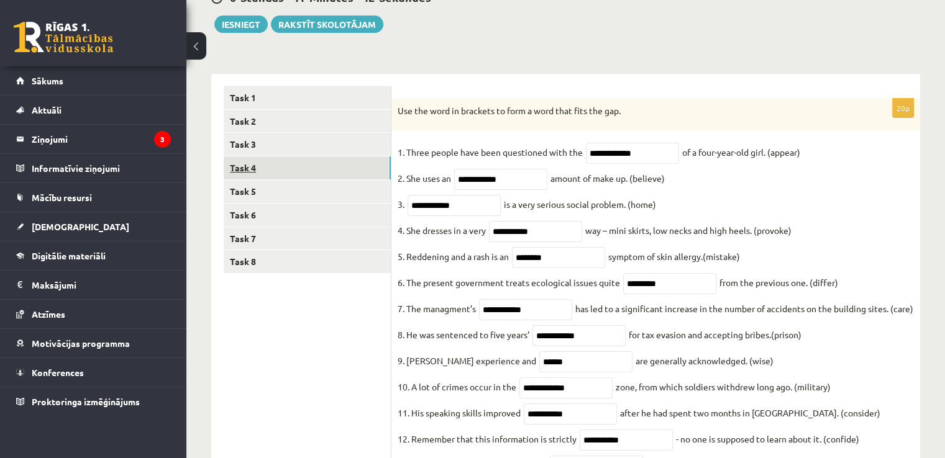
click at [298, 162] on link "Task 4" at bounding box center [307, 168] width 167 height 23
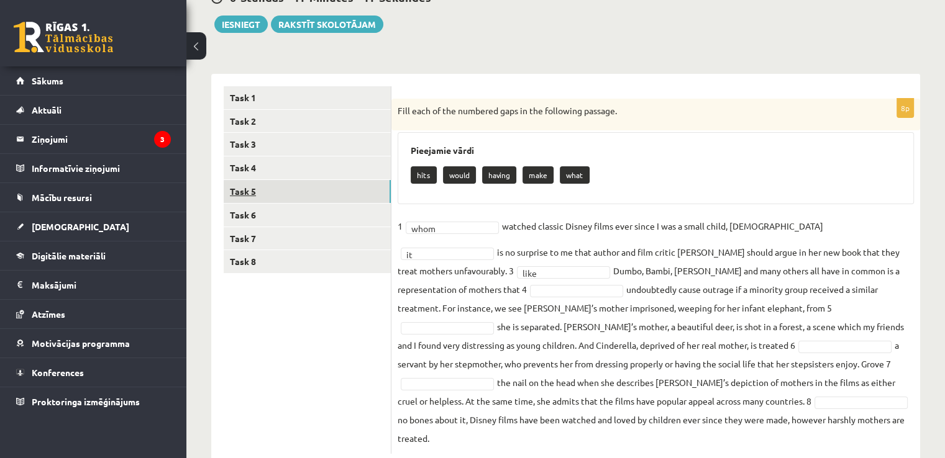
click at [274, 199] on link "Task 5" at bounding box center [307, 191] width 167 height 23
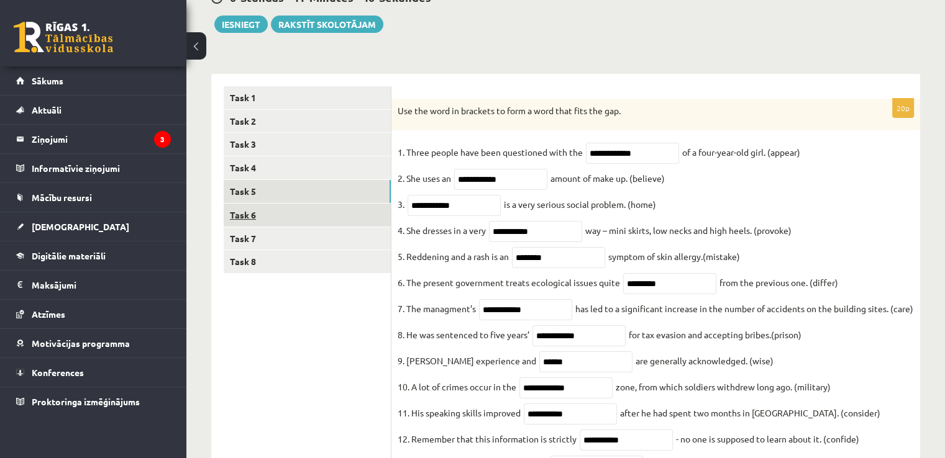
click at [283, 209] on link "Task 6" at bounding box center [307, 215] width 167 height 23
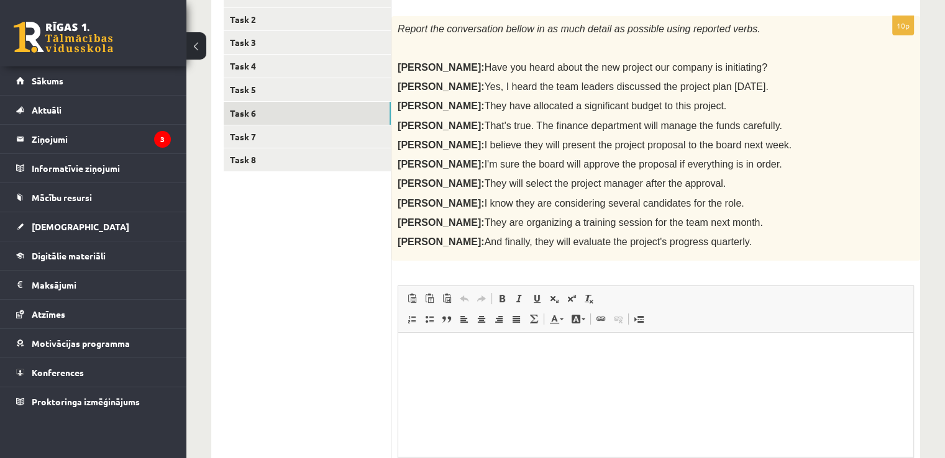
scroll to position [0, 0]
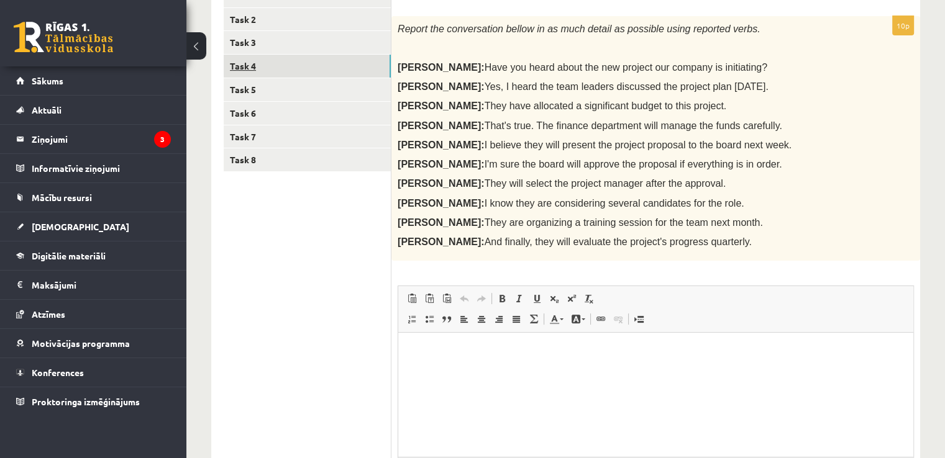
click at [284, 62] on link "Task 4" at bounding box center [307, 66] width 167 height 23
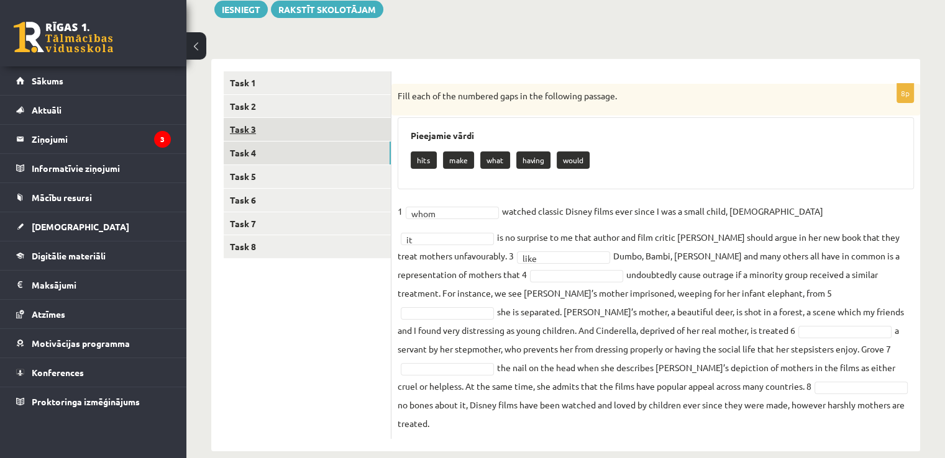
click at [288, 134] on link "Task 3" at bounding box center [307, 129] width 167 height 23
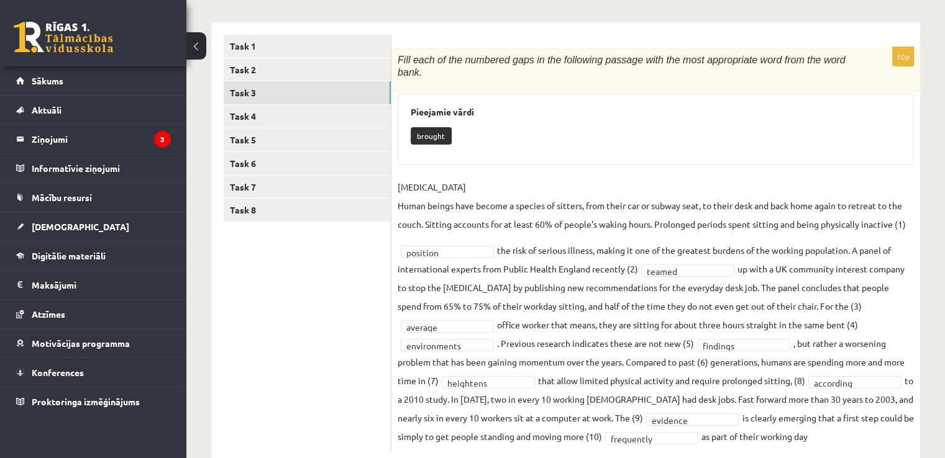
scroll to position [207, 0]
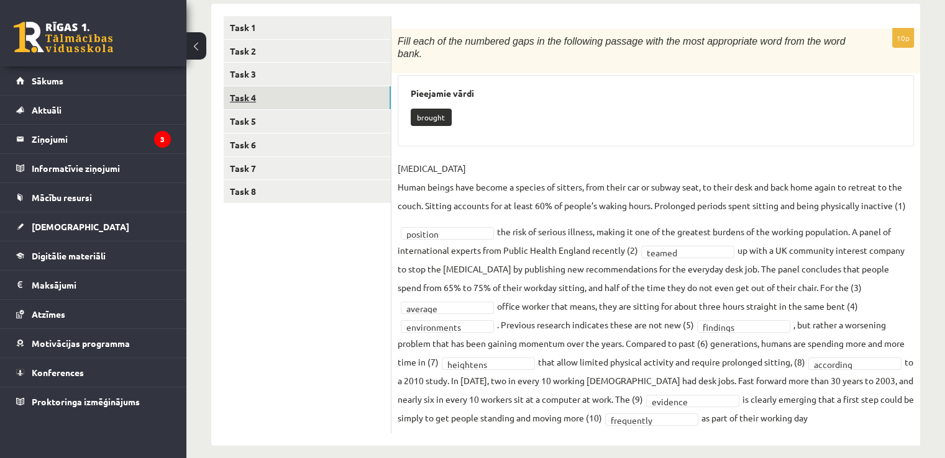
click at [340, 94] on link "Task 4" at bounding box center [307, 97] width 167 height 23
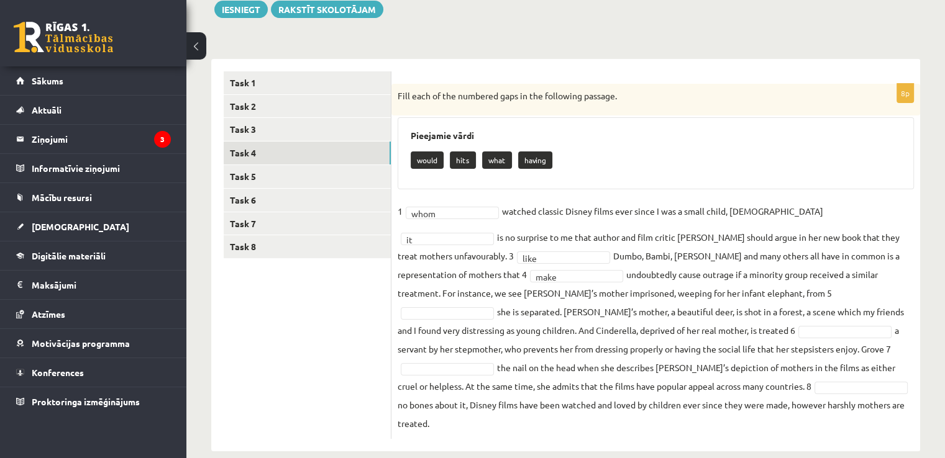
click at [462, 268] on fieldset "1 whom **** watched classic Disney films ever since I was a small child, 2 it *…" at bounding box center [655, 317] width 516 height 231
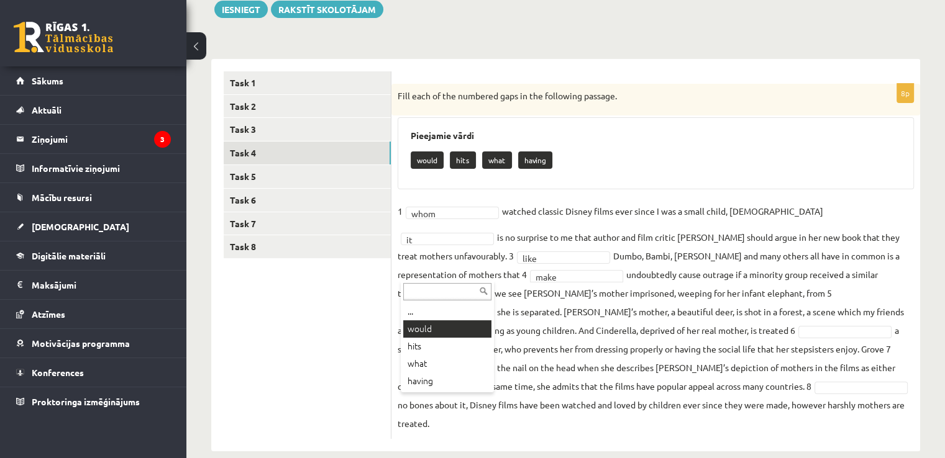
drag, startPoint x: 442, startPoint y: 338, endPoint x: 446, endPoint y: 323, distance: 16.0
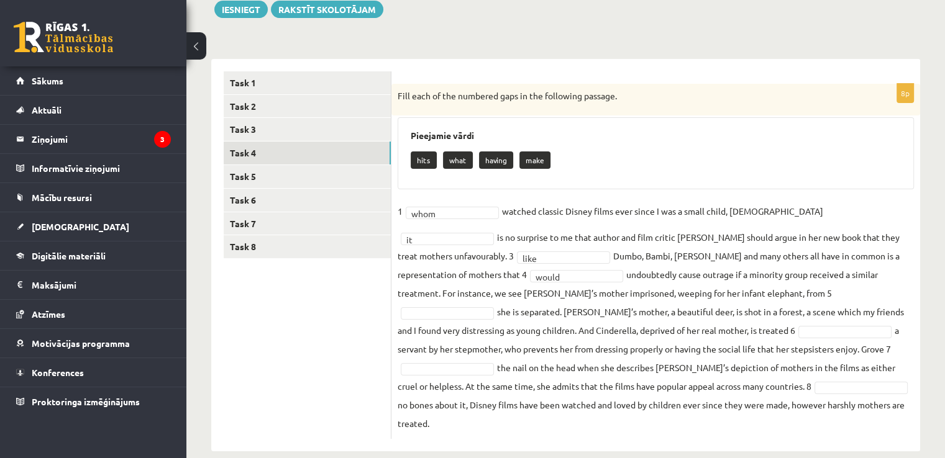
click at [446, 323] on fieldset "1 whom **** watched classic Disney films ever since I was a small child, 2 it *…" at bounding box center [655, 317] width 516 height 231
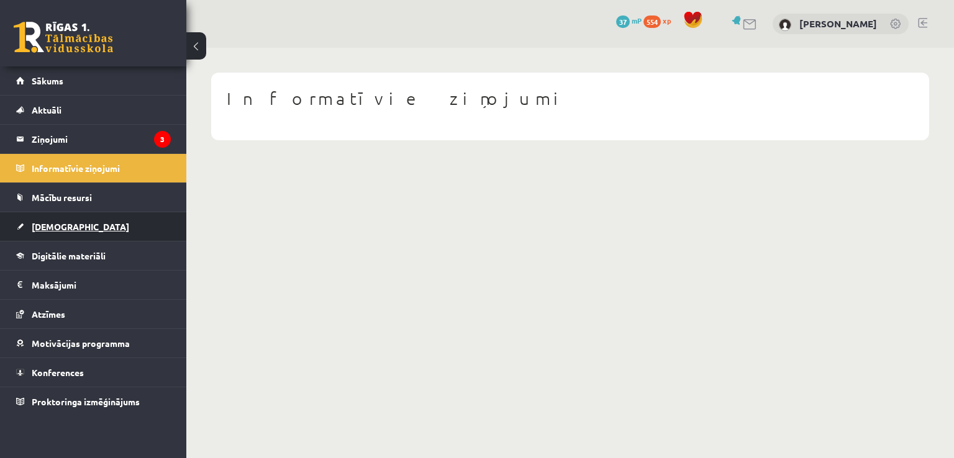
click at [142, 228] on link "[DEMOGRAPHIC_DATA]" at bounding box center [93, 226] width 155 height 29
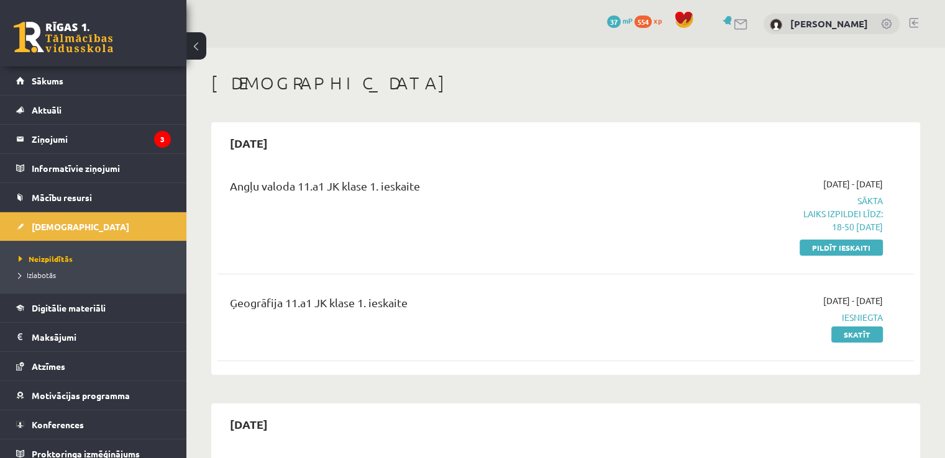
click at [845, 237] on div "2025-09-01 - 2025-09-15 Sākta Laiks izpildei līdz: 18-50 14-09-2025 Pildīt iesk…" at bounding box center [780, 216] width 224 height 76
click at [845, 245] on link "Pildīt ieskaiti" at bounding box center [840, 248] width 83 height 16
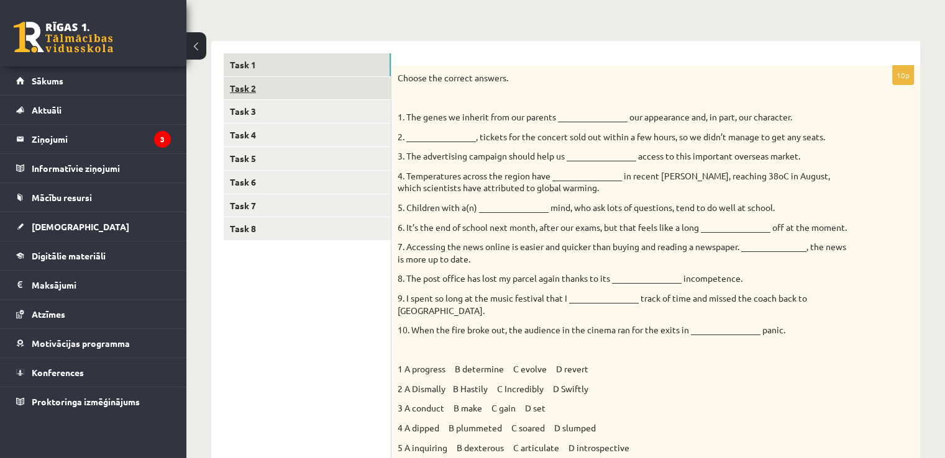
scroll to position [97, 0]
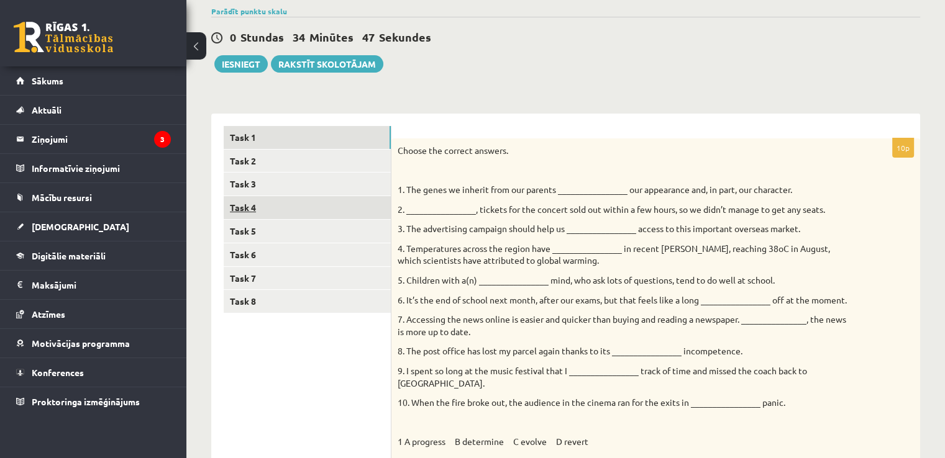
click at [284, 199] on link "Task 4" at bounding box center [307, 207] width 167 height 23
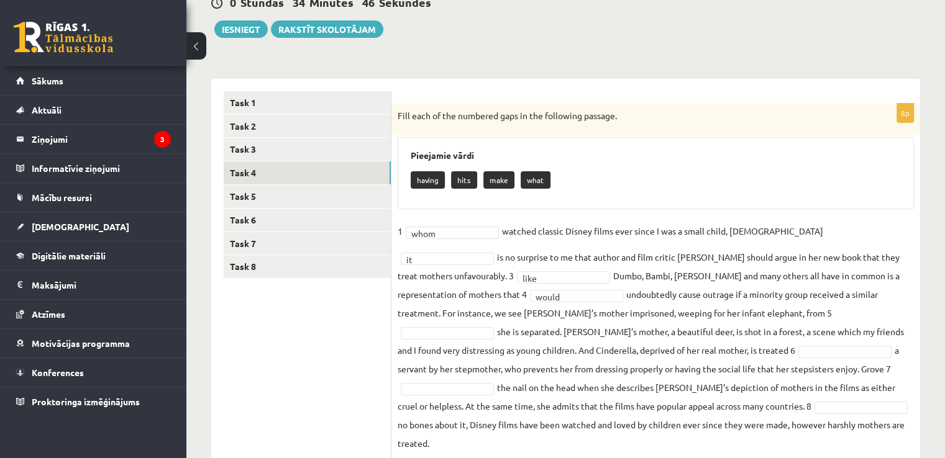
scroll to position [151, 0]
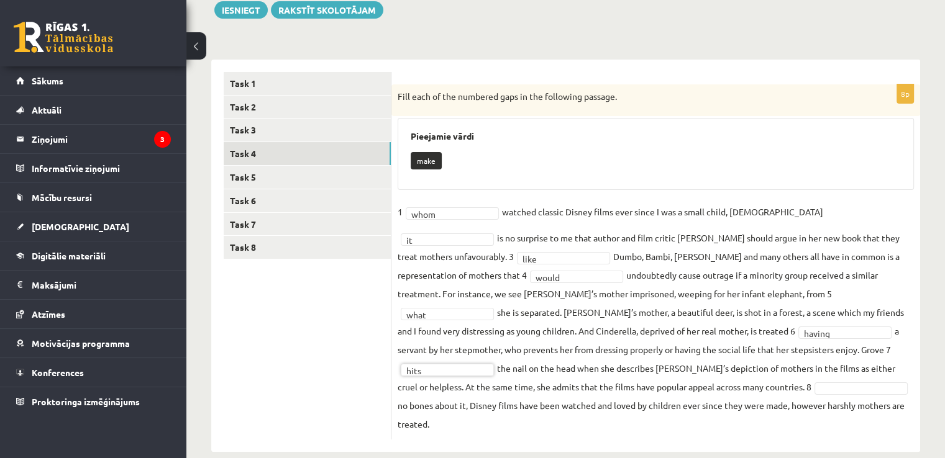
click at [571, 388] on fieldset "1 whom **** watched classic Disney films ever since I was a small child, [DEMOG…" at bounding box center [655, 317] width 516 height 231
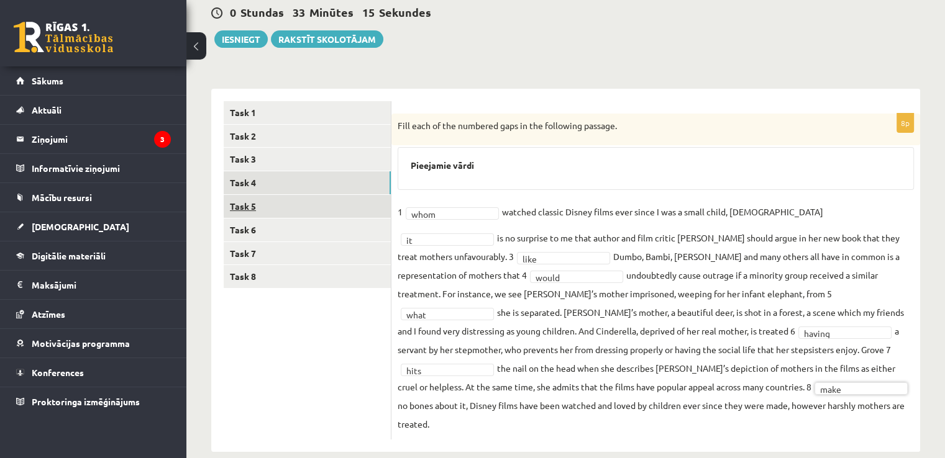
click at [360, 215] on link "Task 5" at bounding box center [307, 206] width 167 height 23
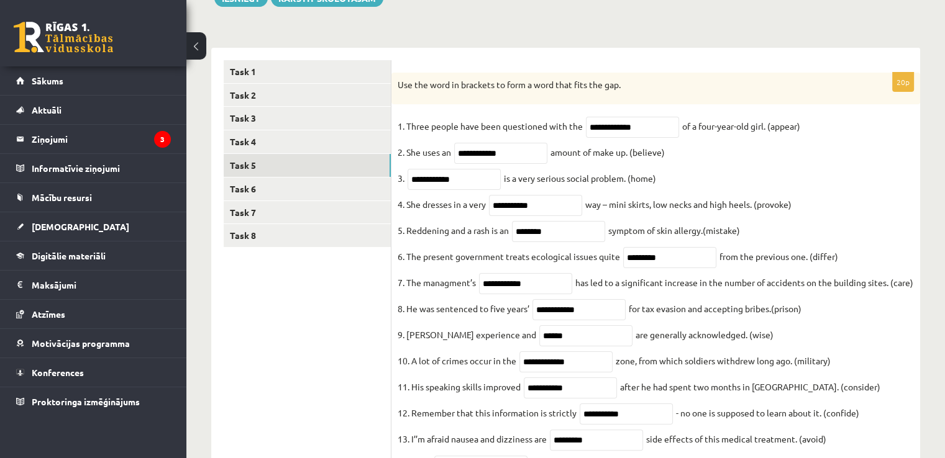
scroll to position [184, 0]
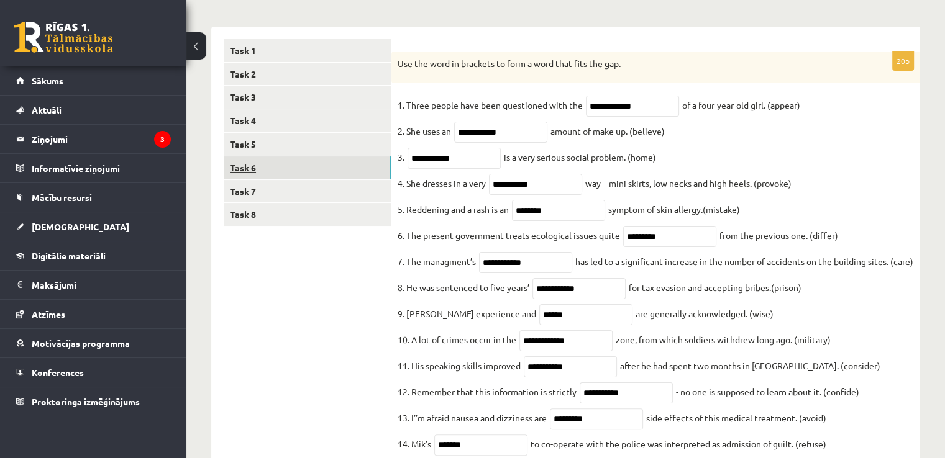
click at [317, 160] on link "Task 6" at bounding box center [307, 168] width 167 height 23
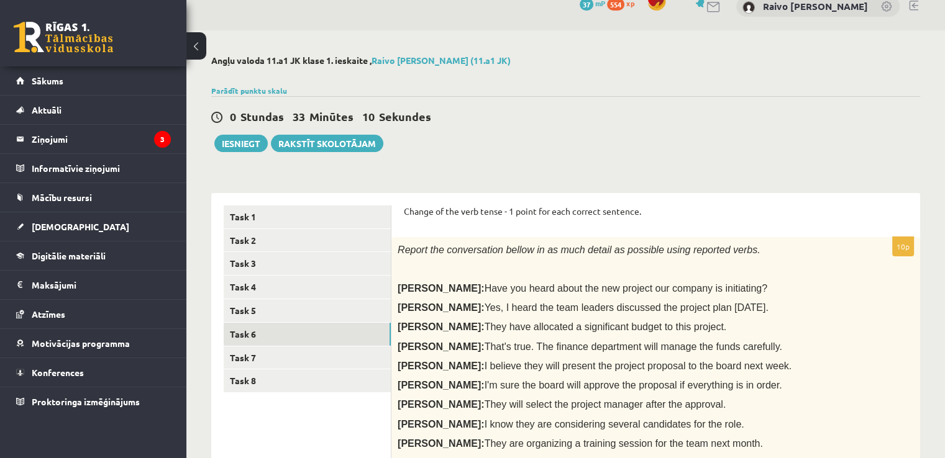
scroll to position [0, 0]
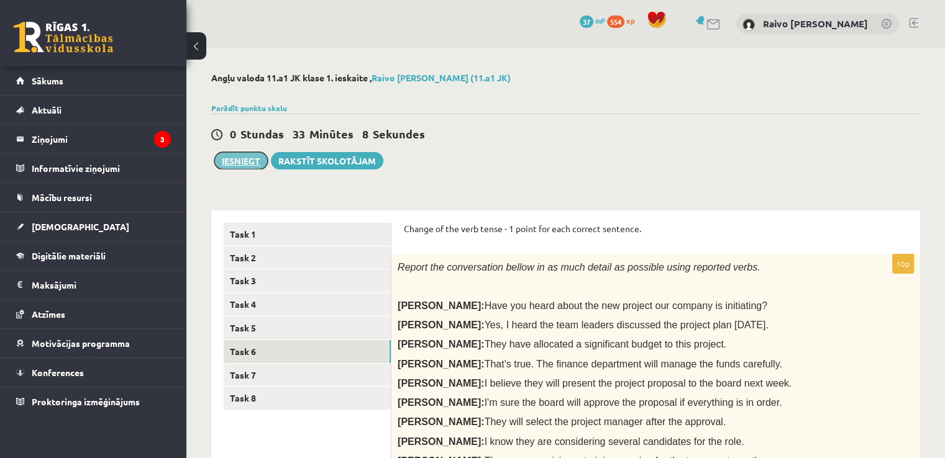
click at [240, 152] on button "Iesniegt" at bounding box center [240, 160] width 53 height 17
